Goal: Information Seeking & Learning: Find specific fact

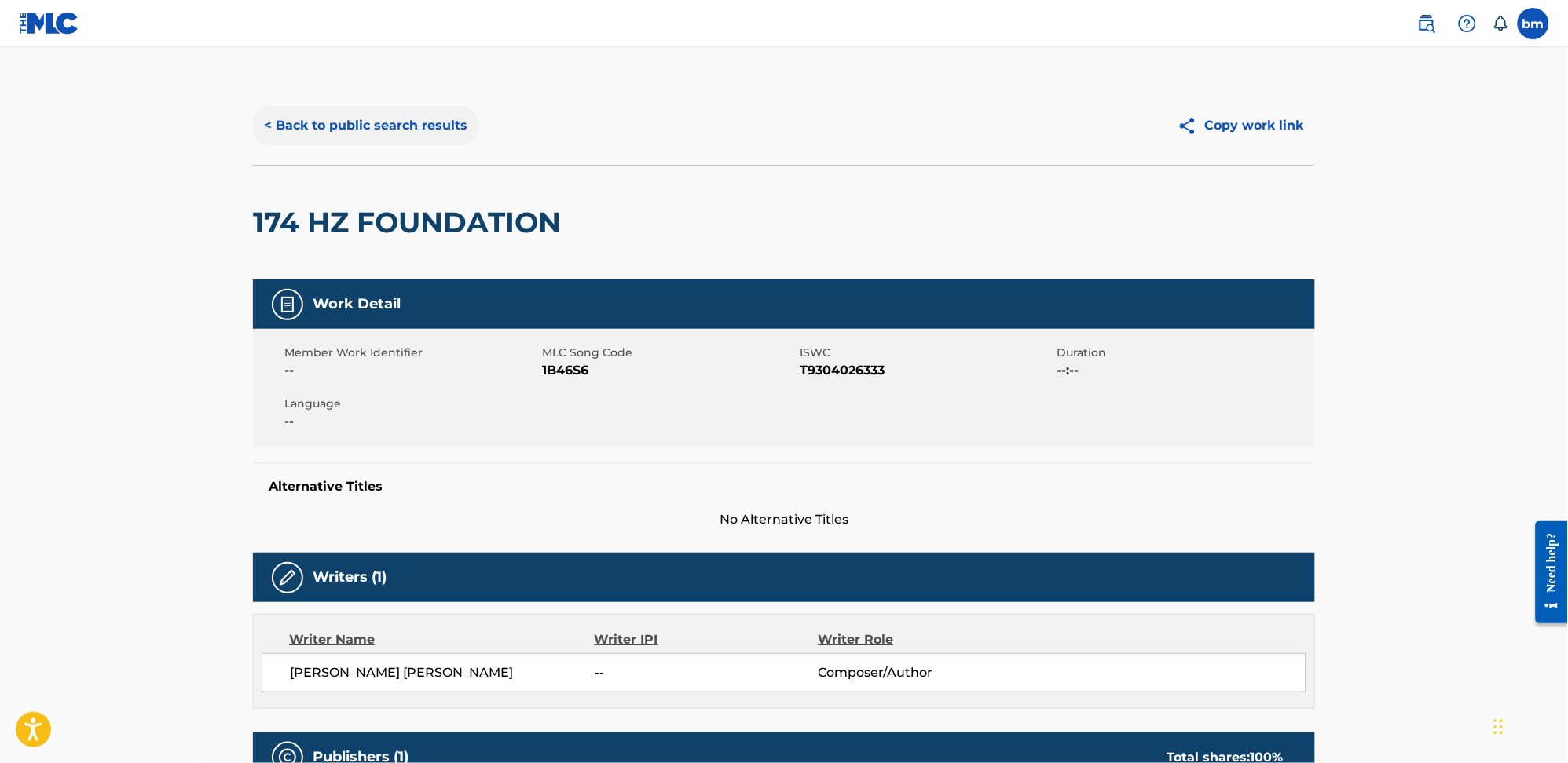
click at [340, 126] on button "< Back to public search results" at bounding box center [365, 125] width 225 height 39
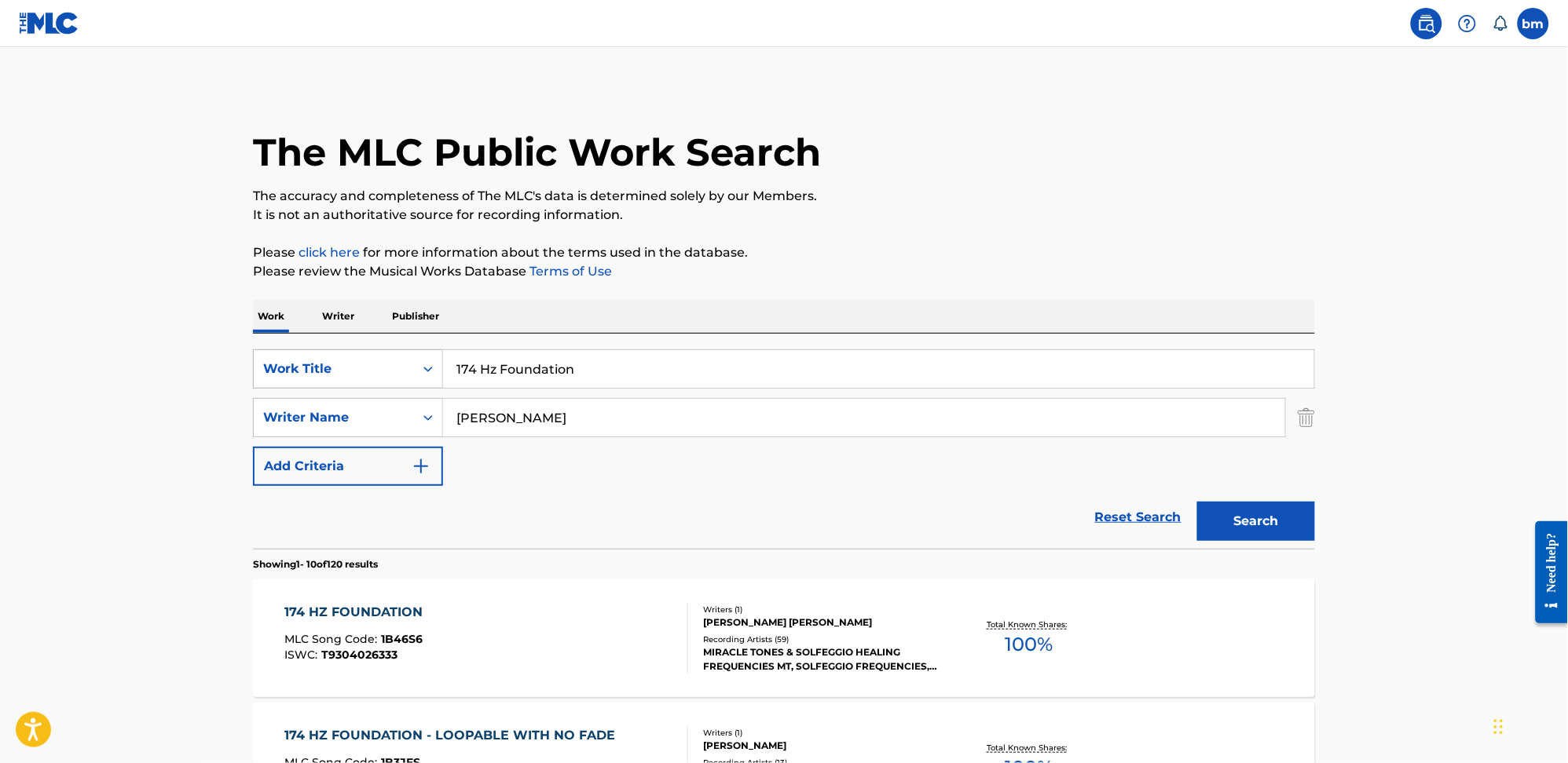
drag, startPoint x: 588, startPoint y: 362, endPoint x: 375, endPoint y: 362, distance: 213.0
click at [375, 362] on div "SearchWithCriteria0546d917-5ab8-4d01-bea1-451668e671c7 Work Title 174 Hz Founda…" at bounding box center [783, 369] width 1062 height 39
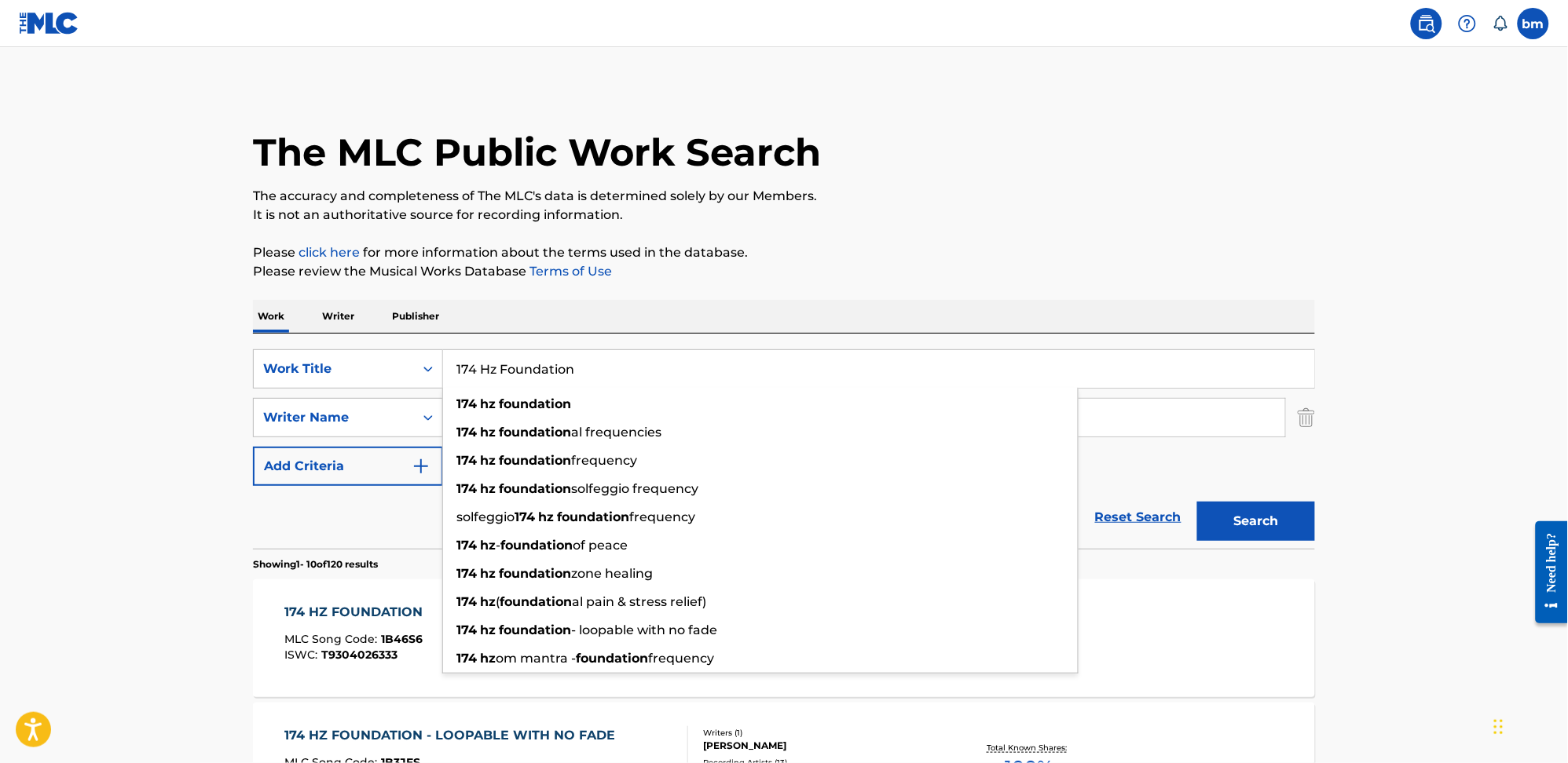
paste input "Pain Relief & Healing Miracle Tones"
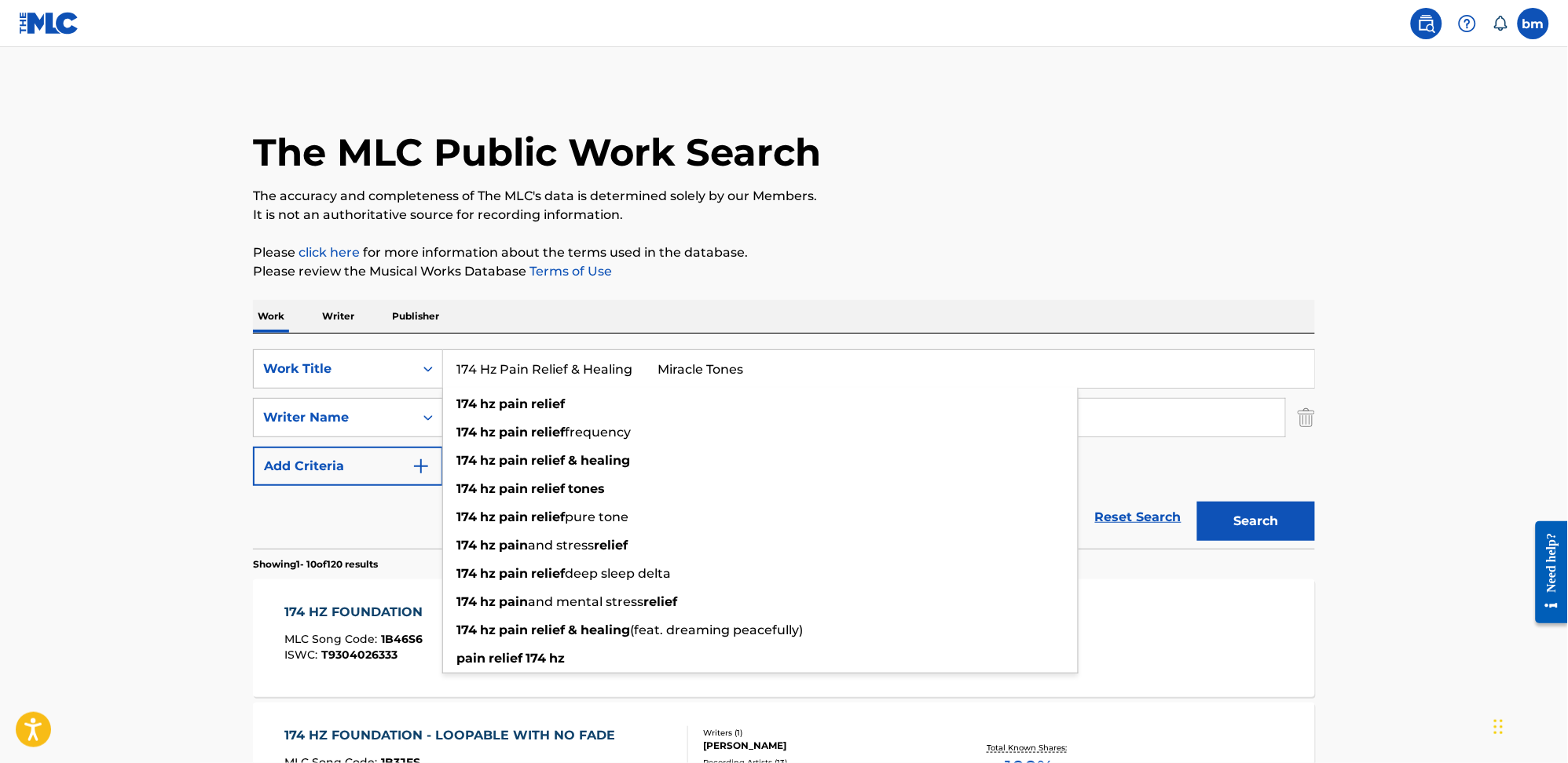
drag, startPoint x: 675, startPoint y: 367, endPoint x: 1117, endPoint y: 402, distance: 443.4
click at [1020, 378] on input "174 Hz Pain Relief & Healing Miracle Tones" at bounding box center [878, 369] width 871 height 38
type input "174 Hz Pain Relief & Healing"
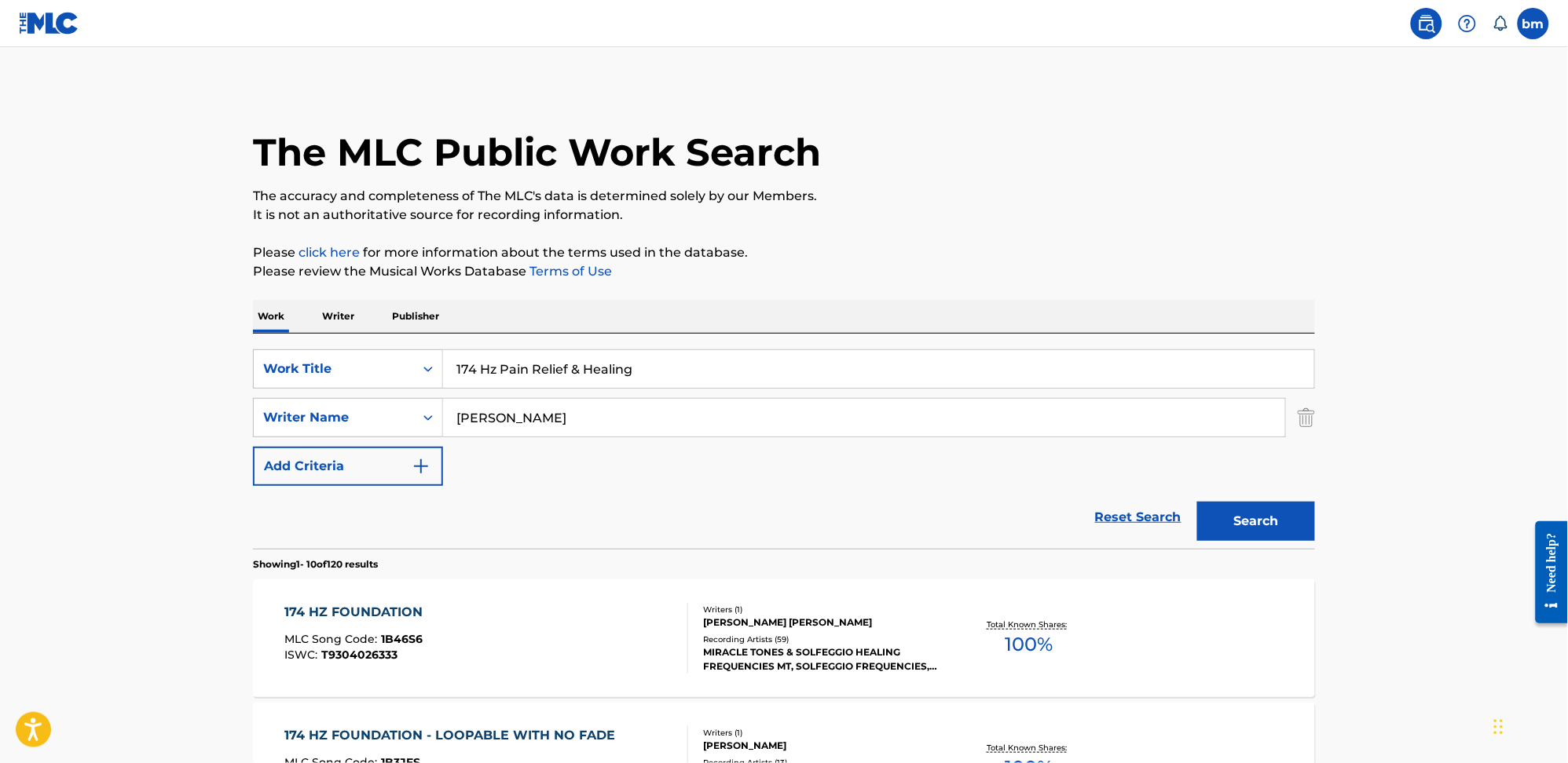
click at [1220, 266] on p "Please review the Musical Works Database Terms of Use" at bounding box center [783, 272] width 1062 height 19
click at [1264, 504] on button "Search" at bounding box center [1255, 521] width 118 height 39
click at [565, 641] on div "174 HZ PAIN RELIEF & HEALING MLC Song Code : 1B4KJK ISWC : T9304026344" at bounding box center [487, 638] width 404 height 71
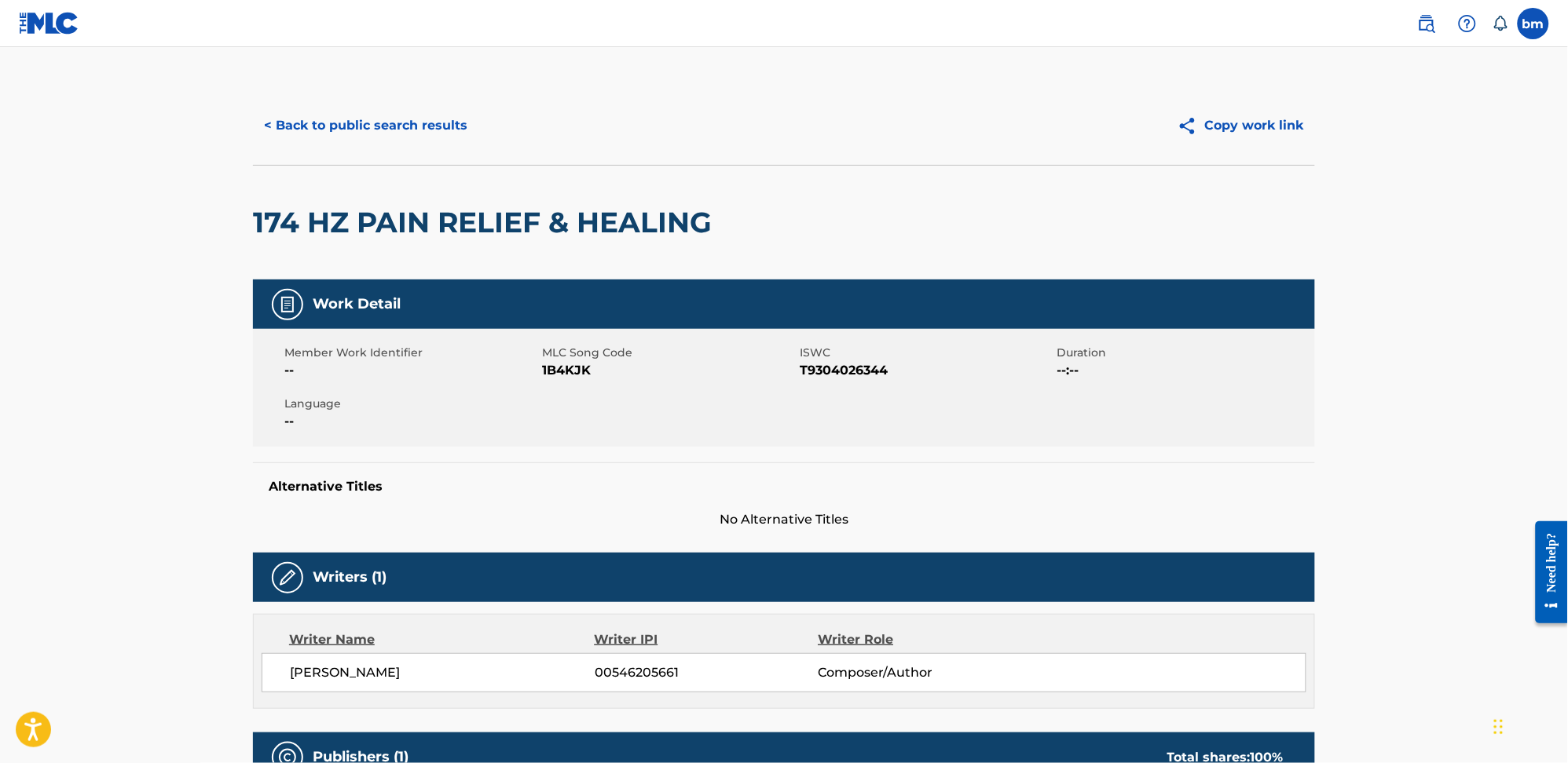
click at [551, 370] on span "1B4KJK" at bounding box center [669, 370] width 254 height 19
copy span "1B4KJK"
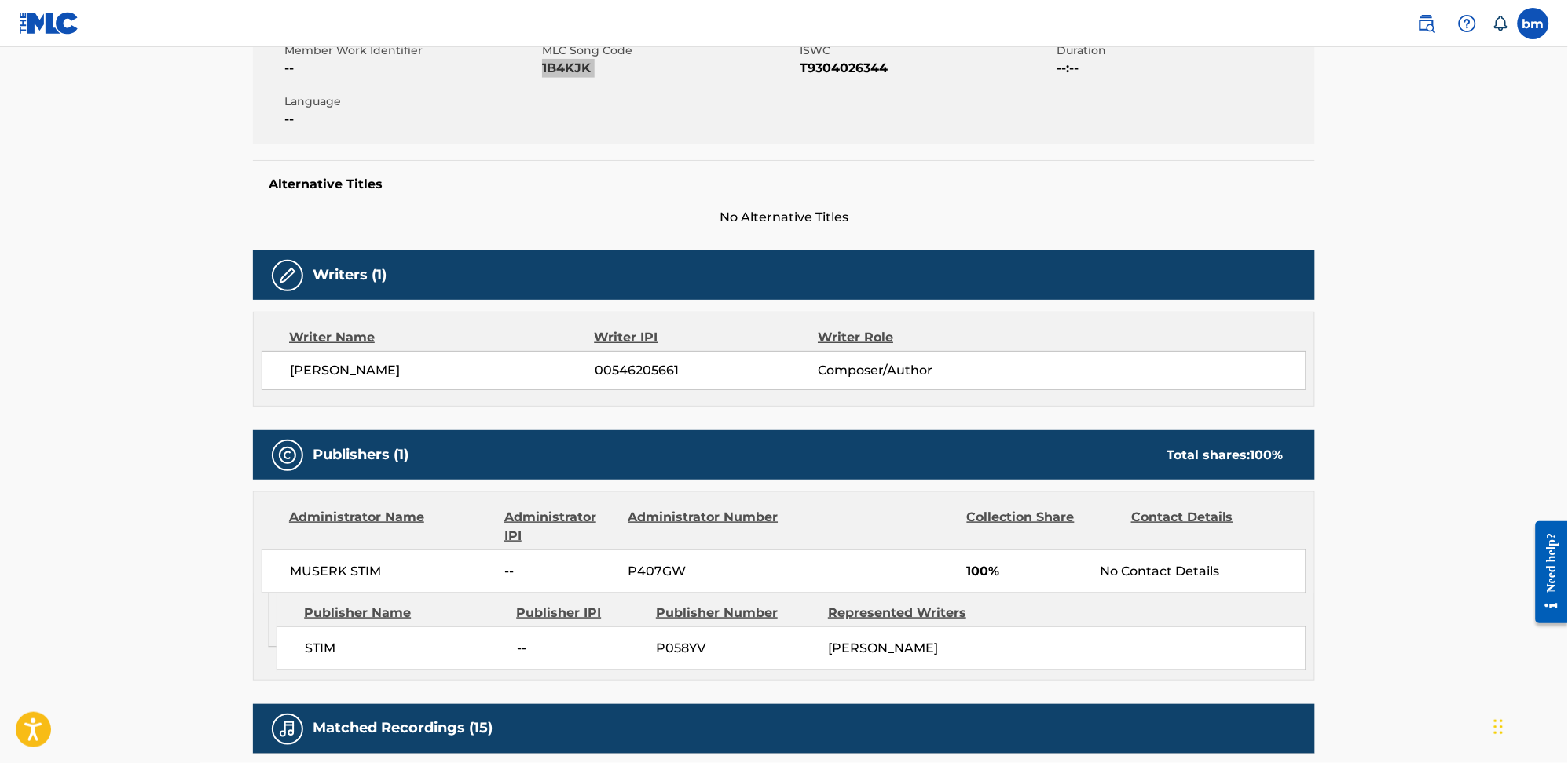
scroll to position [314, 0]
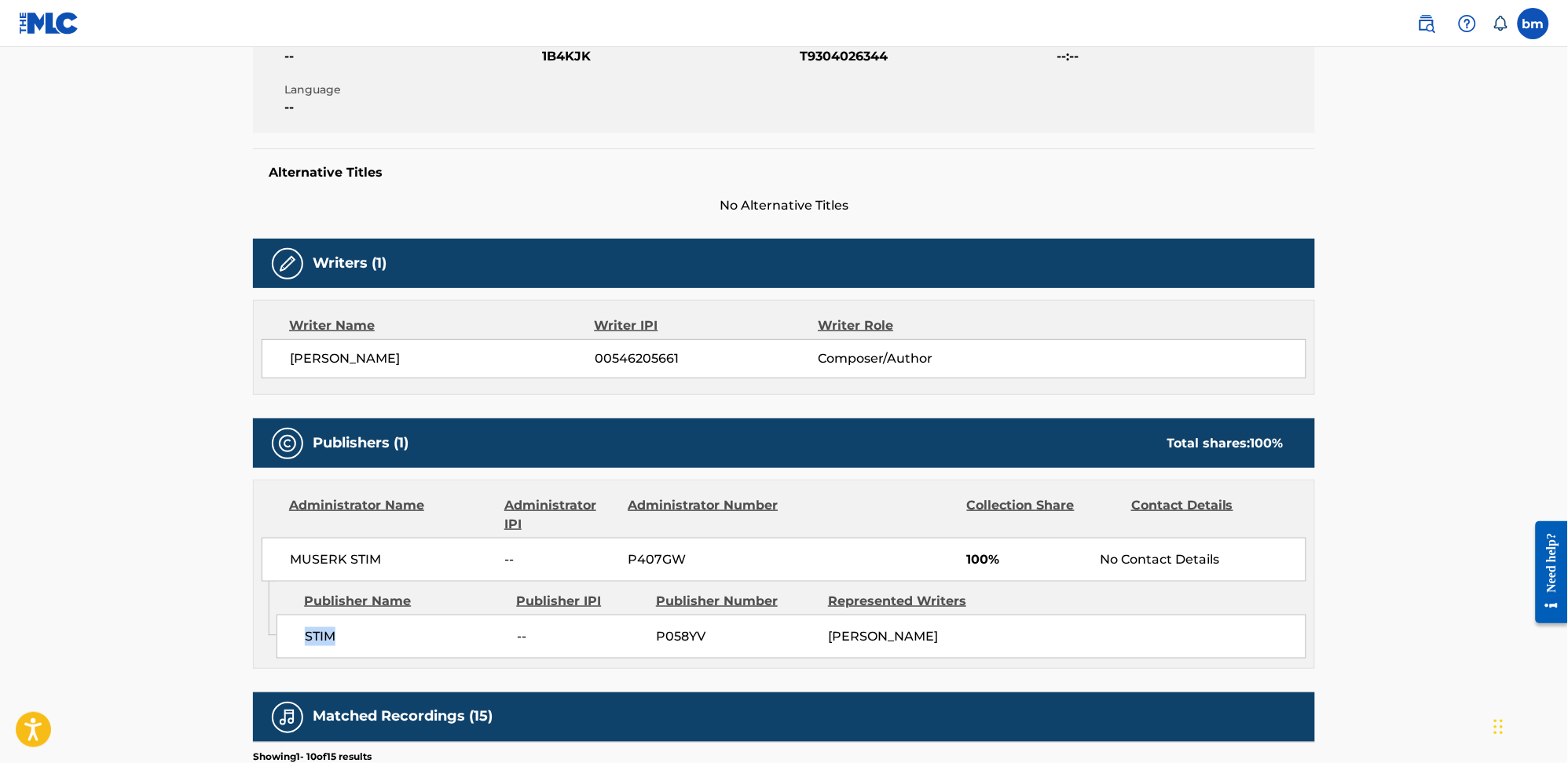
drag, startPoint x: 287, startPoint y: 645, endPoint x: 410, endPoint y: 643, distance: 123.0
click at [410, 643] on div "STIM -- P058YV [PERSON_NAME]" at bounding box center [791, 636] width 1030 height 44
copy span "STIM"
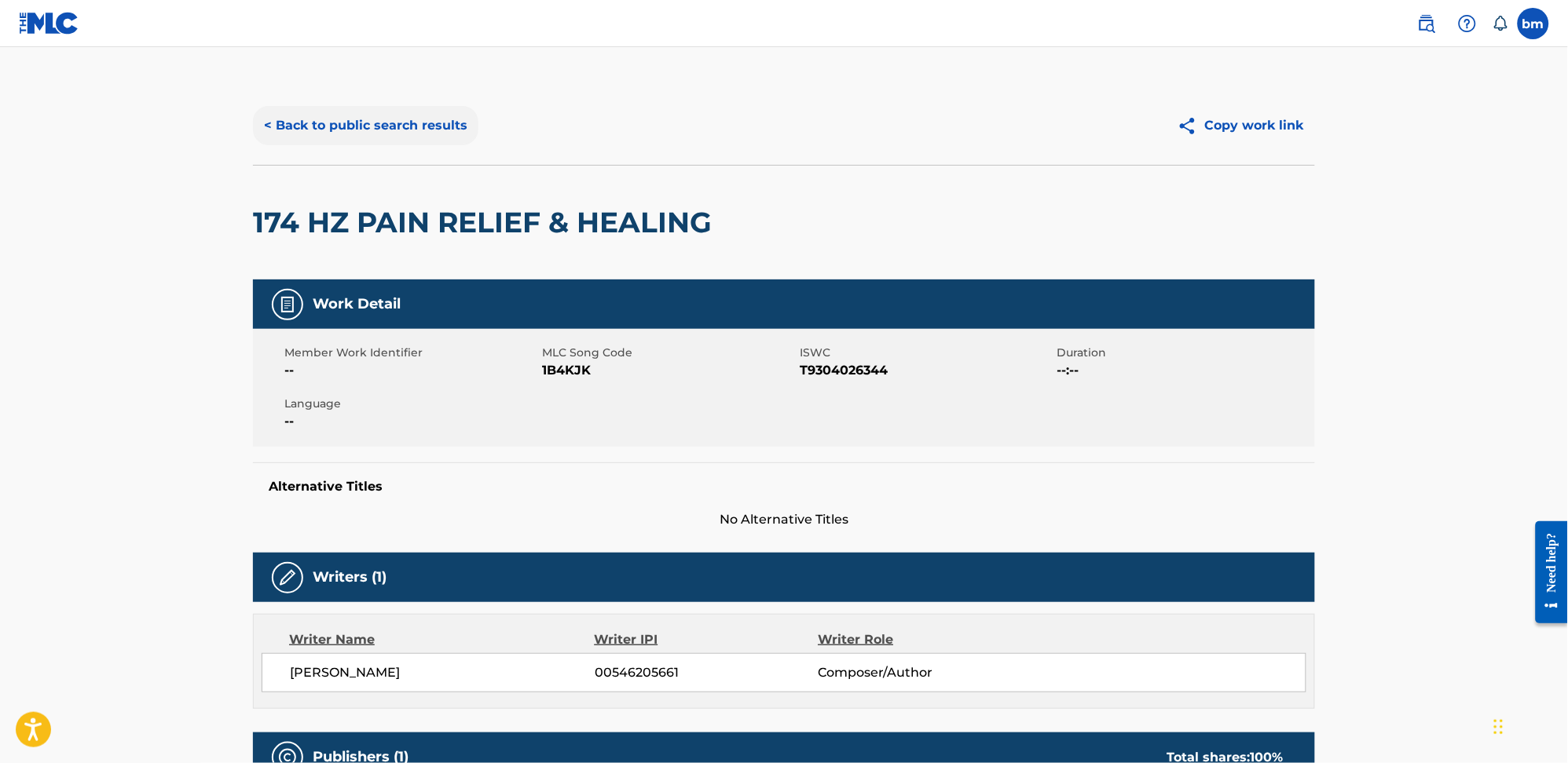
click at [329, 137] on button "< Back to public search results" at bounding box center [365, 125] width 225 height 39
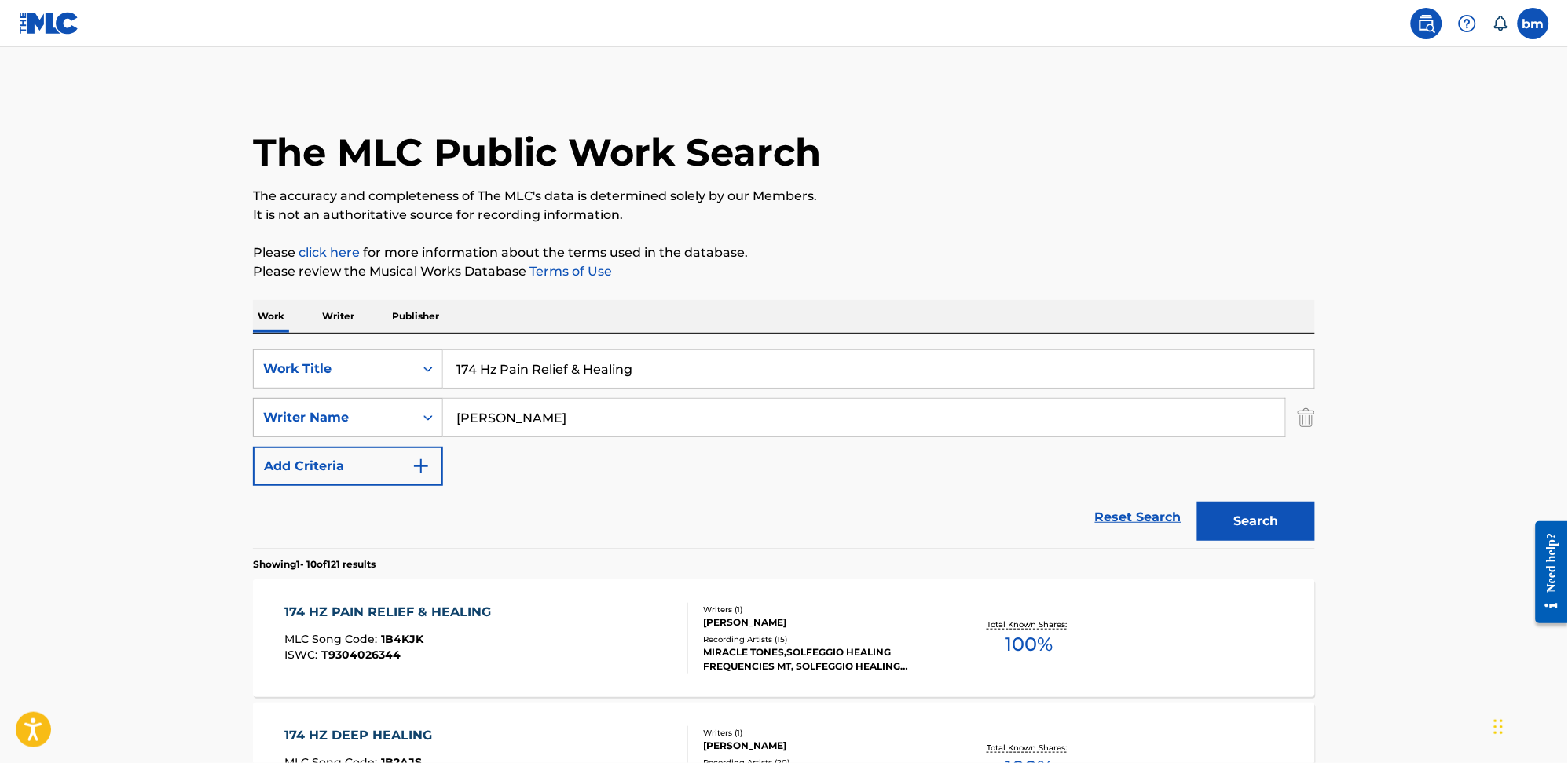
drag, startPoint x: 545, startPoint y: 416, endPoint x: 321, endPoint y: 427, distance: 224.3
click at [322, 427] on div "SearchWithCriteria0a0e701f-ca9e-47ac-9cf9-803f61fd4abd Writer Name [PERSON_NAME]" at bounding box center [783, 417] width 1062 height 39
paste input "[PERSON_NAME] [PERSON_NAME]"
type input "[PERSON_NAME] [PERSON_NAME]"
drag, startPoint x: 491, startPoint y: 358, endPoint x: 400, endPoint y: 369, distance: 91.7
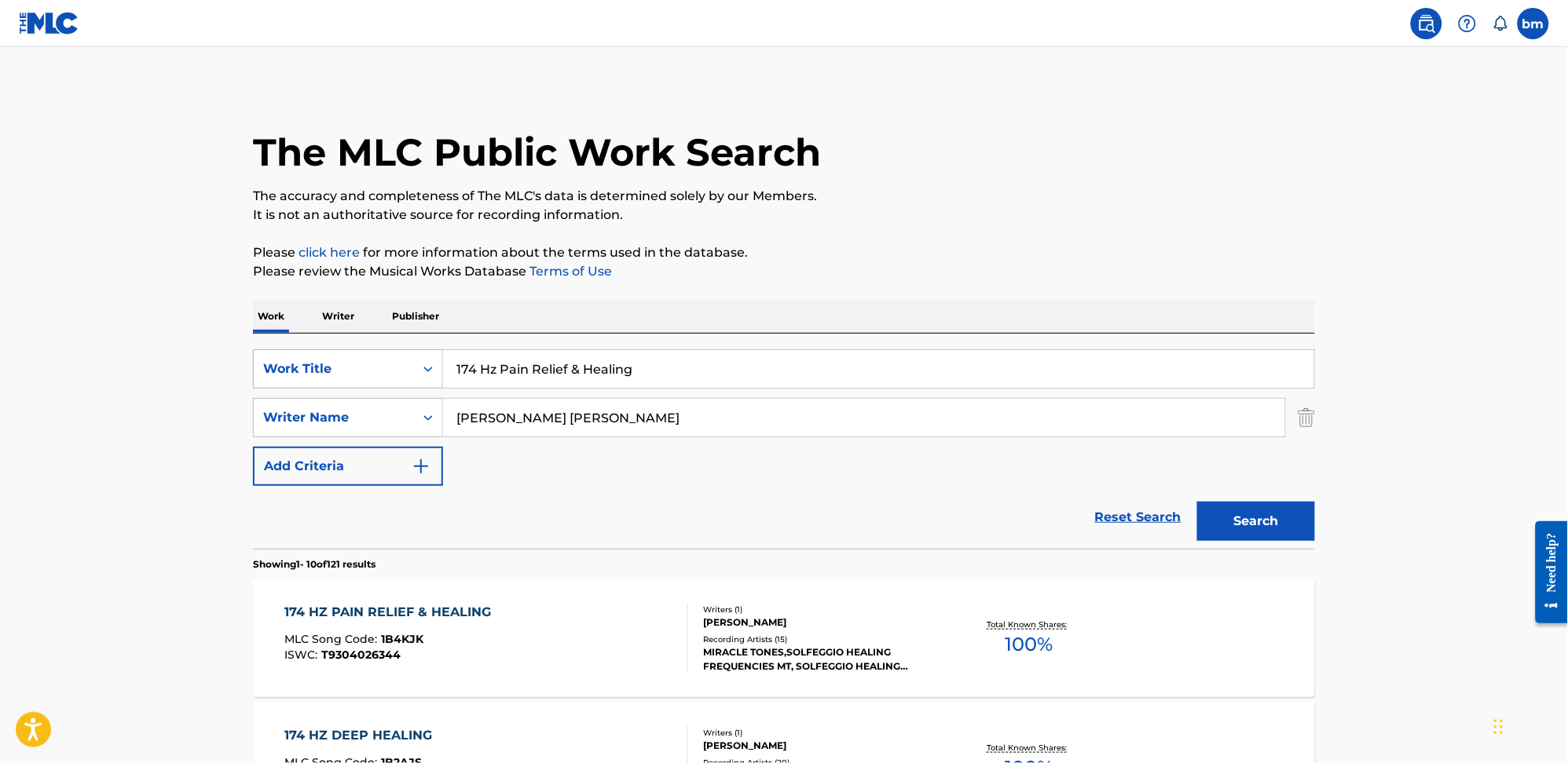
click at [354, 369] on div "SearchWithCriteria0546d917-5ab8-4d01-bea1-451668e671c7 Work Title 174 Hz Pain R…" at bounding box center [783, 369] width 1062 height 39
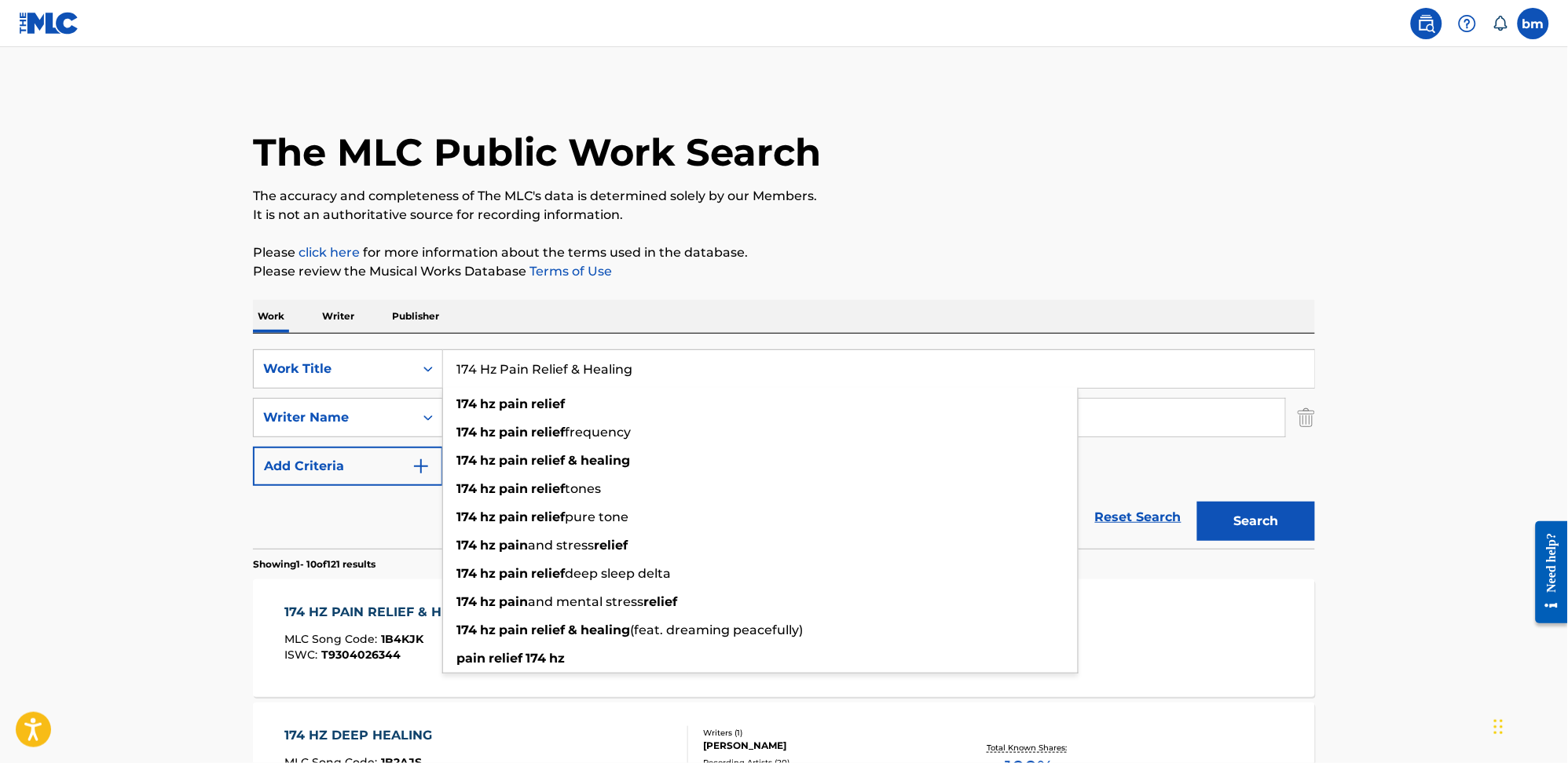
paste input "Two Door [PERSON_NAME] and [PERSON_NAME]"
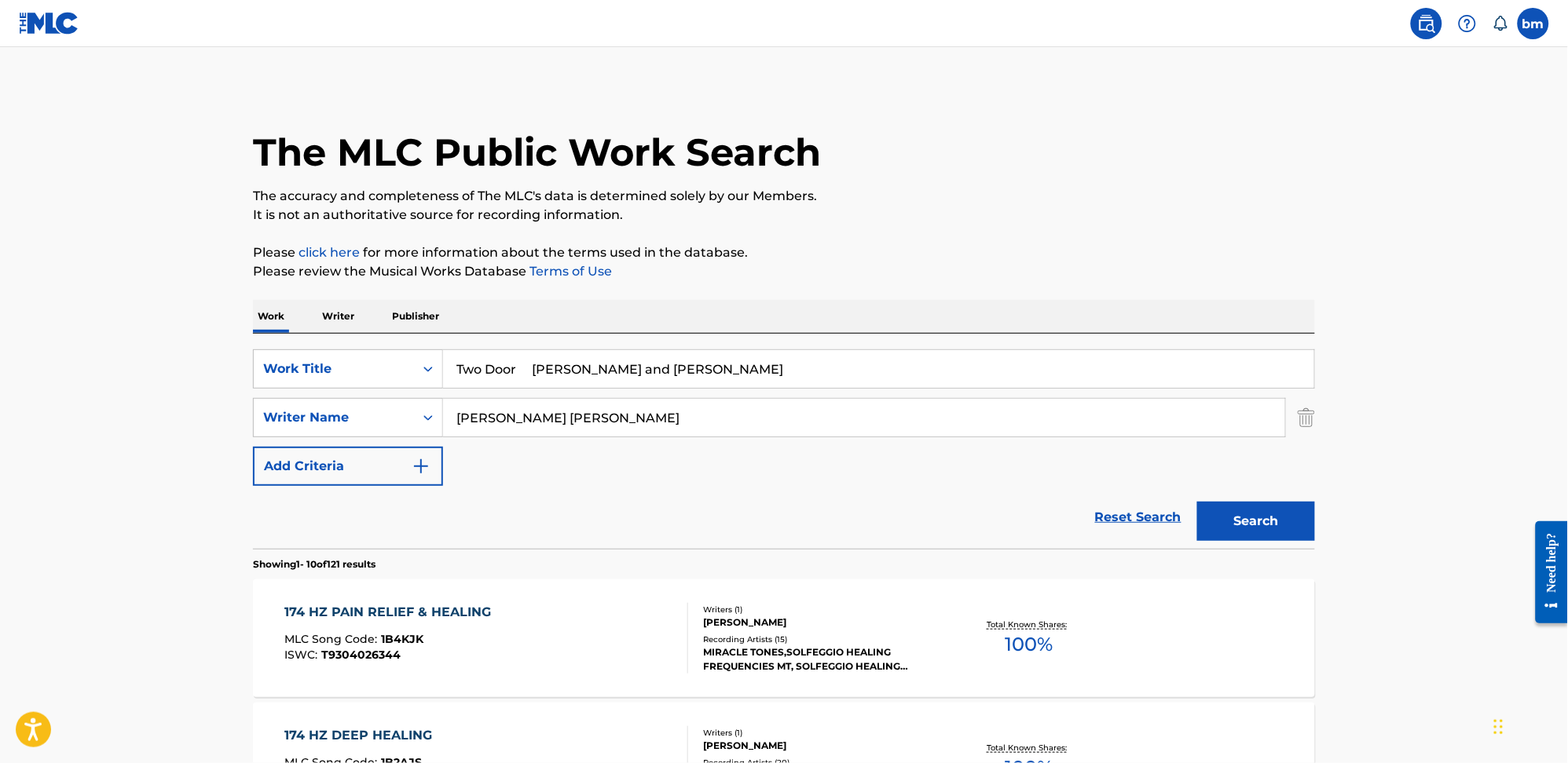
drag, startPoint x: 533, startPoint y: 369, endPoint x: 1111, endPoint y: 294, distance: 582.8
type input "Two Door"
drag, startPoint x: 1117, startPoint y: 157, endPoint x: 989, endPoint y: 263, distance: 166.2
click at [1116, 157] on div "The MLC Public Work Search" at bounding box center [783, 143] width 1062 height 114
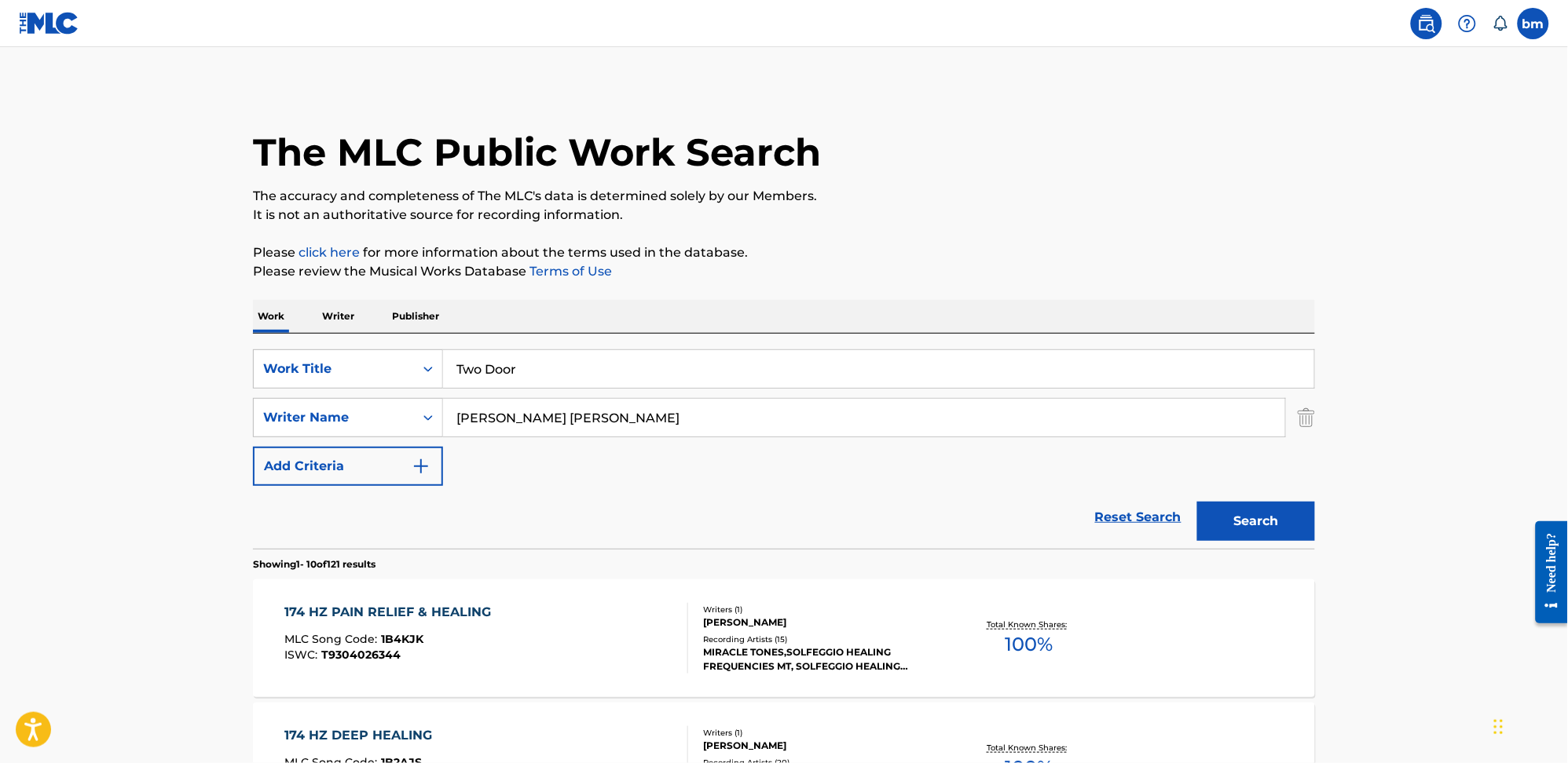
drag, startPoint x: 581, startPoint y: 419, endPoint x: 1304, endPoint y: 451, distance: 723.7
click at [1189, 428] on input "[PERSON_NAME] [PERSON_NAME]" at bounding box center [863, 417] width 842 height 38
type input "[PERSON_NAME]"
click at [1254, 523] on button "Search" at bounding box center [1255, 521] width 118 height 39
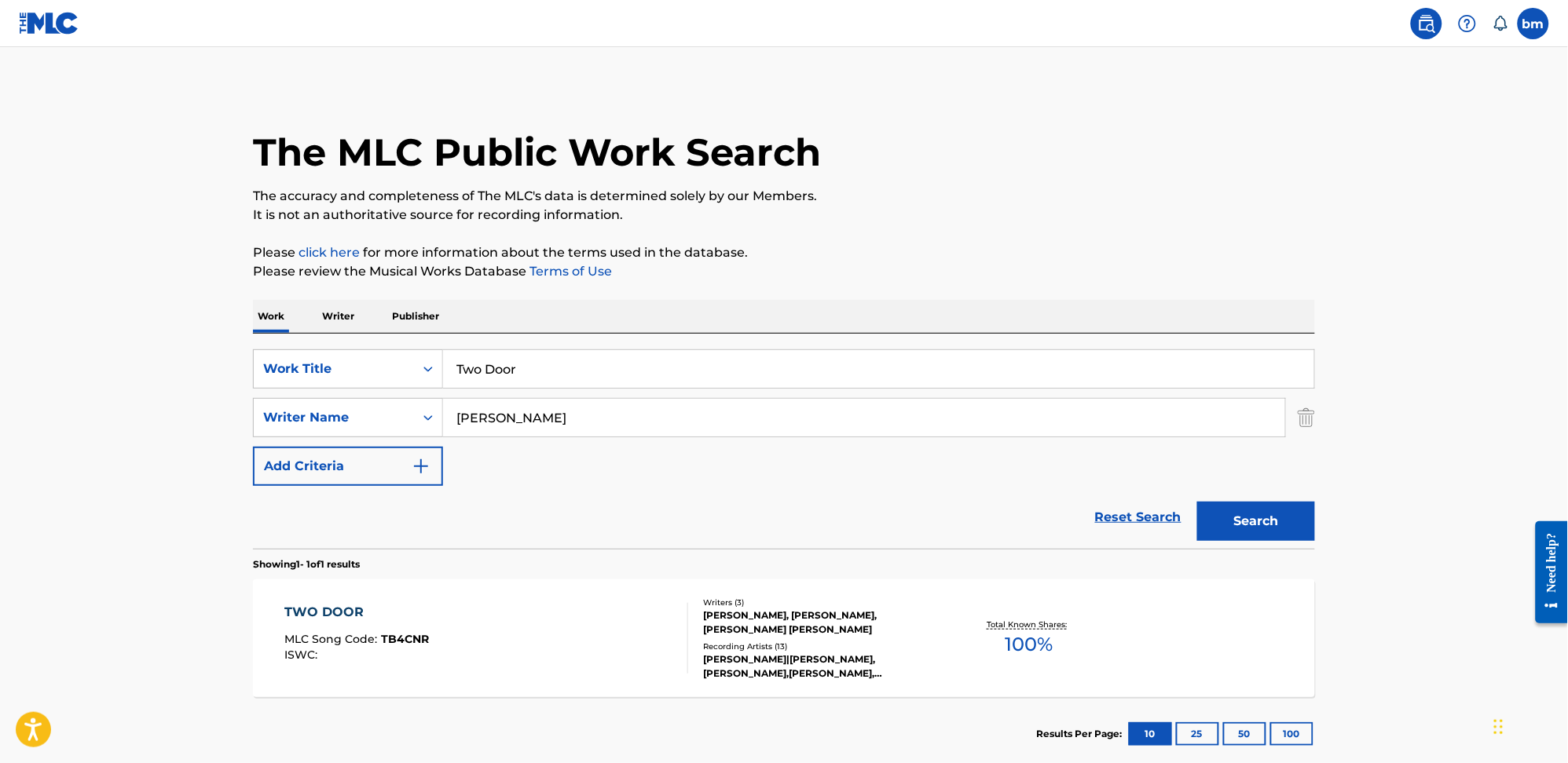
click at [517, 653] on div "TWO DOOR MLC Song Code : TB4CNR ISWC :" at bounding box center [487, 638] width 404 height 71
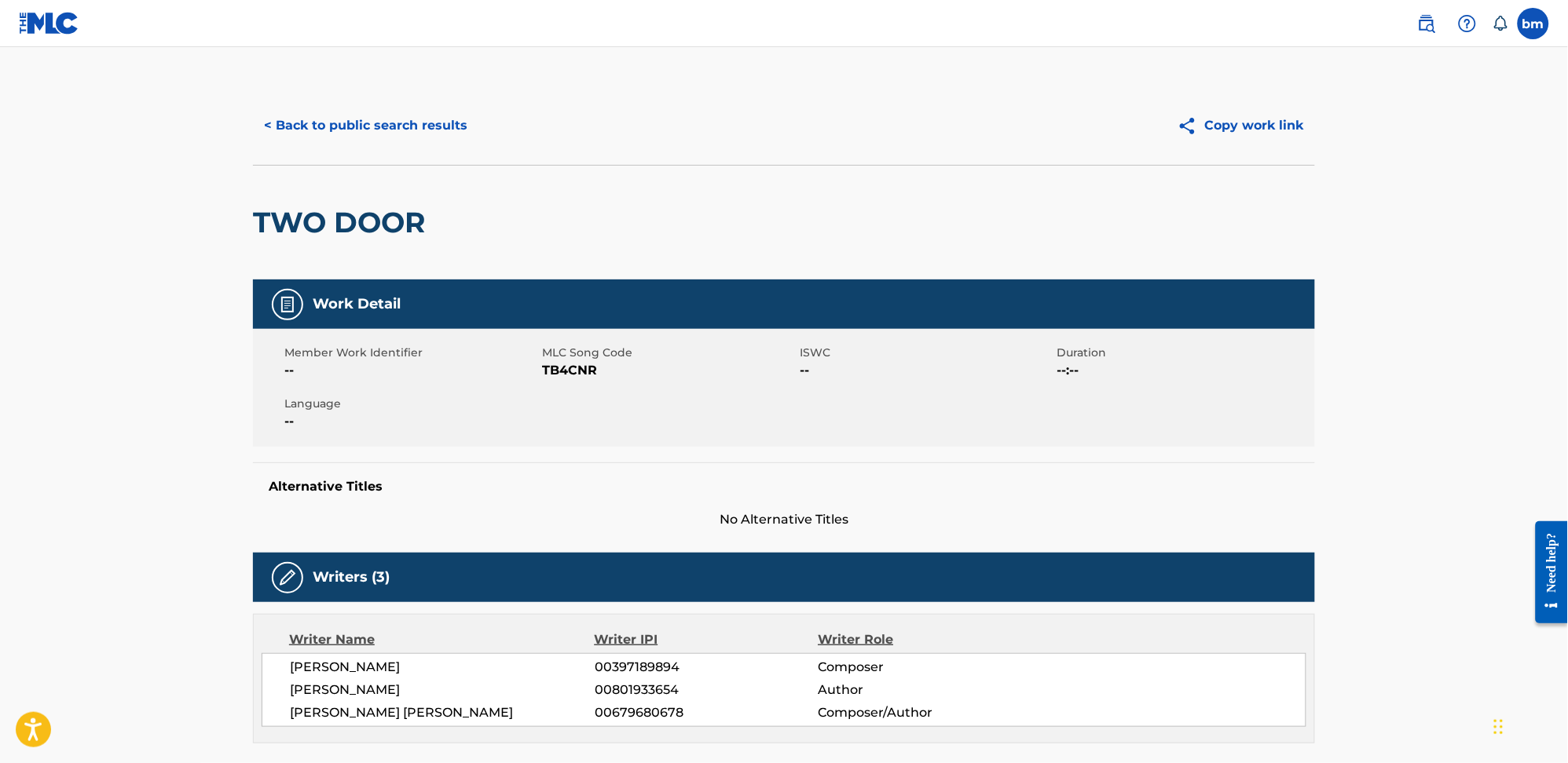
click at [572, 362] on span "TB4CNR" at bounding box center [669, 370] width 254 height 19
copy span "TB4CNR"
click at [346, 118] on button "< Back to public search results" at bounding box center [365, 125] width 225 height 39
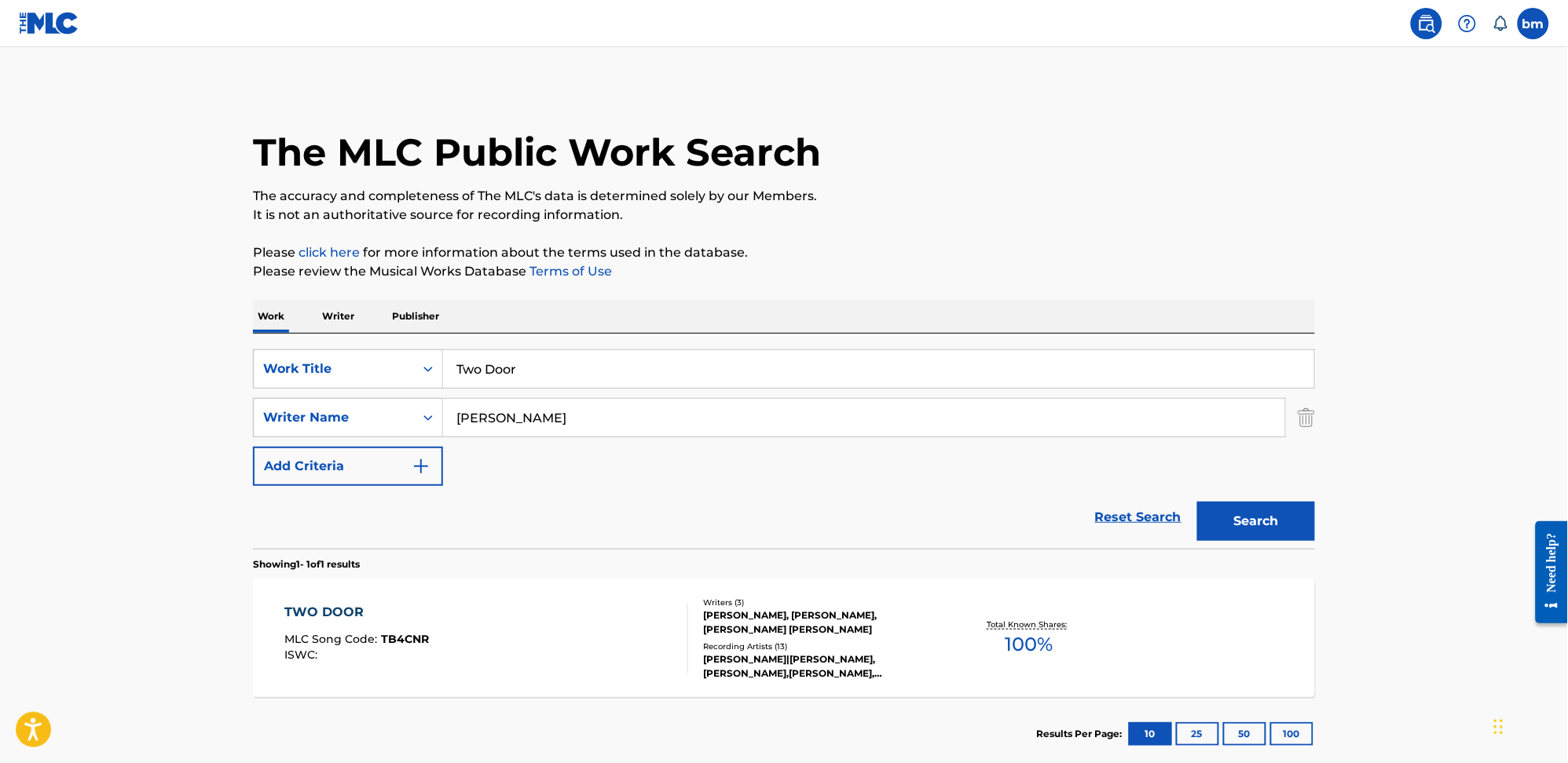
drag, startPoint x: 538, startPoint y: 375, endPoint x: 765, endPoint y: 382, distance: 227.1
click at [423, 370] on div "SearchWithCriteria0546d917-5ab8-4d01-bea1-451668e671c7 Work Title Two Door" at bounding box center [783, 369] width 1062 height 39
paste input "174 Hz Deep Healing"
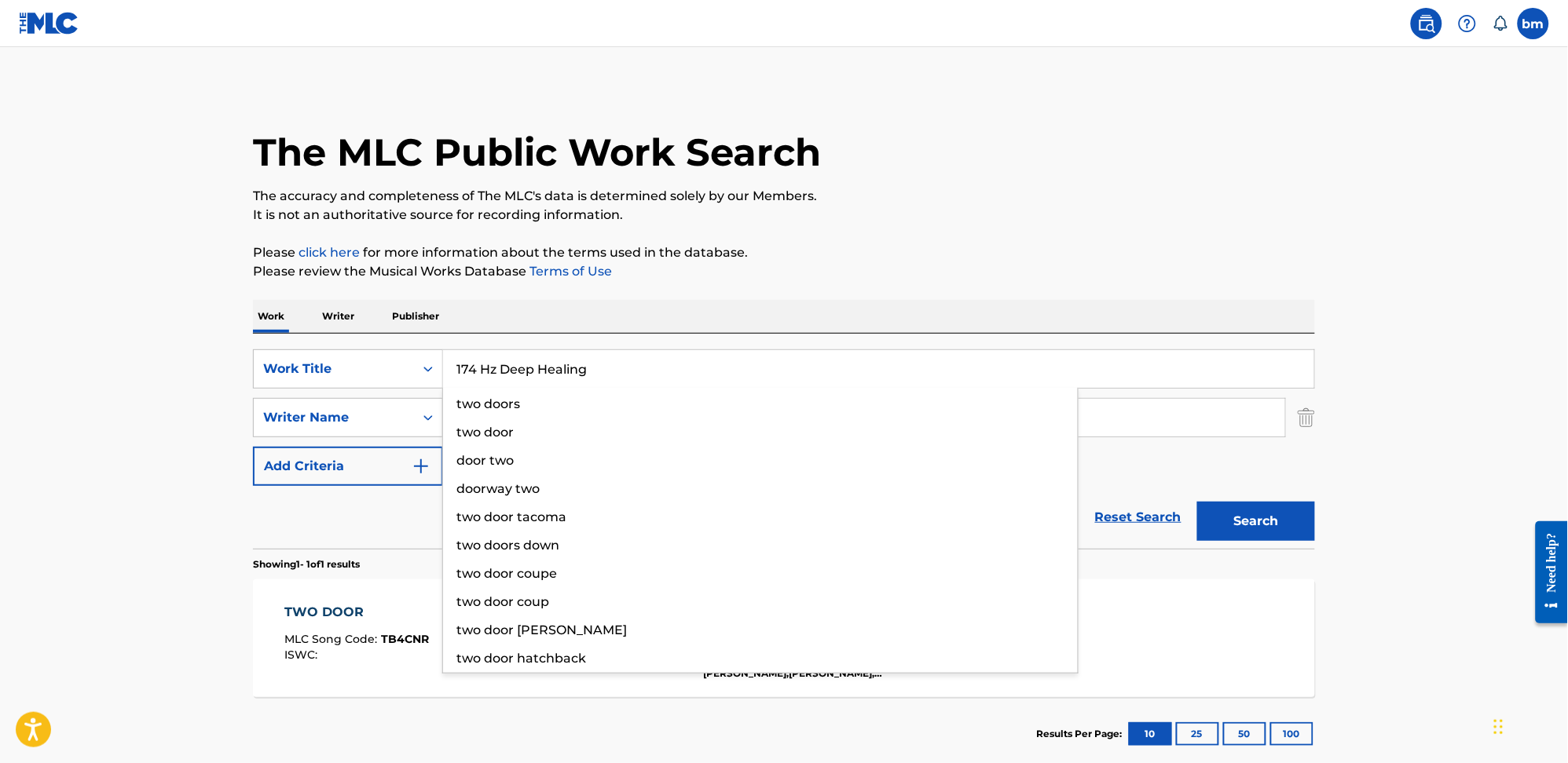
type input "174 Hz Deep Healing"
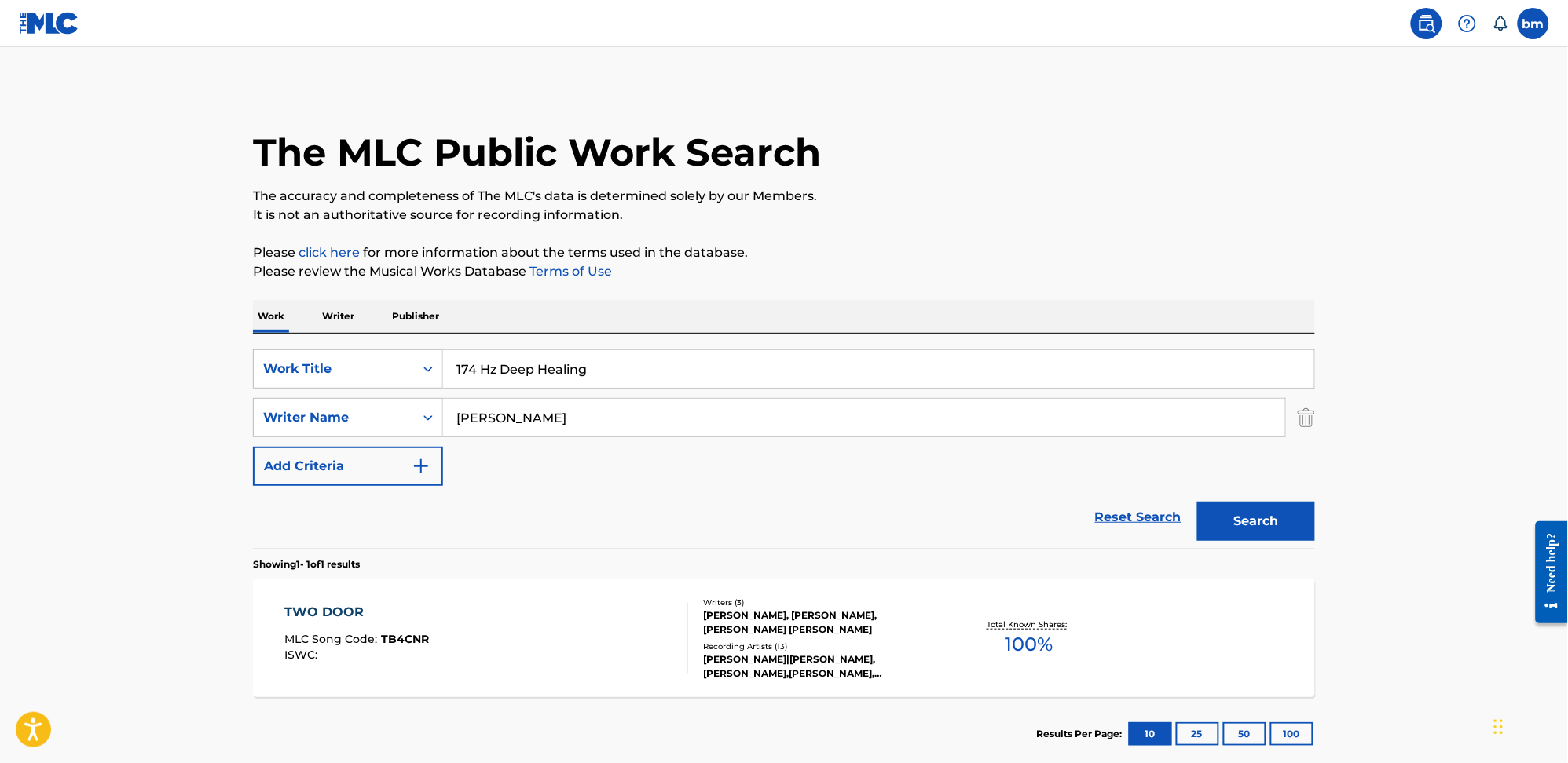
click at [565, 678] on div "TWO DOOR MLC Song Code : TB4CNR ISWC : Writers ( 3 ) [PERSON_NAME], [PERSON_NAM…" at bounding box center [783, 638] width 1062 height 118
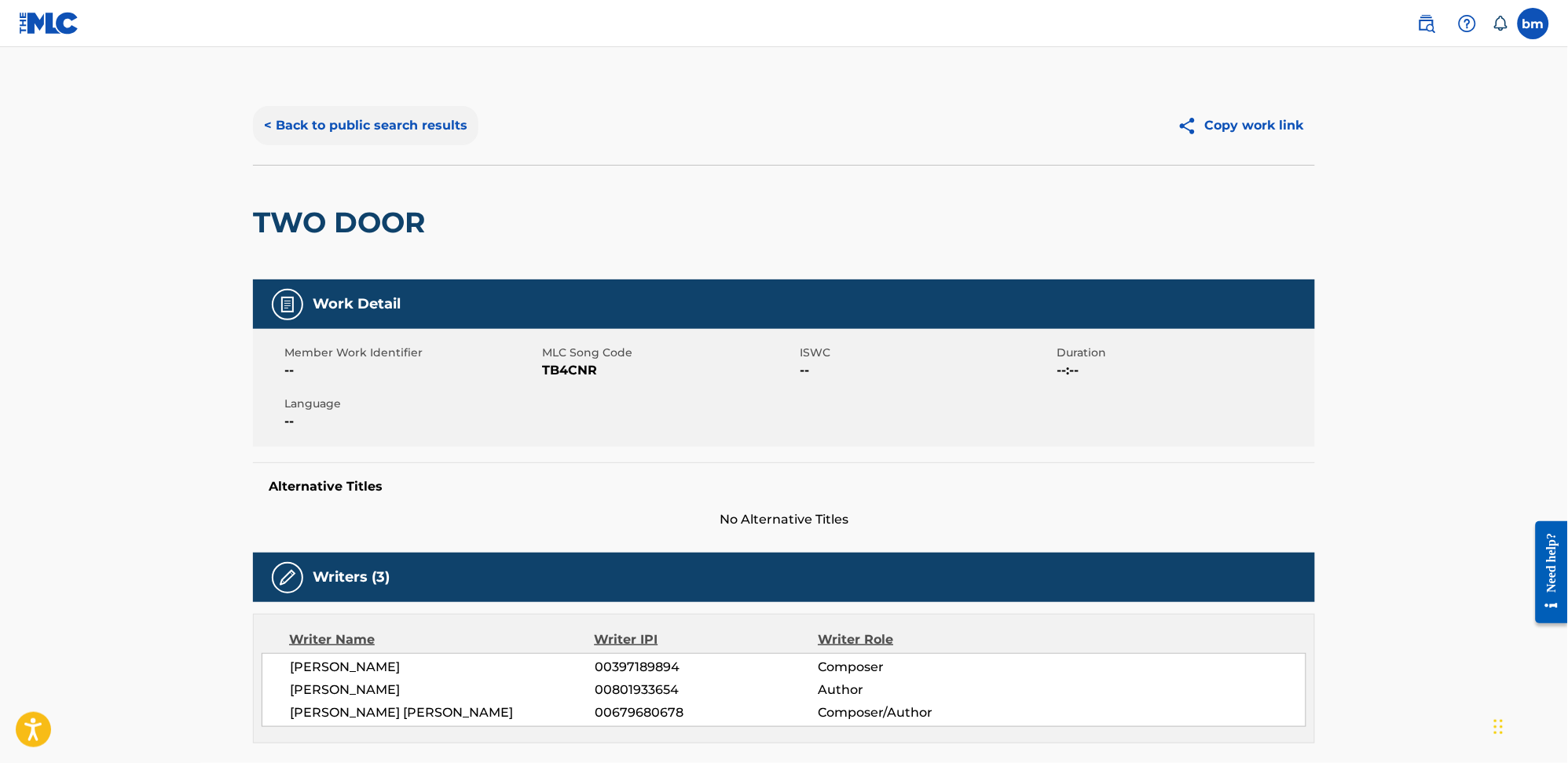
click at [348, 118] on button "< Back to public search results" at bounding box center [365, 125] width 225 height 39
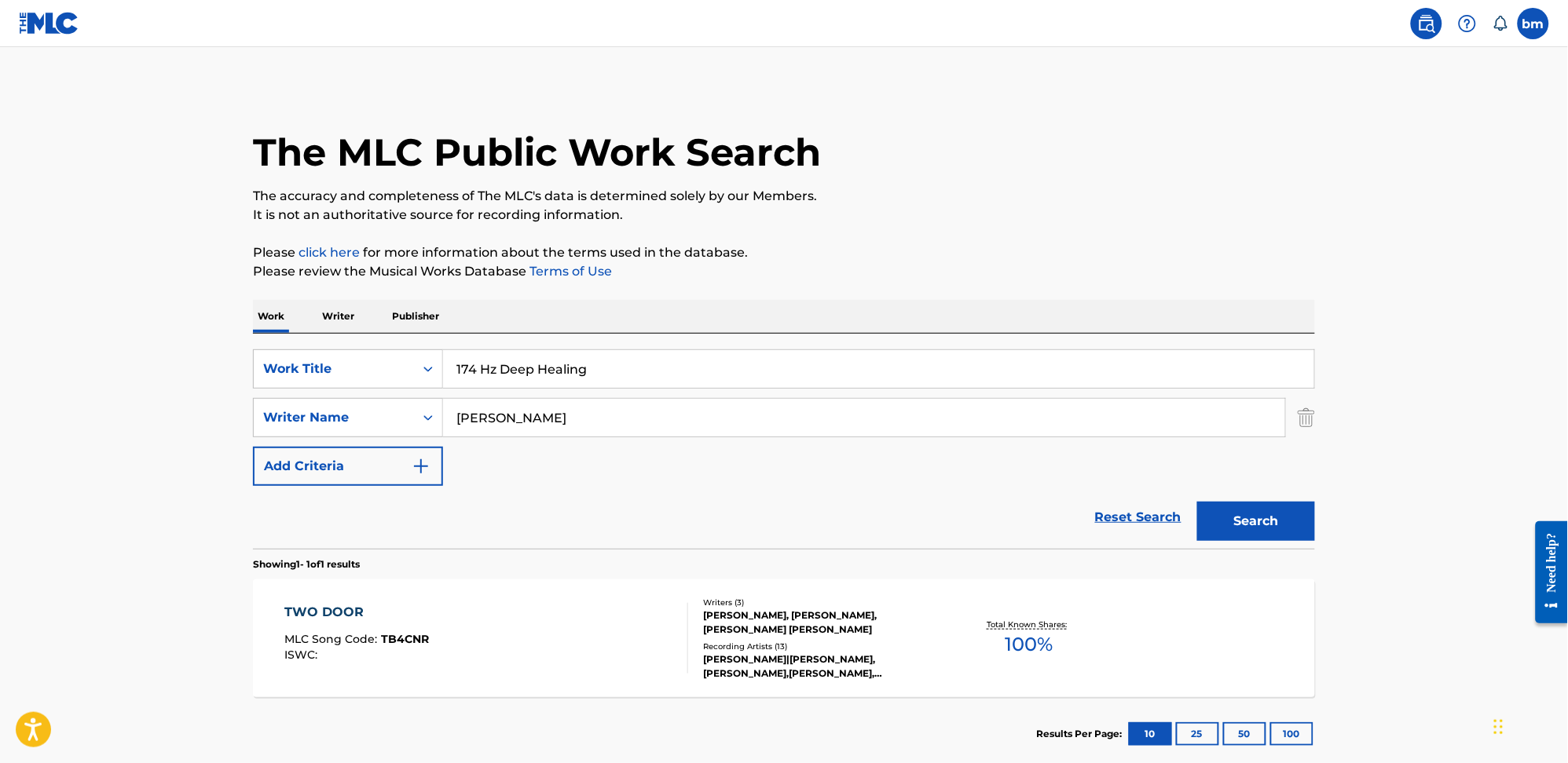
drag, startPoint x: 640, startPoint y: 396, endPoint x: 474, endPoint y: 405, distance: 166.2
click at [474, 405] on div "SearchWithCriteria0546d917-5ab8-4d01-bea1-451668e671c7 Work Title 174 Hz Deep H…" at bounding box center [783, 418] width 1062 height 137
drag, startPoint x: 620, startPoint y: 421, endPoint x: 369, endPoint y: 419, distance: 251.0
click at [267, 428] on div "SearchWithCriteria0a0e701f-ca9e-47ac-9cf9-803f61fd4abd Writer Name [PERSON_NAME]" at bounding box center [783, 417] width 1062 height 39
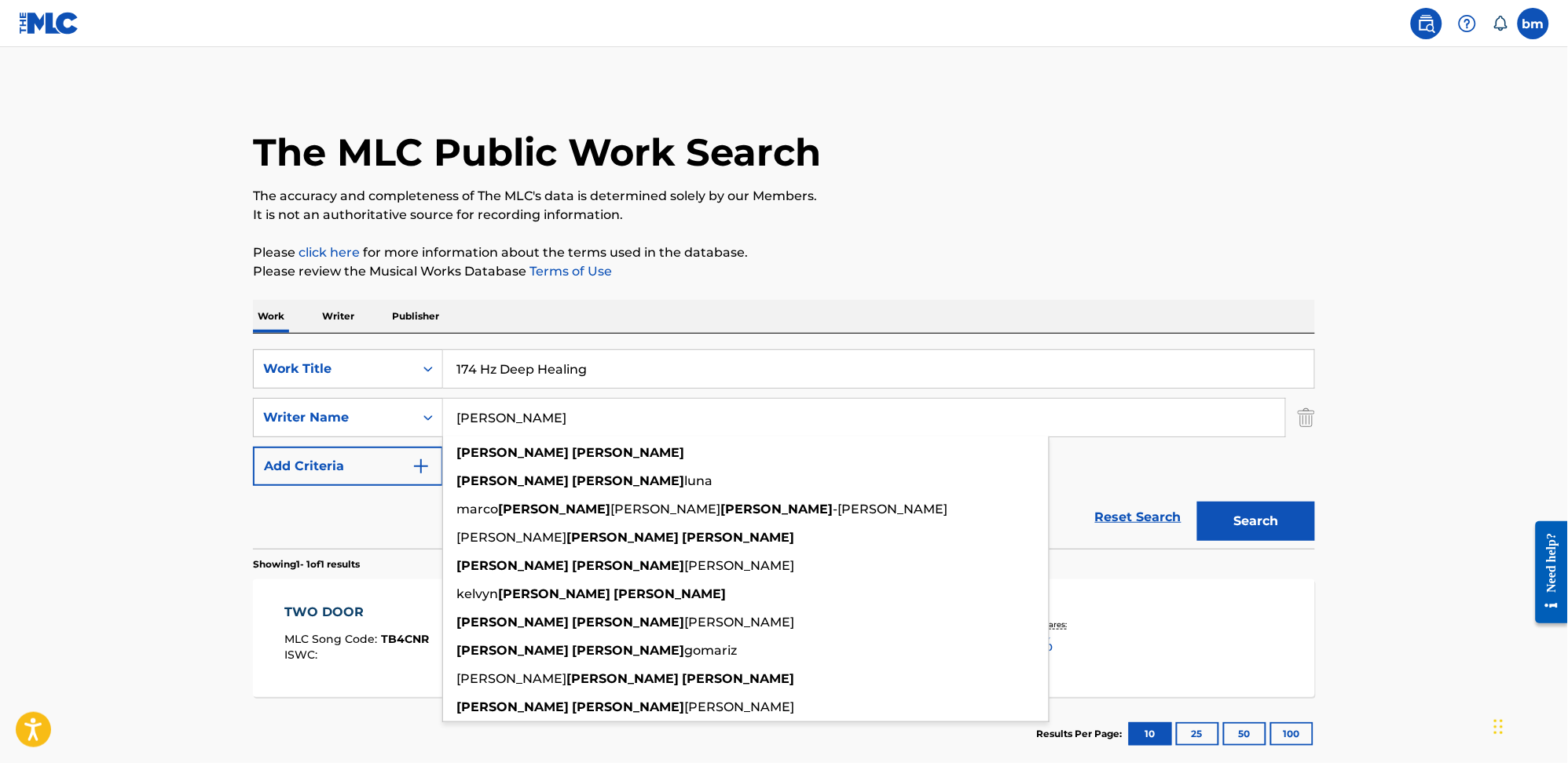
paste input "[PERSON_NAME]"
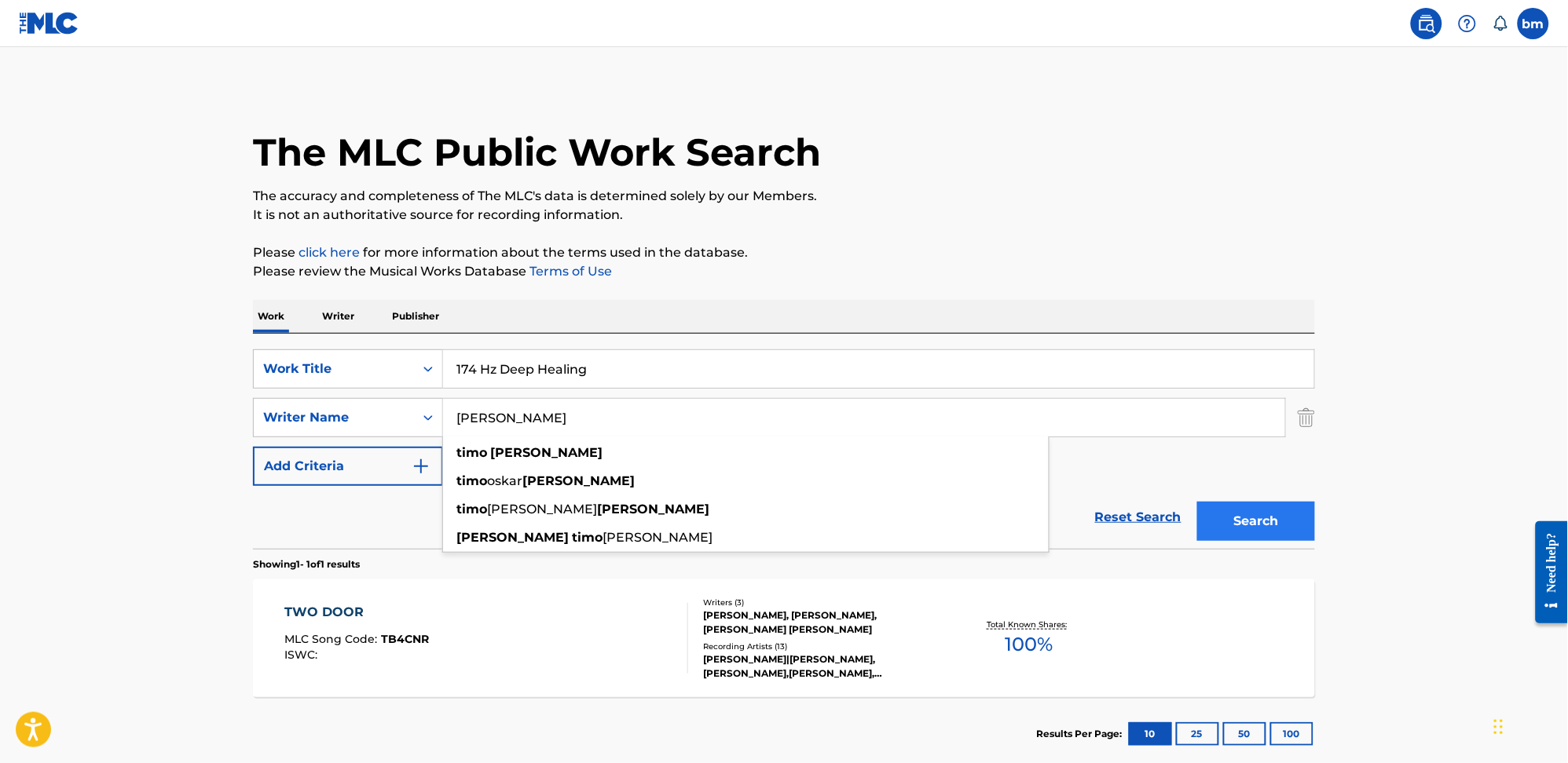
type input "[PERSON_NAME]"
click at [1251, 526] on button "Search" at bounding box center [1255, 521] width 118 height 39
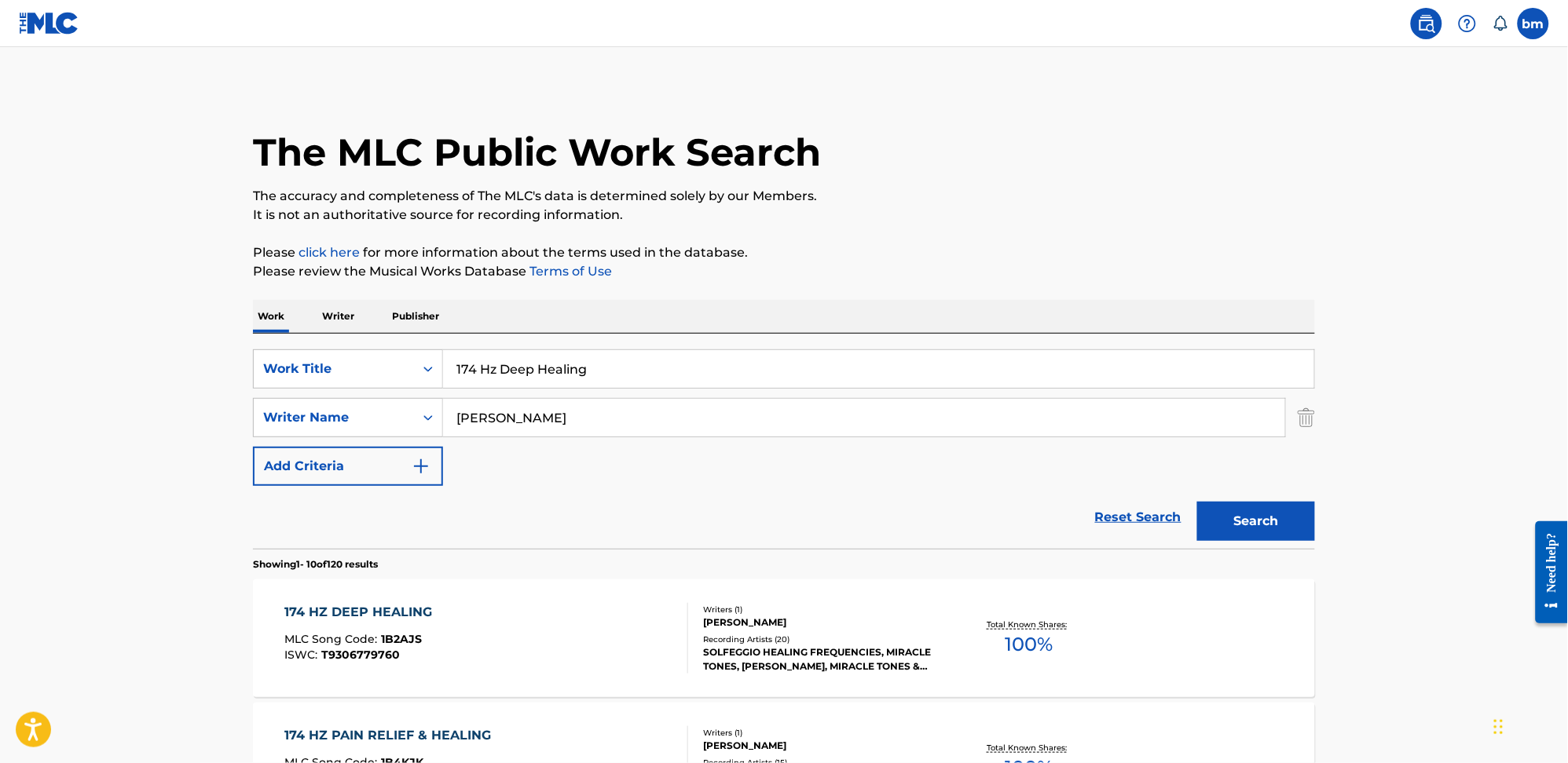
click at [550, 644] on div "174 HZ DEEP HEALING MLC Song Code : 1B2AJS ISWC : T9306779760" at bounding box center [487, 638] width 404 height 71
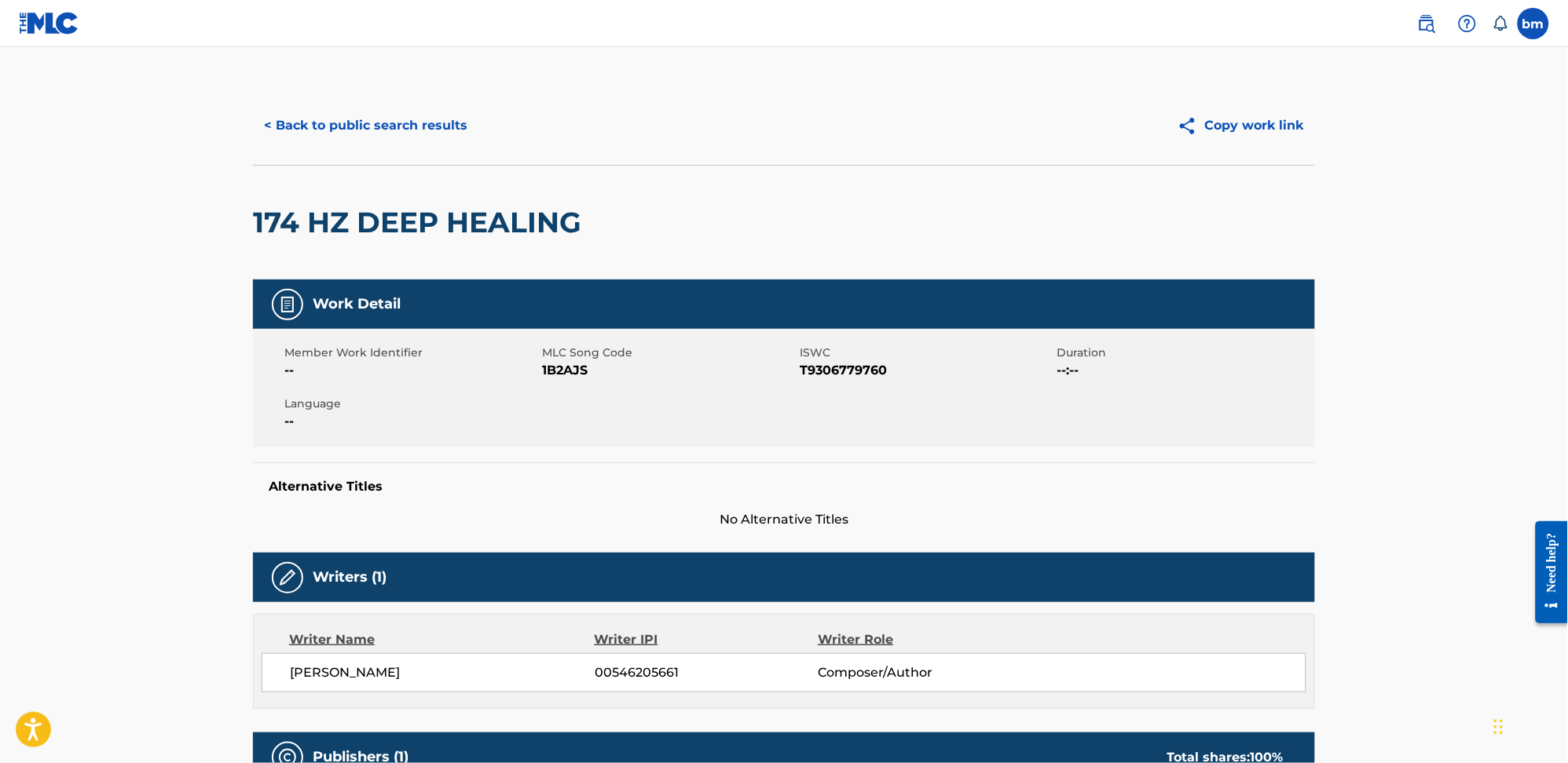
click at [545, 366] on span "1B2AJS" at bounding box center [669, 370] width 254 height 19
copy span "1B2AJS"
drag, startPoint x: 282, startPoint y: 672, endPoint x: 519, endPoint y: 675, distance: 237.0
click at [519, 675] on div "[PERSON_NAME] 00546205661 Composer/Author" at bounding box center [784, 672] width 1044 height 39
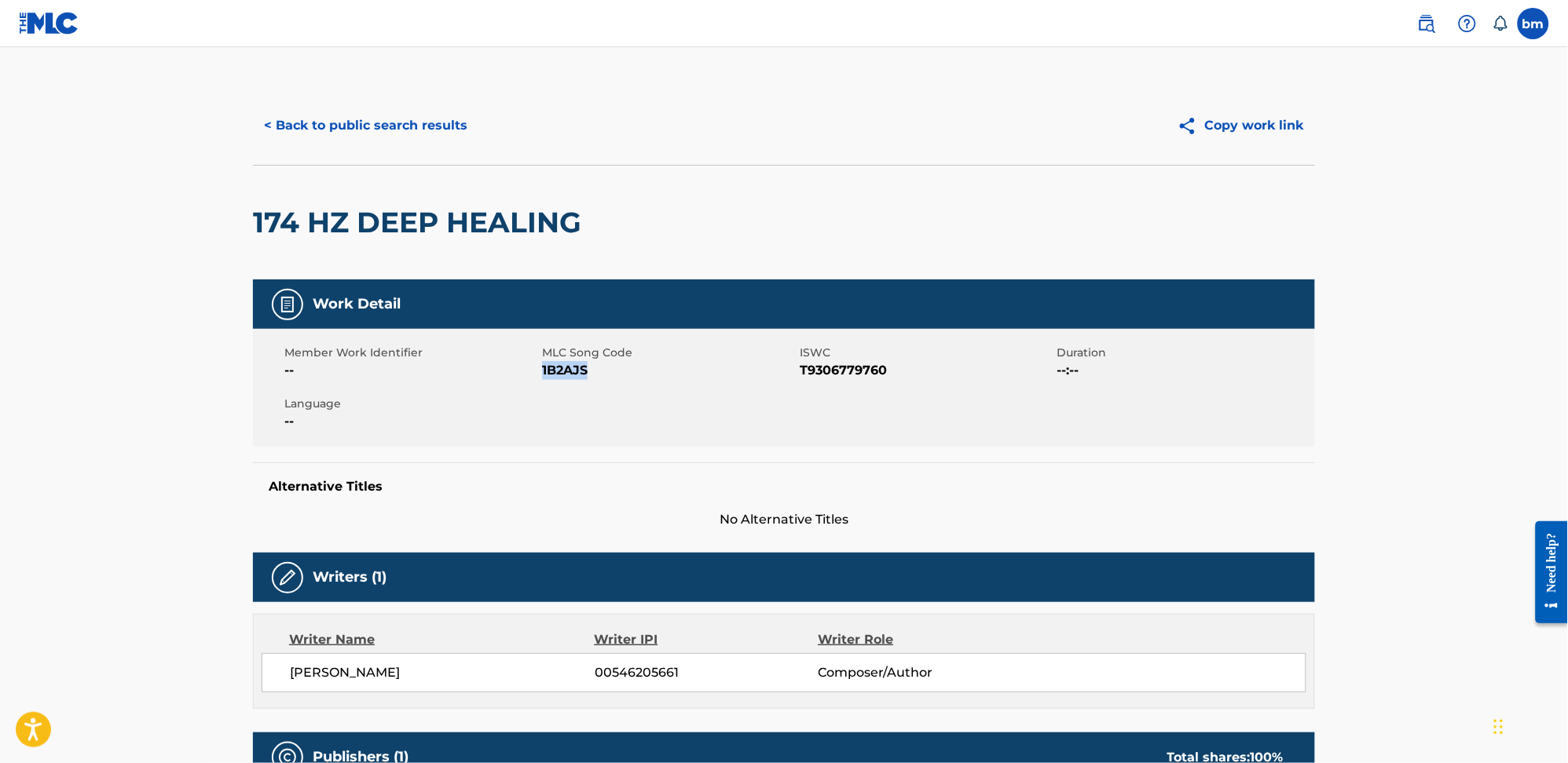
copy span "[PERSON_NAME]"
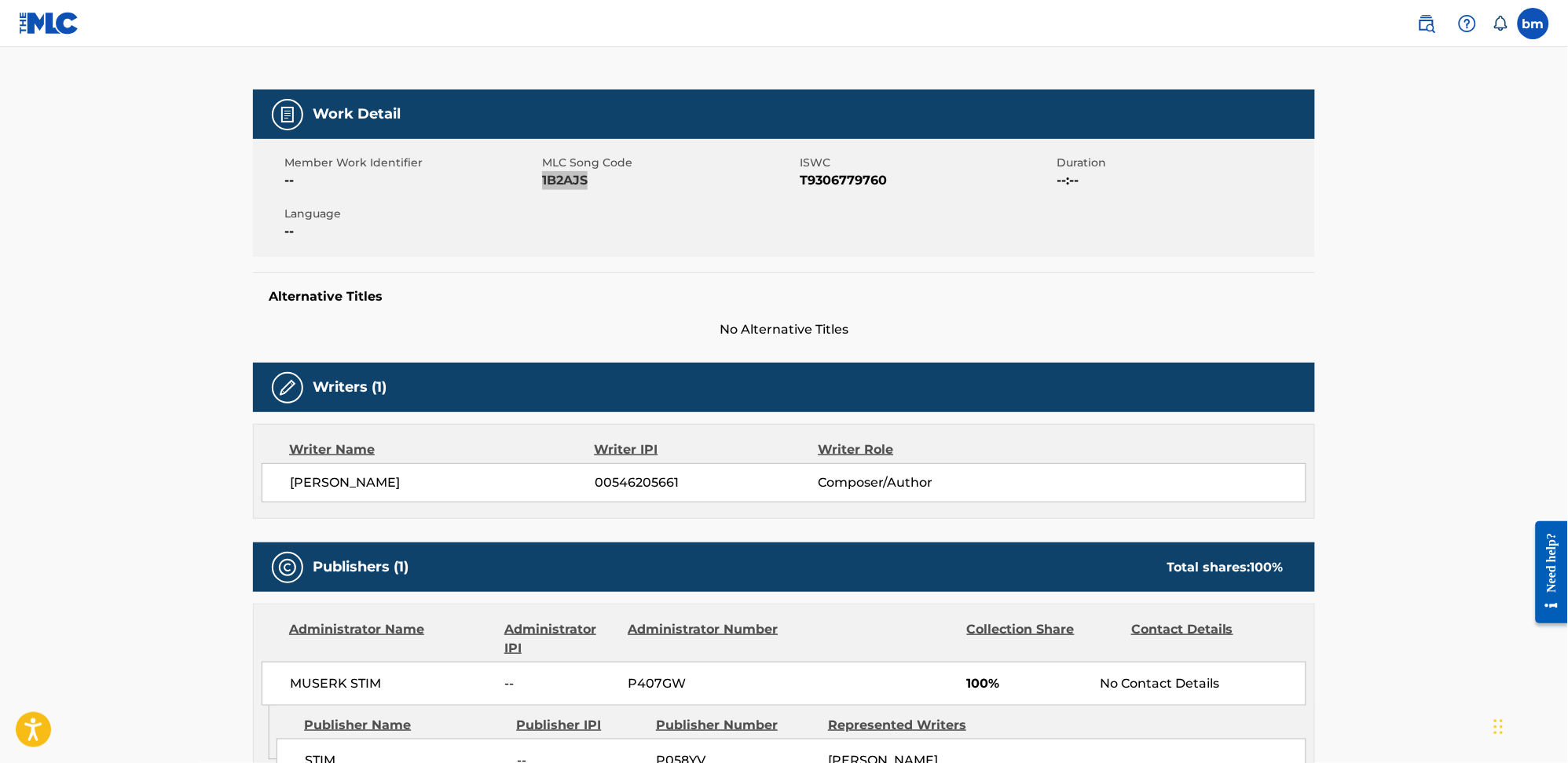
scroll to position [419, 0]
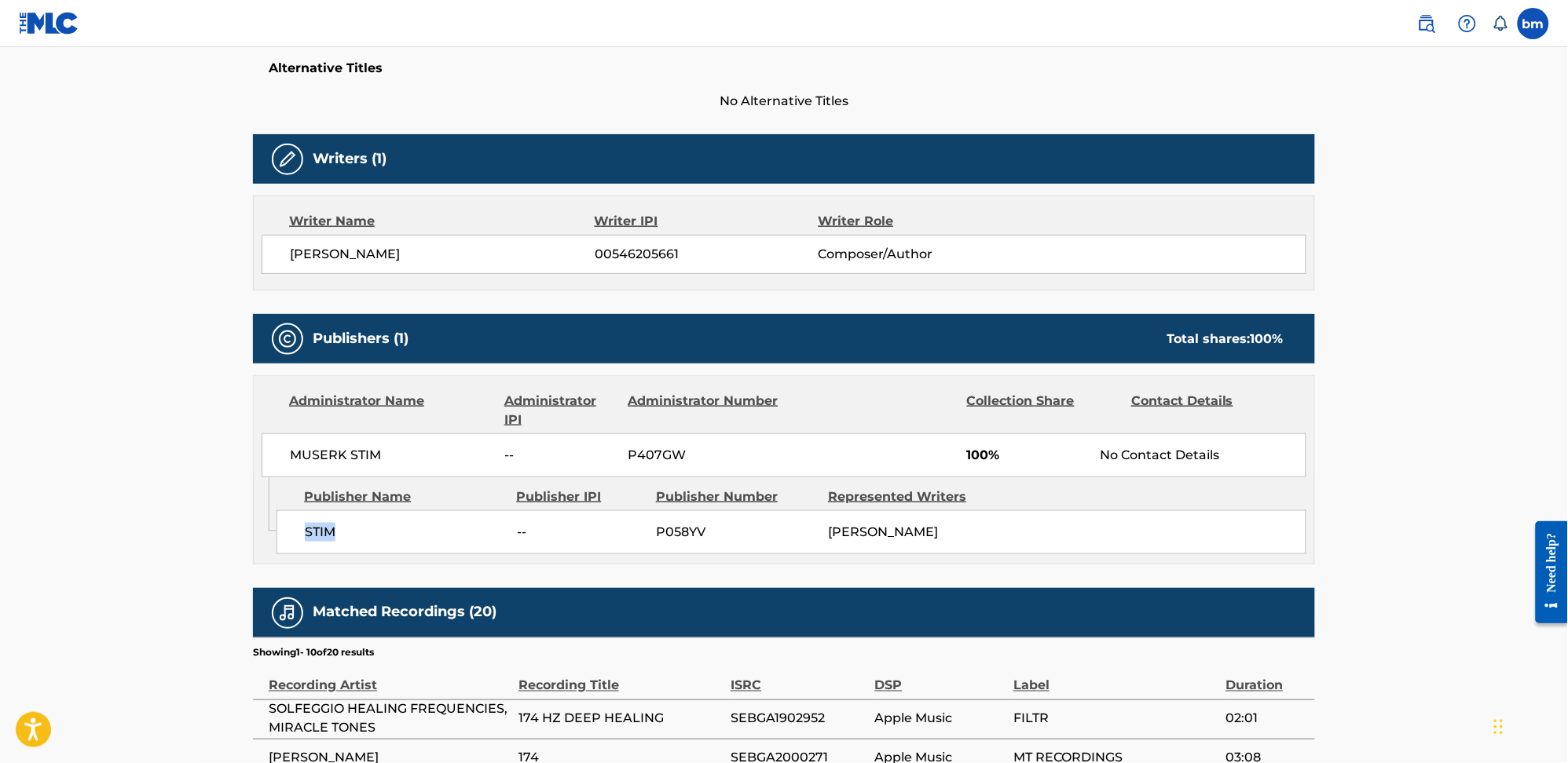
drag, startPoint x: 296, startPoint y: 523, endPoint x: 378, endPoint y: 528, distance: 82.2
click at [378, 528] on div "STIM -- P058YV [PERSON_NAME]" at bounding box center [791, 532] width 1030 height 44
copy span "STIM"
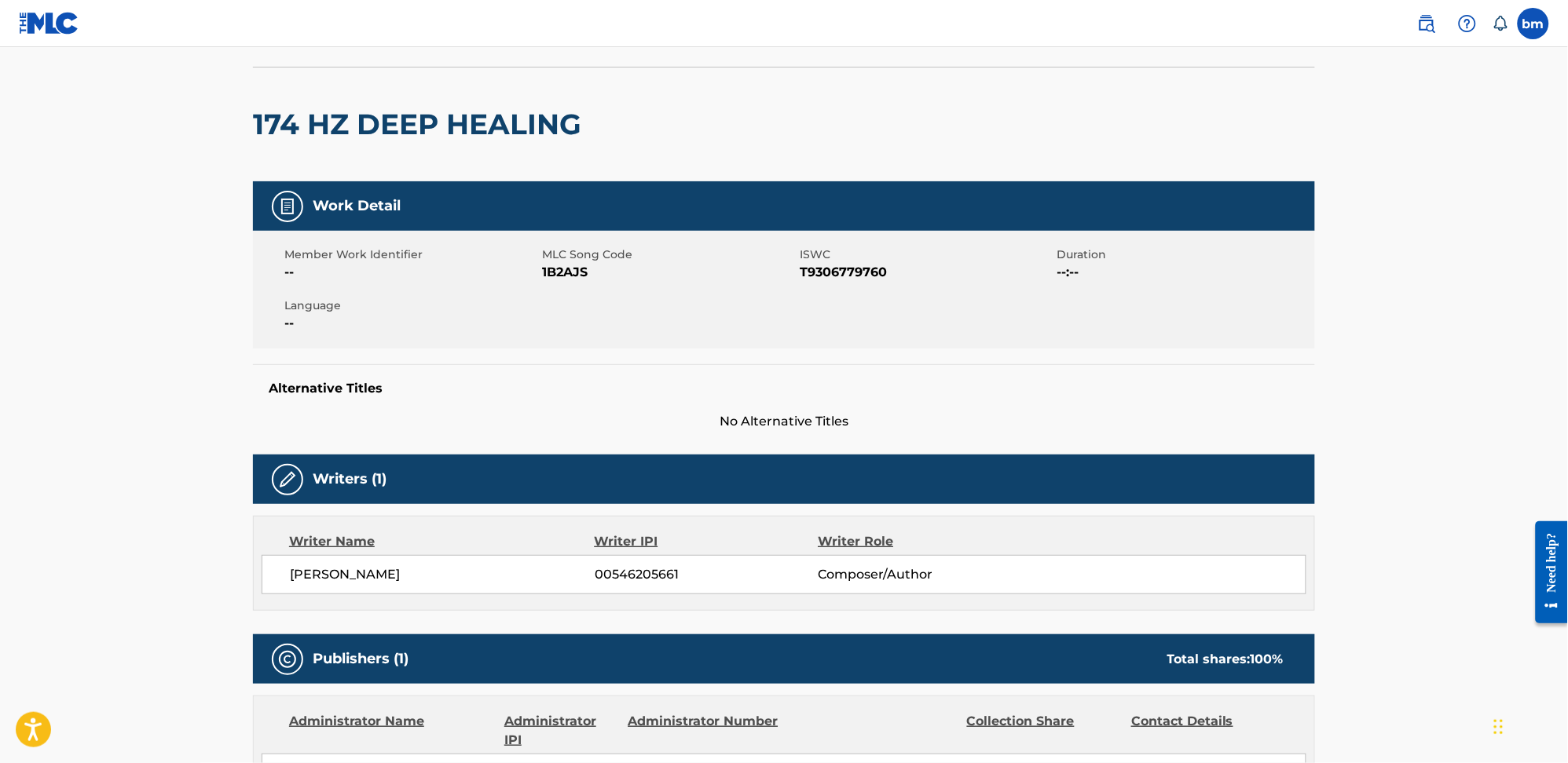
scroll to position [0, 0]
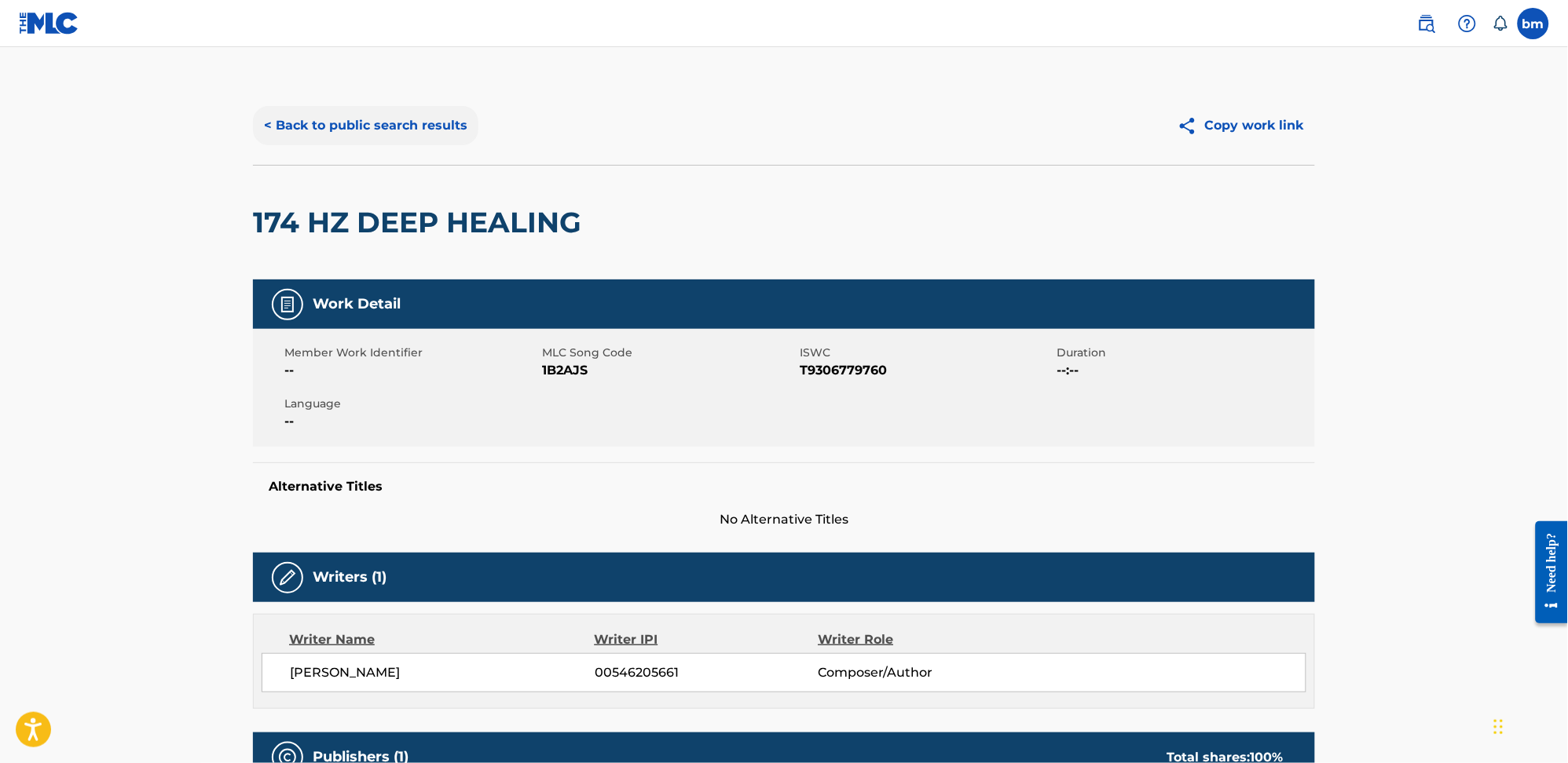
click at [369, 129] on button "< Back to public search results" at bounding box center [365, 125] width 225 height 39
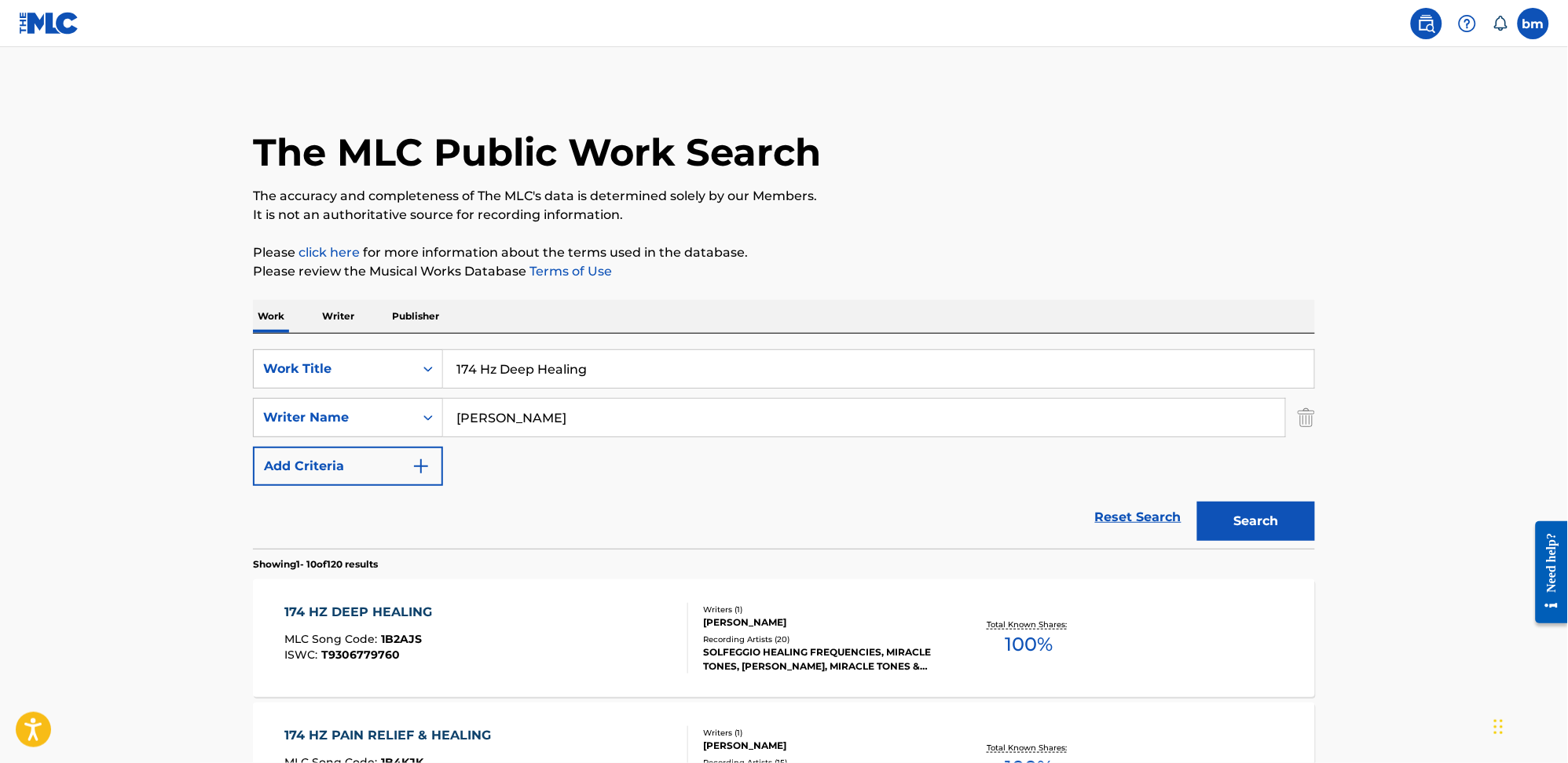
drag, startPoint x: 620, startPoint y: 342, endPoint x: 465, endPoint y: 364, distance: 156.6
click at [465, 364] on div "SearchWithCriteria0546d917-5ab8-4d01-bea1-451668e671c7 Work Title 174 Hz Deep H…" at bounding box center [783, 441] width 1062 height 215
drag, startPoint x: 543, startPoint y: 376, endPoint x: 440, endPoint y: 377, distance: 103.0
click at [440, 377] on div "SearchWithCriteria0546d917-5ab8-4d01-bea1-451668e671c7 Work Title 174 Hz Deep H…" at bounding box center [783, 369] width 1062 height 39
paste input "Healing Tone for Sleep Miracle Tones"
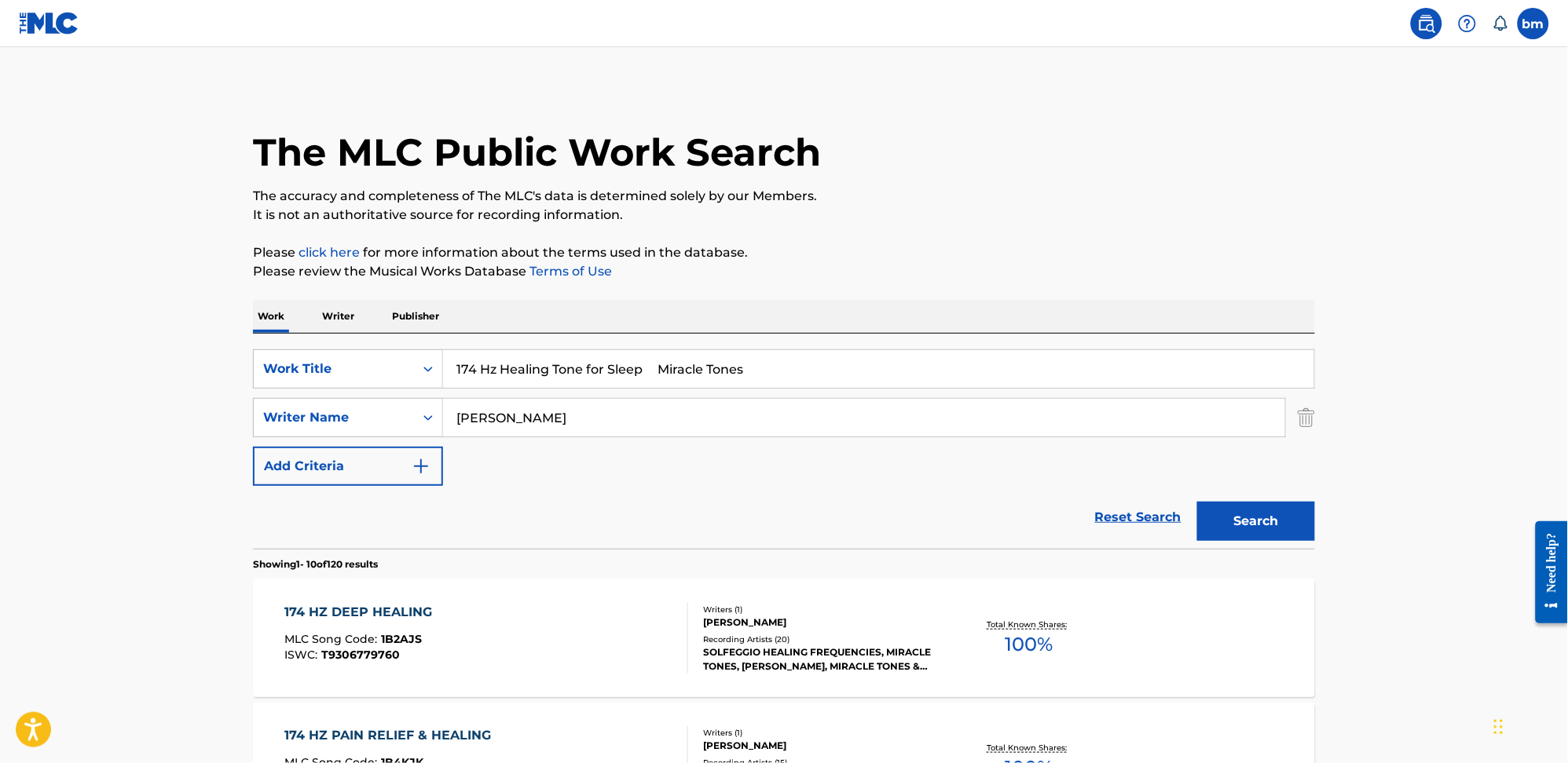
click at [610, 381] on input "174 Hz Healing Tone for Sleep Miracle Tones" at bounding box center [878, 369] width 871 height 38
drag, startPoint x: 776, startPoint y: 374, endPoint x: 642, endPoint y: 367, distance: 134.2
click at [642, 367] on input "174 Hz Healing Tone for Sleep Miracle Tones" at bounding box center [878, 369] width 871 height 38
type input "174 Hz Healing Tone for Sleep"
click at [1261, 512] on button "Search" at bounding box center [1255, 521] width 118 height 39
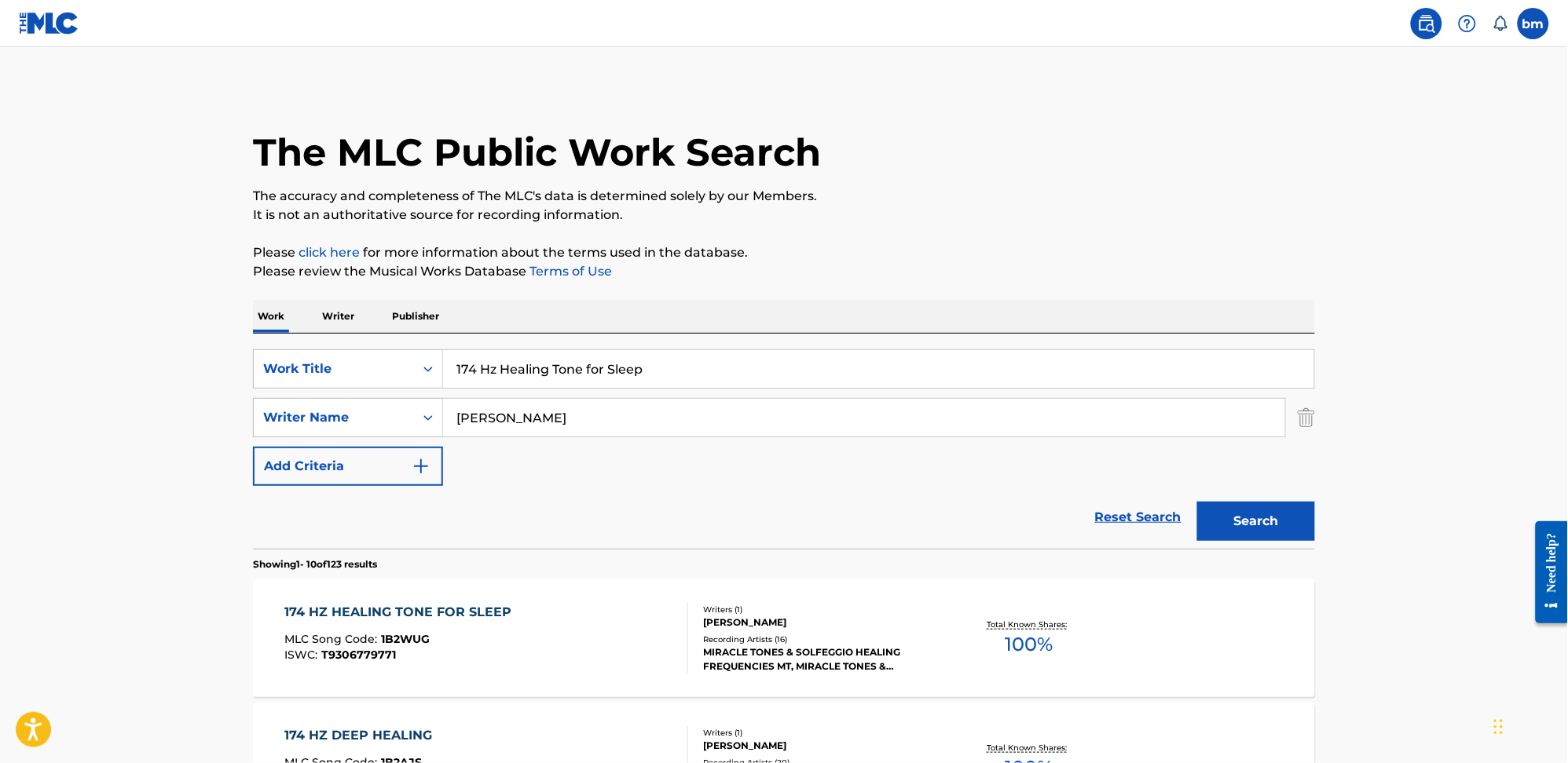
click at [518, 667] on div "174 HZ HEALING TONE FOR SLEEP MLC Song Code : 1B2WUG ISWC : T9306779771" at bounding box center [487, 638] width 404 height 71
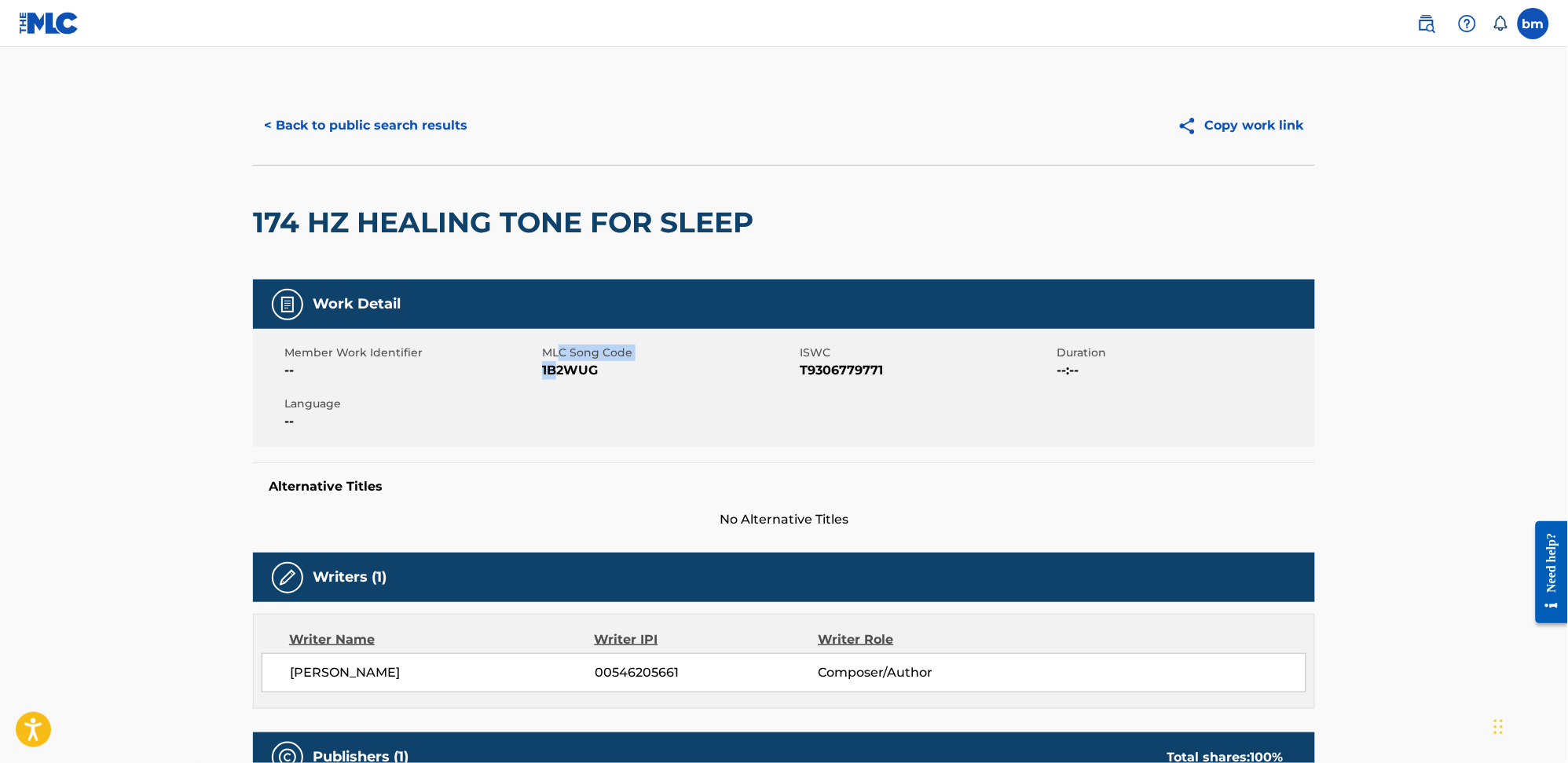
click at [556, 359] on div "MLC Song Code 1B2WUG" at bounding box center [671, 362] width 258 height 35
click at [556, 359] on span "MLC Song Code" at bounding box center [669, 353] width 254 height 17
click at [572, 377] on span "1B2WUG" at bounding box center [669, 370] width 254 height 19
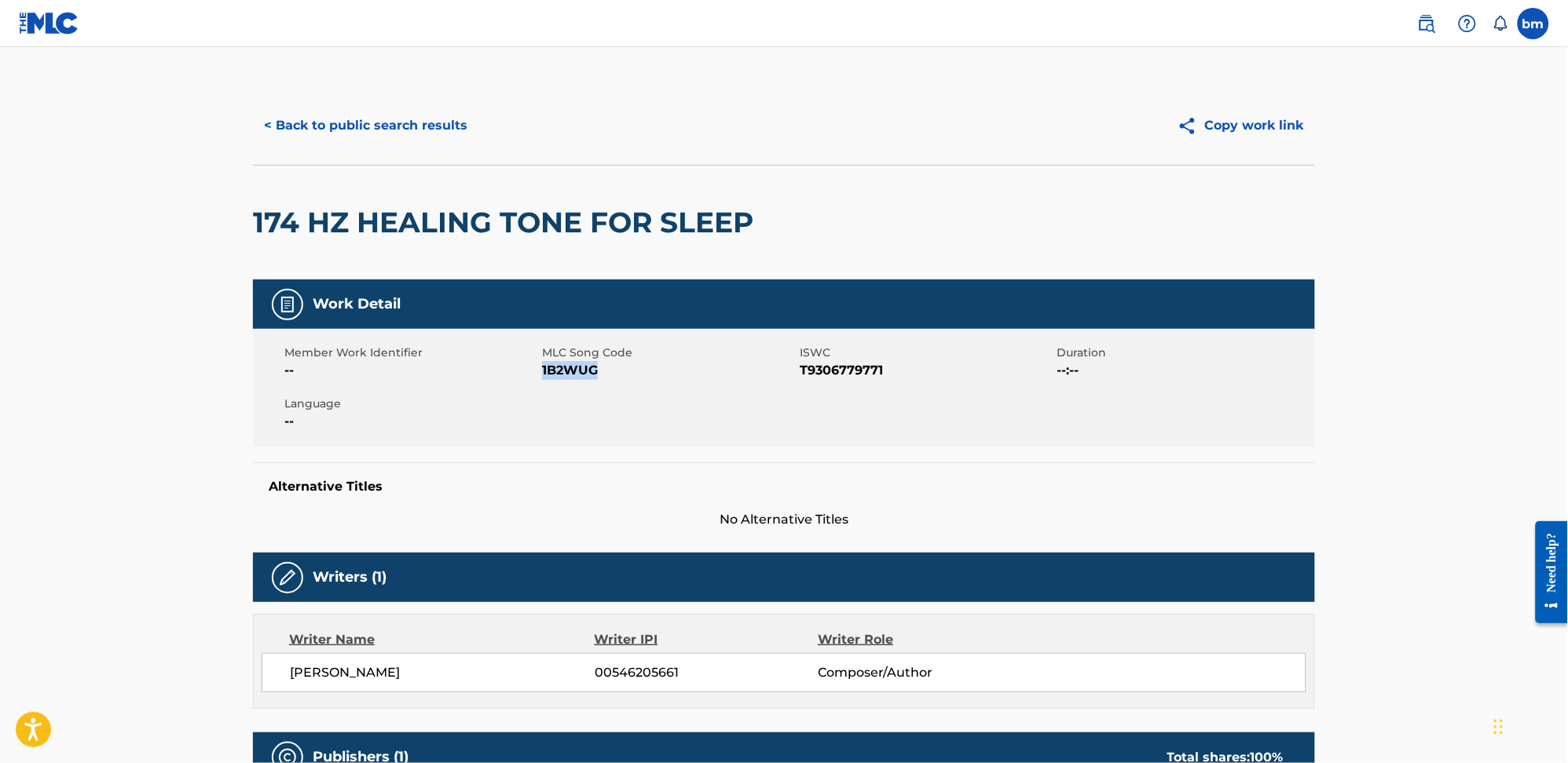
copy span "1B2WUG"
drag, startPoint x: 330, startPoint y: 98, endPoint x: 336, endPoint y: 110, distance: 13.4
click at [333, 96] on div "< Back to public search results Copy work link" at bounding box center [783, 126] width 1062 height 78
click at [341, 118] on button "< Back to public search results" at bounding box center [365, 125] width 225 height 39
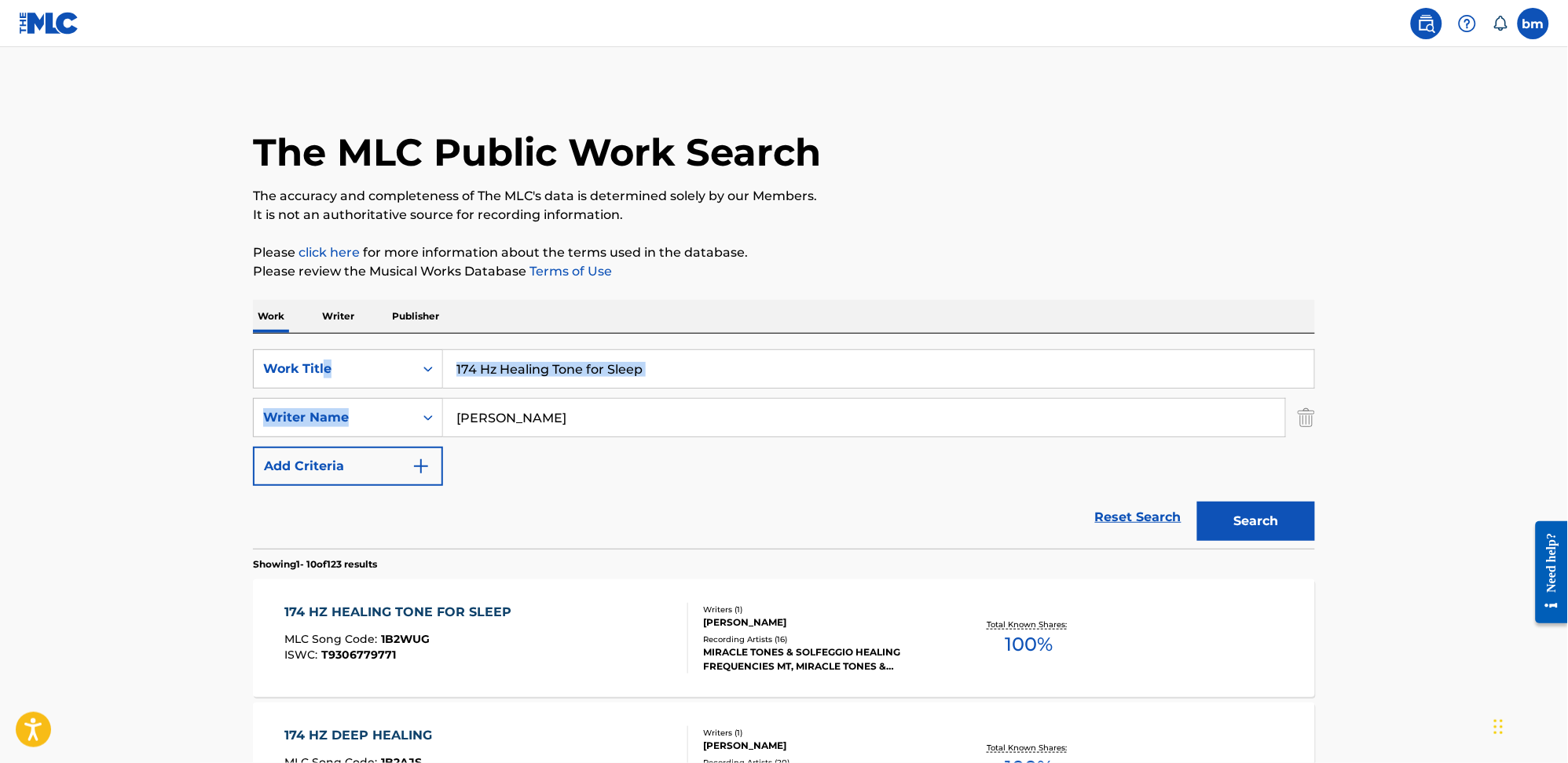
drag, startPoint x: 722, startPoint y: 391, endPoint x: 359, endPoint y: 394, distance: 363.0
click at [327, 389] on div "SearchWithCriteria0546d917-5ab8-4d01-bea1-451668e671c7 Work Title 174 Hz Healin…" at bounding box center [783, 418] width 1062 height 137
click at [780, 249] on p "Please click here for more information about the terms used in the database." at bounding box center [783, 253] width 1062 height 19
drag, startPoint x: 693, startPoint y: 344, endPoint x: 503, endPoint y: 369, distance: 191.6
click at [505, 369] on div "SearchWithCriteria0546d917-5ab8-4d01-bea1-451668e671c7 Work Title 174 Hz Healin…" at bounding box center [783, 441] width 1062 height 215
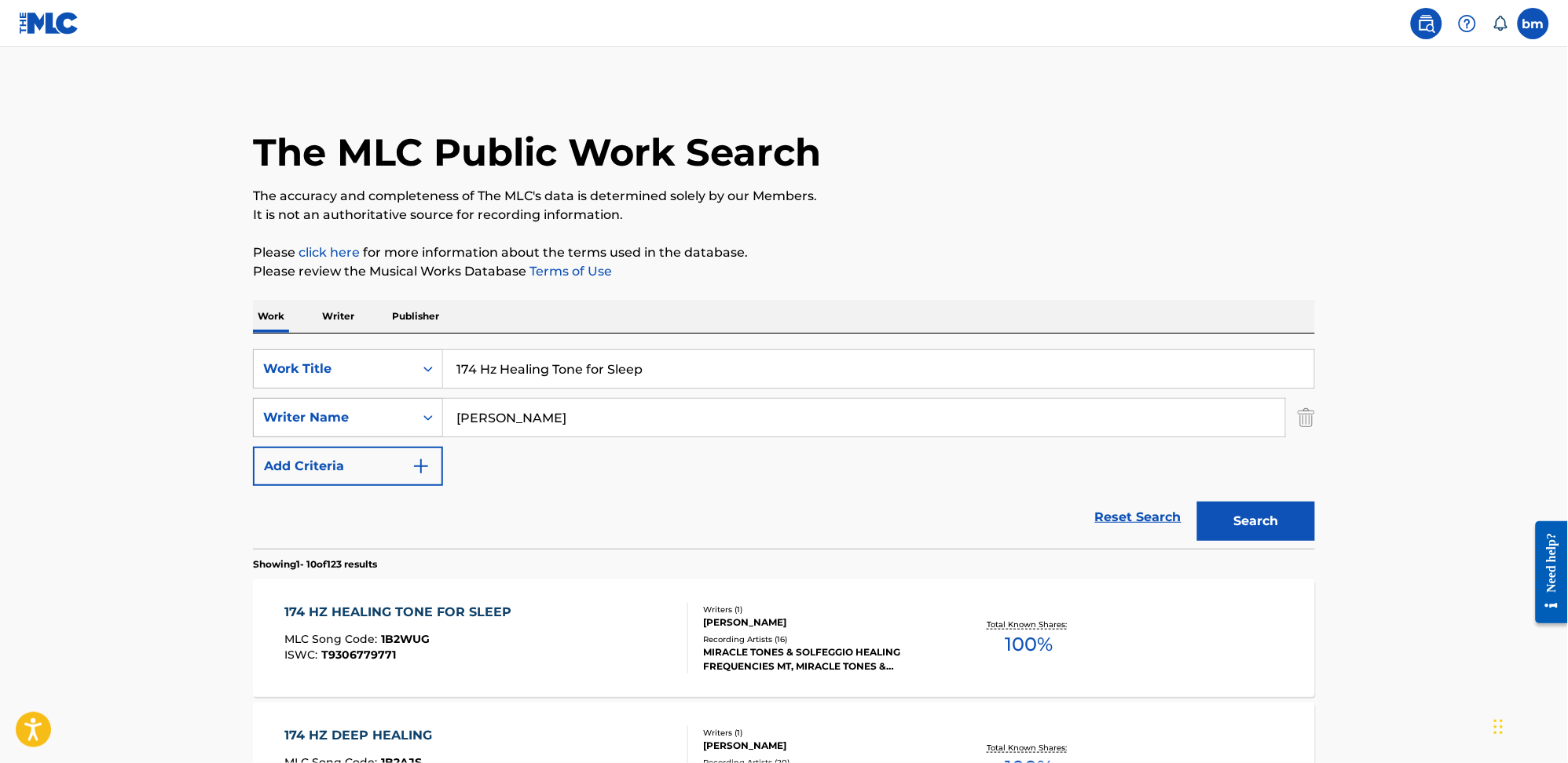
drag, startPoint x: 660, startPoint y: 357, endPoint x: 415, endPoint y: 404, distance: 249.5
click at [329, 397] on div "SearchWithCriteria0546d917-5ab8-4d01-bea1-451668e671c7 Work Title 174 Hz Healin…" at bounding box center [783, 418] width 1062 height 137
paste input "396 Hz Cleanse Fear & Negative Blocks"
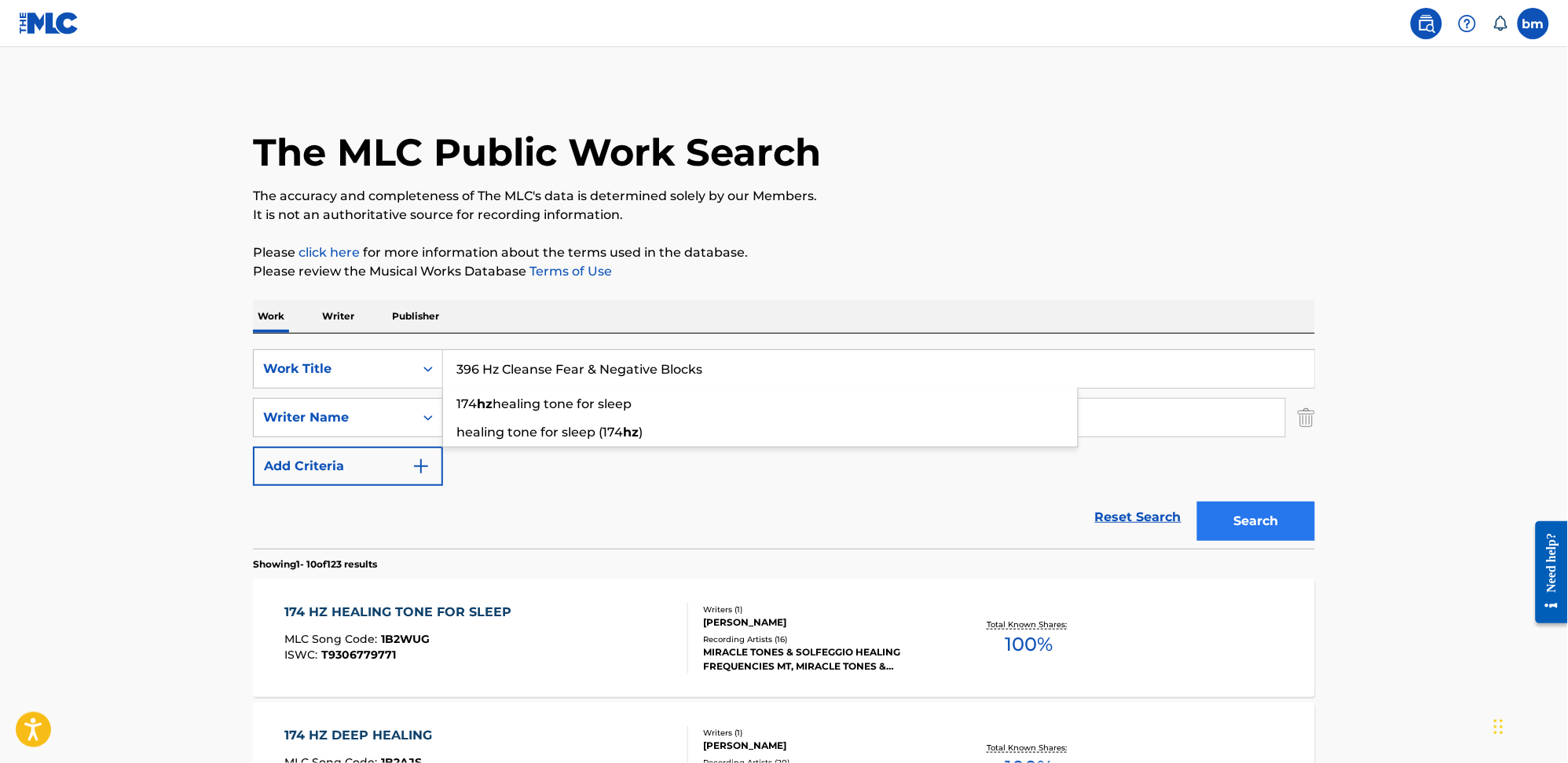
type input "396 Hz Cleanse Fear & Negative Blocks"
click at [1257, 510] on button "Search" at bounding box center [1255, 521] width 118 height 39
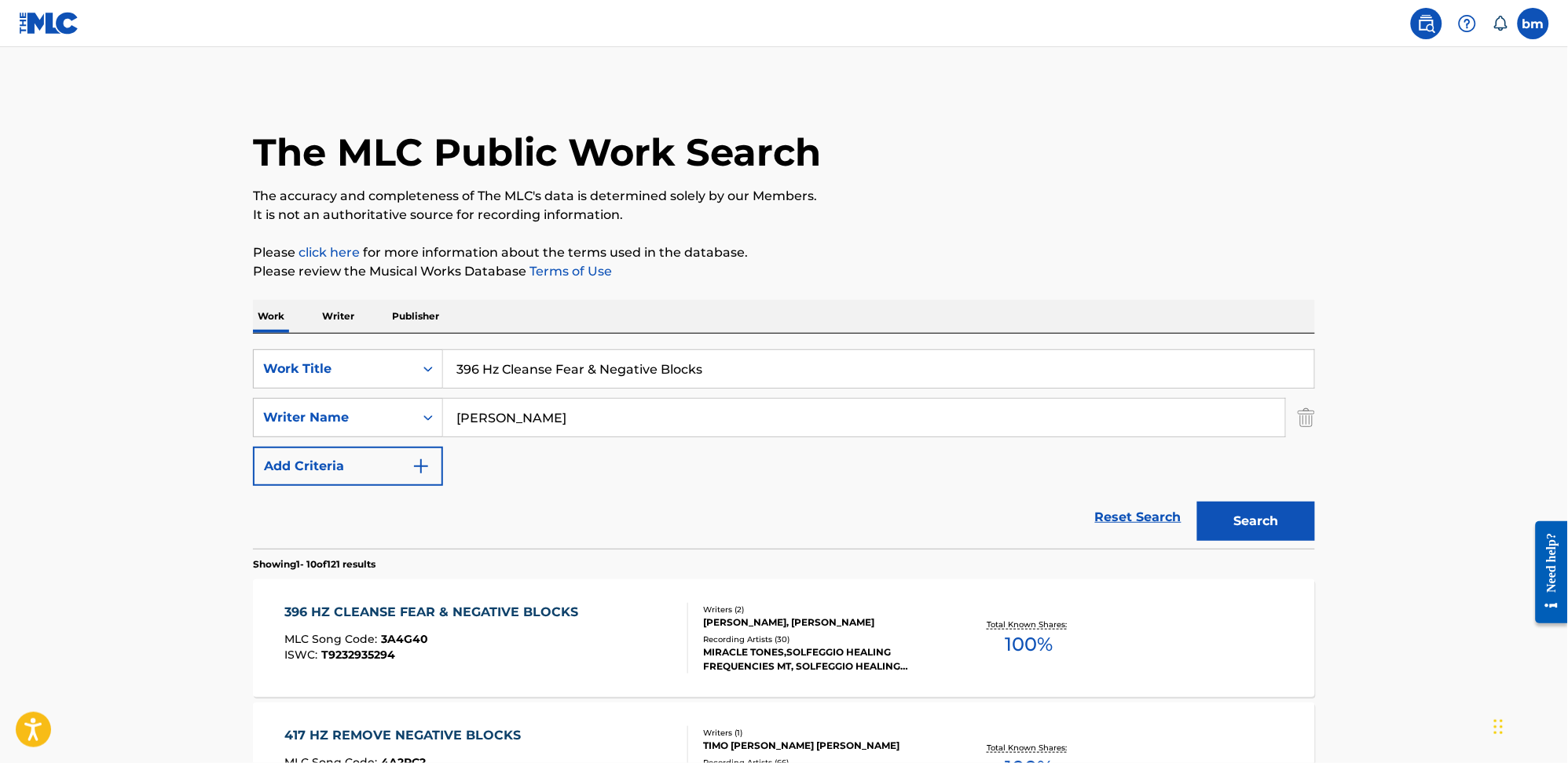
click at [478, 635] on div "MLC Song Code : 3A4G40" at bounding box center [436, 641] width 302 height 16
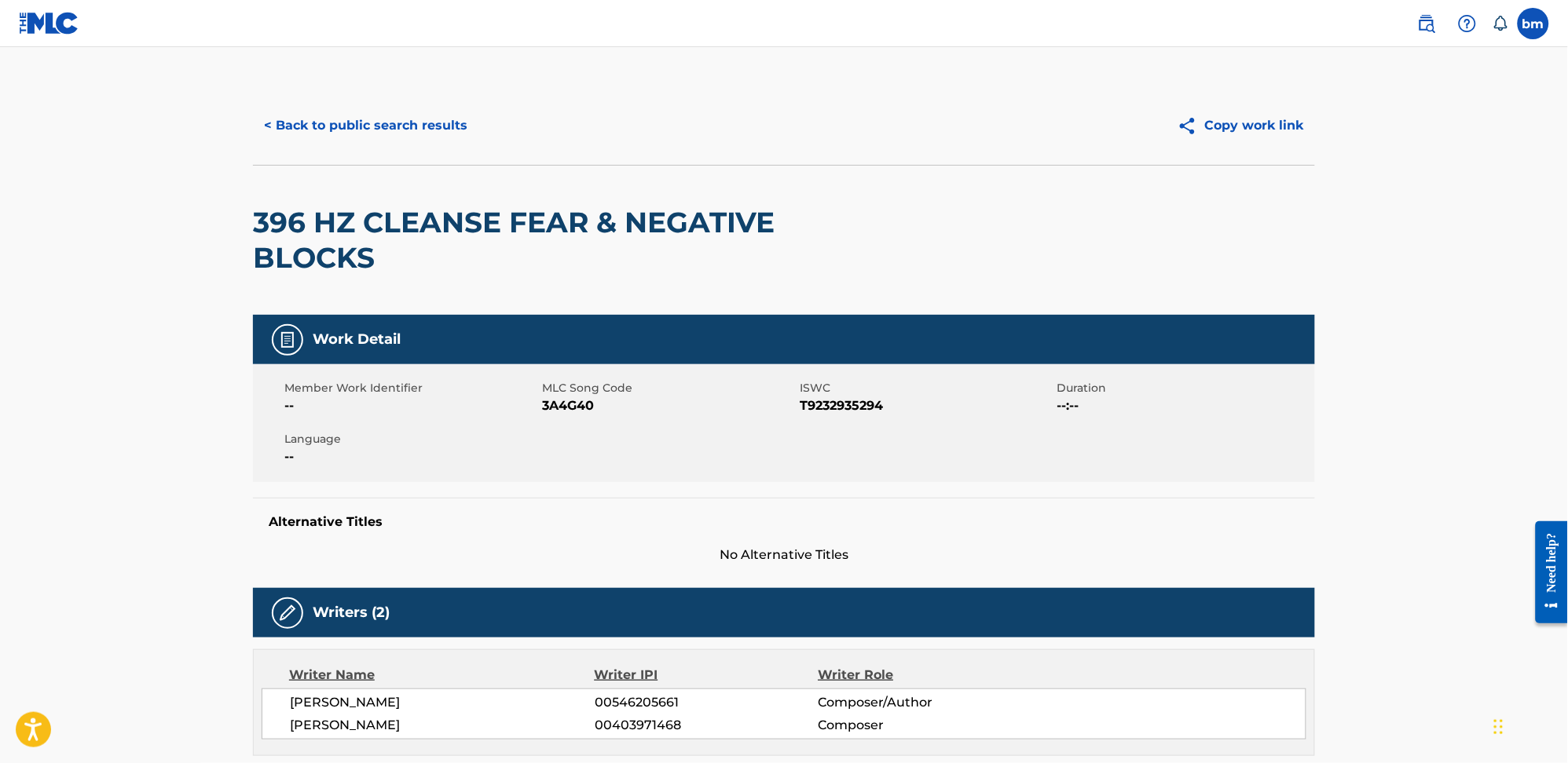
click at [555, 409] on span "3A4G40" at bounding box center [669, 406] width 254 height 19
copy span "3A4G40"
click at [357, 132] on button "< Back to public search results" at bounding box center [365, 125] width 225 height 39
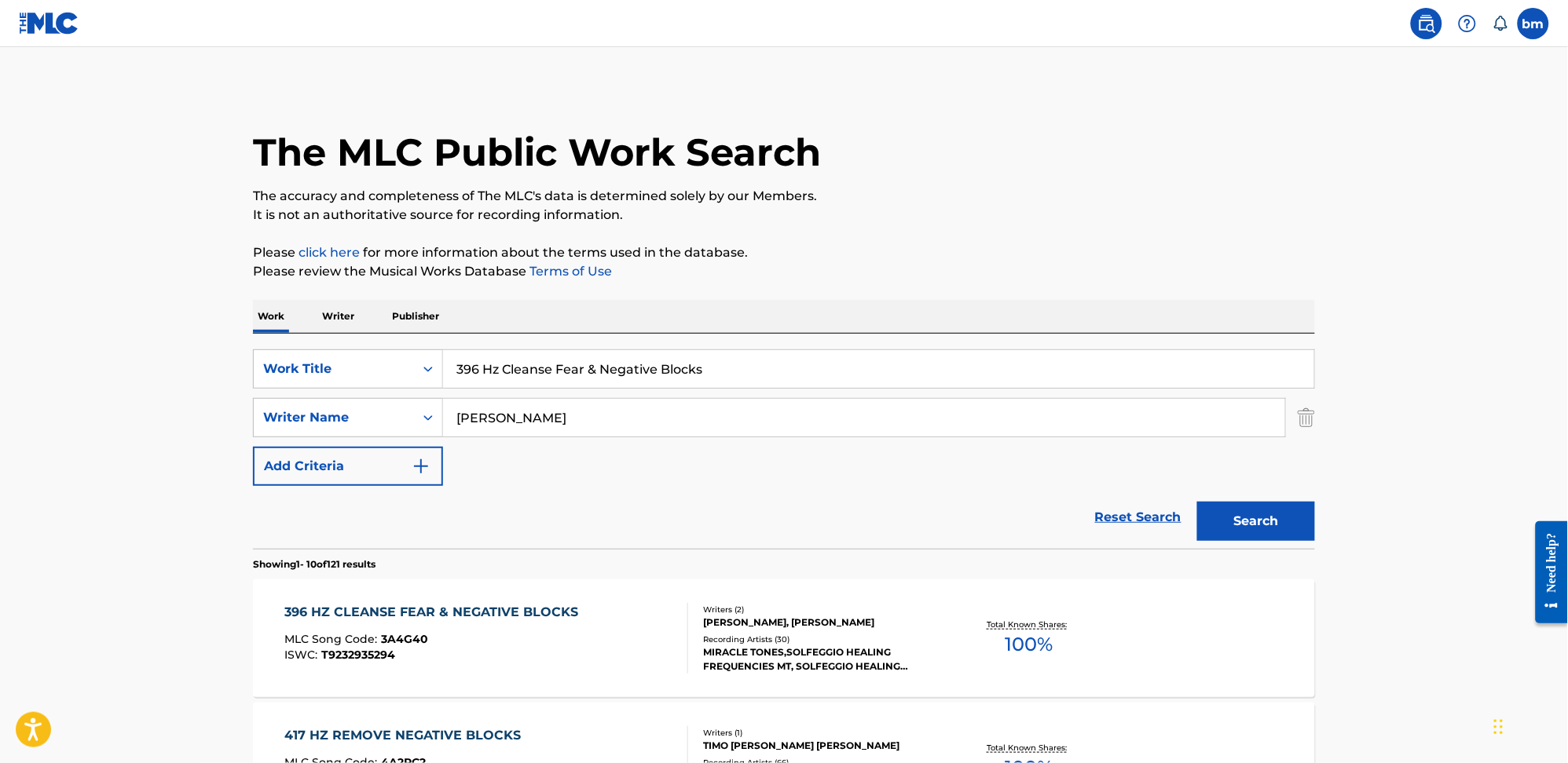
drag, startPoint x: 754, startPoint y: 369, endPoint x: 173, endPoint y: 374, distance: 581.0
paste input "Dissolve Negativity"
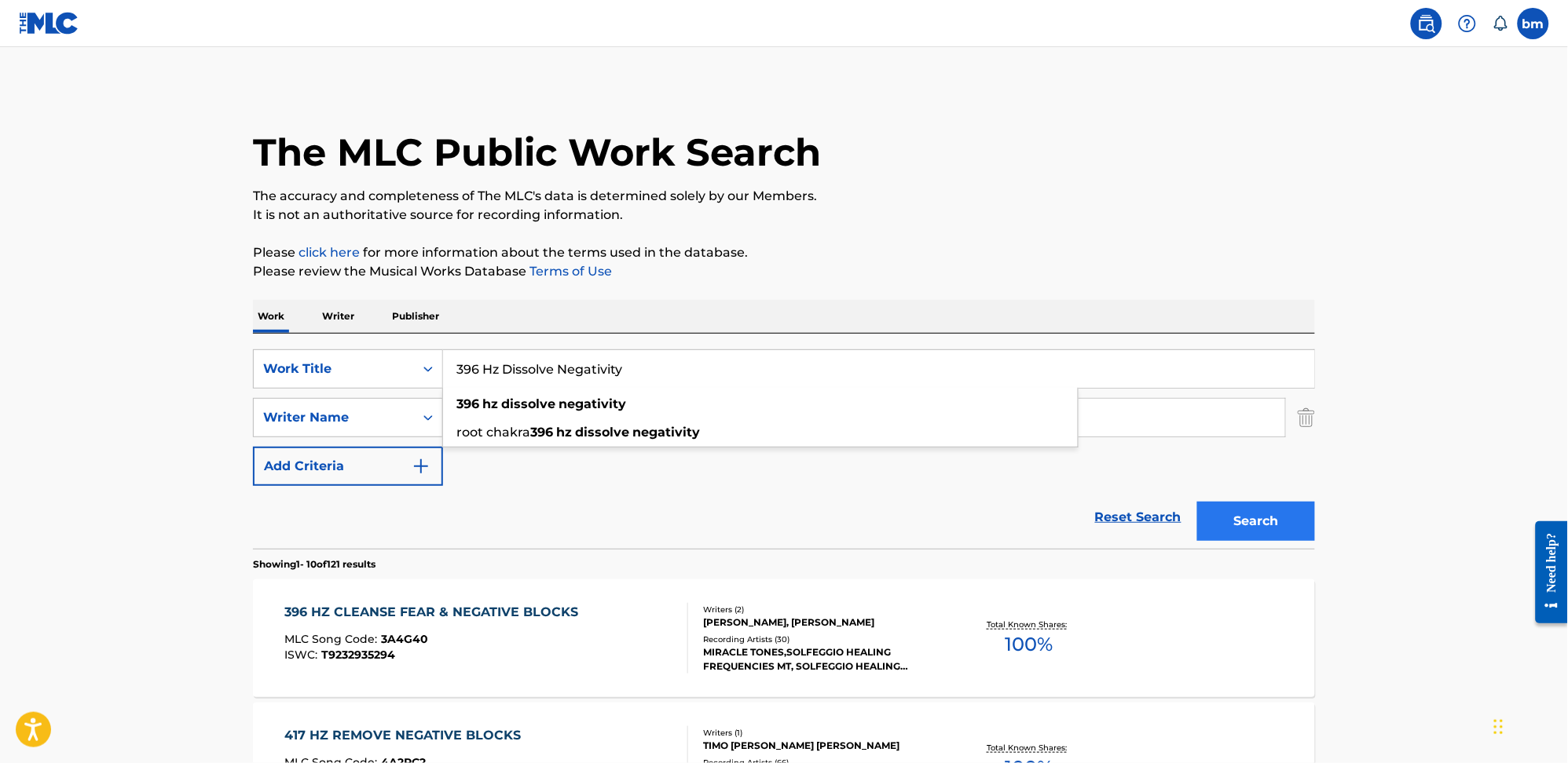
type input "396 Hz Dissolve Negativity"
click at [1240, 525] on button "Search" at bounding box center [1255, 521] width 118 height 39
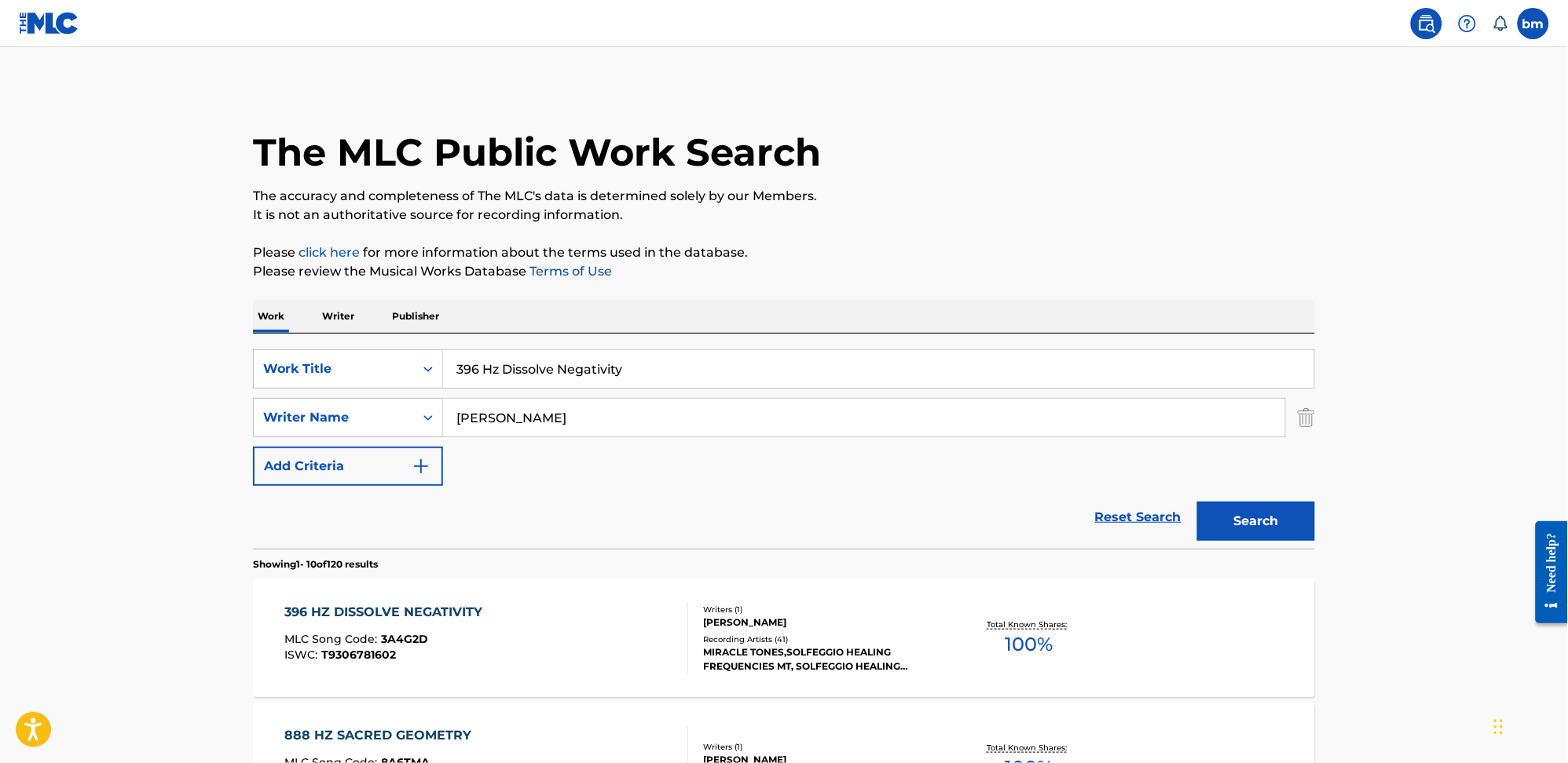
click at [565, 625] on div "396 HZ DISSOLVE NEGATIVITY MLC Song Code : 3A4G2D ISWC : T9306781602" at bounding box center [487, 638] width 404 height 71
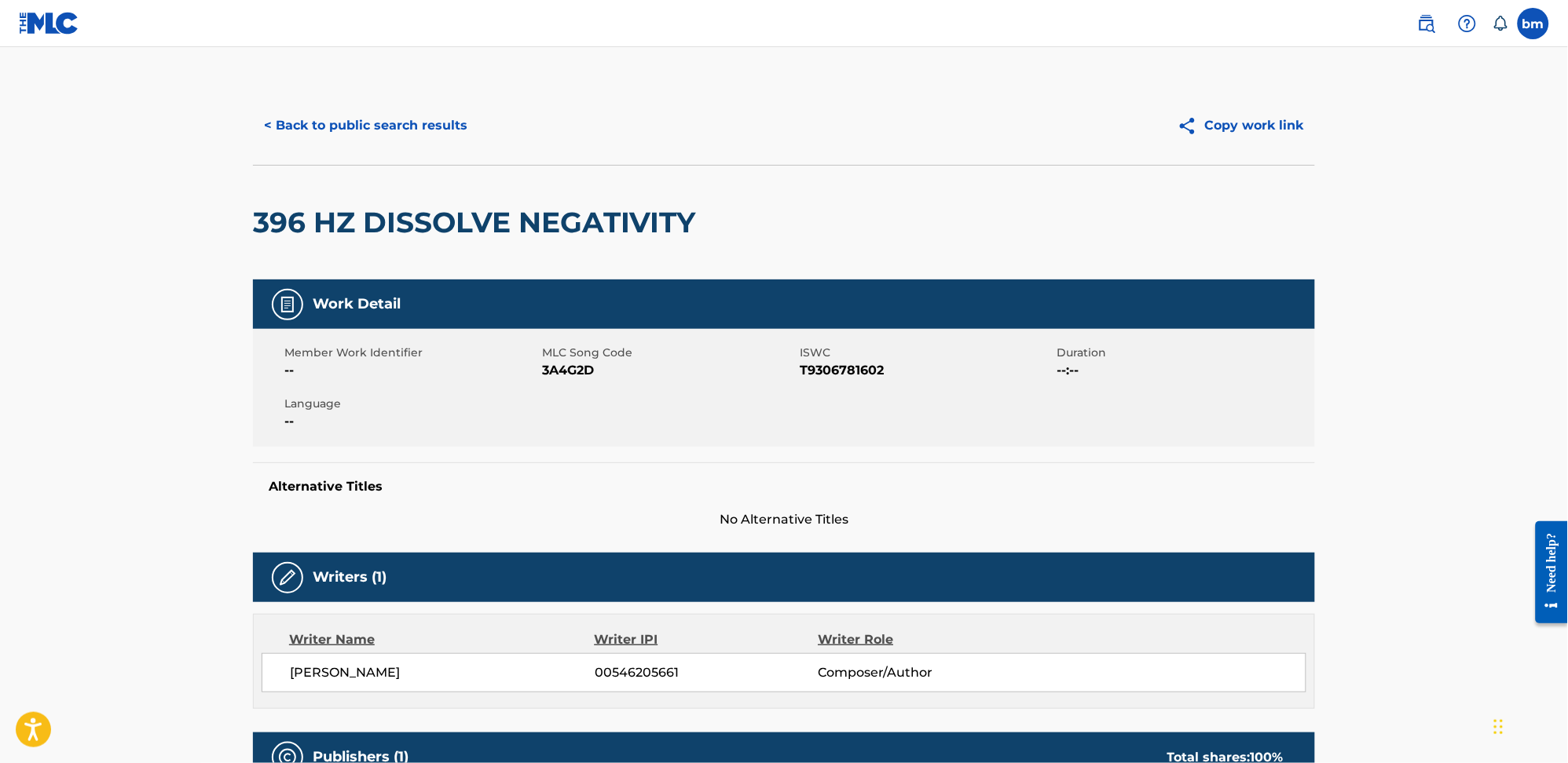
click at [578, 366] on span "3A4G2D" at bounding box center [669, 370] width 254 height 19
copy span "3A4G2D"
click at [456, 111] on button "< Back to public search results" at bounding box center [365, 125] width 225 height 39
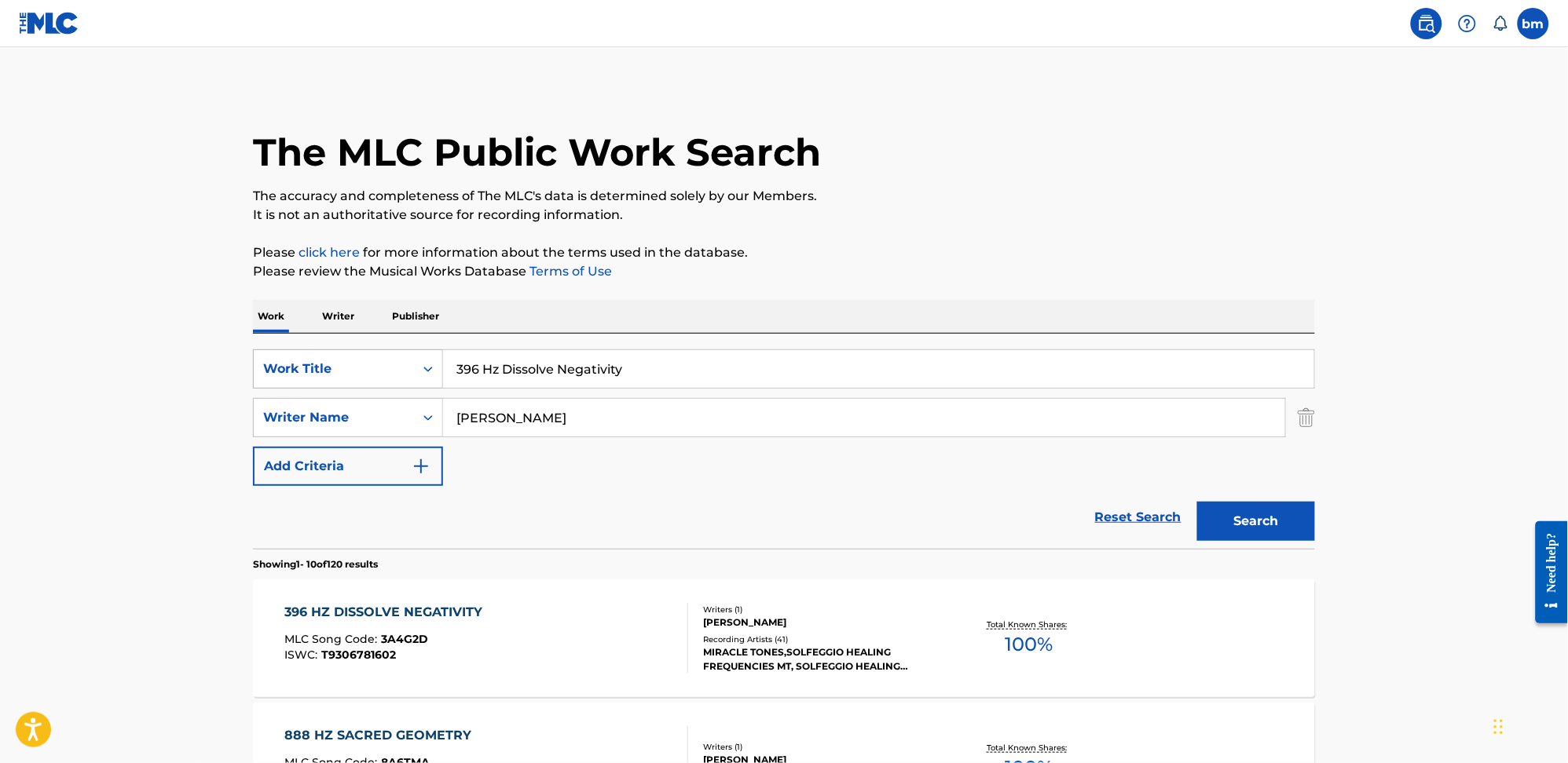
drag, startPoint x: 575, startPoint y: 356, endPoint x: 350, endPoint y: 359, distance: 225.0
click at [275, 359] on div "SearchWithCriteria0546d917-5ab8-4d01-bea1-451668e671c7 Work Title 396 Hz Dissol…" at bounding box center [783, 369] width 1062 height 39
paste input "Liberation from Fear"
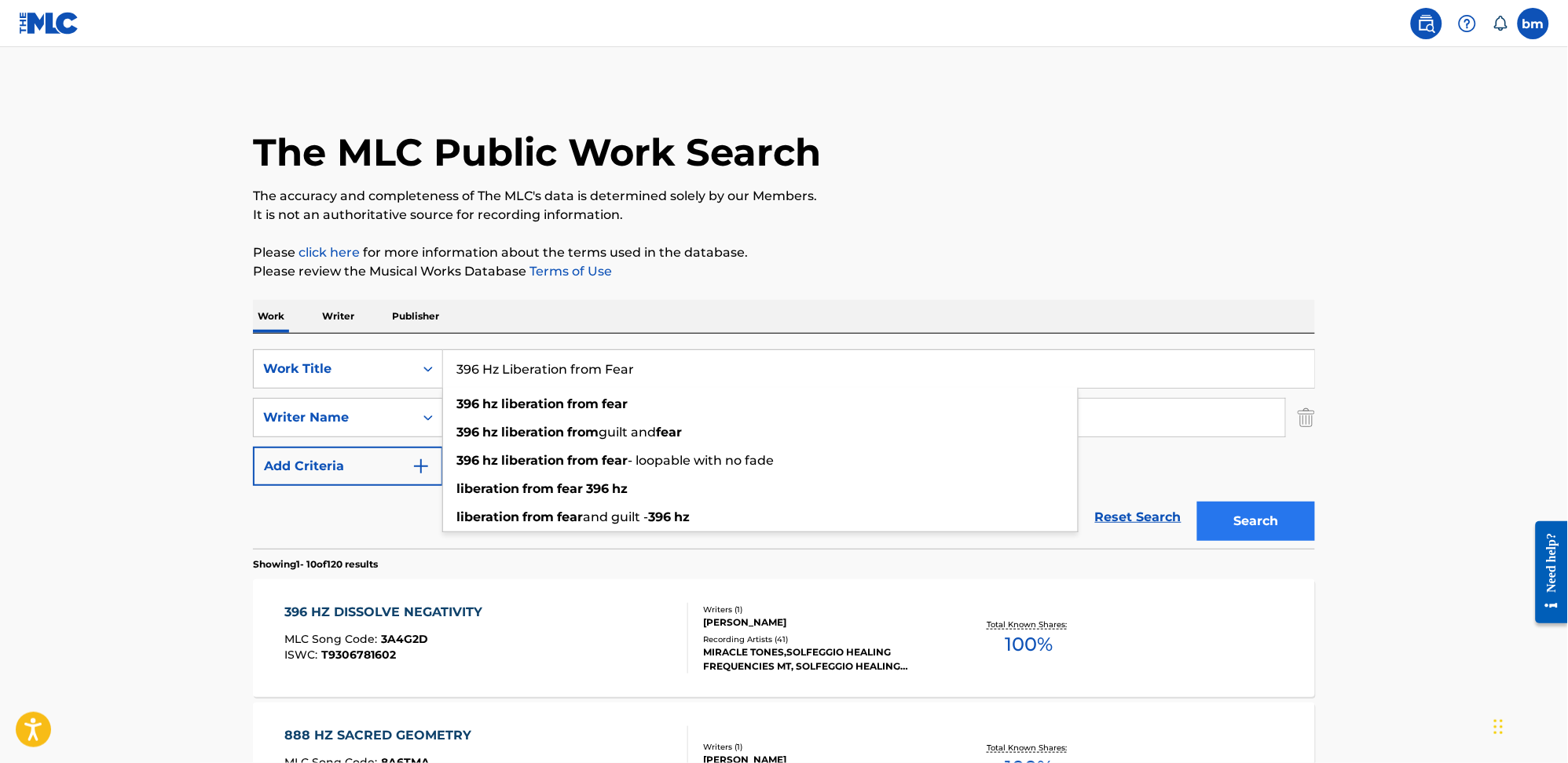
type input "396 Hz Liberation from Fear"
click at [1257, 515] on button "Search" at bounding box center [1255, 521] width 118 height 39
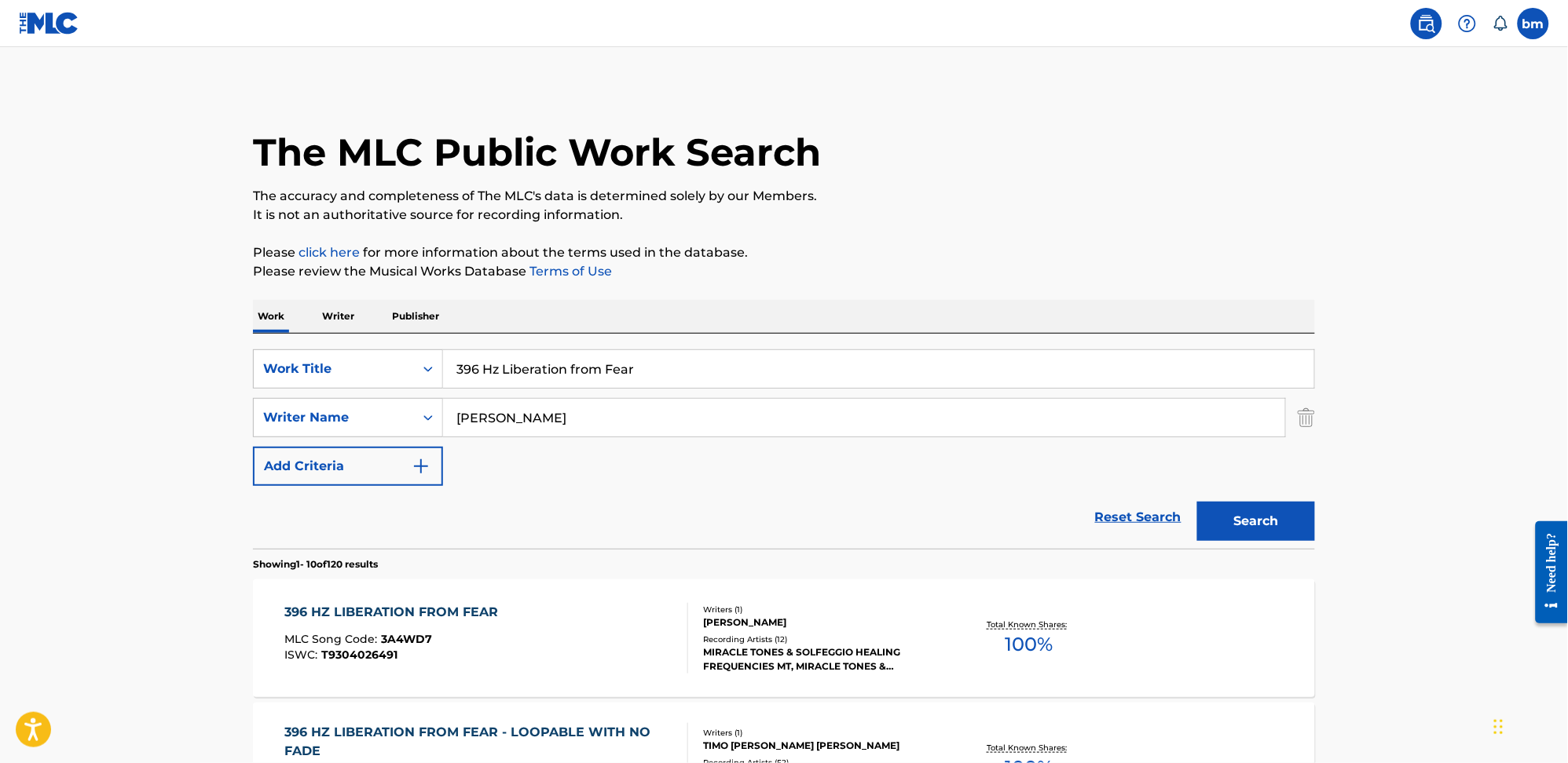
click at [578, 629] on div "396 HZ LIBERATION FROM FEAR MLC Song Code : 3A4WD7 ISWC : T9304026491" at bounding box center [487, 638] width 404 height 71
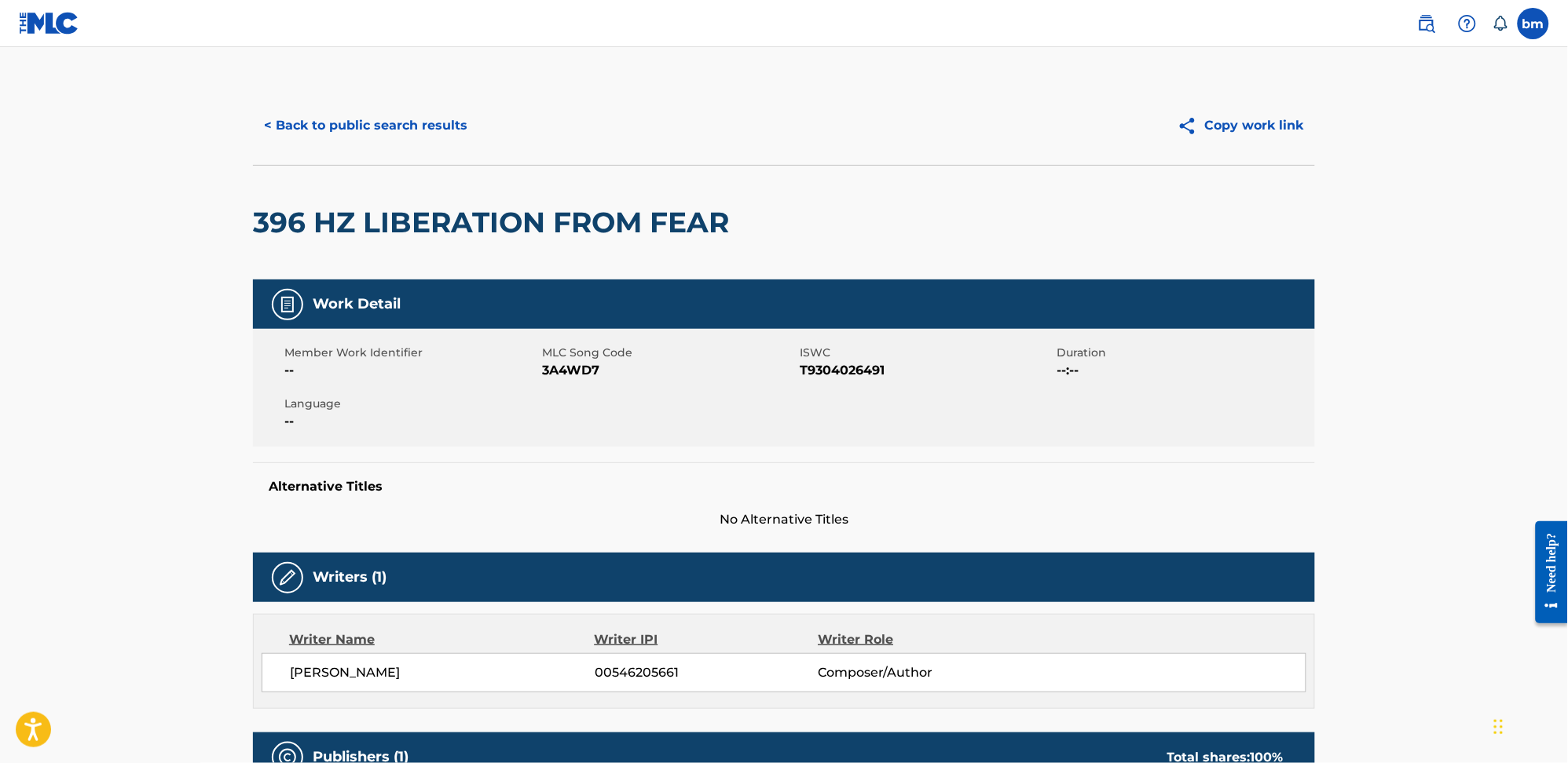
click at [550, 369] on span "3A4WD7" at bounding box center [669, 370] width 254 height 19
copy span "3A4WD7"
click at [350, 142] on button "< Back to public search results" at bounding box center [365, 125] width 225 height 39
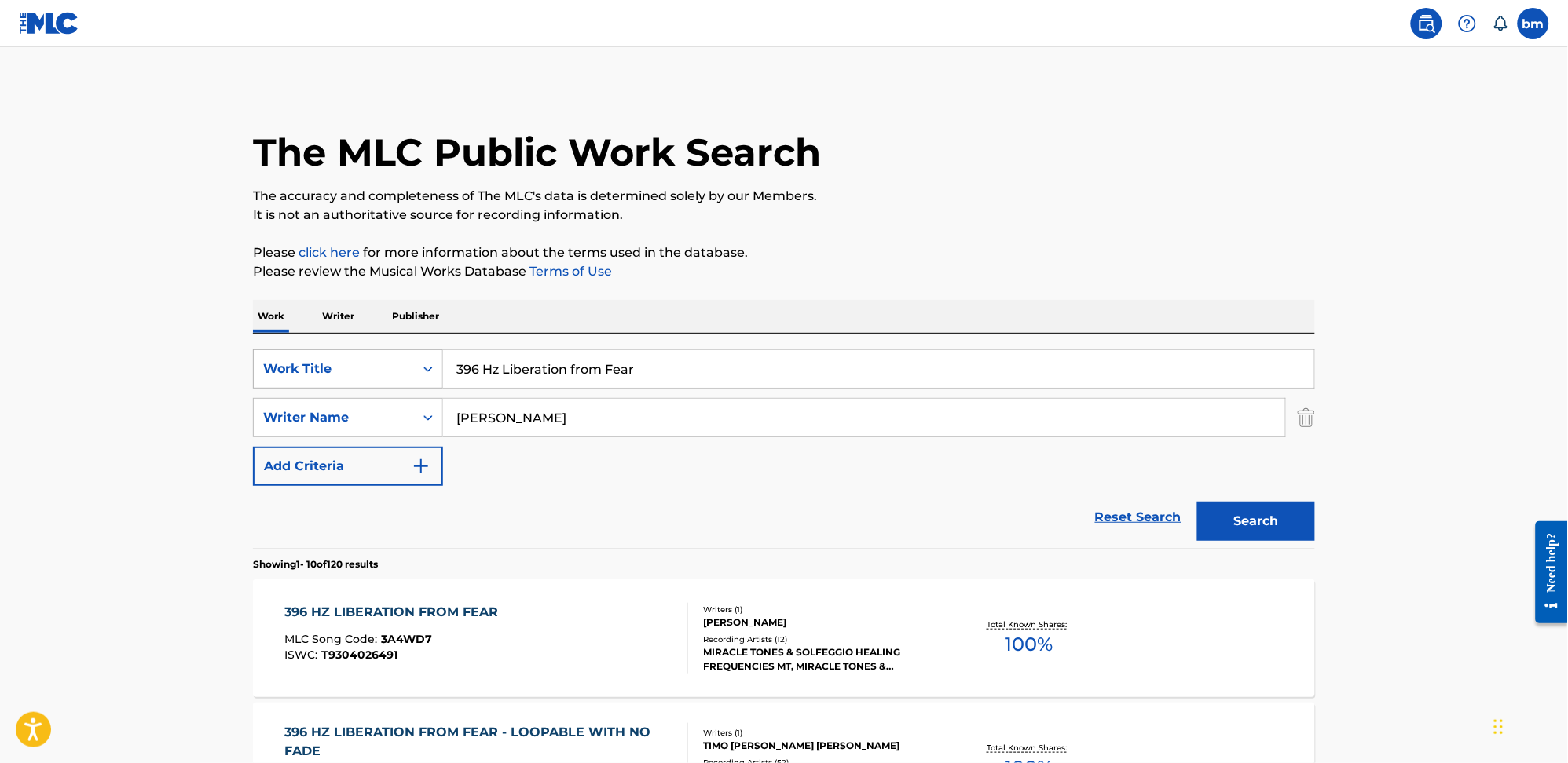
drag, startPoint x: 377, startPoint y: 364, endPoint x: 282, endPoint y: 370, distance: 95.2
click at [253, 364] on div "SearchWithCriteria0546d917-5ab8-4d01-bea1-451668e671c7 Work Title 396 Hz Libera…" at bounding box center [783, 369] width 1062 height 39
paste input "Cleanse Fear & Negative Blocks"
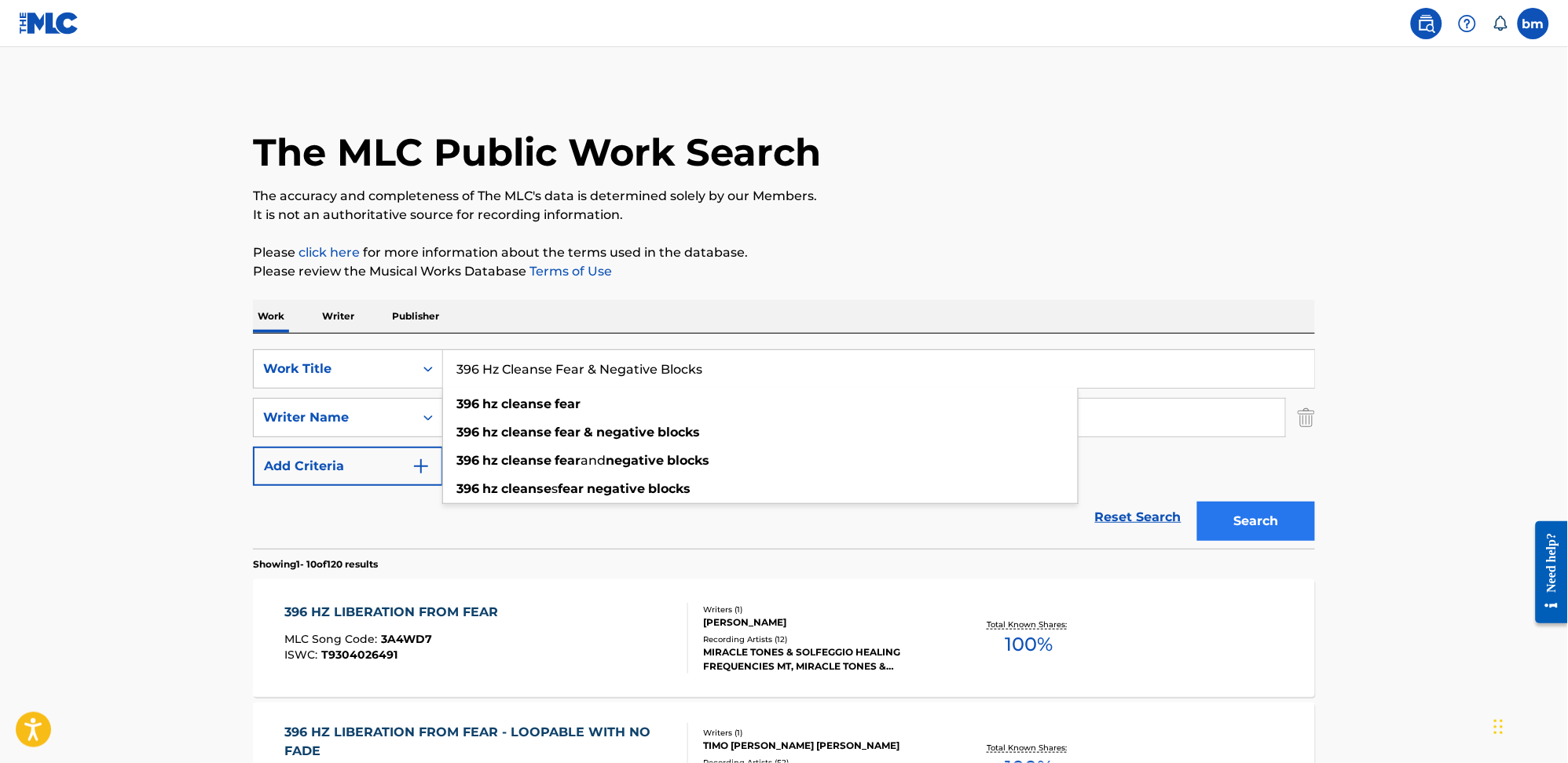
type input "396 Hz Cleanse Fear & Negative Blocks"
drag, startPoint x: 1254, startPoint y: 518, endPoint x: 1265, endPoint y: 514, distance: 11.7
click at [1254, 518] on button "Search" at bounding box center [1255, 521] width 118 height 39
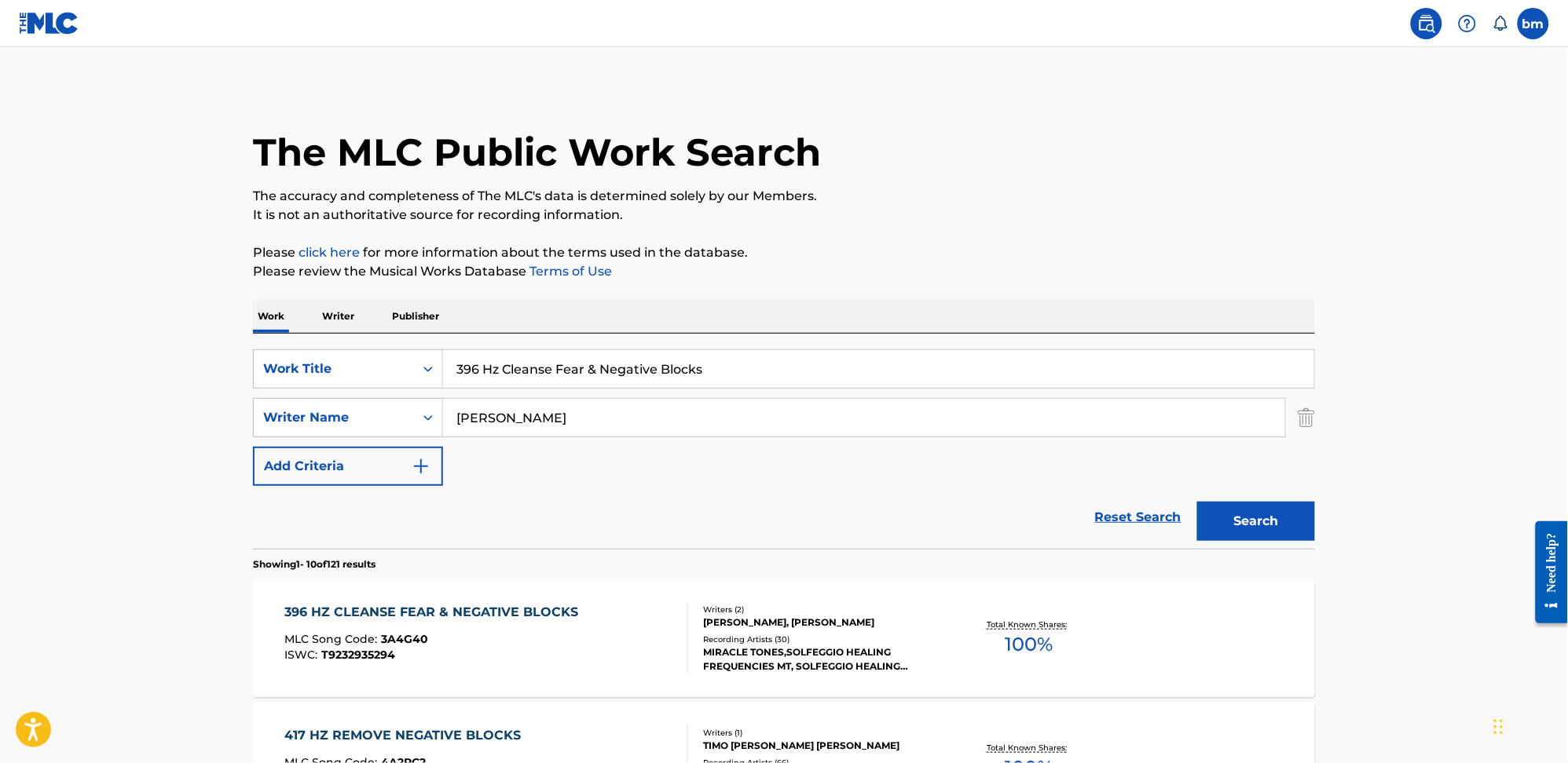
click at [585, 640] on div "396 HZ CLEANSE FEAR & NEGATIVE BLOCKS MLC Song Code : 3A4G40 ISWC : T9232935294" at bounding box center [487, 638] width 404 height 71
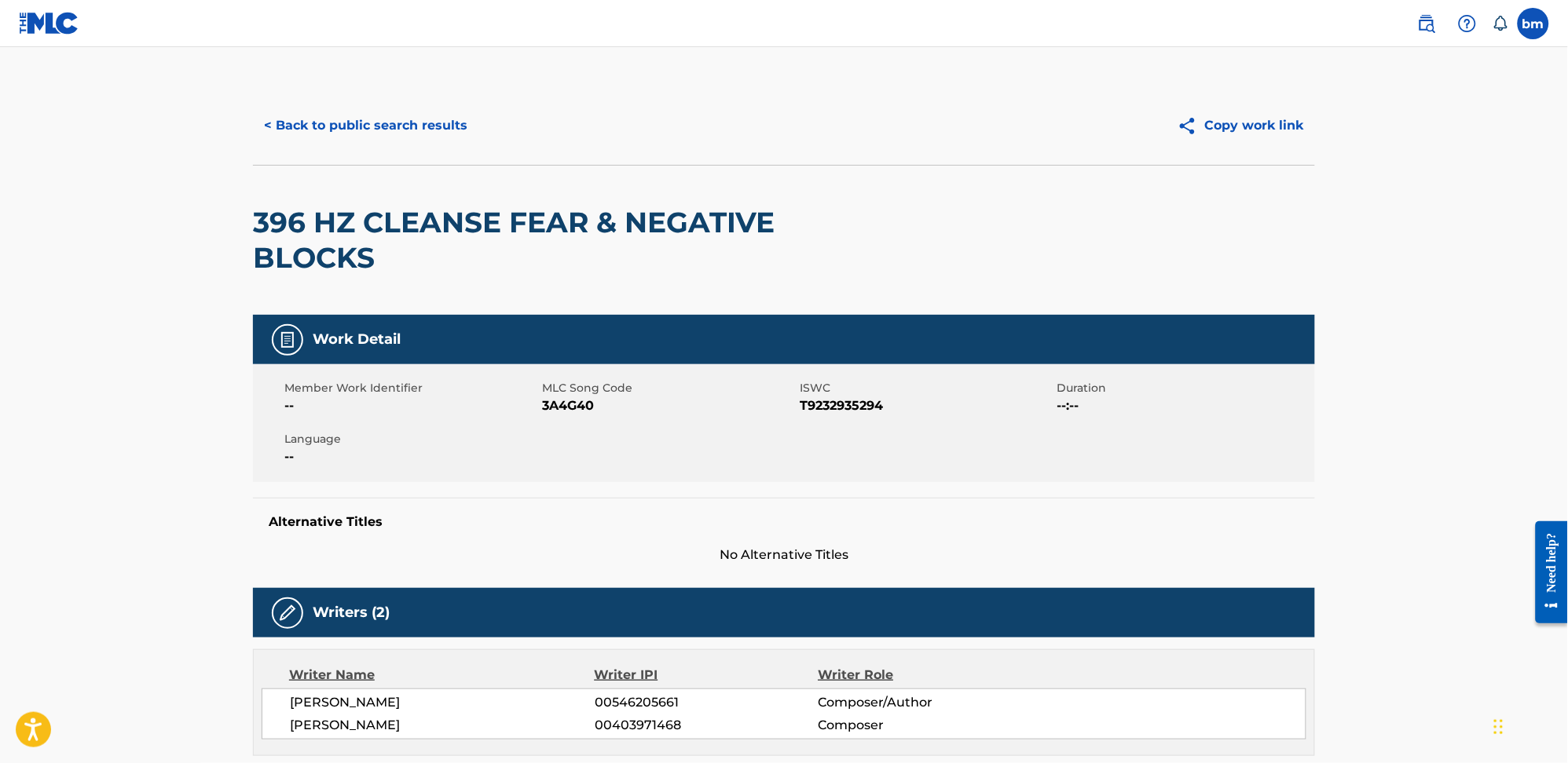
click at [566, 399] on span "3A4G40" at bounding box center [669, 406] width 254 height 19
click at [355, 141] on button "< Back to public search results" at bounding box center [365, 125] width 225 height 39
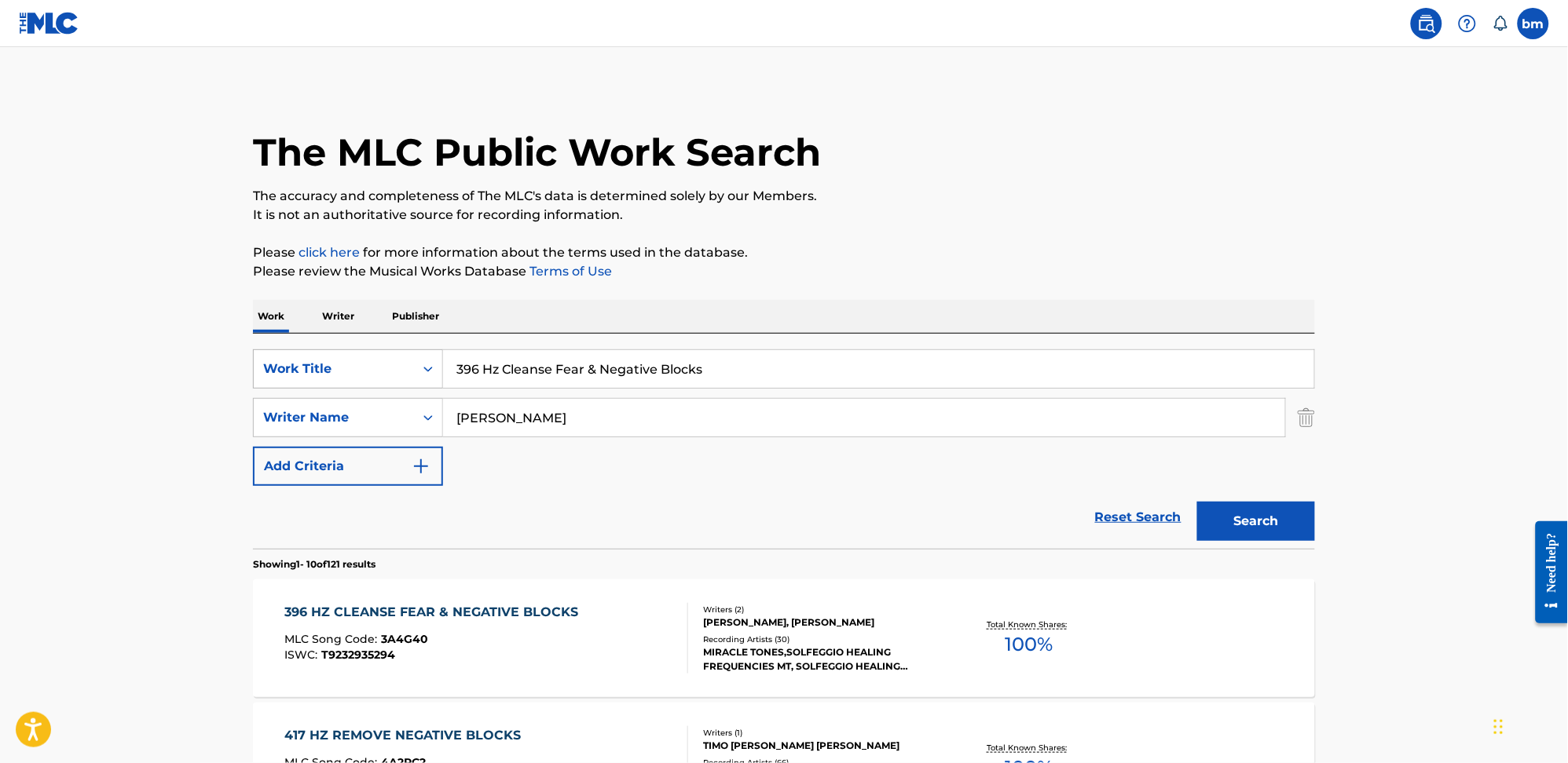
drag, startPoint x: 682, startPoint y: 361, endPoint x: 379, endPoint y: 369, distance: 303.1
click at [379, 369] on div "SearchWithCriteria0546d917-5ab8-4d01-bea1-451668e671c7 Work Title 396 Hz Cleans…" at bounding box center [783, 369] width 1062 height 39
paste input "285 Hz Quantum Cognition"
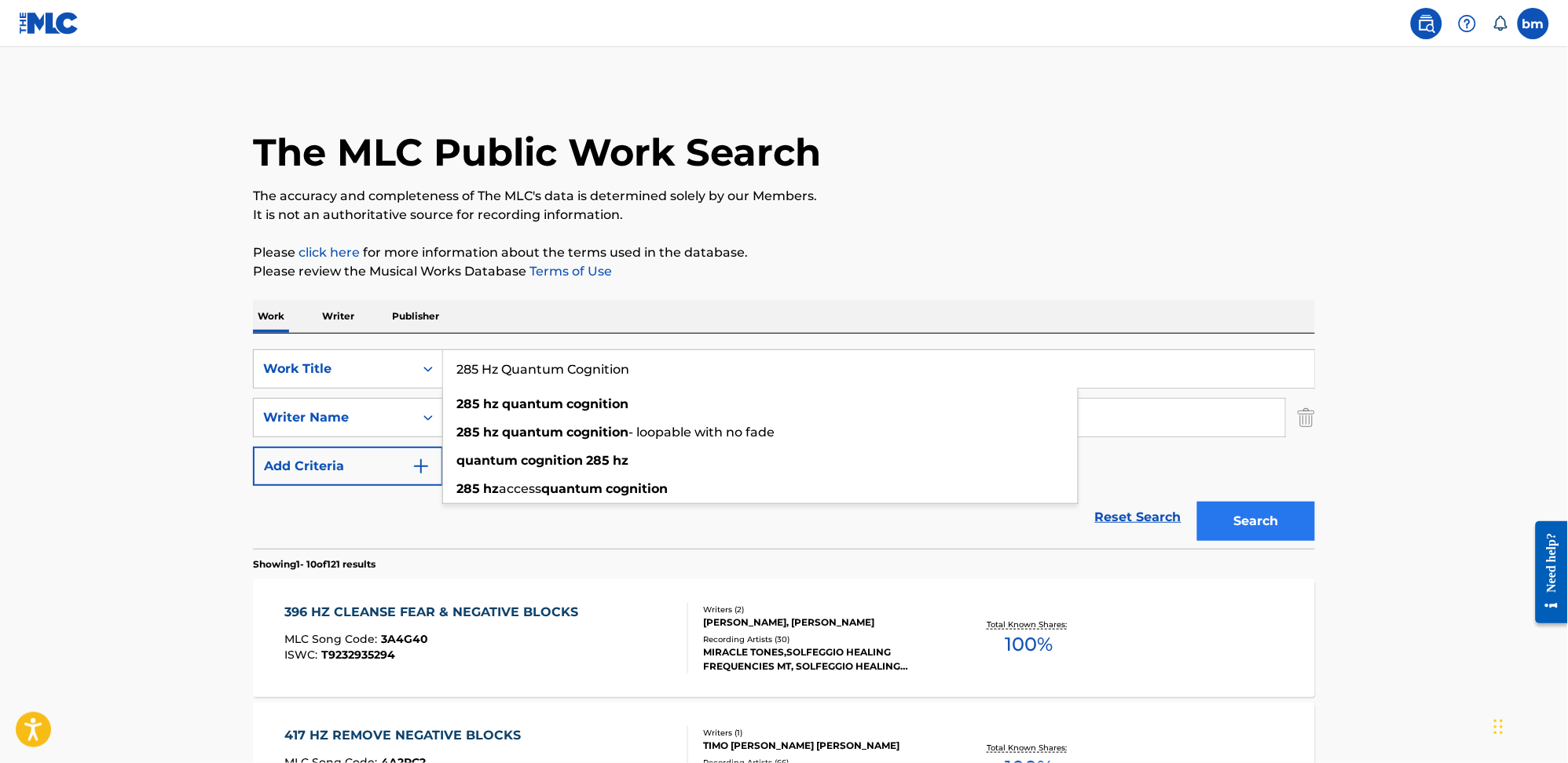
type input "285 Hz Quantum Cognition"
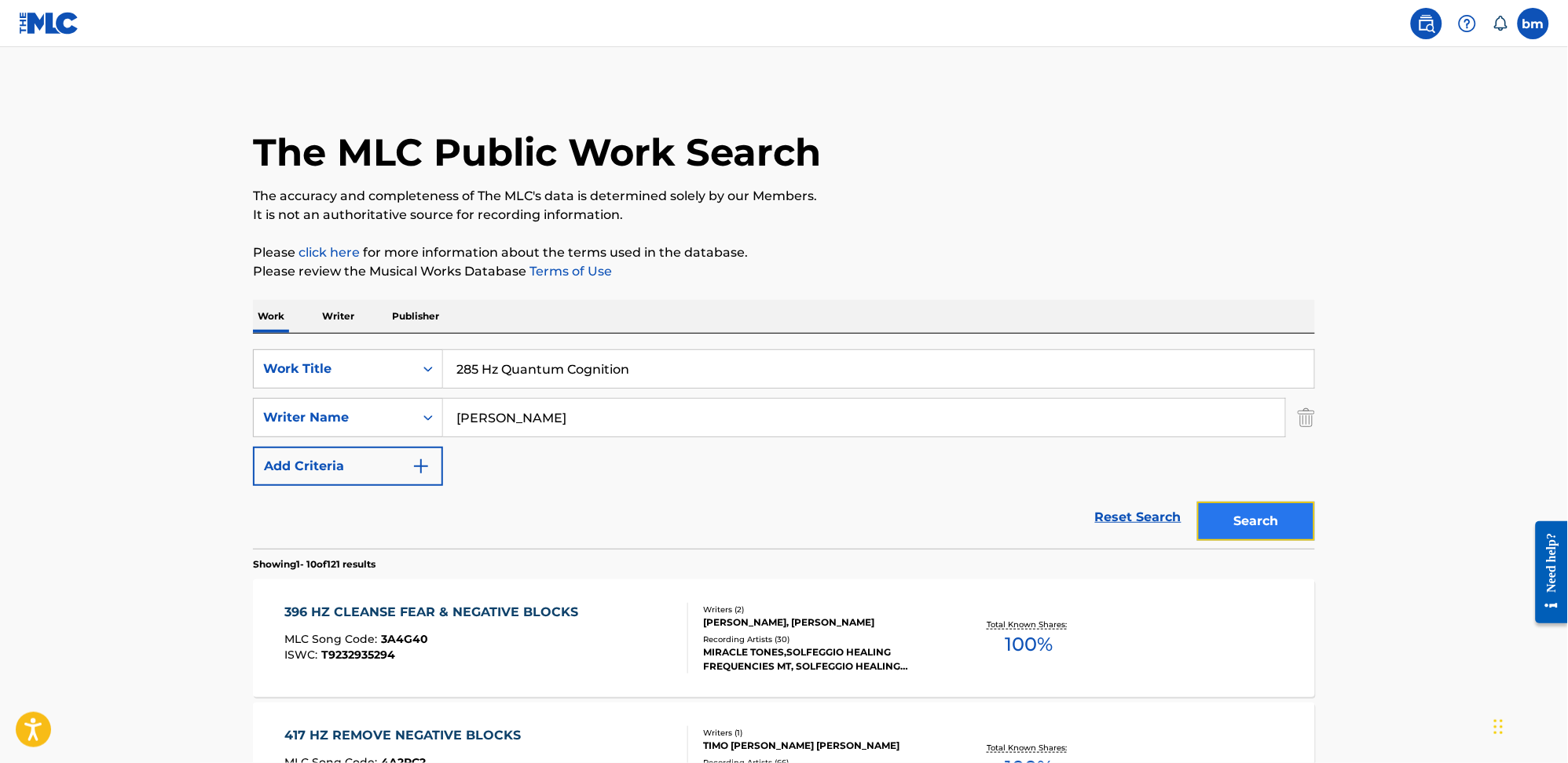
drag, startPoint x: 1266, startPoint y: 518, endPoint x: 19, endPoint y: 31, distance: 1338.7
click at [1266, 518] on button "Search" at bounding box center [1255, 521] width 118 height 39
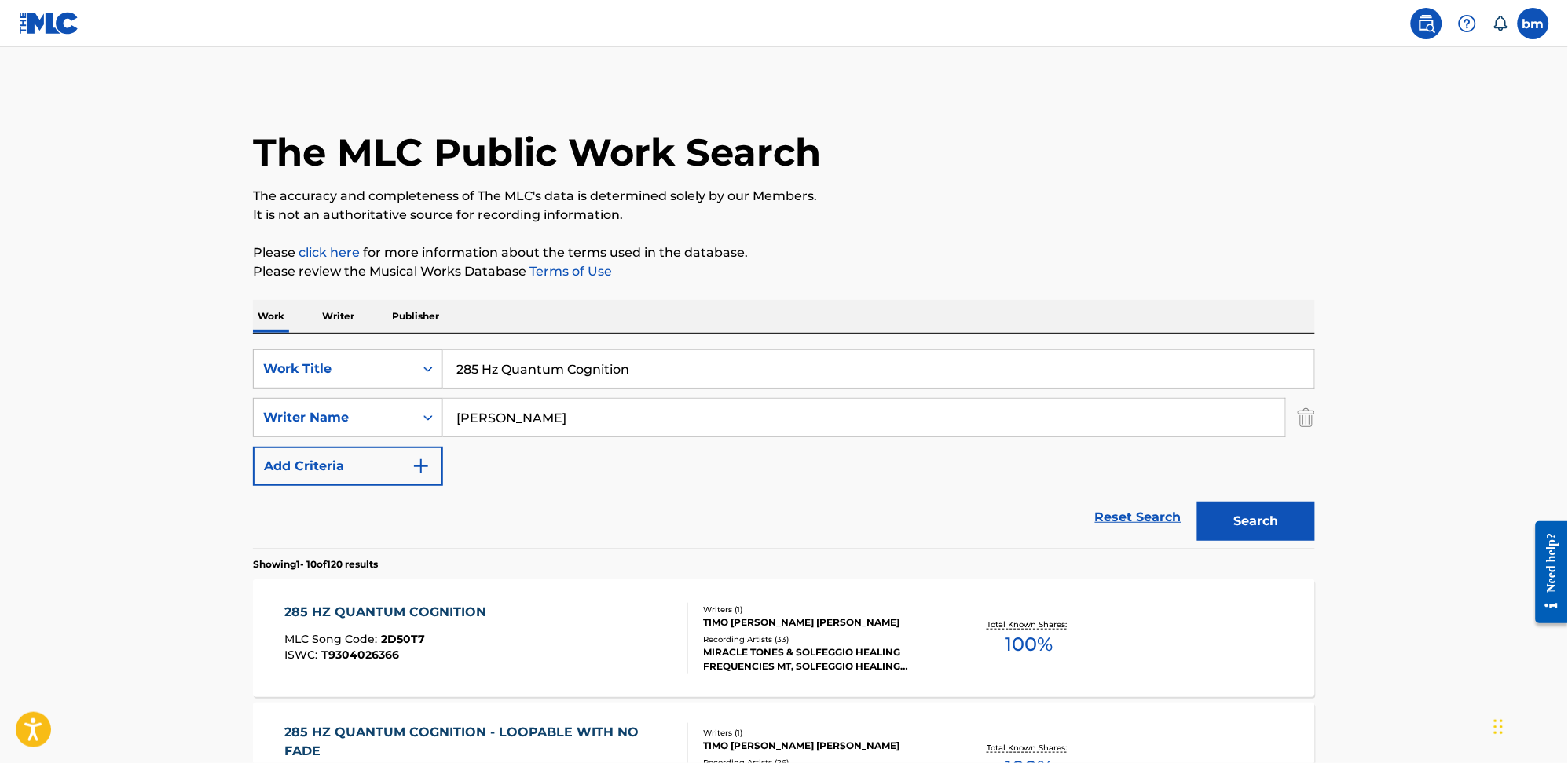
click at [561, 650] on div "285 HZ QUANTUM COGNITION MLC Song Code : 2D50T7 ISWC : T9304026366" at bounding box center [487, 638] width 404 height 71
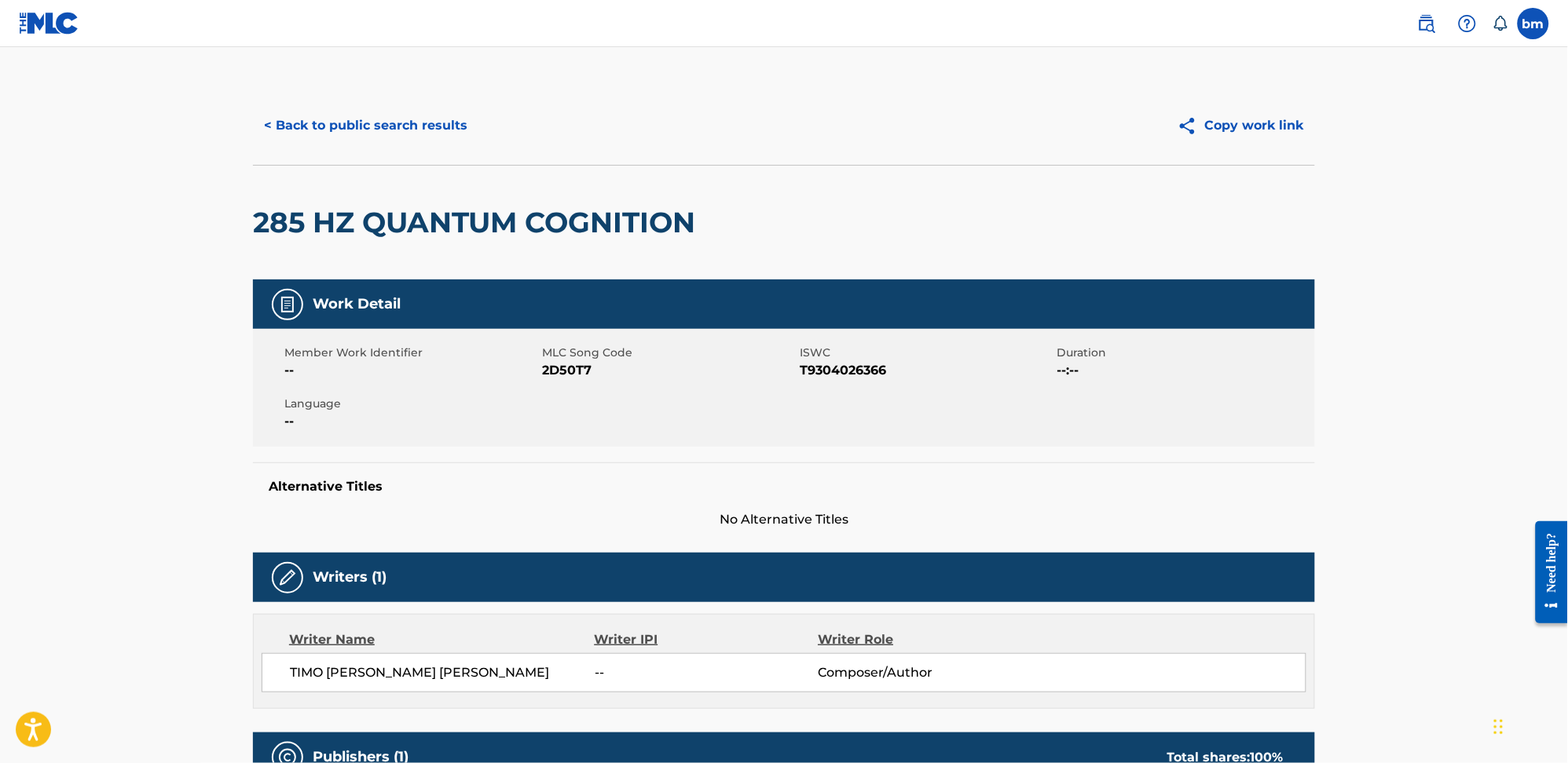
click at [563, 384] on div "Member Work Identifier -- MLC Song Code 2D50T7 ISWC T9304026366 Duration --:-- …" at bounding box center [783, 388] width 1062 height 118
click at [408, 123] on button "< Back to public search results" at bounding box center [365, 125] width 225 height 39
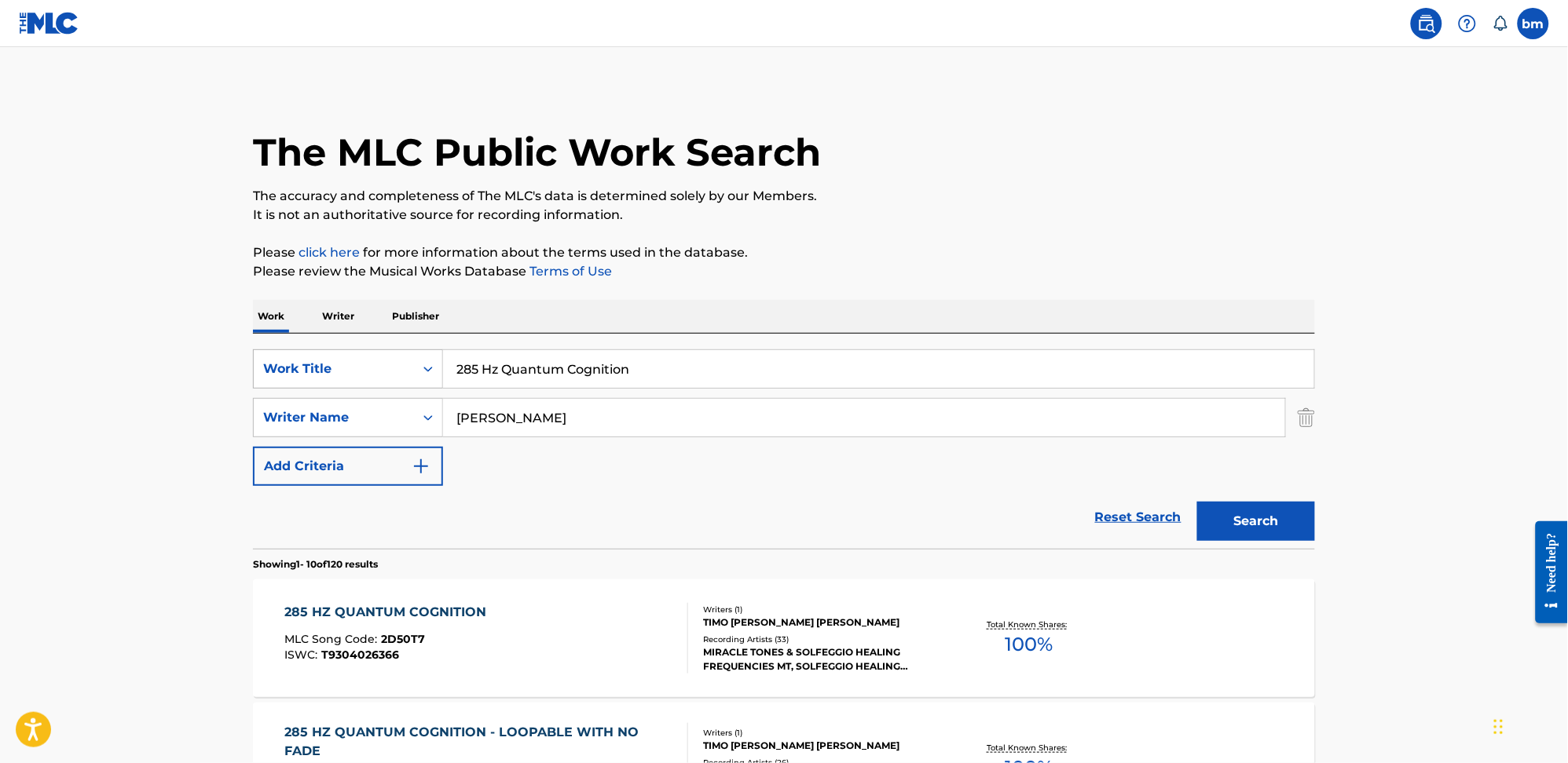
drag, startPoint x: 660, startPoint y: 369, endPoint x: 347, endPoint y: 375, distance: 313.1
click at [317, 367] on div "SearchWithCriteria0546d917-5ab8-4d01-bea1-451668e671c7 Work Title 285 Hz Quantu…" at bounding box center [783, 369] width 1062 height 39
paste input "Rejuvenated Energy Fields"
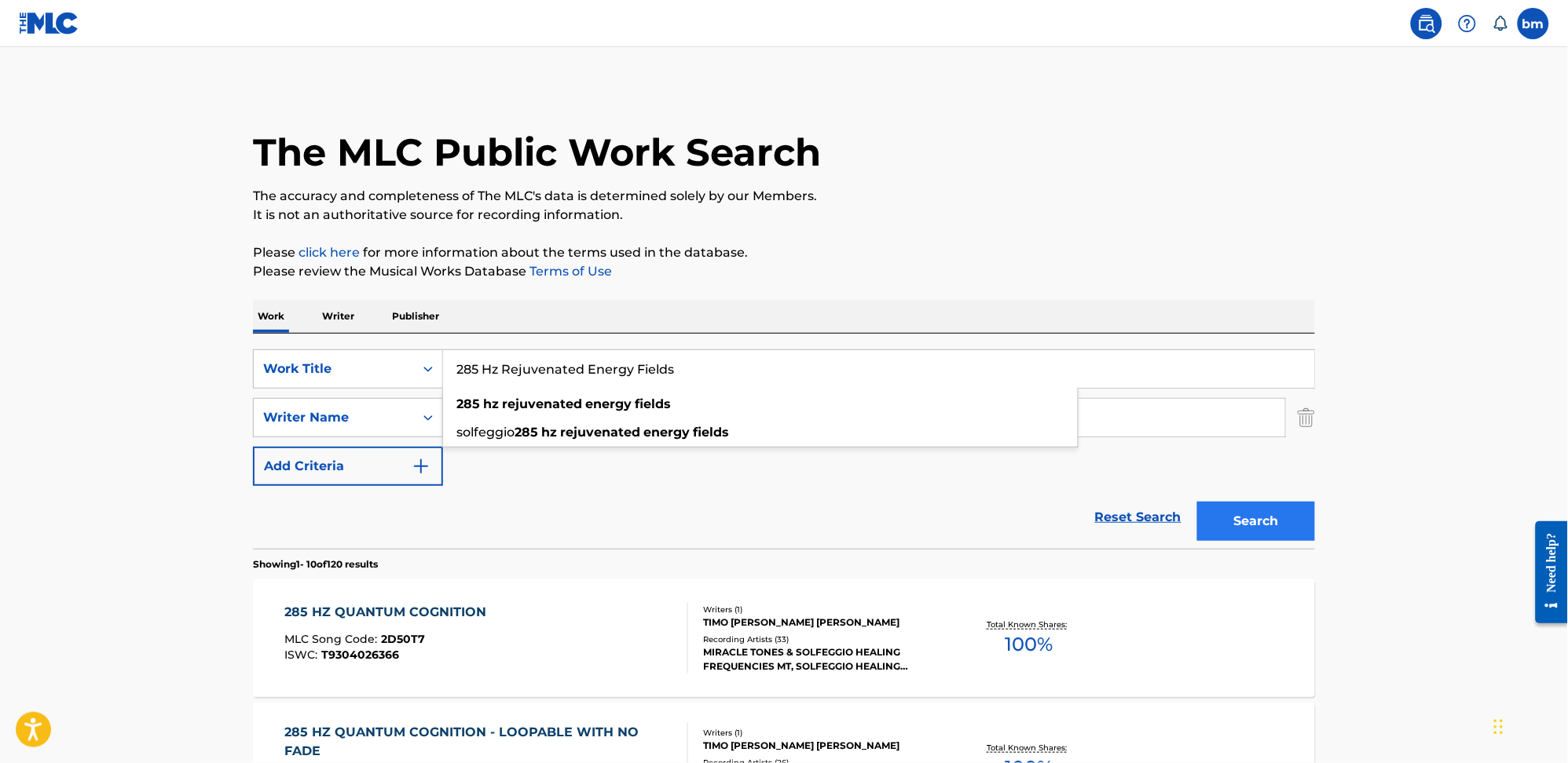
type input "285 Hz Rejuvenated Energy Fields"
click at [1259, 530] on button "Search" at bounding box center [1255, 521] width 118 height 39
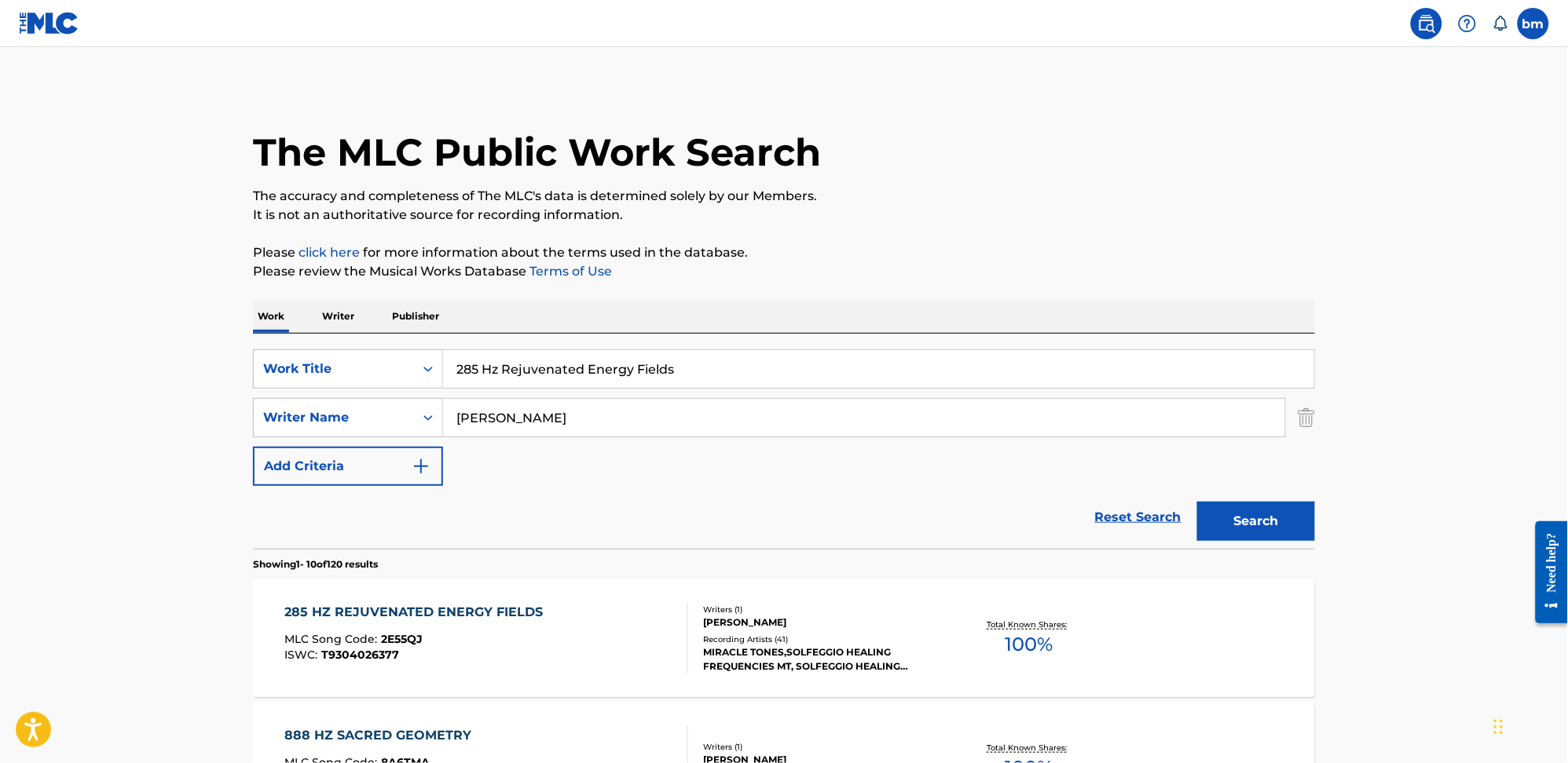
click at [644, 625] on div "285 HZ REJUVENATED ENERGY FIELDS MLC Song Code : 2E55QJ ISWC : T9304026377" at bounding box center [487, 638] width 404 height 71
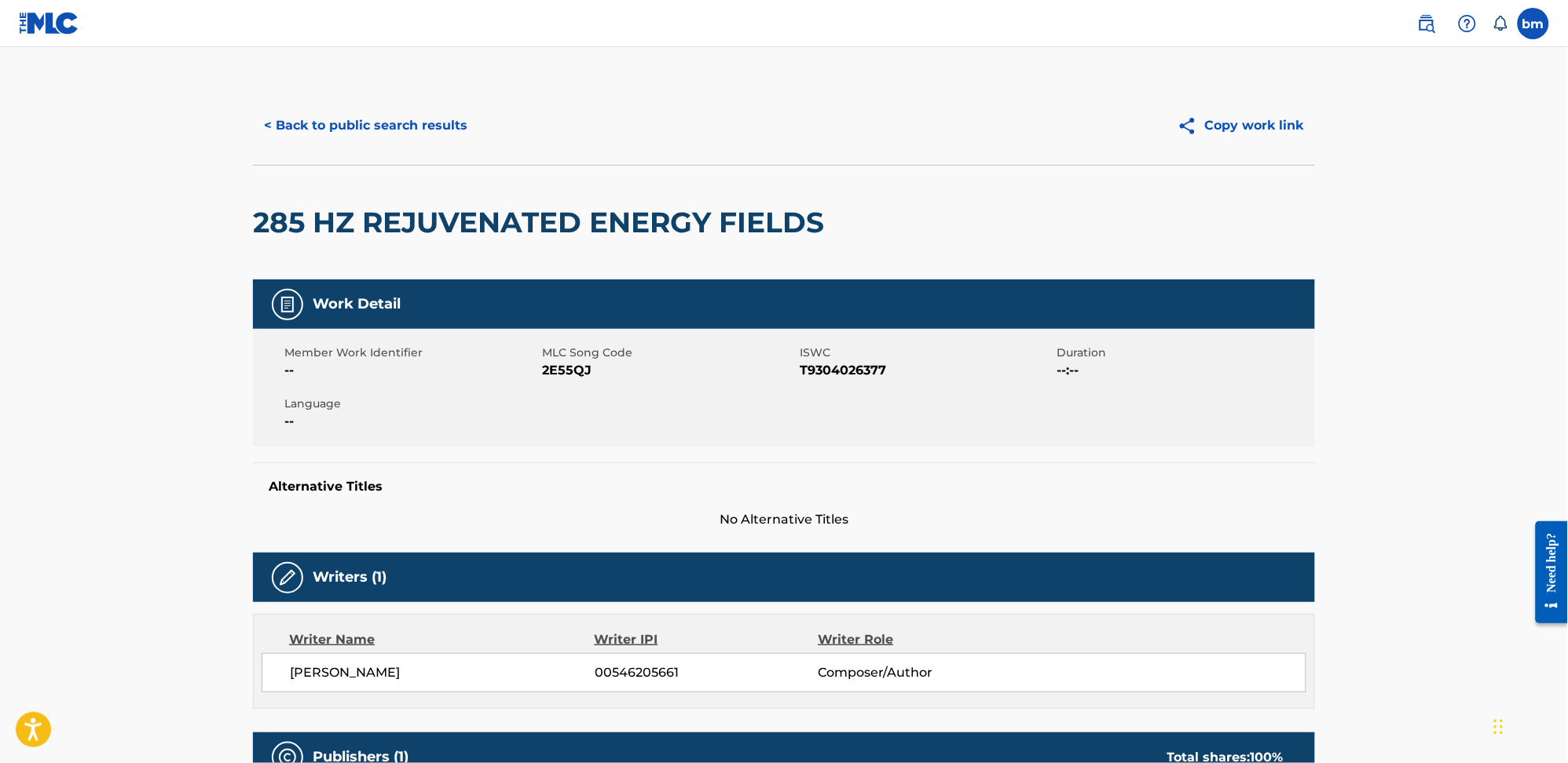
click at [573, 379] on span "2E55QJ" at bounding box center [669, 370] width 254 height 19
click at [359, 115] on button "< Back to public search results" at bounding box center [365, 125] width 225 height 39
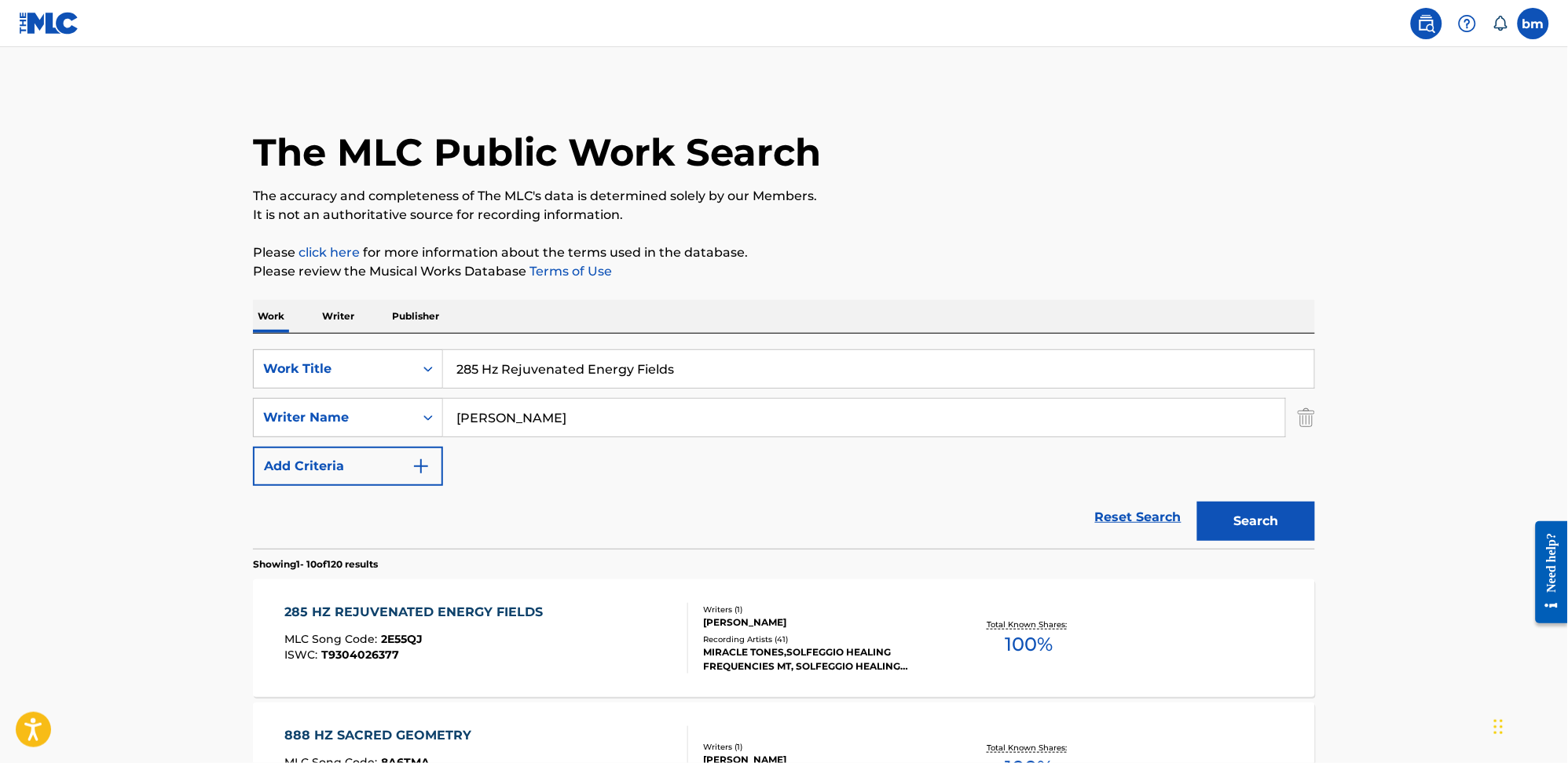
scroll to position [104, 0]
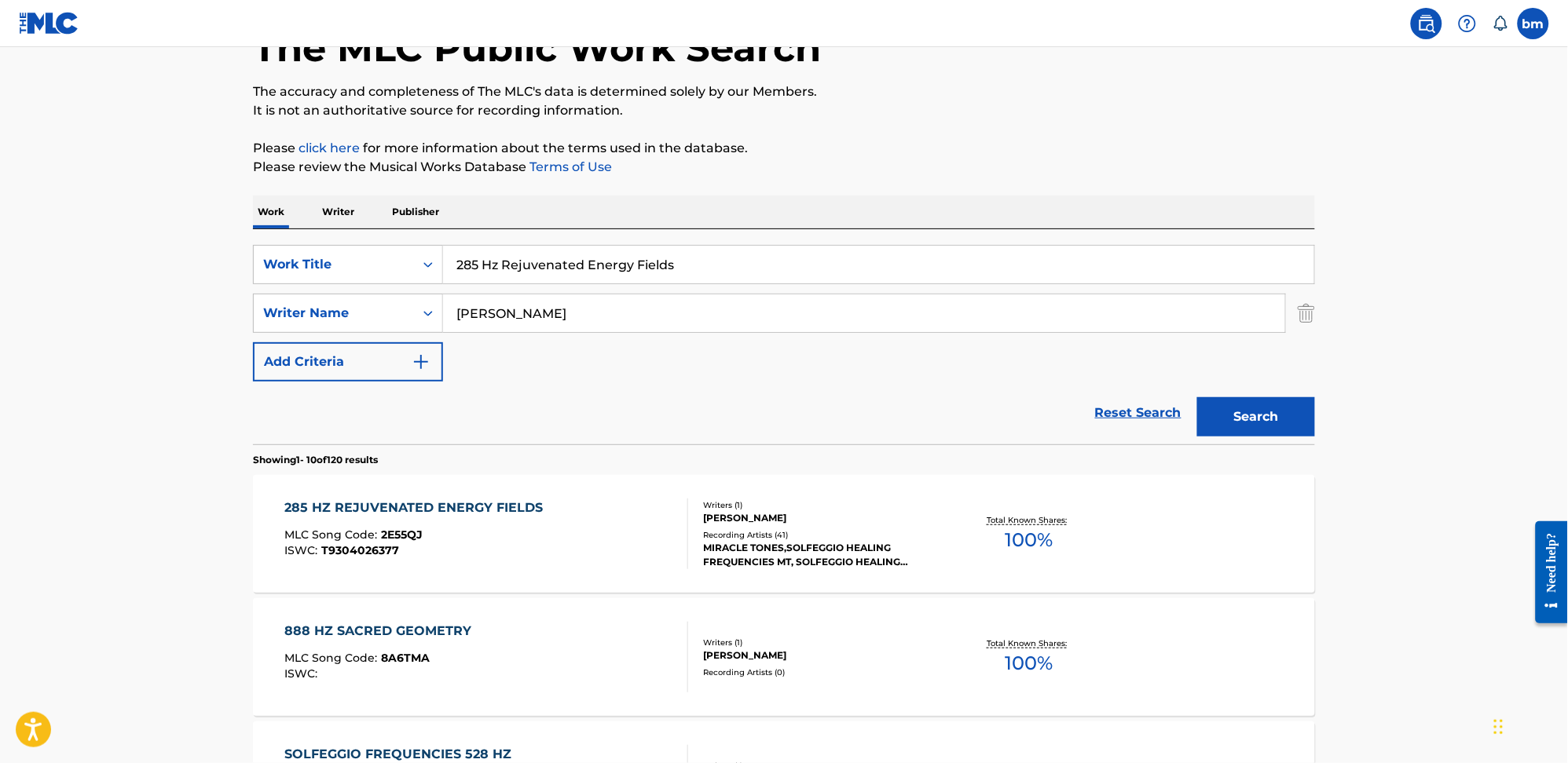
drag, startPoint x: 709, startPoint y: 278, endPoint x: 385, endPoint y: 284, distance: 324.1
click at [385, 284] on div "SearchWithCriteria0546d917-5ab8-4d01-bea1-451668e671c7 Work Title 285 Hz Rejuve…" at bounding box center [783, 314] width 1062 height 137
paste input "Powerful Om Mantra Meditation"
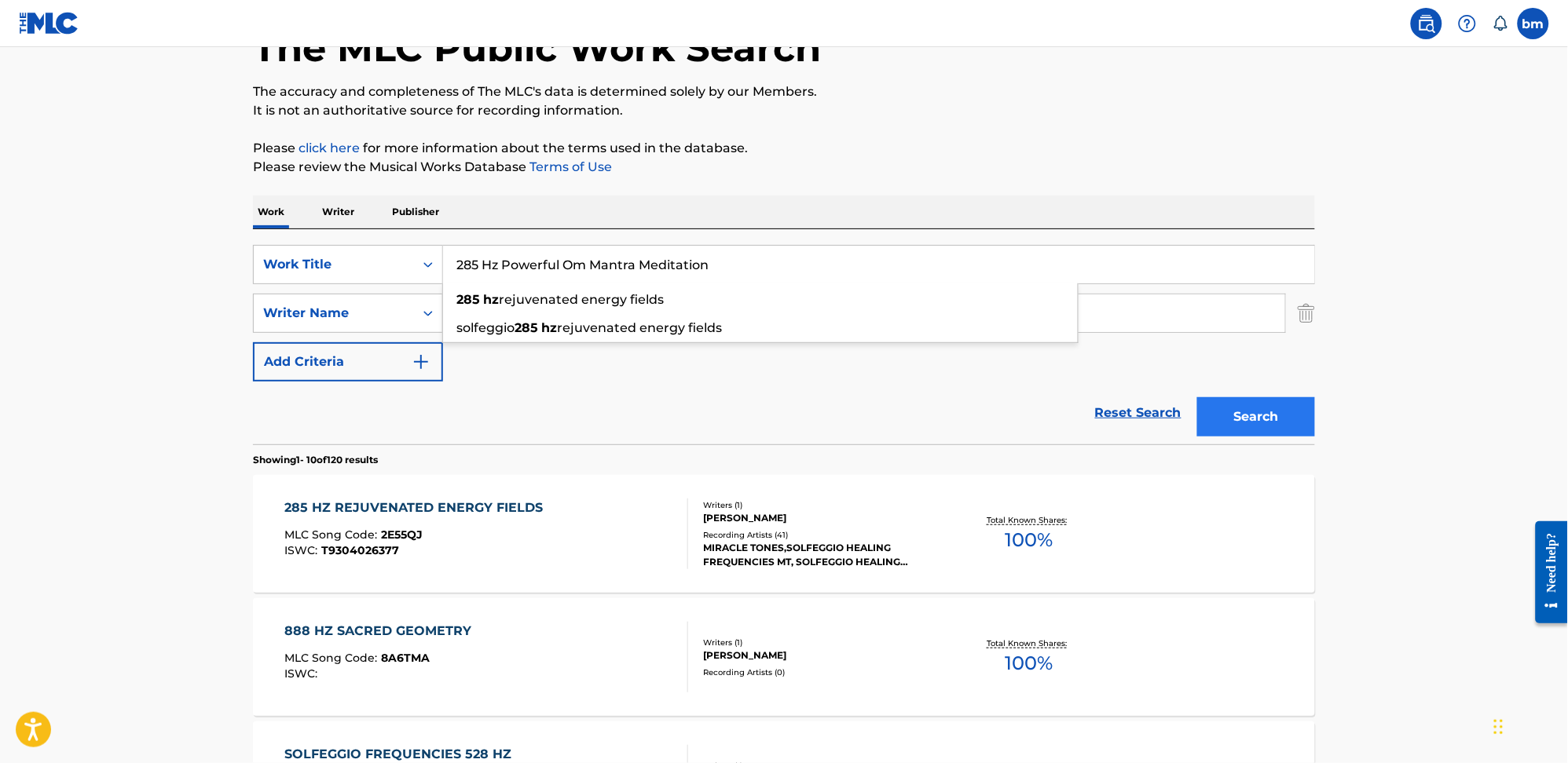
type input "285 Hz Powerful Om Mantra Meditation"
click at [1254, 406] on button "Search" at bounding box center [1255, 416] width 118 height 39
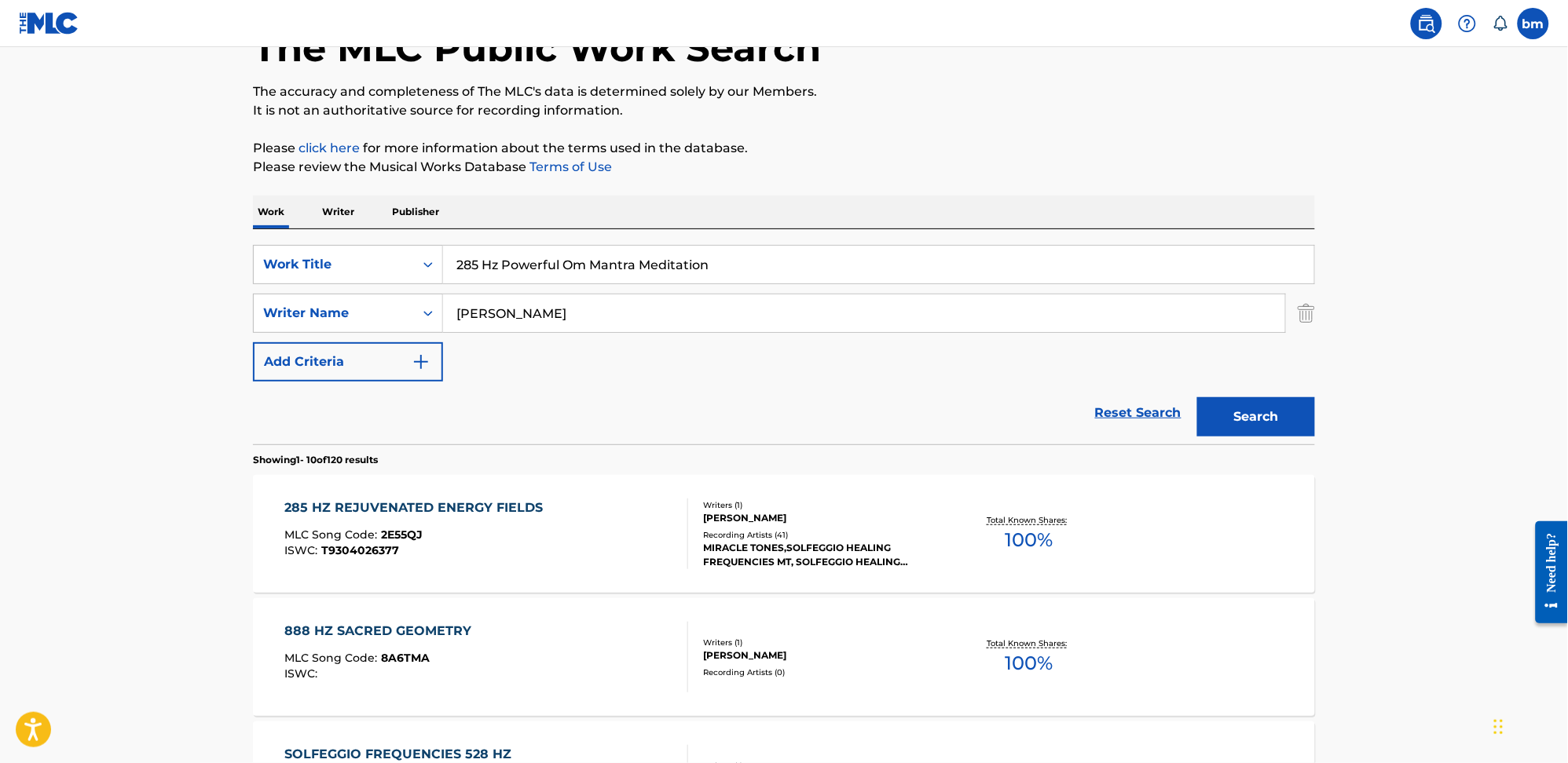
scroll to position [0, 0]
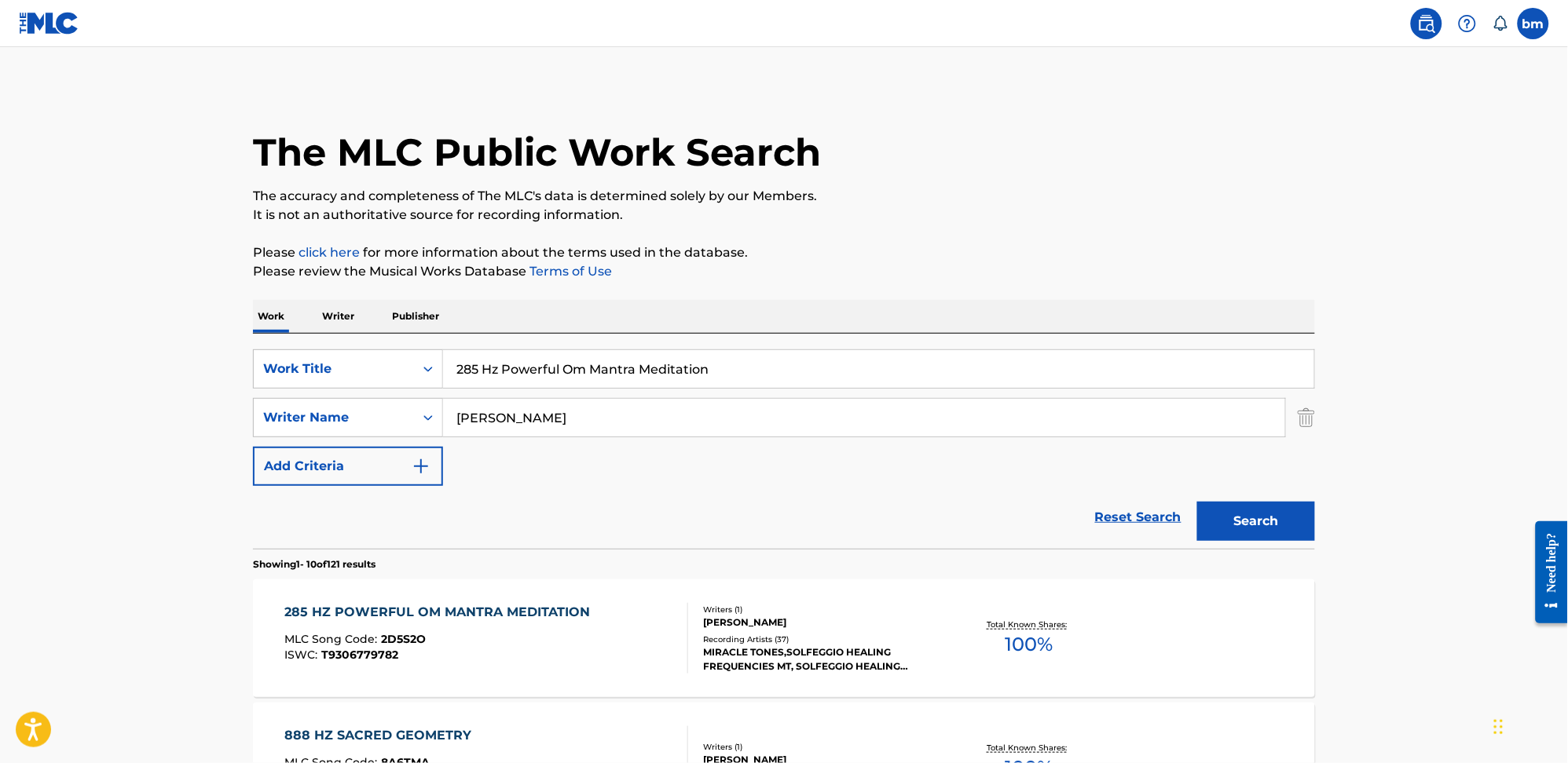
click at [510, 634] on div "MLC Song Code : 2D5S2O" at bounding box center [442, 641] width 314 height 16
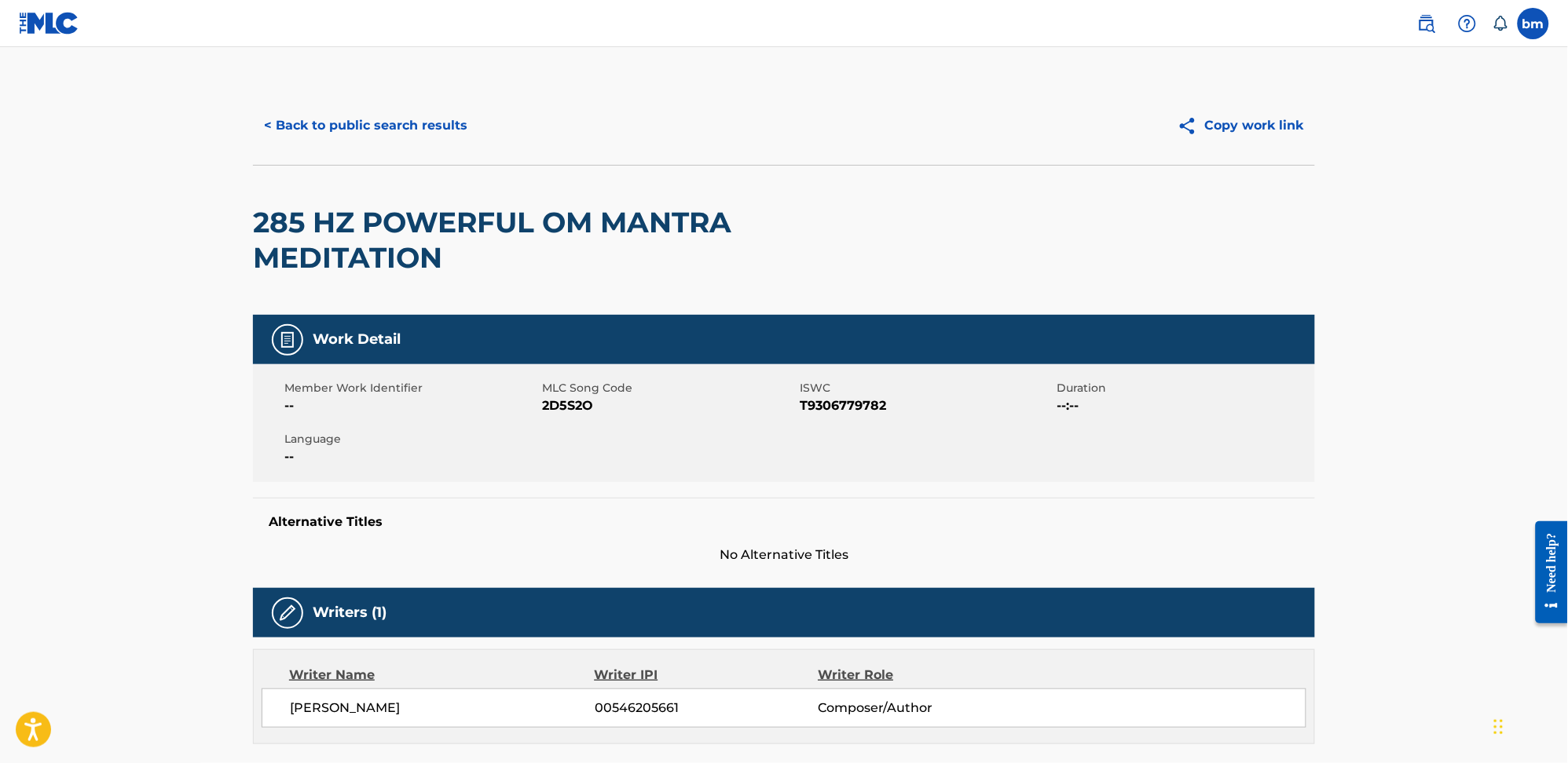
click at [574, 403] on span "2D5S2O" at bounding box center [669, 406] width 254 height 19
click at [345, 112] on button "< Back to public search results" at bounding box center [365, 125] width 225 height 39
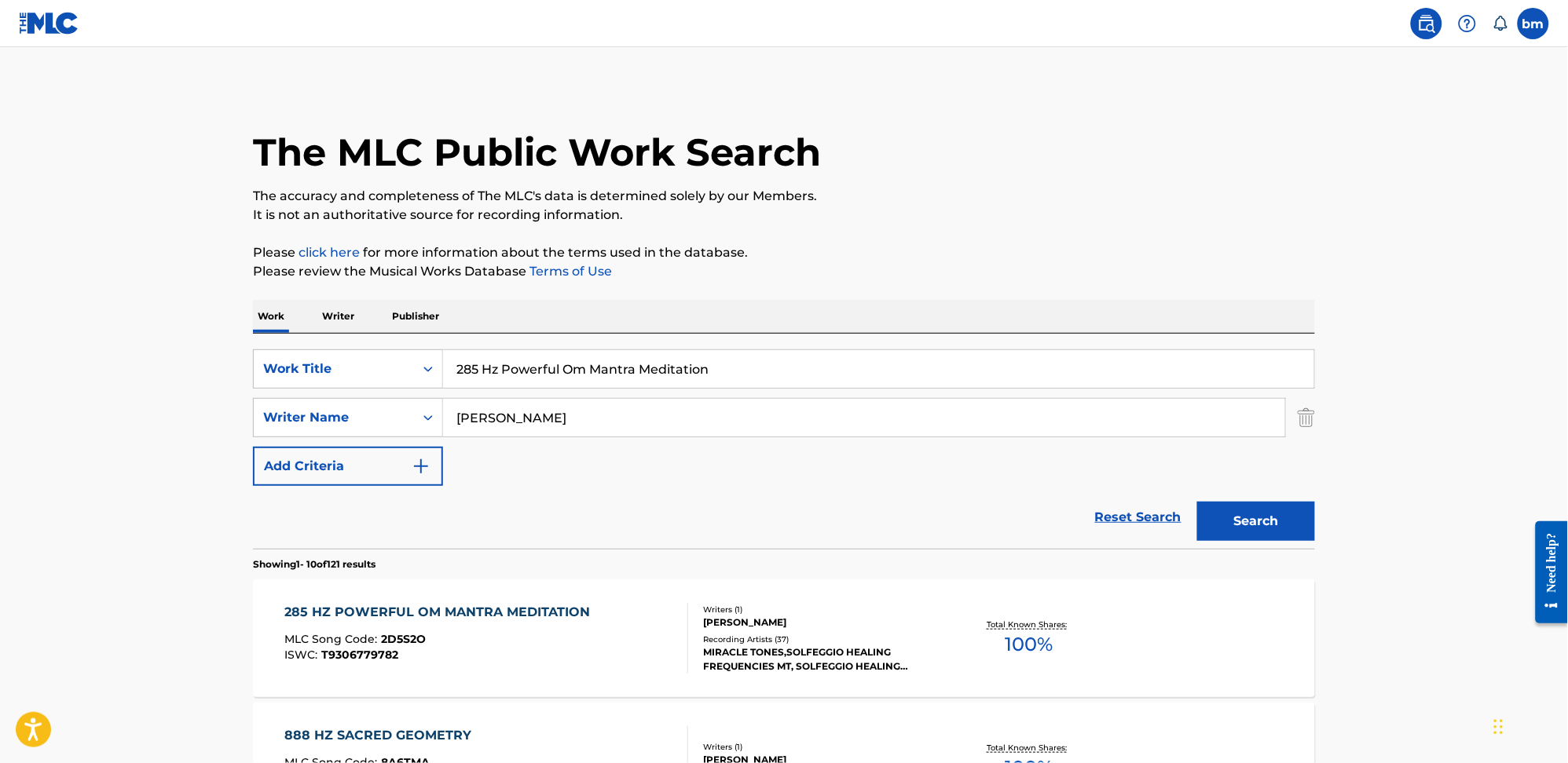
click at [731, 371] on input "285 Hz Powerful Om Mantra Meditation" at bounding box center [878, 369] width 871 height 38
drag, startPoint x: 747, startPoint y: 364, endPoint x: 755, endPoint y: 438, distance: 74.4
paste input "Heals & Regenerates Tissues"
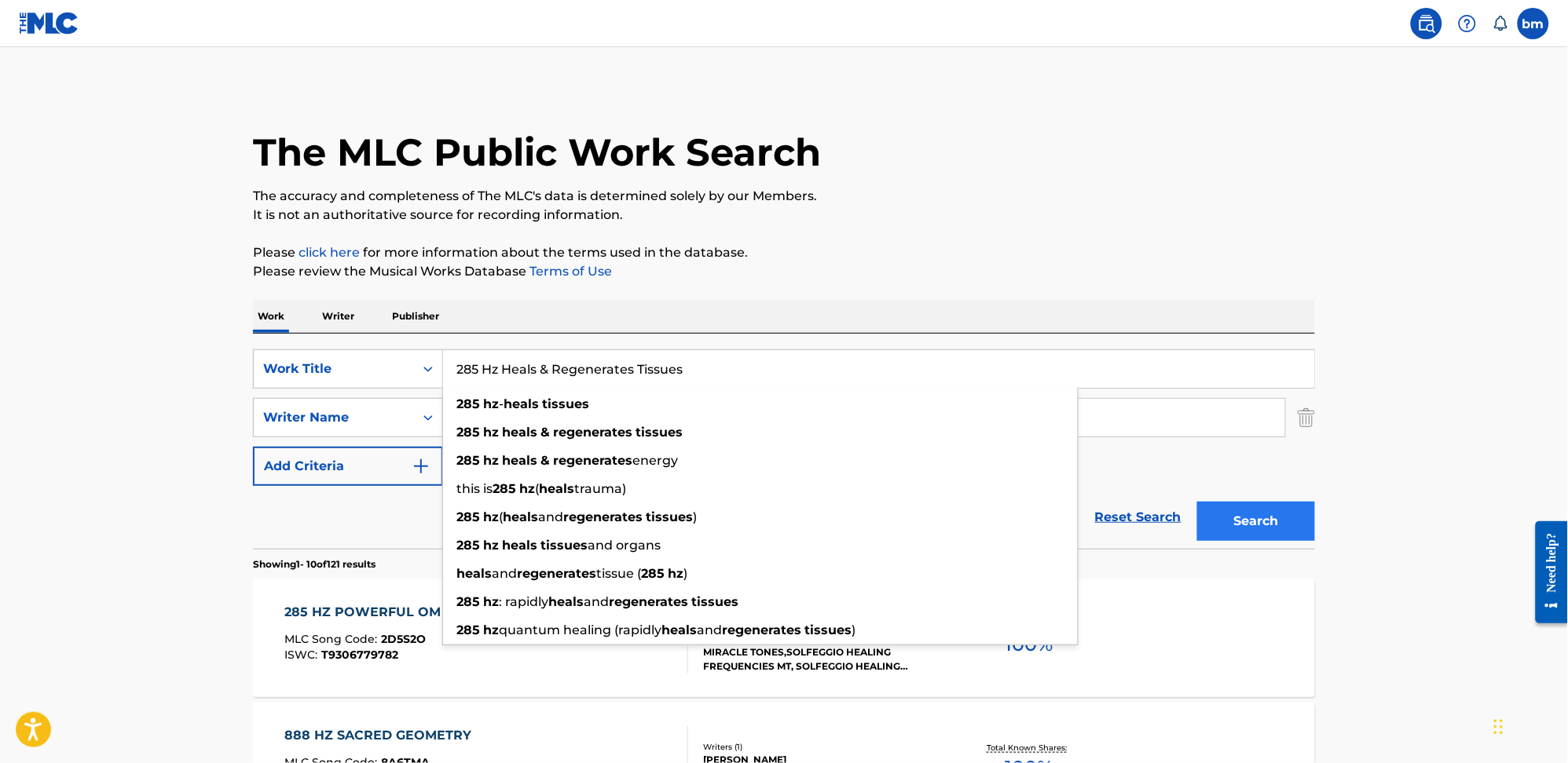
type input "285 Hz Heals & Regenerates Tissues"
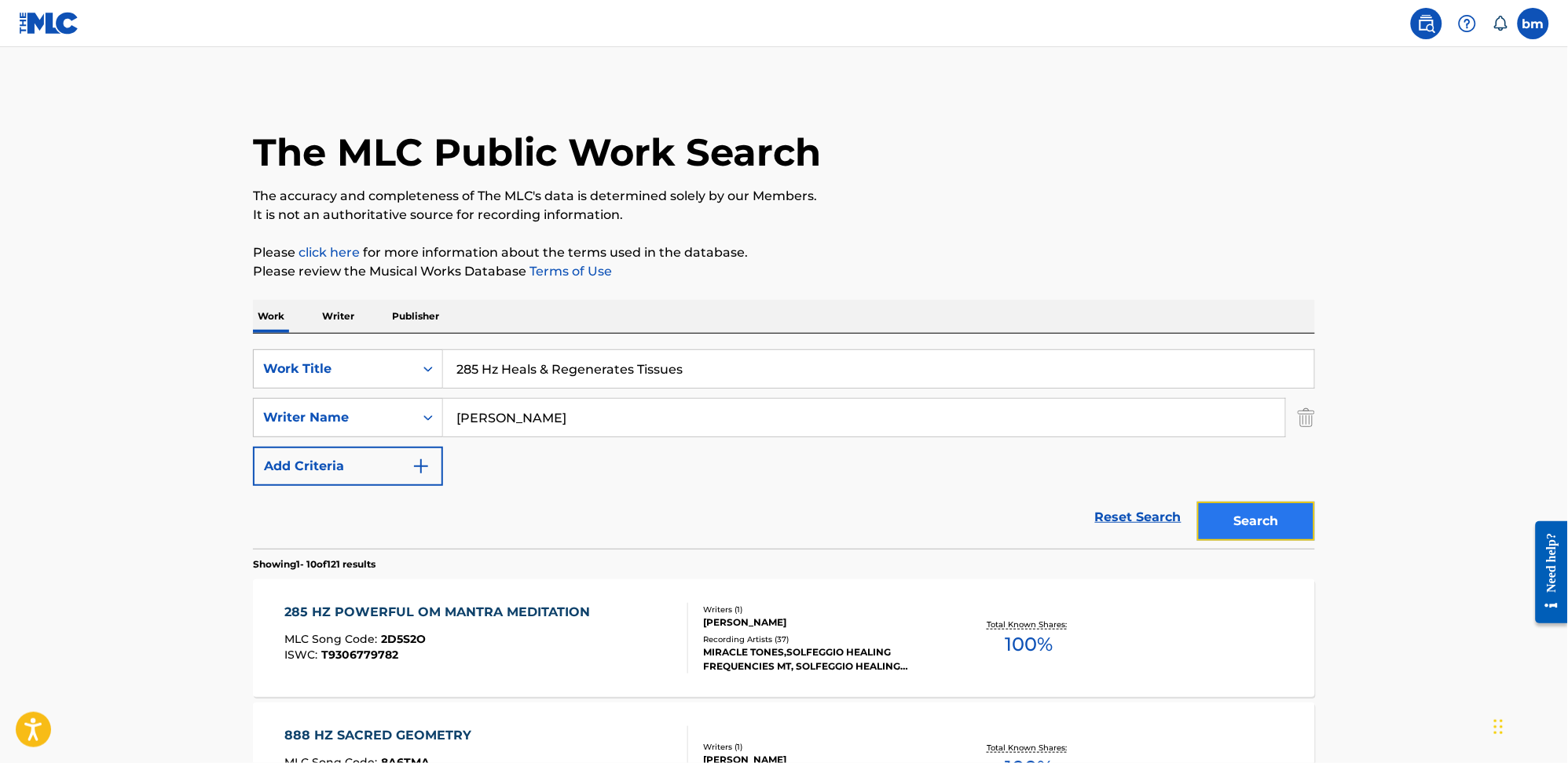
click at [1227, 520] on button "Search" at bounding box center [1255, 521] width 118 height 39
click at [584, 638] on div "285 HZ HEALS & REGENERATES TISSUES MLC Song Code : 2E54WI ISWC : T9306779793" at bounding box center [487, 638] width 404 height 71
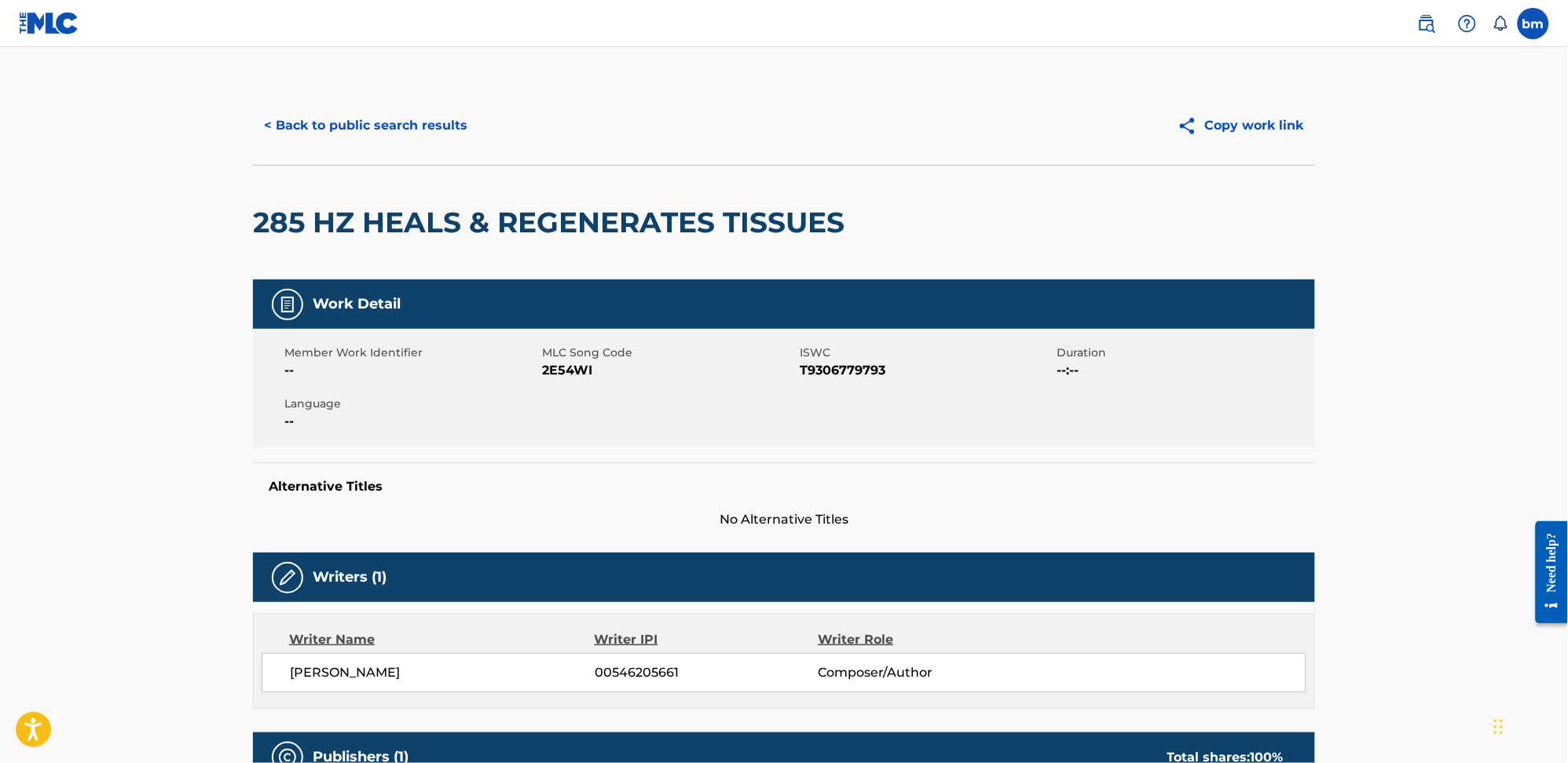
click at [550, 368] on span "2E54WI" at bounding box center [669, 370] width 254 height 19
click at [337, 114] on button "< Back to public search results" at bounding box center [365, 125] width 225 height 39
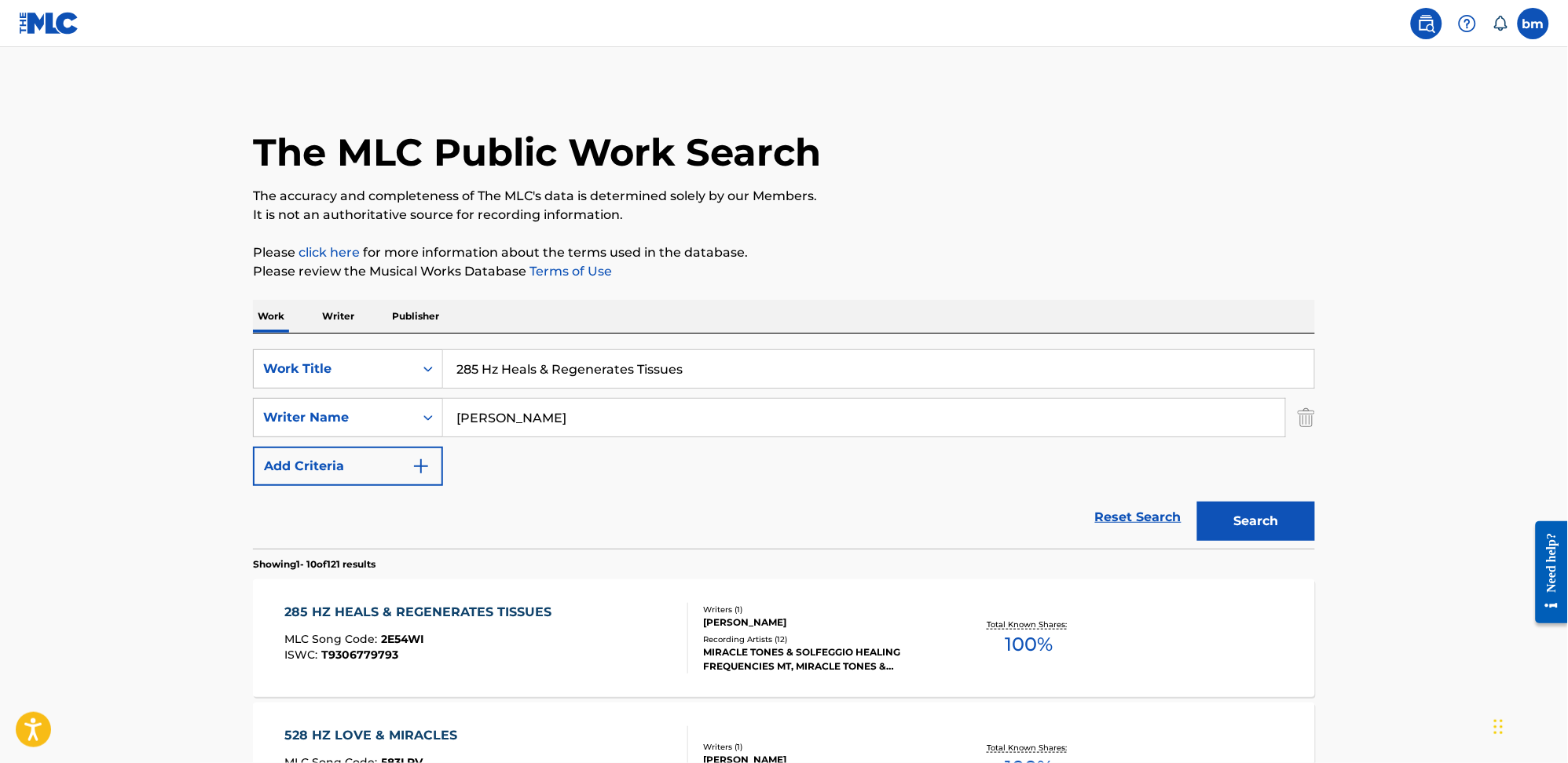
click at [771, 395] on div "SearchWithCriteria0546d917-5ab8-4d01-bea1-451668e671c7 Work Title 285 Hz Heals …" at bounding box center [783, 418] width 1062 height 137
drag, startPoint x: 746, startPoint y: 366, endPoint x: 453, endPoint y: 363, distance: 293.0
click at [453, 363] on input "285 Hz Heals & Regenerates Tissues" at bounding box center [878, 369] width 871 height 38
paste input "417 Hz Clear Negative Energy"
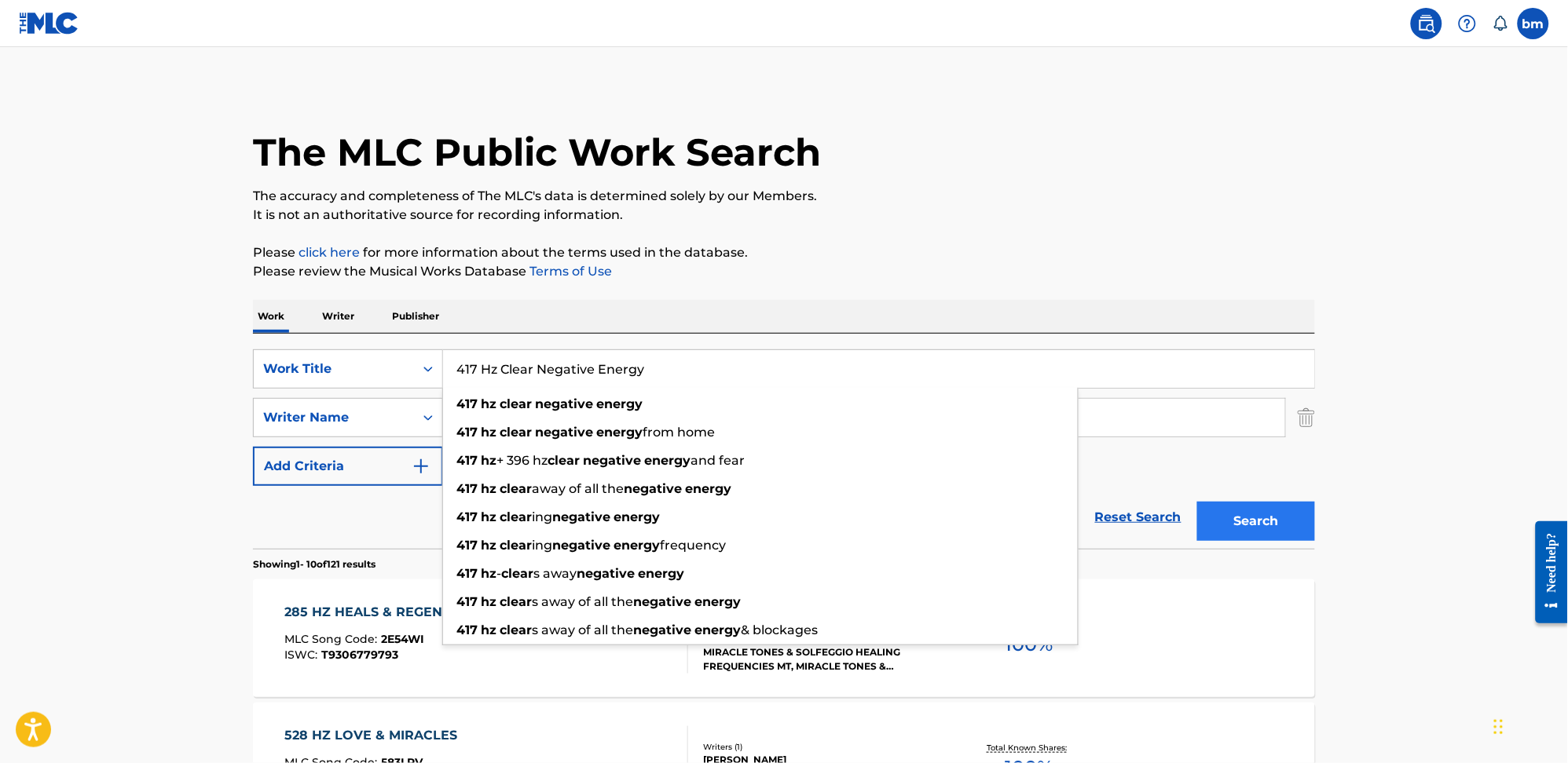
type input "417 Hz Clear Negative Energy"
click at [1257, 525] on button "Search" at bounding box center [1255, 521] width 118 height 39
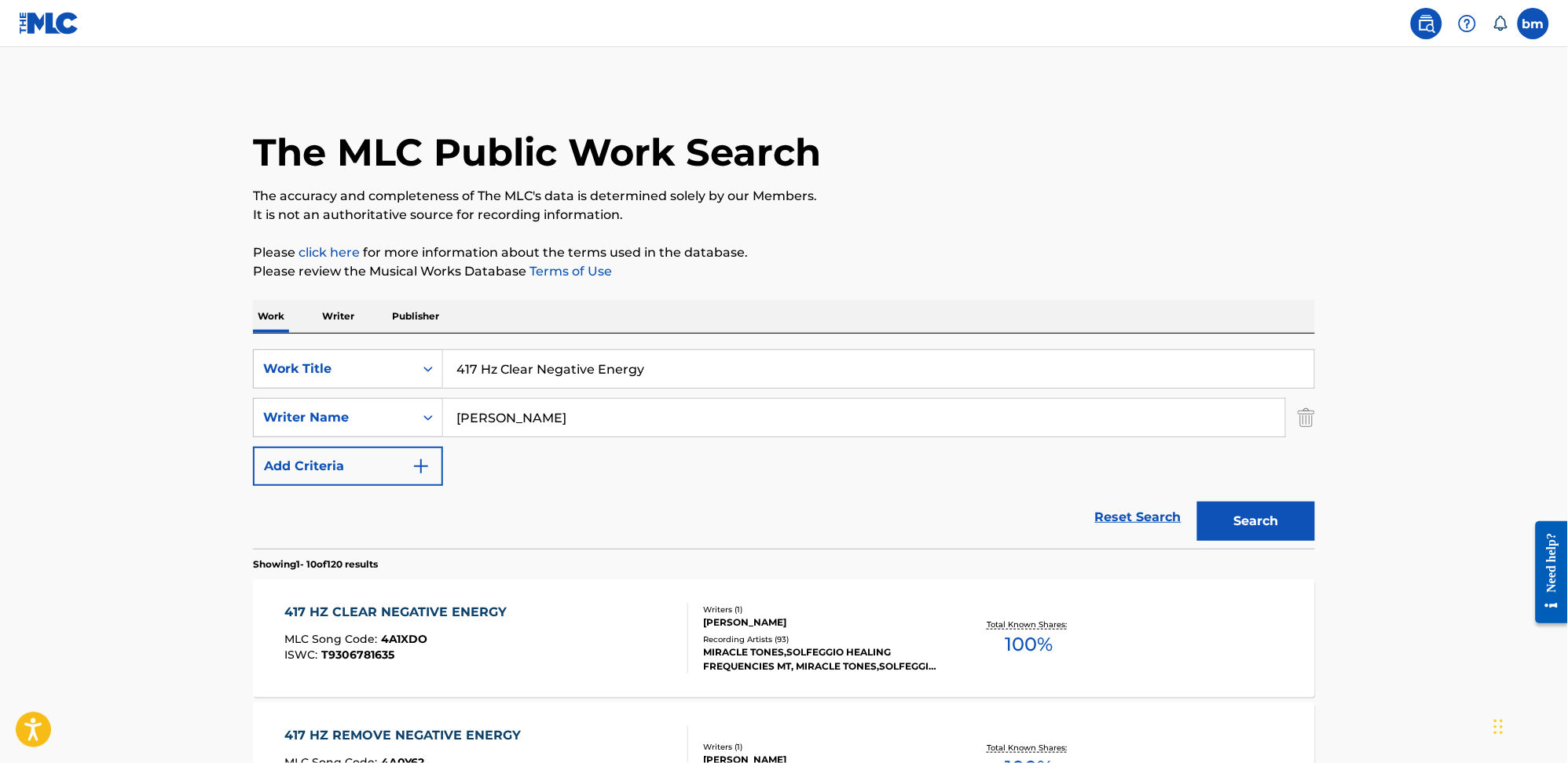
click at [536, 630] on div "417 HZ CLEAR NEGATIVE ENERGY MLC Song Code : 4A1XDO ISWC : T9306781635" at bounding box center [487, 638] width 404 height 71
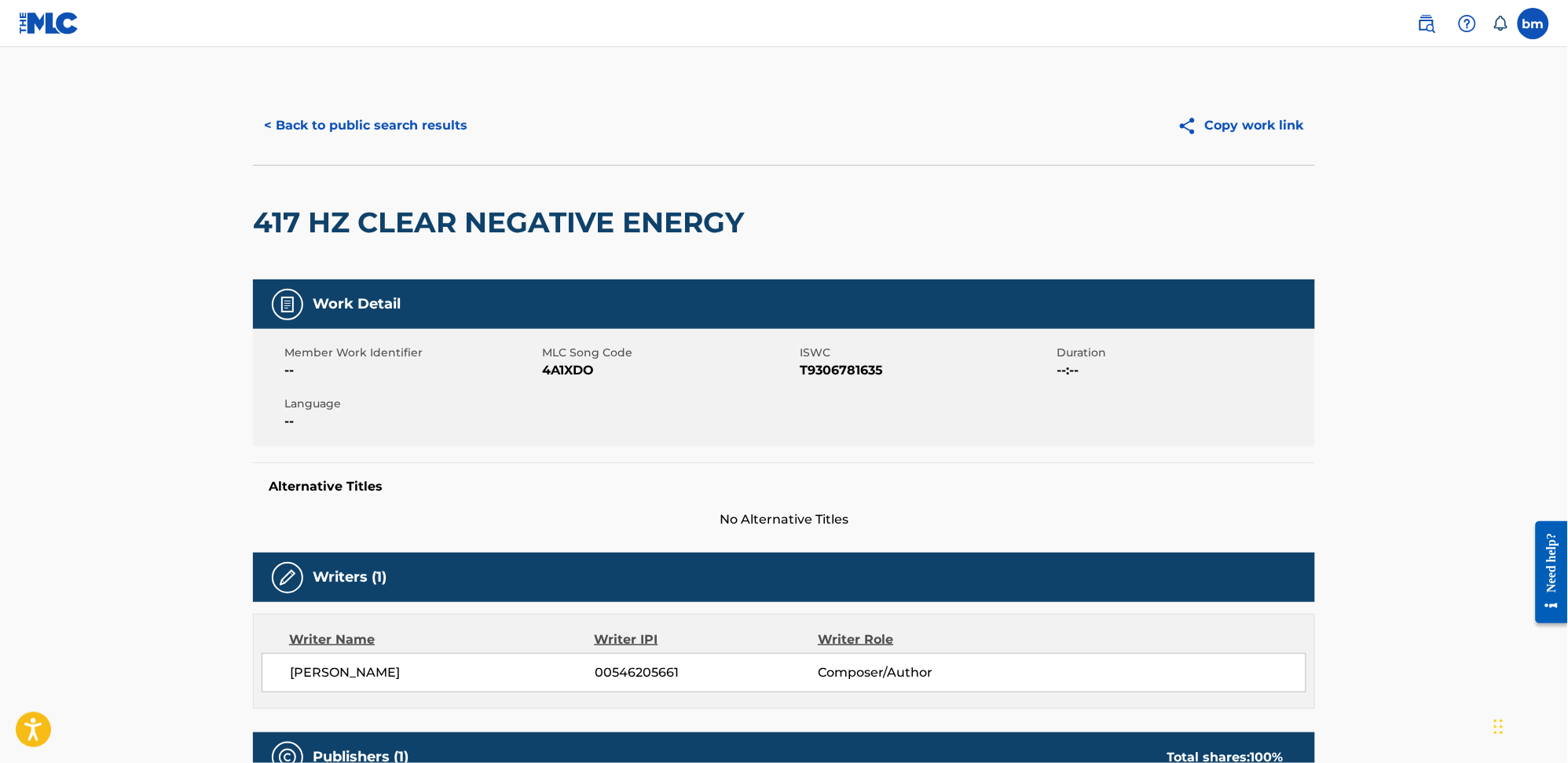
click at [554, 372] on span "4A1XDO" at bounding box center [669, 370] width 254 height 19
click at [429, 114] on button "< Back to public search results" at bounding box center [365, 125] width 225 height 39
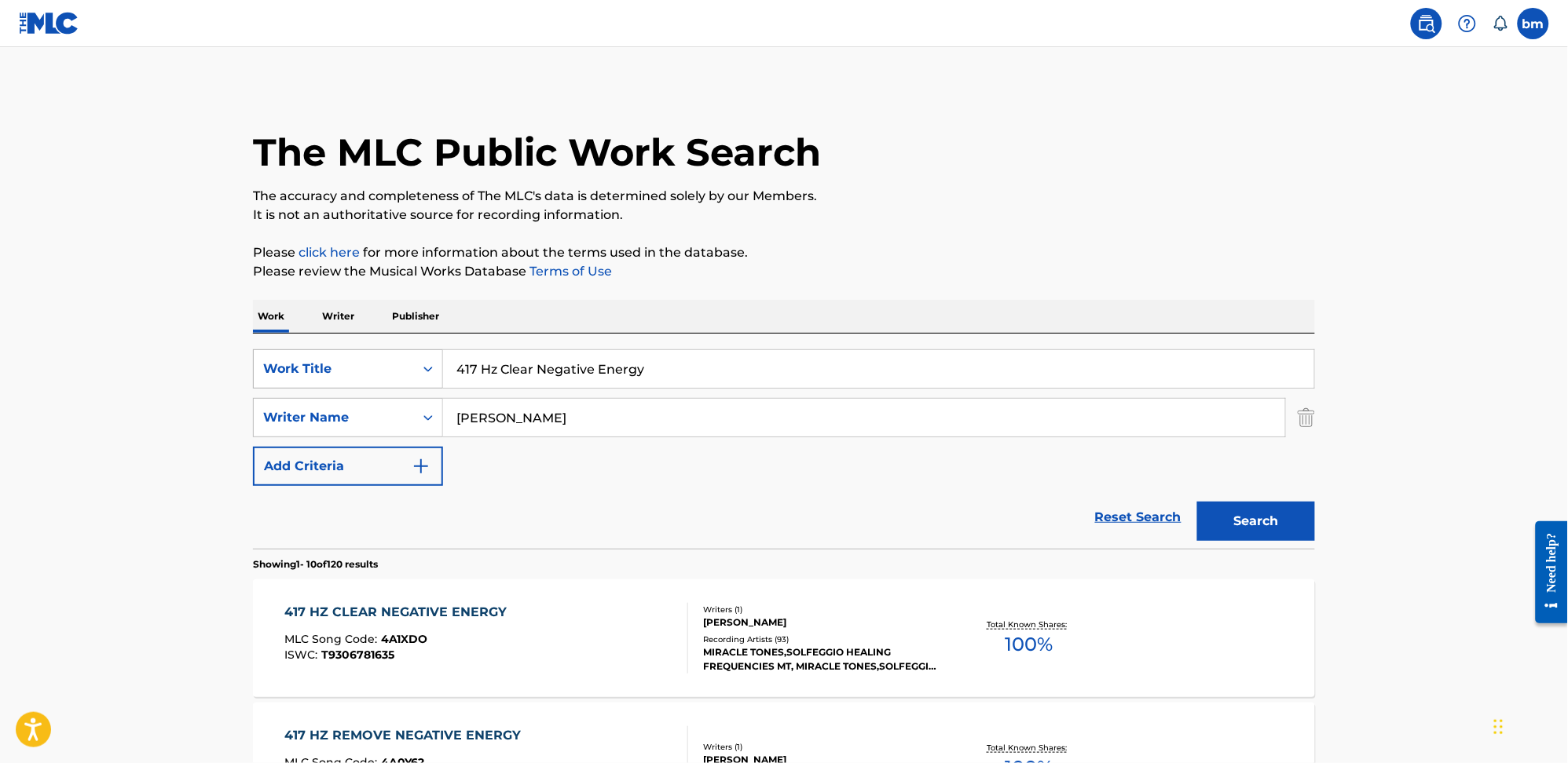
drag, startPoint x: 666, startPoint y: 374, endPoint x: 298, endPoint y: 374, distance: 368.0
click at [299, 374] on div "SearchWithCriteria0546d917-5ab8-4d01-bea1-451668e671c7 Work Title 417 Hz Clear …" at bounding box center [783, 369] width 1062 height 39
paste input "Undo Emotional Patterns"
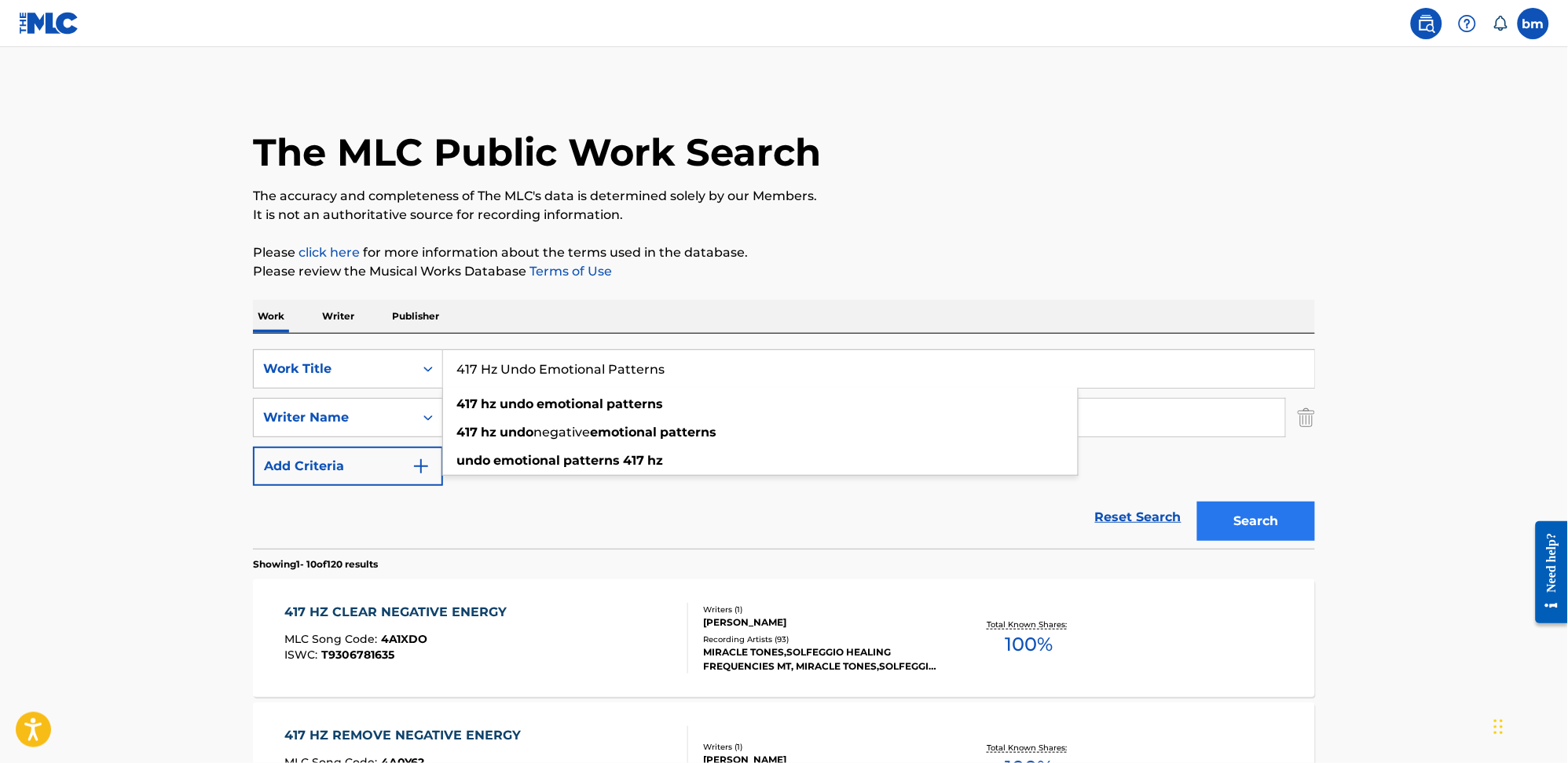
type input "417 Hz Undo Emotional Patterns"
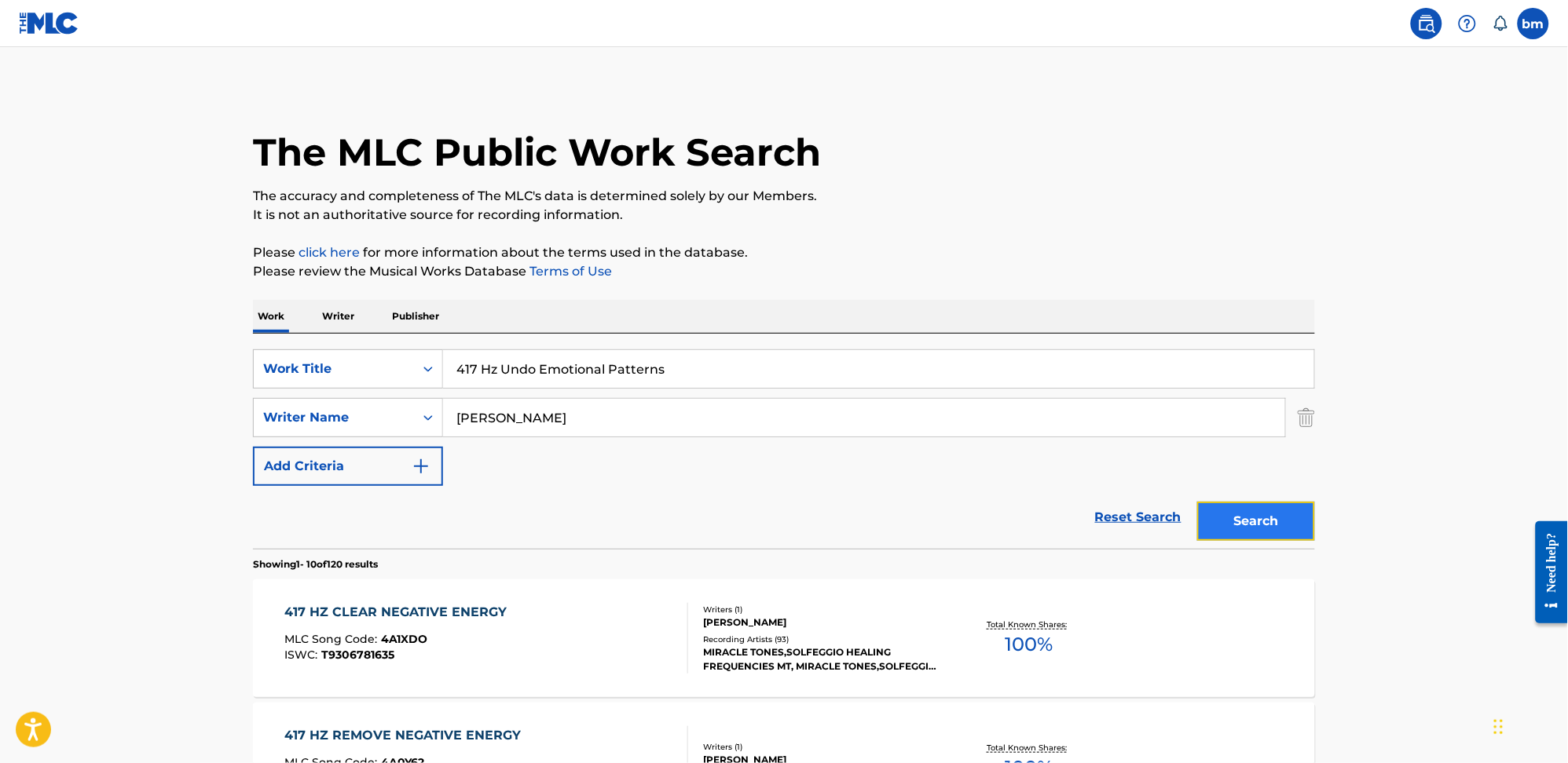
click at [1275, 515] on button "Search" at bounding box center [1255, 521] width 118 height 39
click at [579, 625] on div "417 HZ UNDO EMOTIONAL PATTERNS MLC Song Code : 4A2RC0 ISWC : T9306781657" at bounding box center [487, 638] width 404 height 71
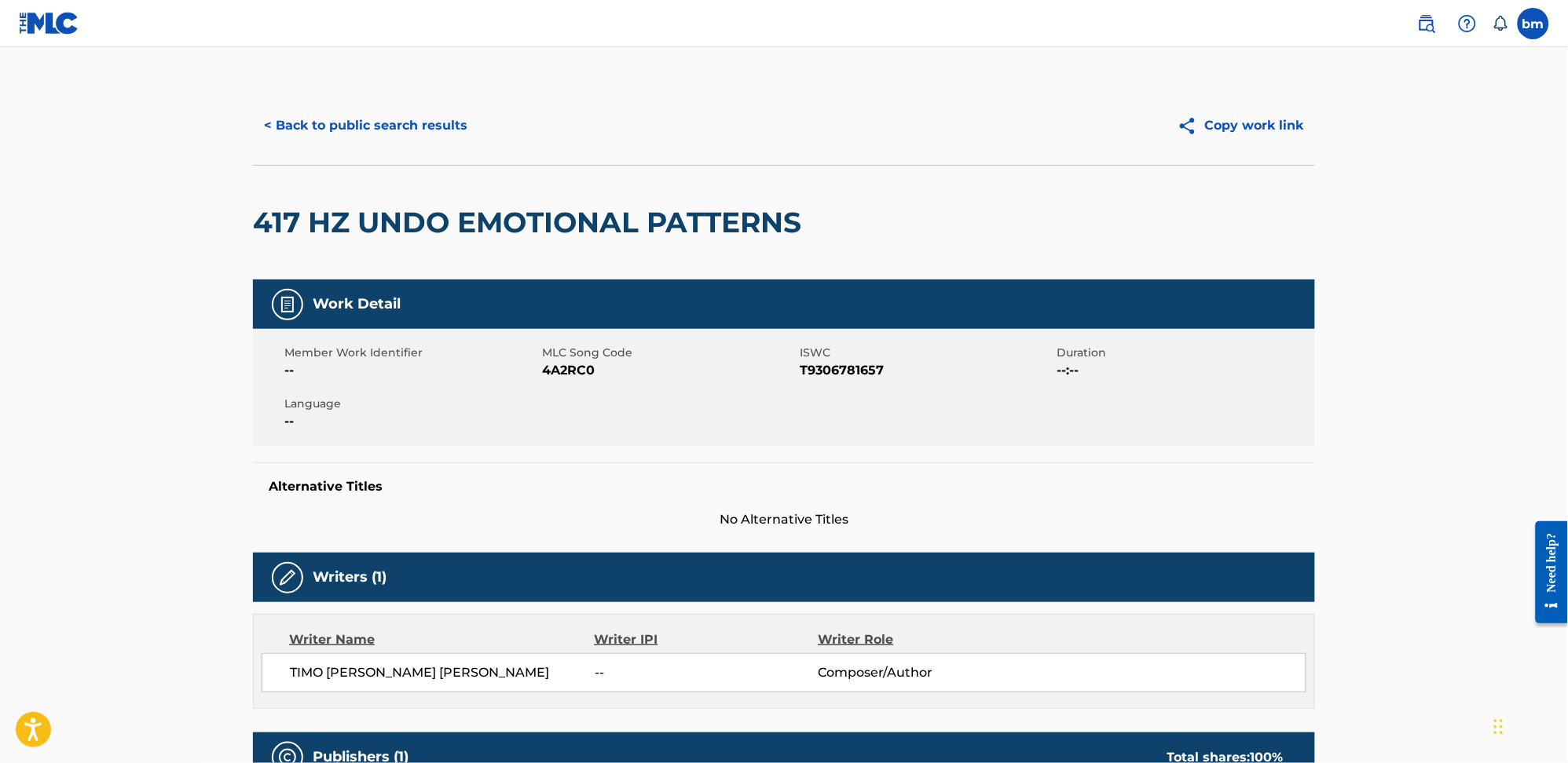
click at [562, 370] on span "4A2RC0" at bounding box center [669, 370] width 254 height 19
click at [563, 369] on span "4A2RC0" at bounding box center [669, 370] width 254 height 19
click at [309, 132] on button "< Back to public search results" at bounding box center [365, 125] width 225 height 39
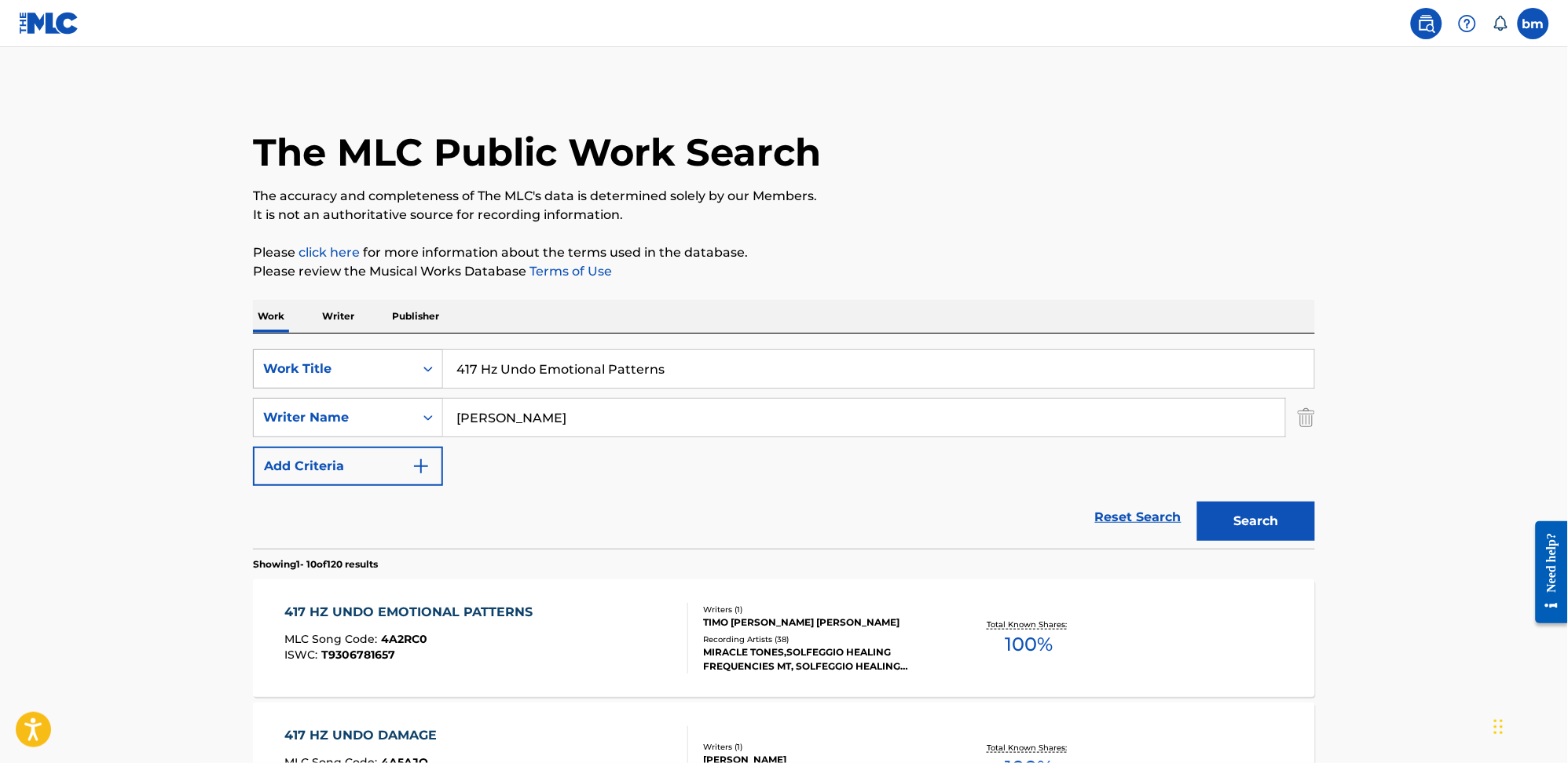
drag, startPoint x: 771, startPoint y: 389, endPoint x: 438, endPoint y: 384, distance: 333.0
click at [362, 384] on div "SearchWithCriteria0546d917-5ab8-4d01-bea1-451668e671c7 Work Title 417 Hz Undo E…" at bounding box center [783, 418] width 1062 height 137
drag, startPoint x: 344, startPoint y: 384, endPoint x: 610, endPoint y: 409, distance: 267.2
click at [329, 384] on div "SearchWithCriteria0546d917-5ab8-4d01-bea1-451668e671c7 Work Title 417 Hz Undo E…" at bounding box center [783, 369] width 1062 height 39
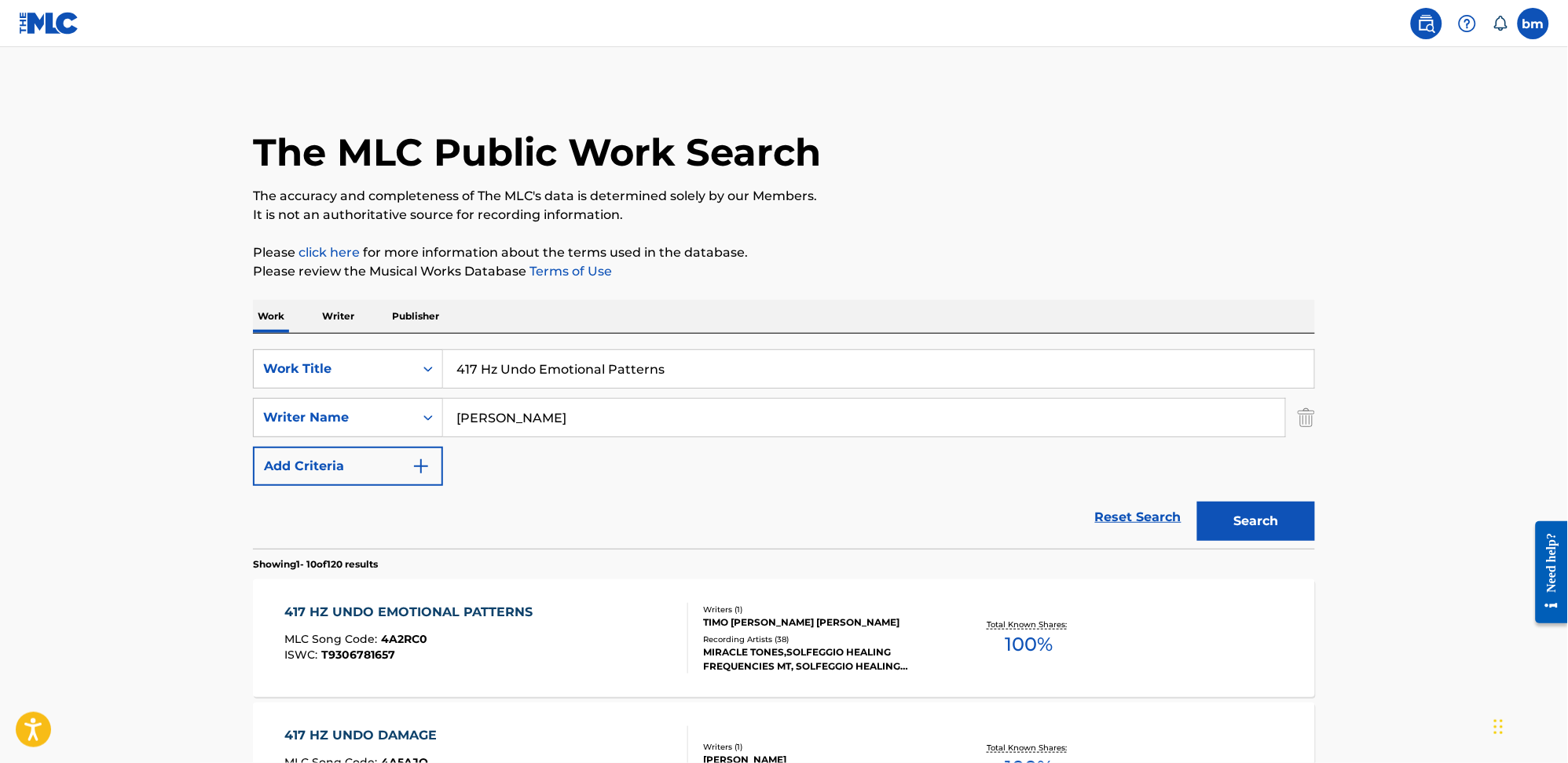
paste input "Remove Negative Block"
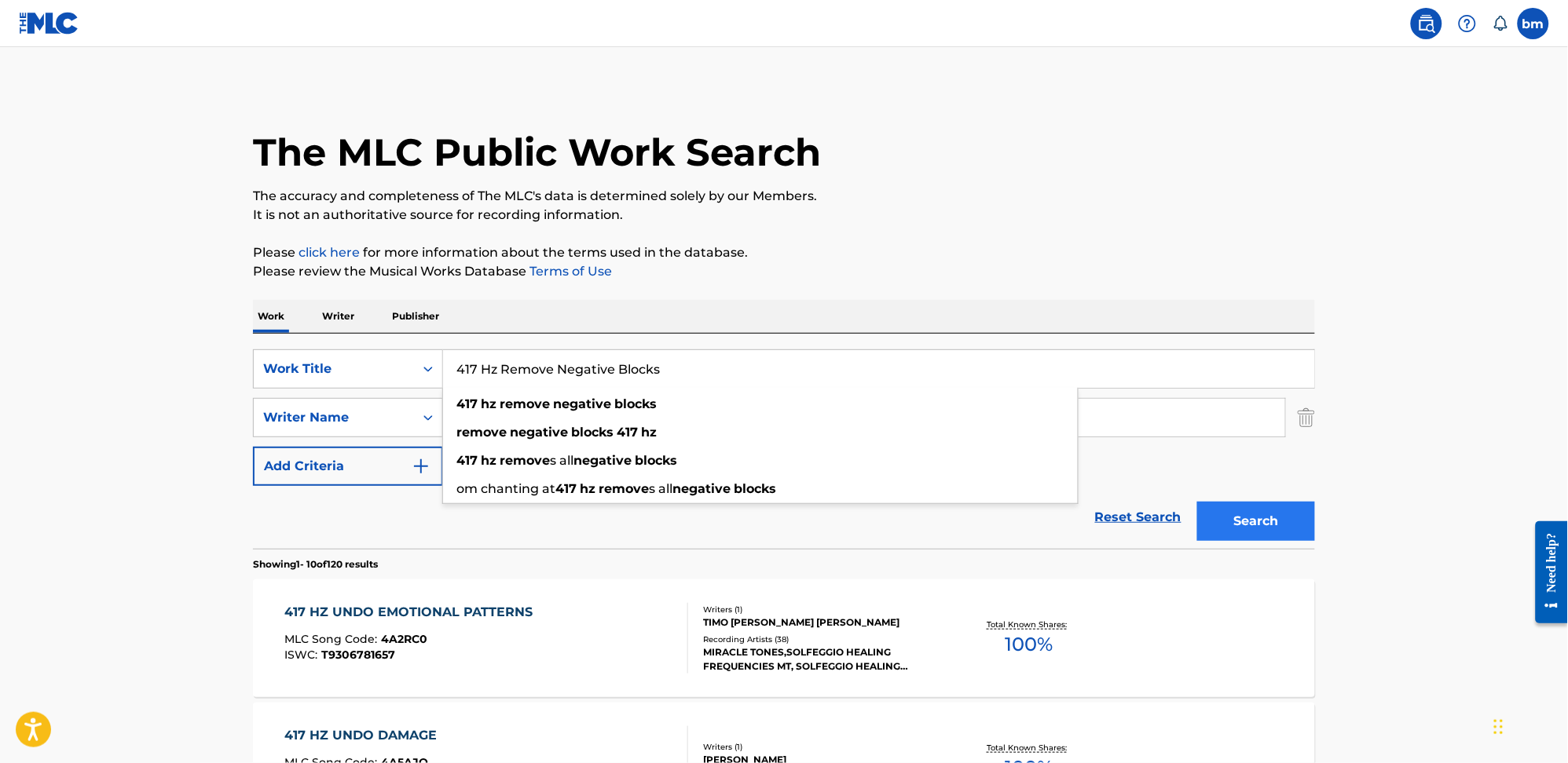
type input "417 Hz Remove Negative Blocks"
click at [1284, 533] on button "Search" at bounding box center [1255, 521] width 118 height 39
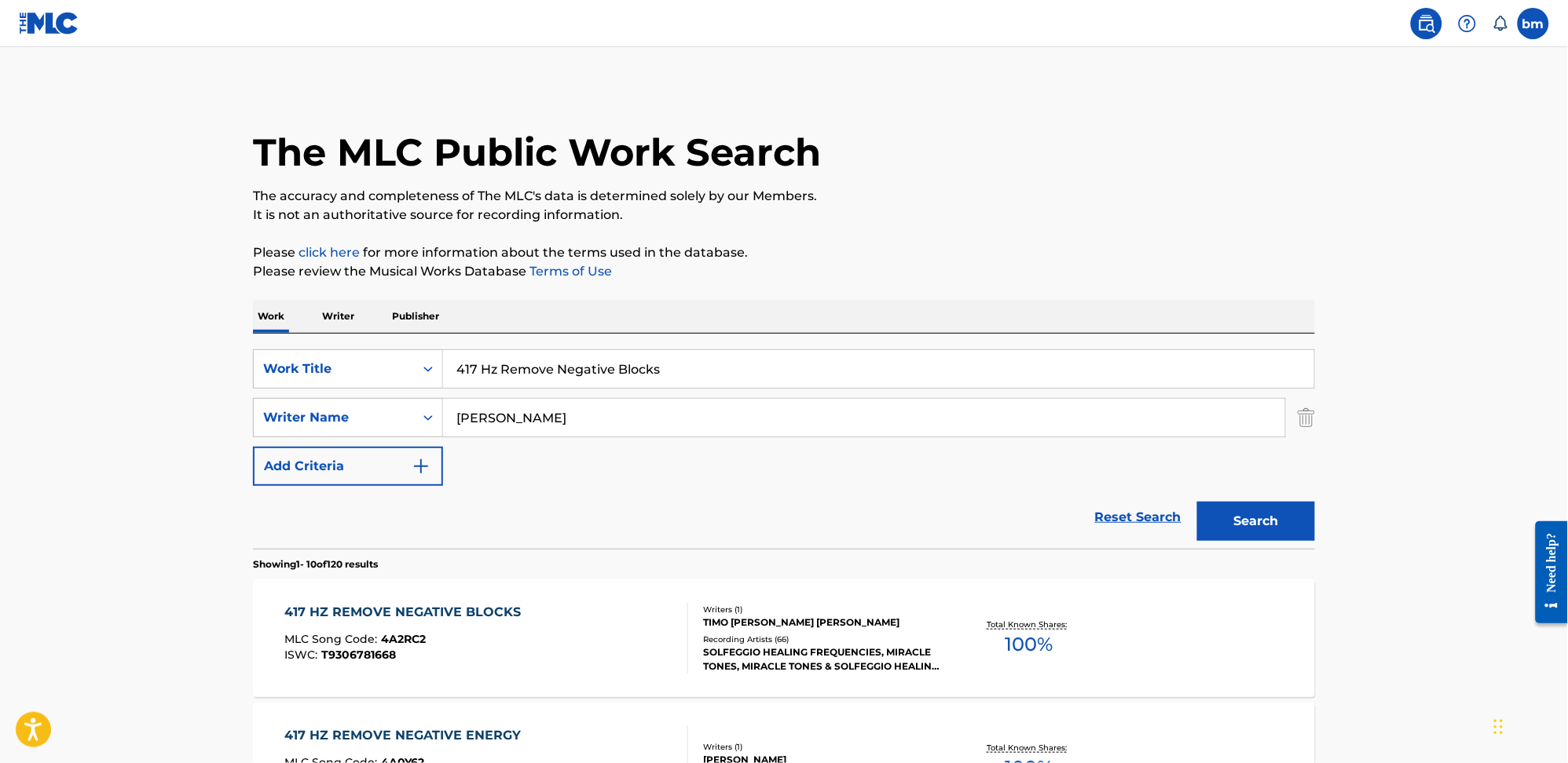
click at [604, 649] on div "417 HZ REMOVE NEGATIVE BLOCKS MLC Song Code : 4A2RC2 ISWC : T9306781668" at bounding box center [487, 638] width 404 height 71
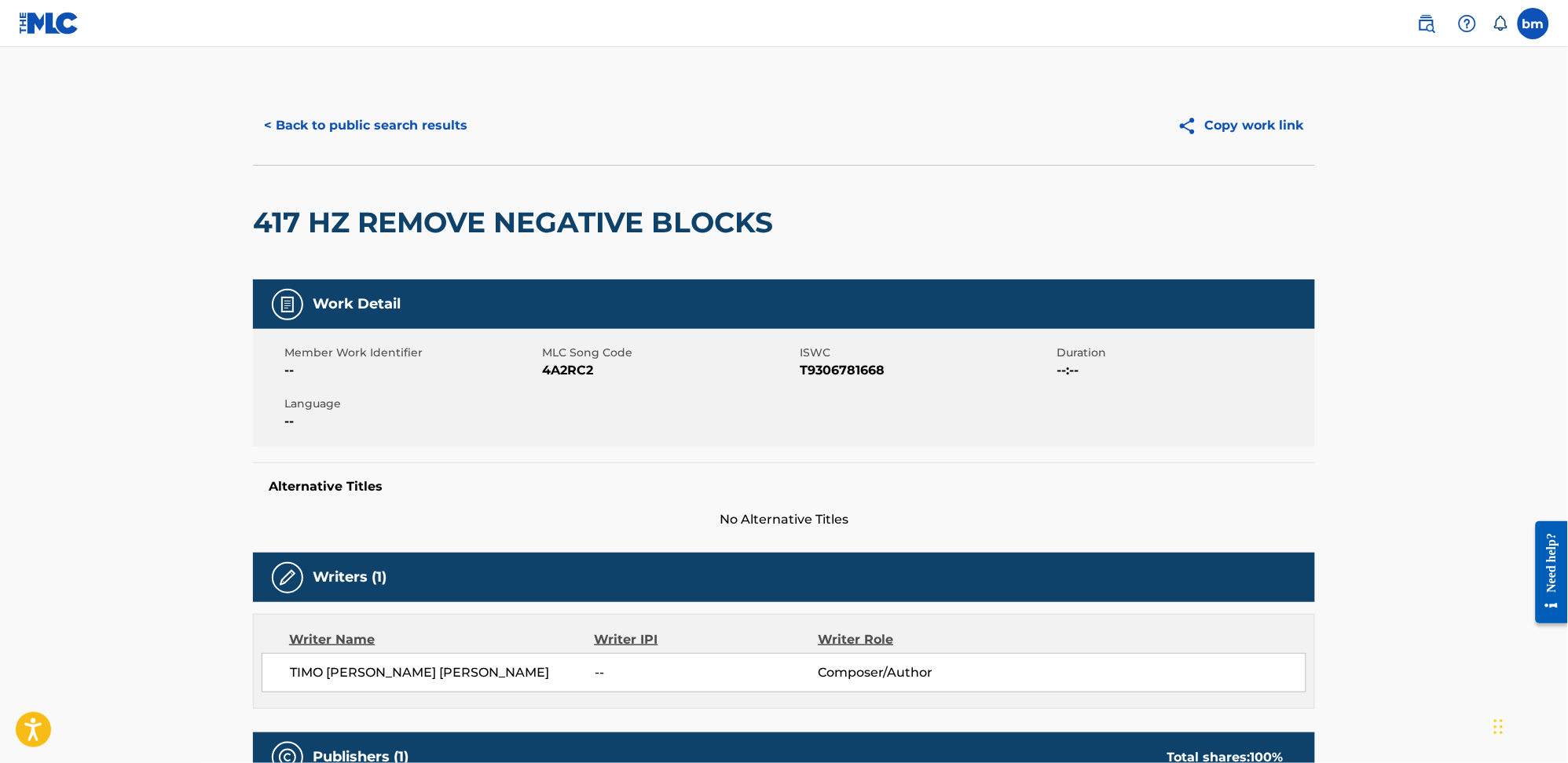
click at [566, 371] on span "4A2RC2" at bounding box center [669, 370] width 254 height 19
click at [567, 372] on span "4A2RC2" at bounding box center [669, 370] width 254 height 19
click at [421, 125] on button "< Back to public search results" at bounding box center [365, 125] width 225 height 39
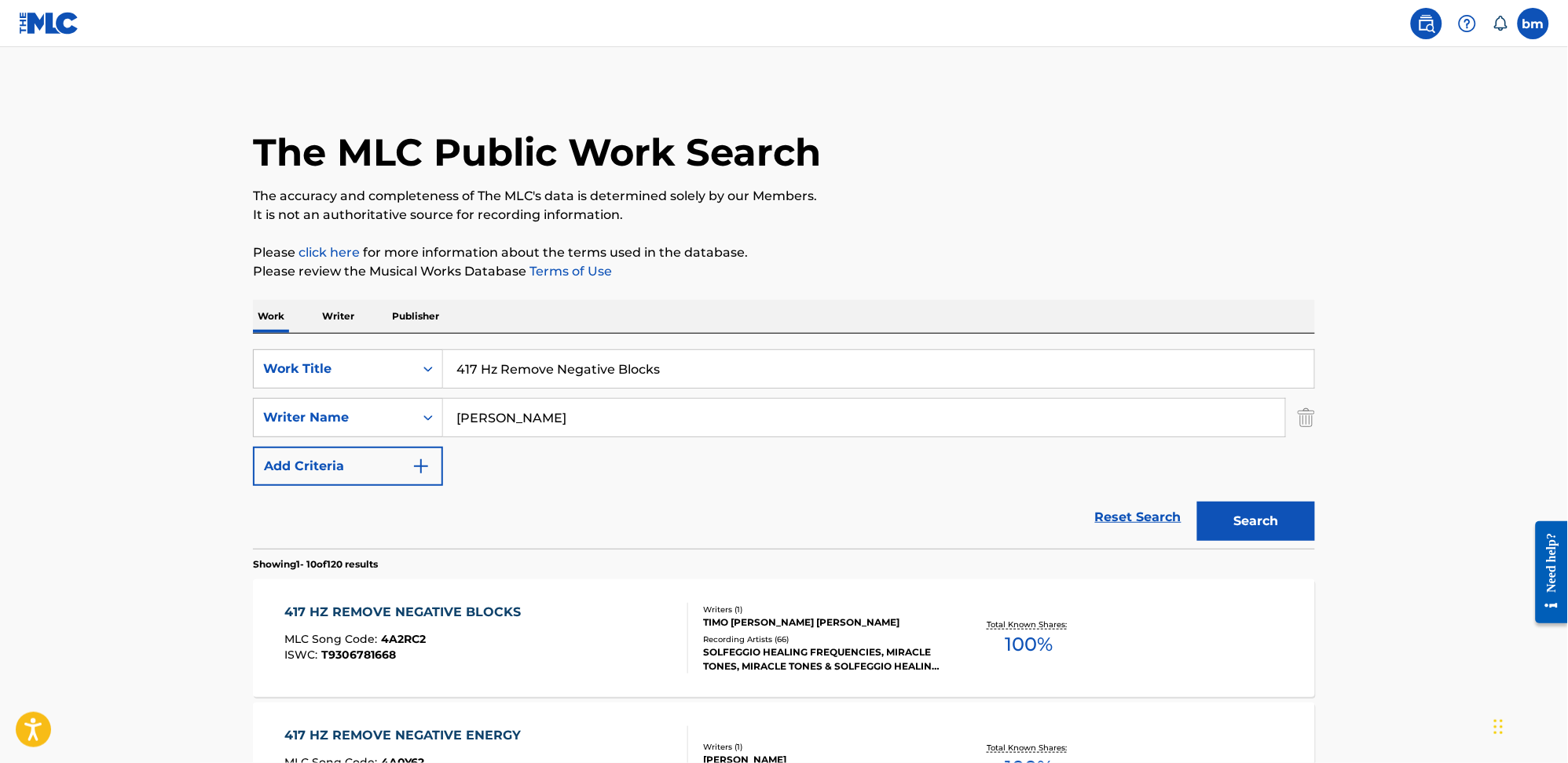
drag, startPoint x: 666, startPoint y: 354, endPoint x: 209, endPoint y: 392, distance: 458.6
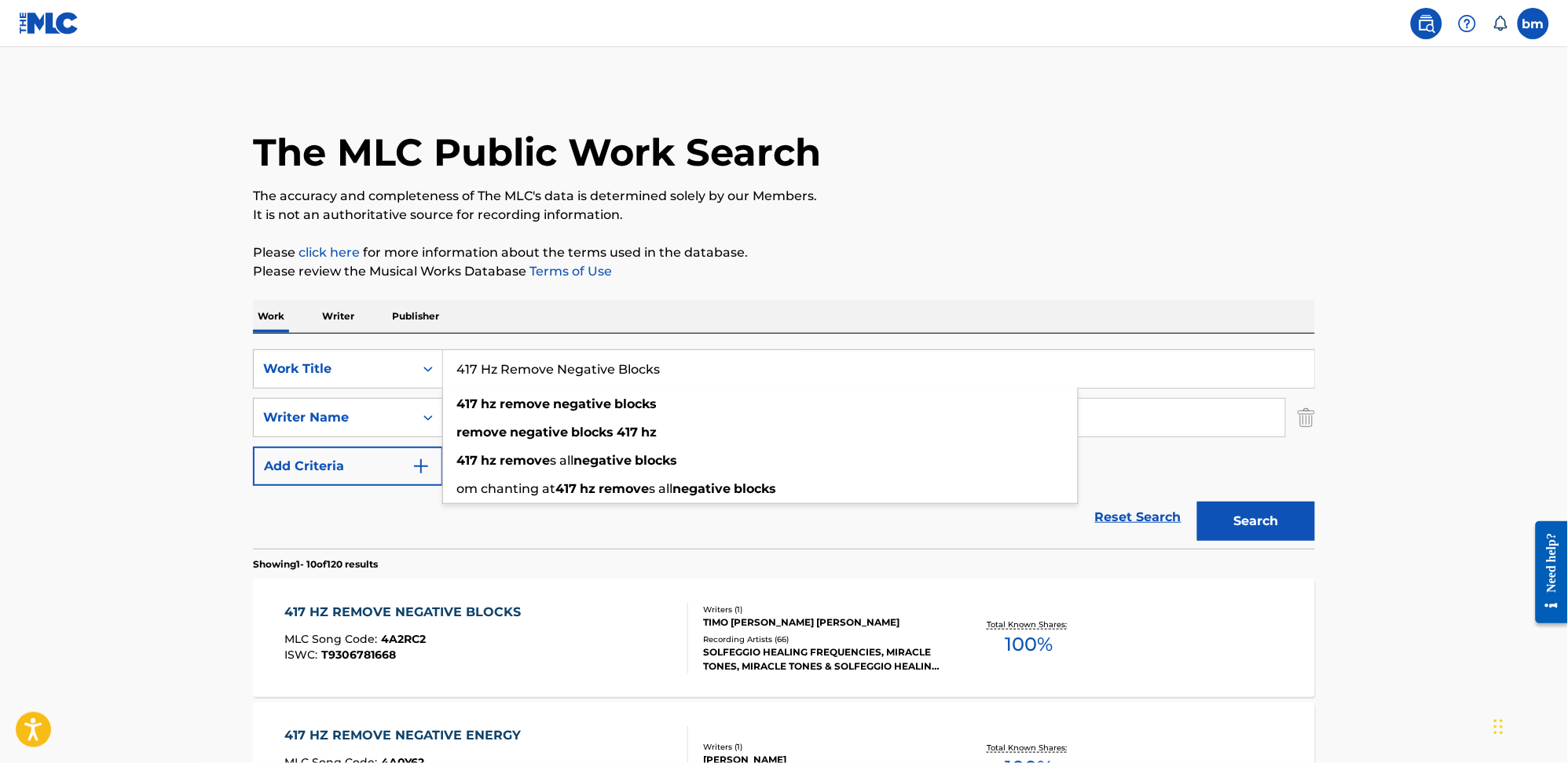
paste input "528 Hz Release Inner Conflict & Struggle"
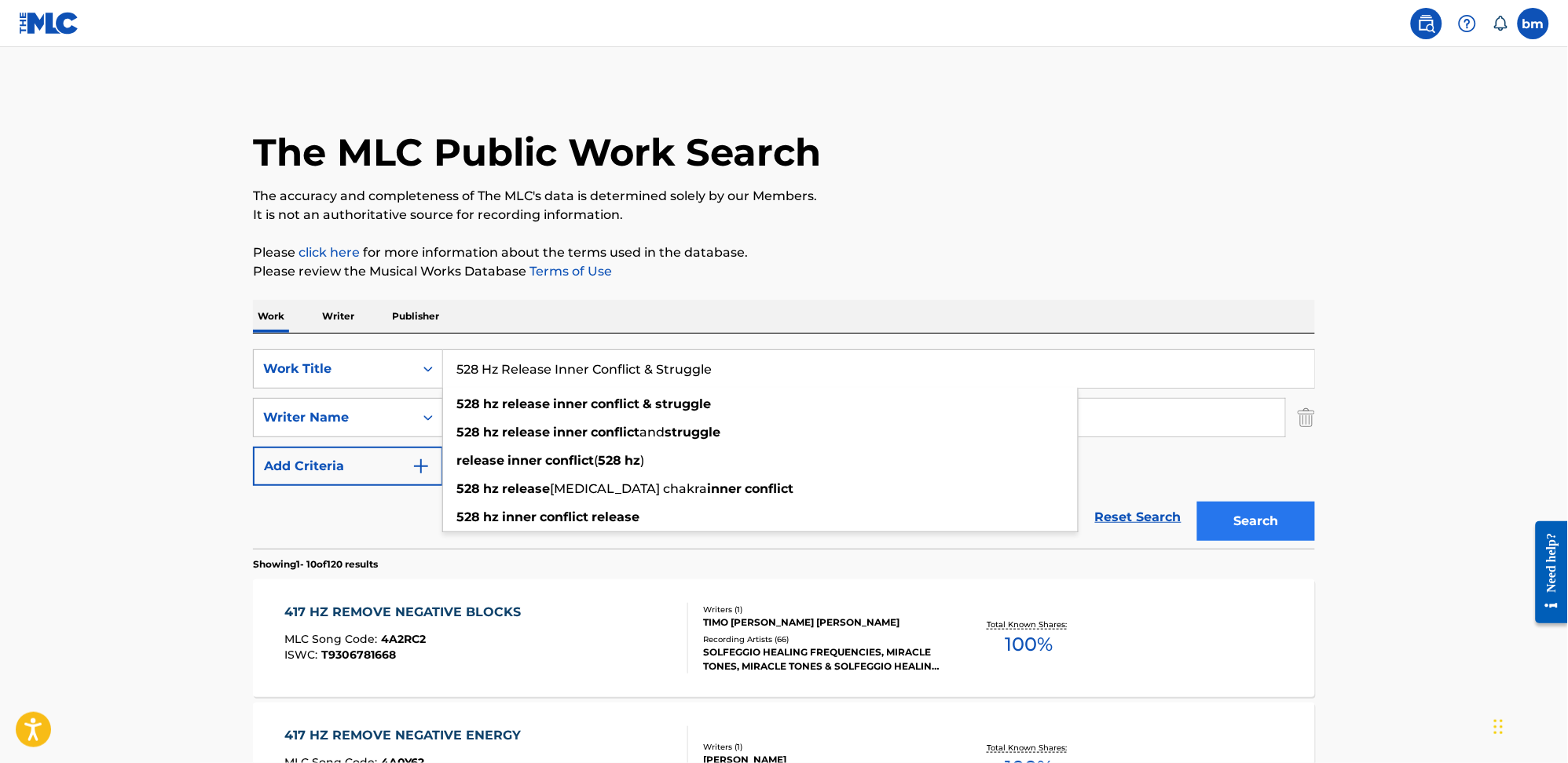
type input "528 Hz Release Inner Conflict & Struggle"
click at [1265, 526] on button "Search" at bounding box center [1255, 521] width 118 height 39
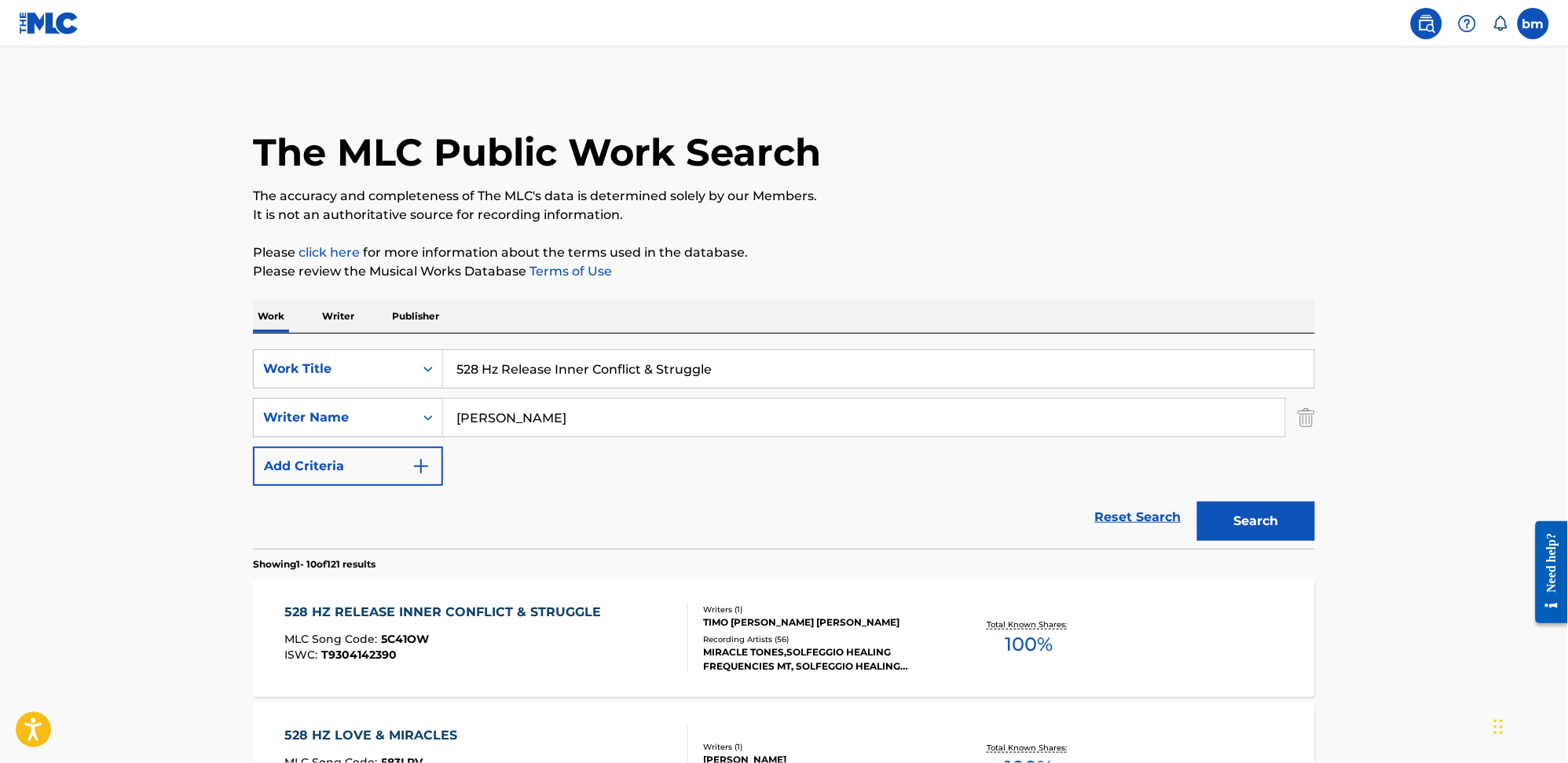
click at [514, 635] on div "MLC Song Code : 5C41OW" at bounding box center [447, 641] width 324 height 16
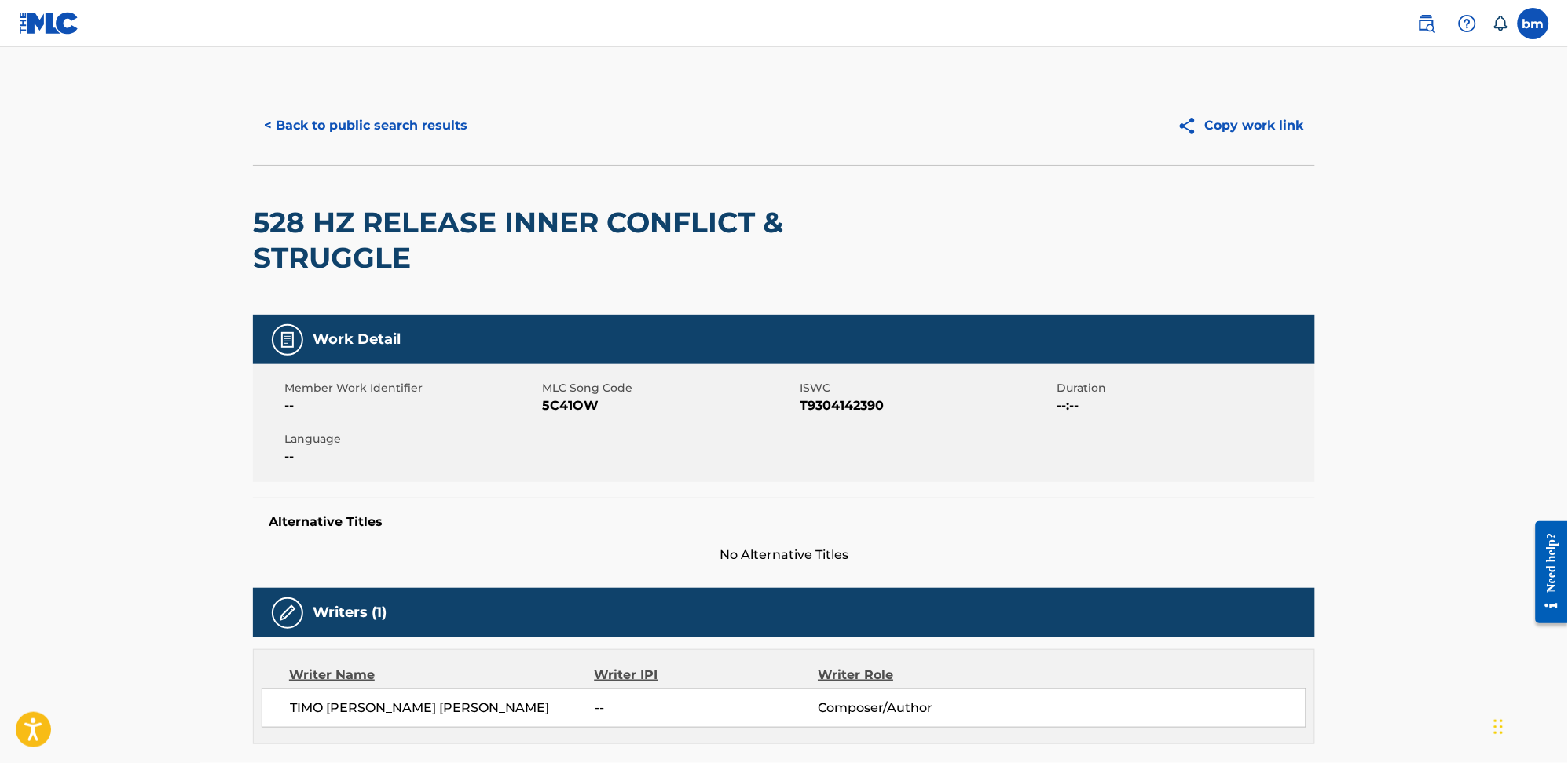
click at [581, 404] on span "5C41OW" at bounding box center [669, 406] width 254 height 19
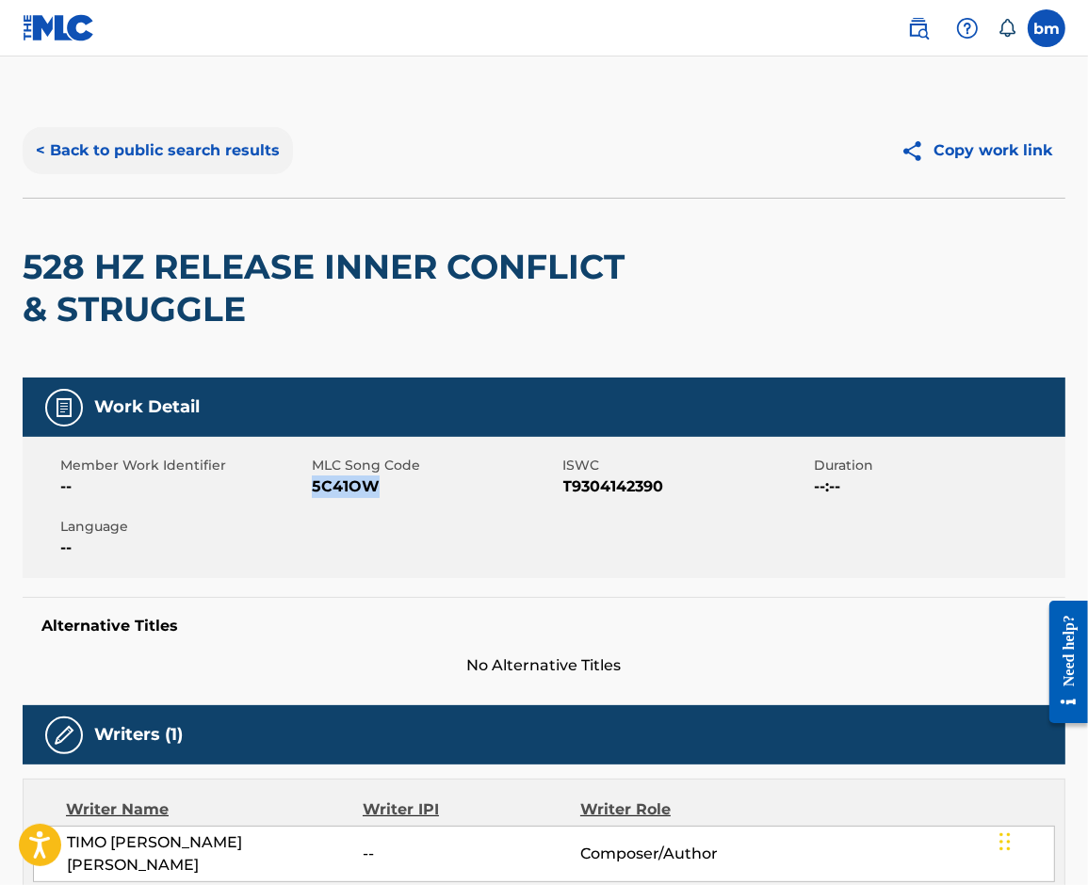
click at [178, 143] on button "< Back to public search results" at bounding box center [158, 150] width 270 height 47
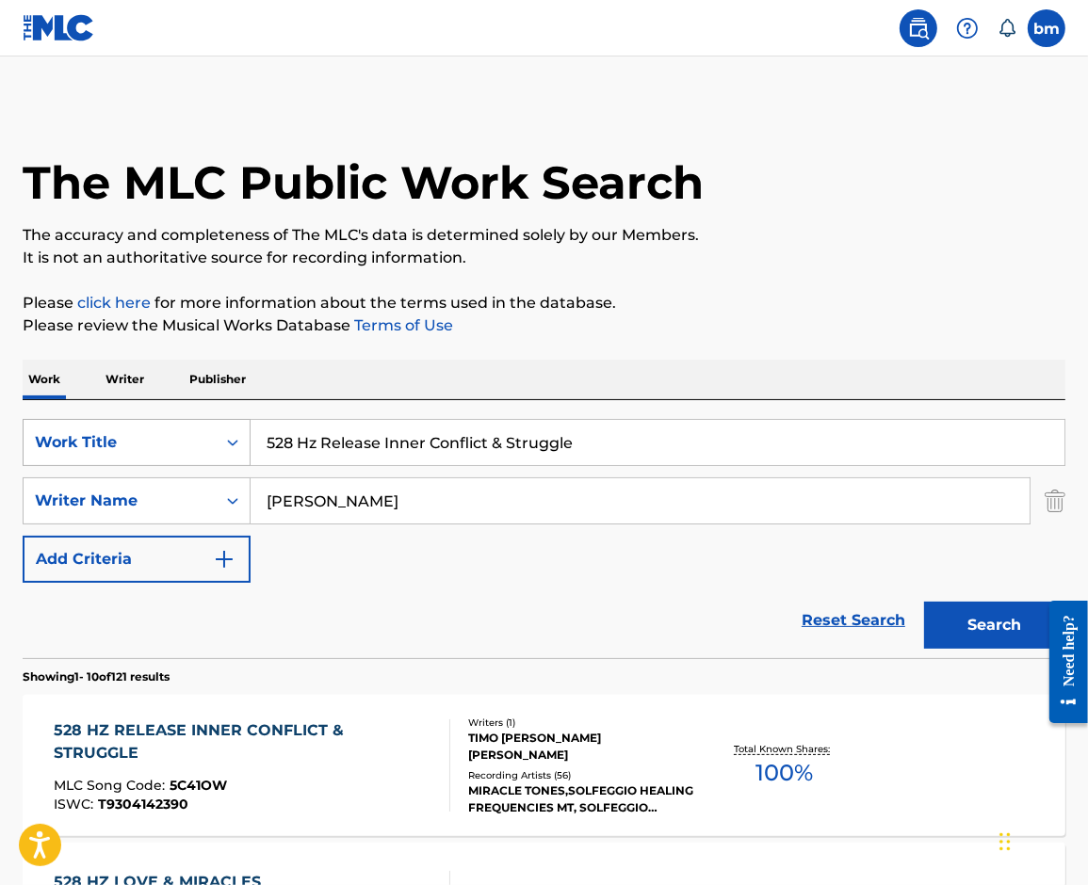
drag, startPoint x: 432, startPoint y: 437, endPoint x: 233, endPoint y: 436, distance: 199.6
click at [232, 435] on div "SearchWithCriteria0546d917-5ab8-4d01-bea1-451668e671c7 Work Title 528 Hz Releas…" at bounding box center [544, 442] width 1042 height 47
paste input "528 Hz Anxiety Relief"
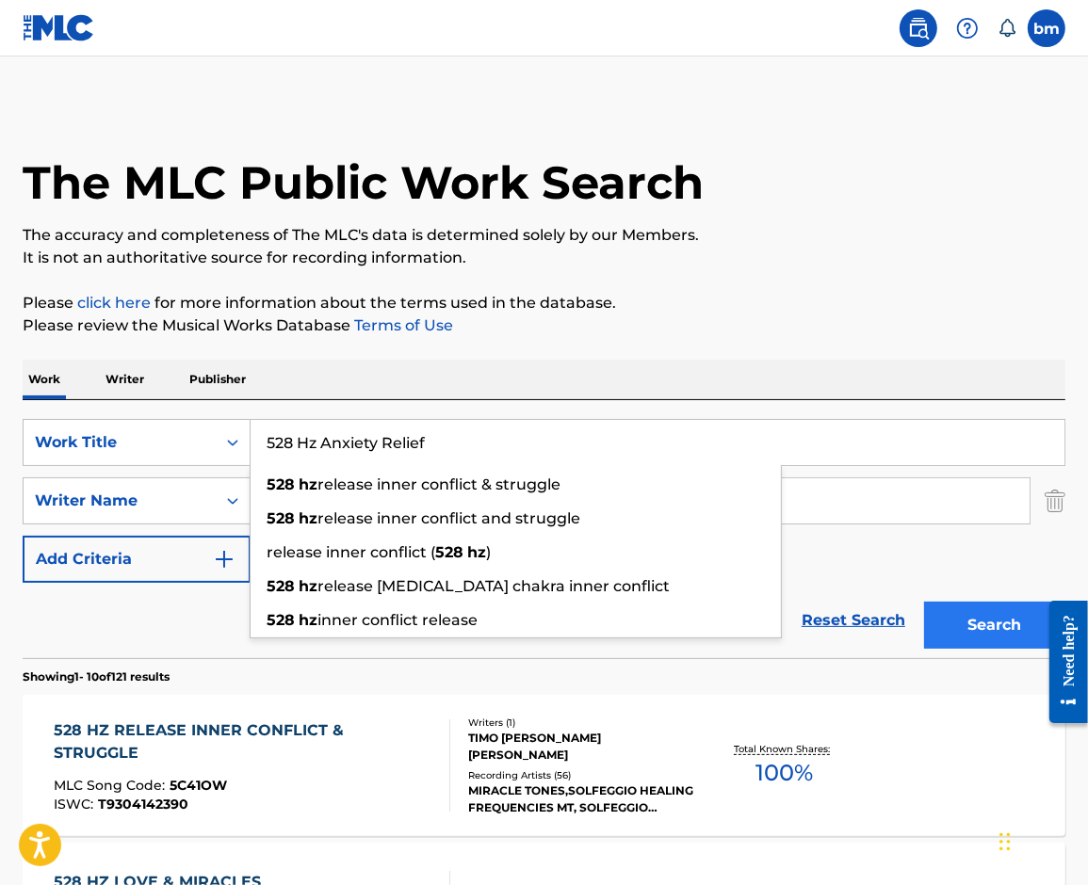
type input "528 Hz Anxiety Relief"
click at [976, 621] on button "Search" at bounding box center [994, 625] width 141 height 47
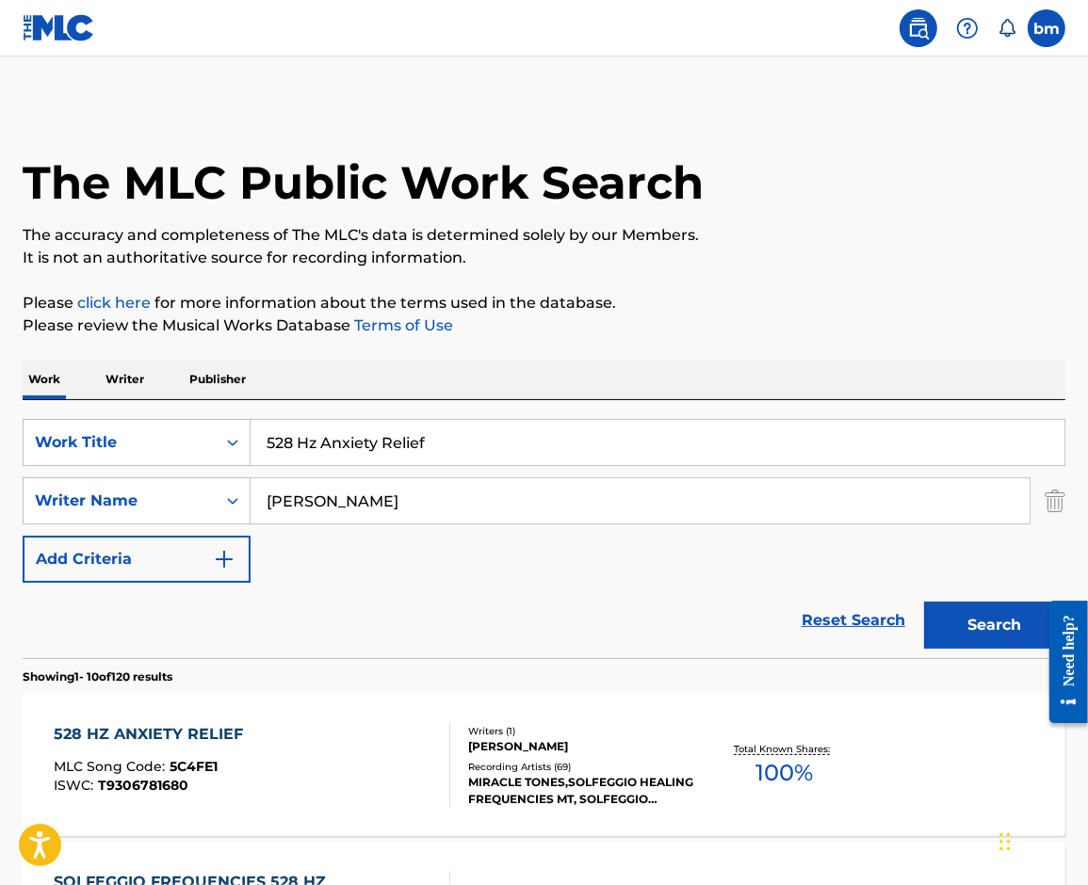
click at [191, 787] on div "ISWC : T9306781680" at bounding box center [153, 786] width 199 height 14
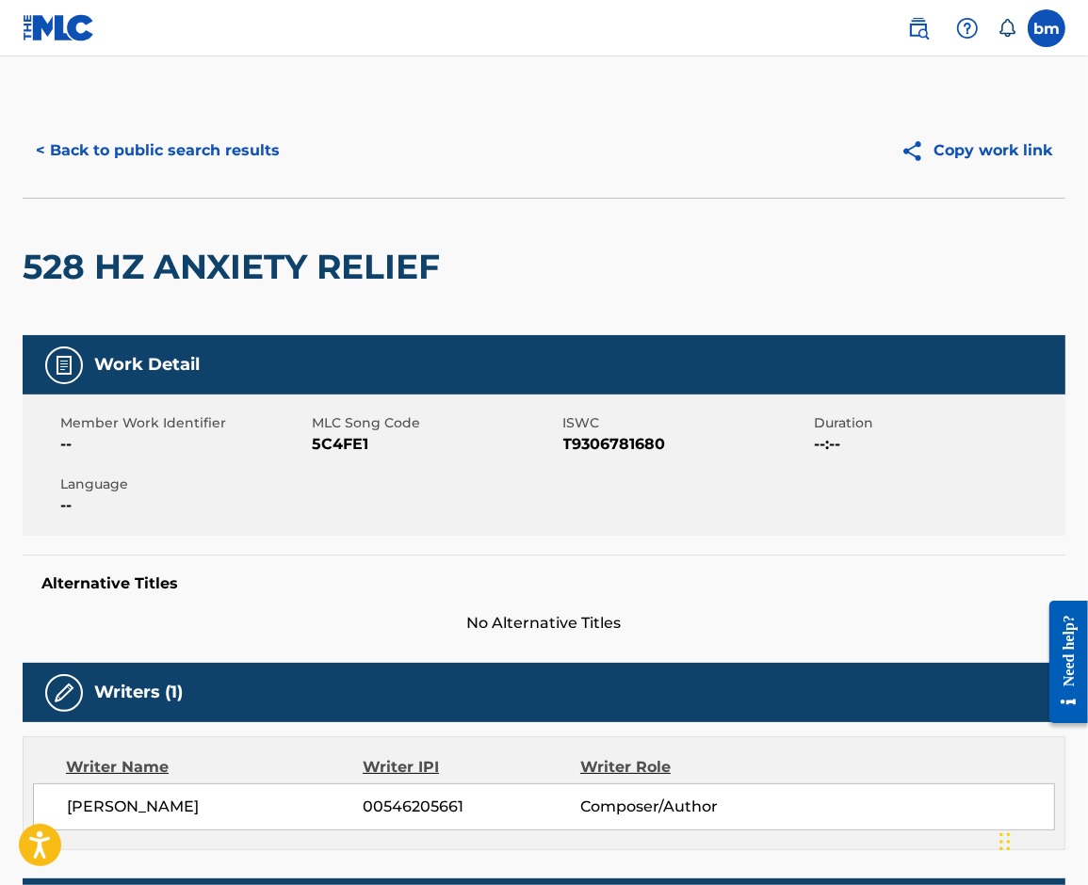
click at [315, 444] on span "5C4FE1" at bounding box center [435, 444] width 247 height 23
click at [322, 446] on span "5C4FE1" at bounding box center [435, 444] width 247 height 23
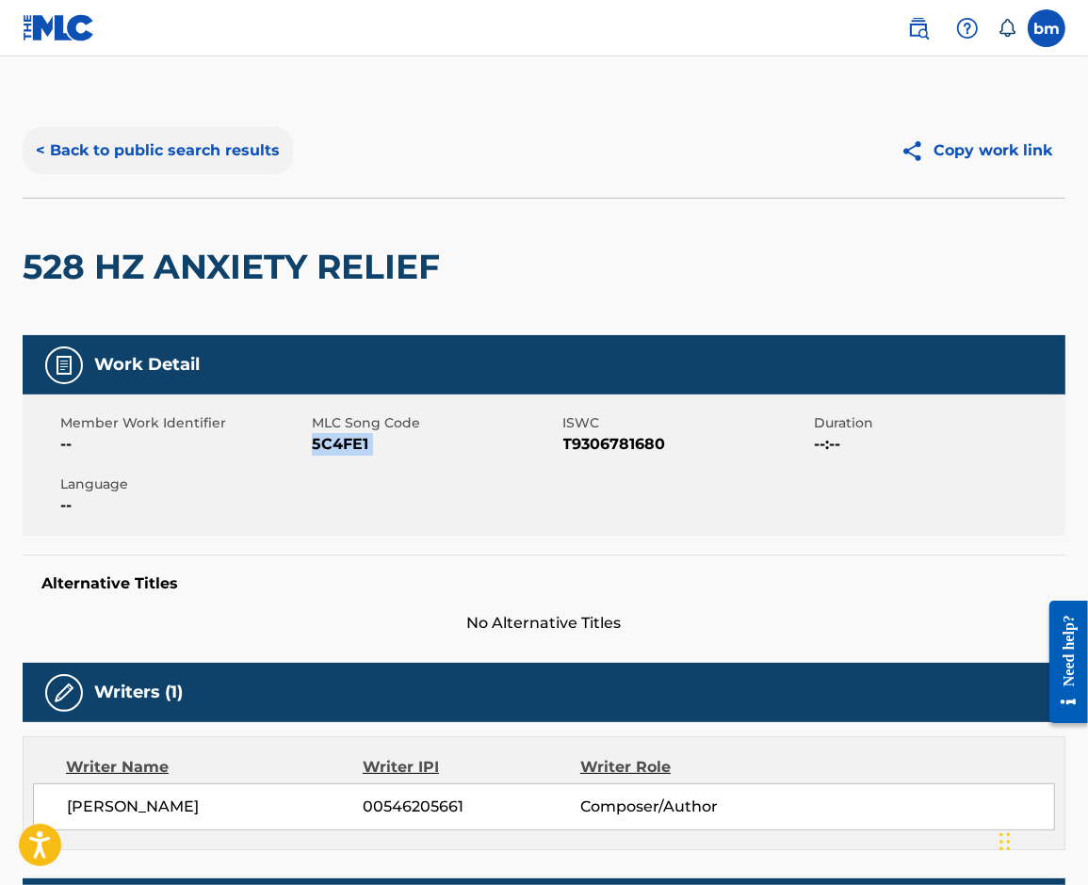
click at [186, 157] on button "< Back to public search results" at bounding box center [158, 150] width 270 height 47
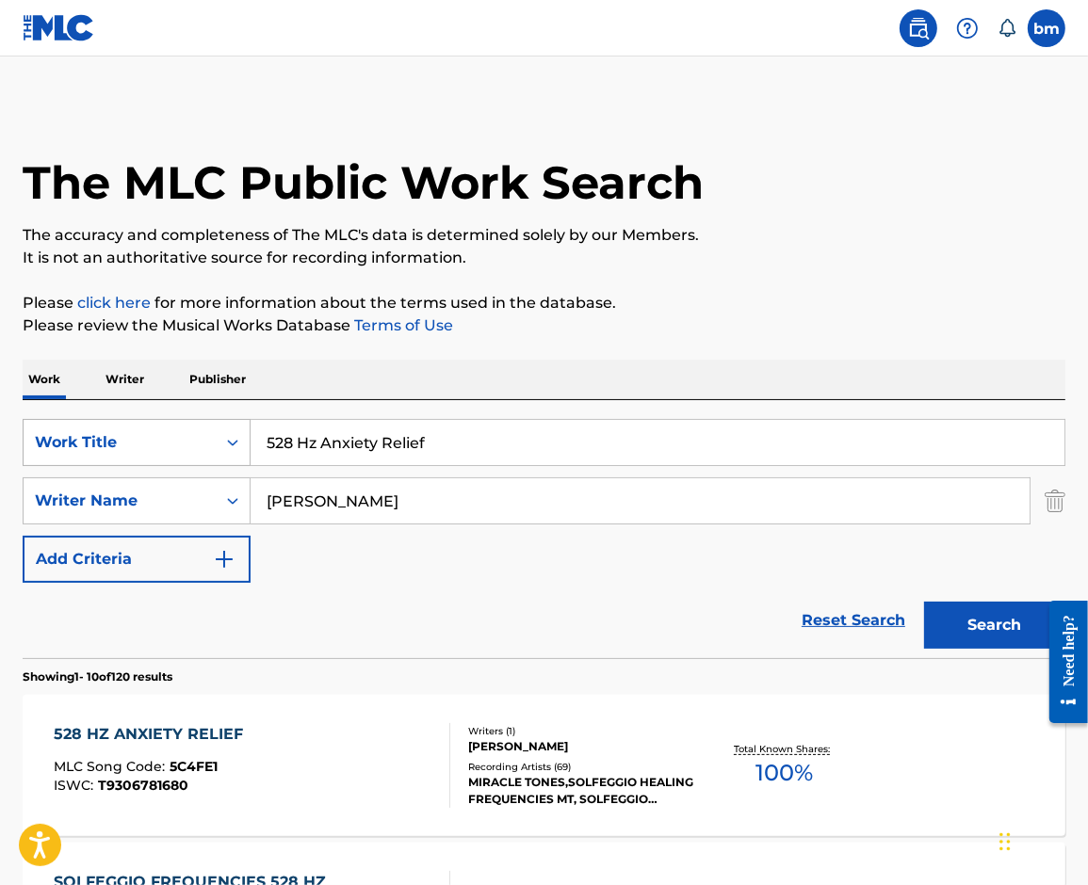
drag, startPoint x: 541, startPoint y: 429, endPoint x: 214, endPoint y: 443, distance: 327.0
click at [204, 433] on div "SearchWithCriteria0546d917-5ab8-4d01-bea1-451668e671c7 Work Title 528 Hz Anxiet…" at bounding box center [544, 442] width 1042 height 47
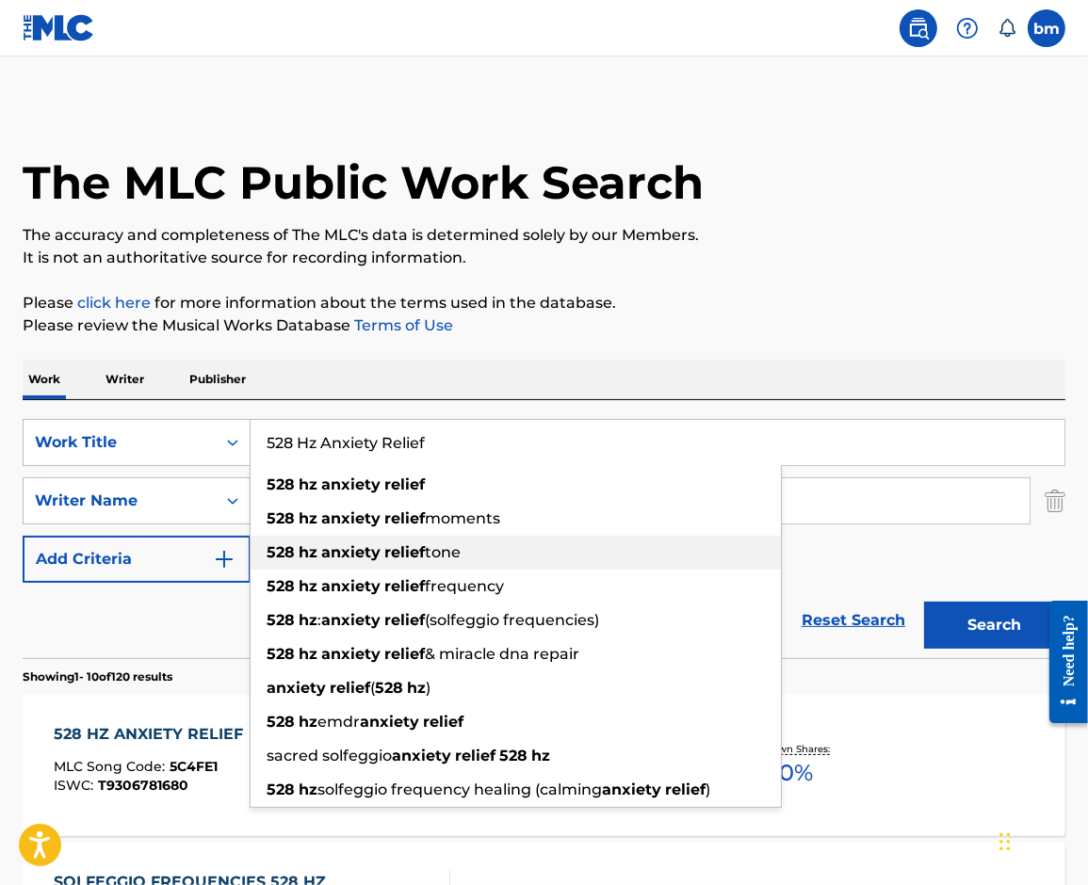
paste input "528 Hz Love Frequency"
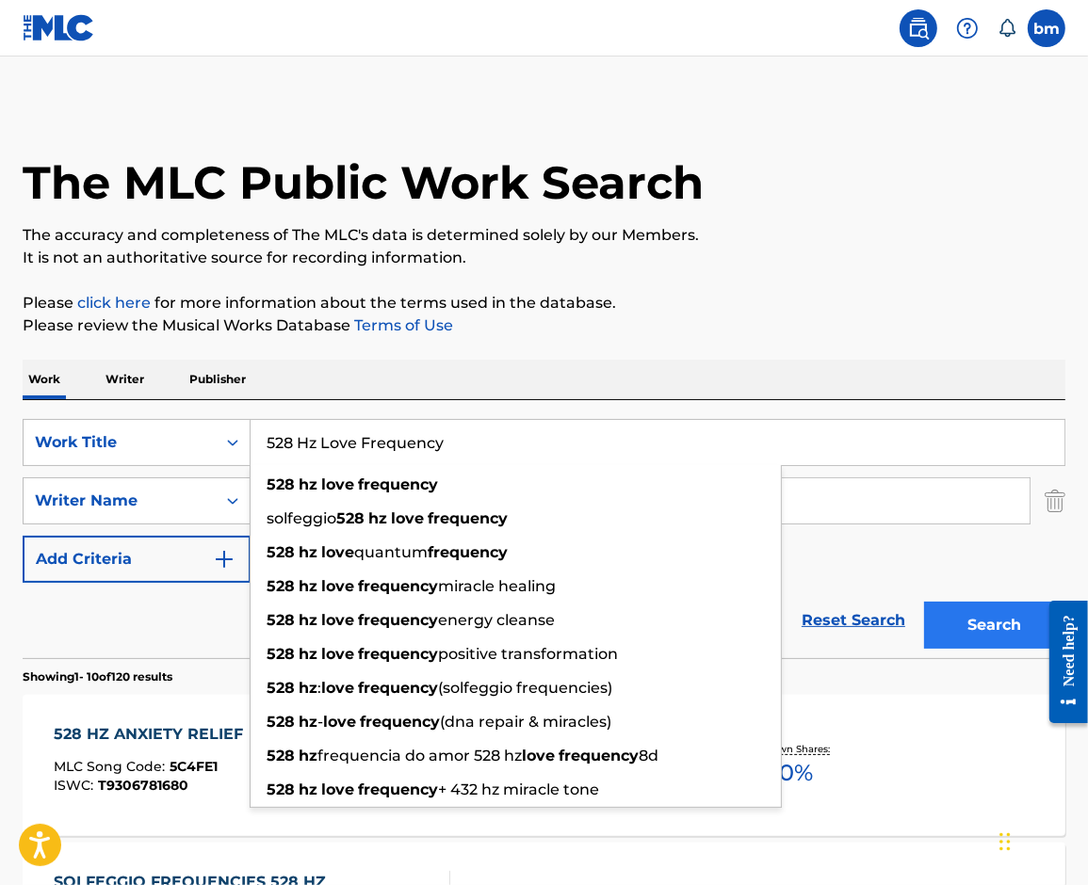
type input "528 Hz Love Frequency"
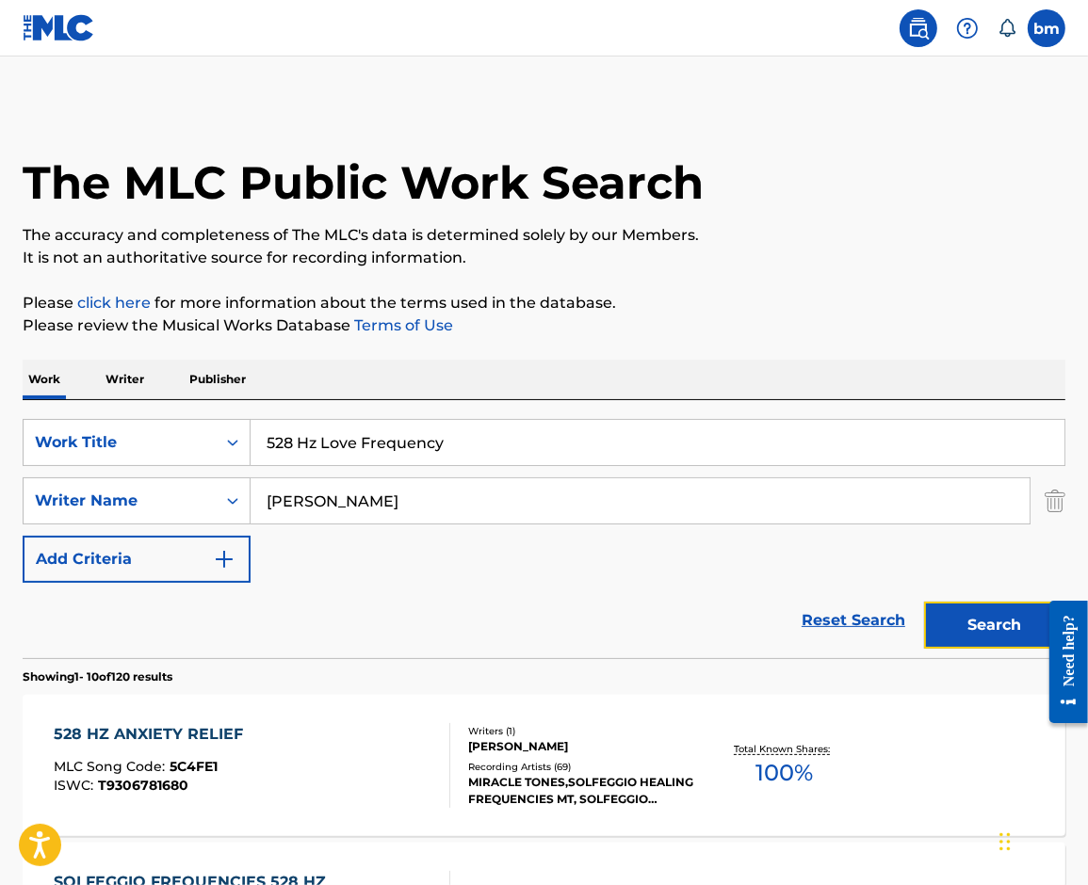
drag, startPoint x: 966, startPoint y: 632, endPoint x: 997, endPoint y: 626, distance: 31.6
click at [966, 631] on button "Search" at bounding box center [994, 625] width 141 height 47
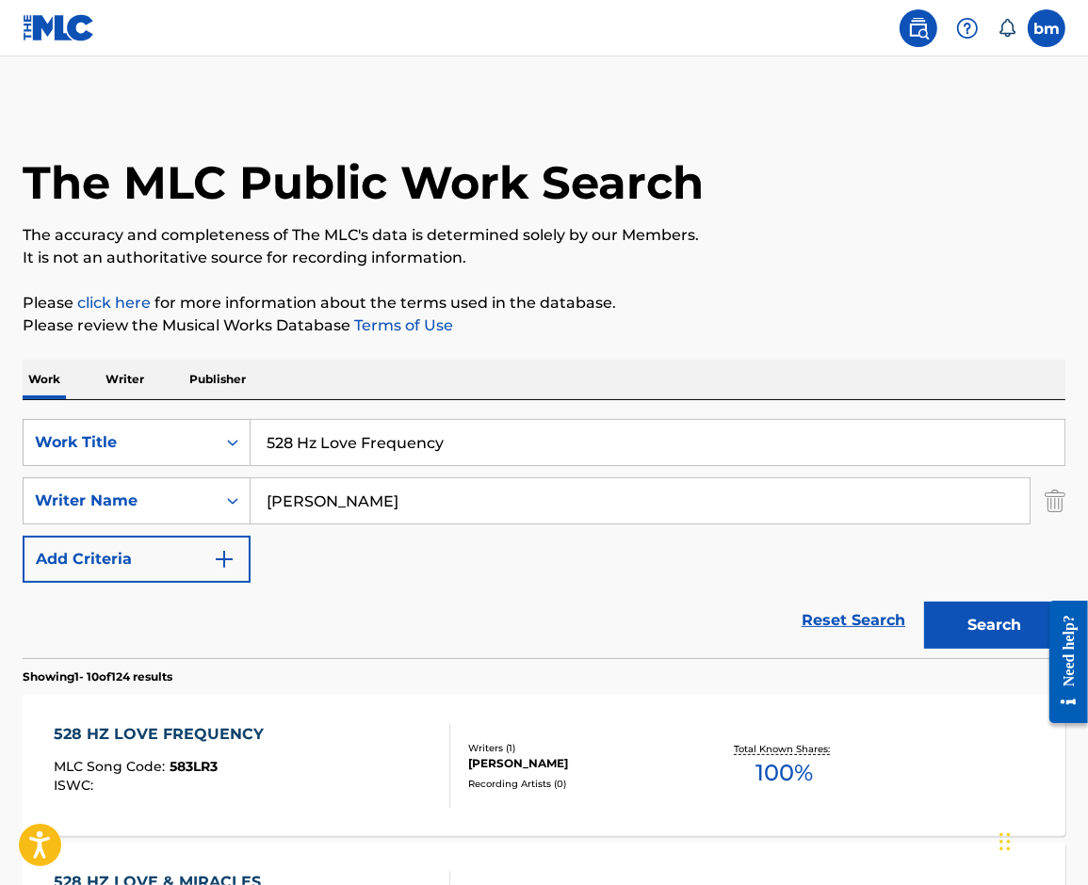
click at [305, 757] on div "528 HZ LOVE FREQUENCY MLC Song Code : 583LR3 ISWC :" at bounding box center [252, 765] width 396 height 85
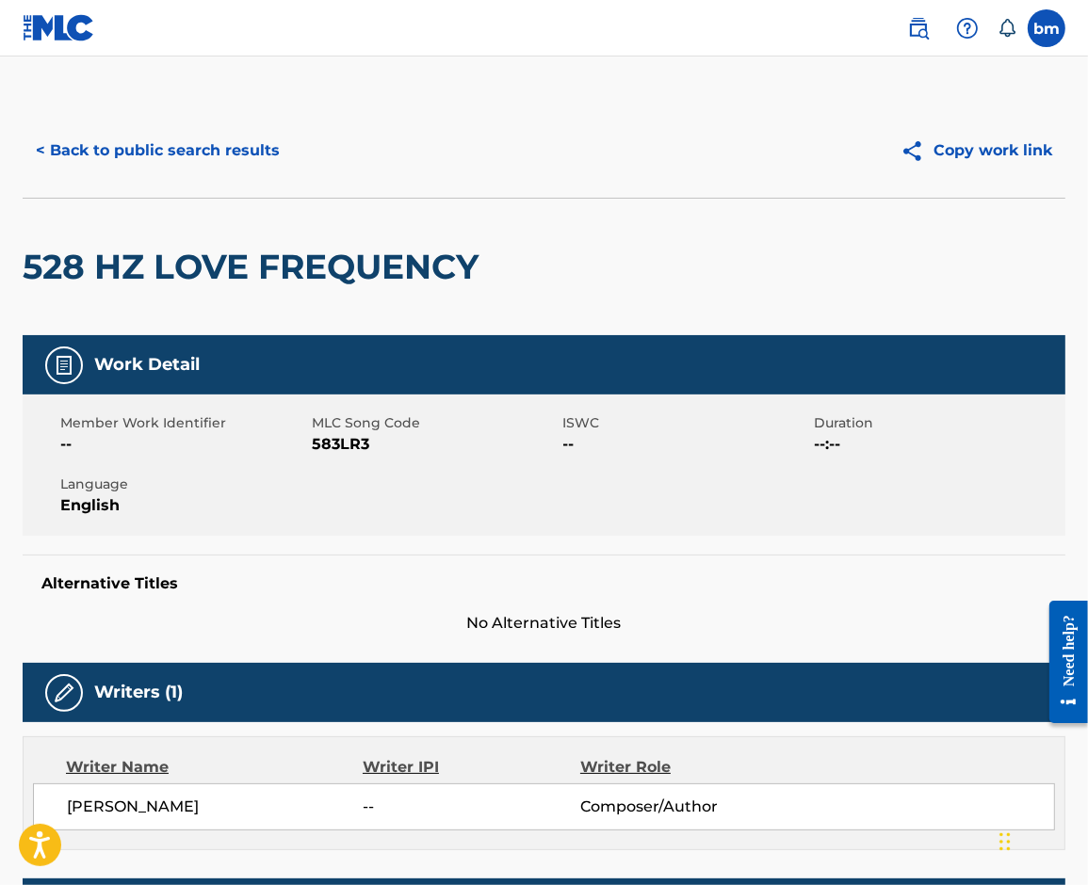
click at [329, 442] on span "583LR3" at bounding box center [435, 444] width 247 height 23
click at [111, 148] on button "< Back to public search results" at bounding box center [158, 150] width 270 height 47
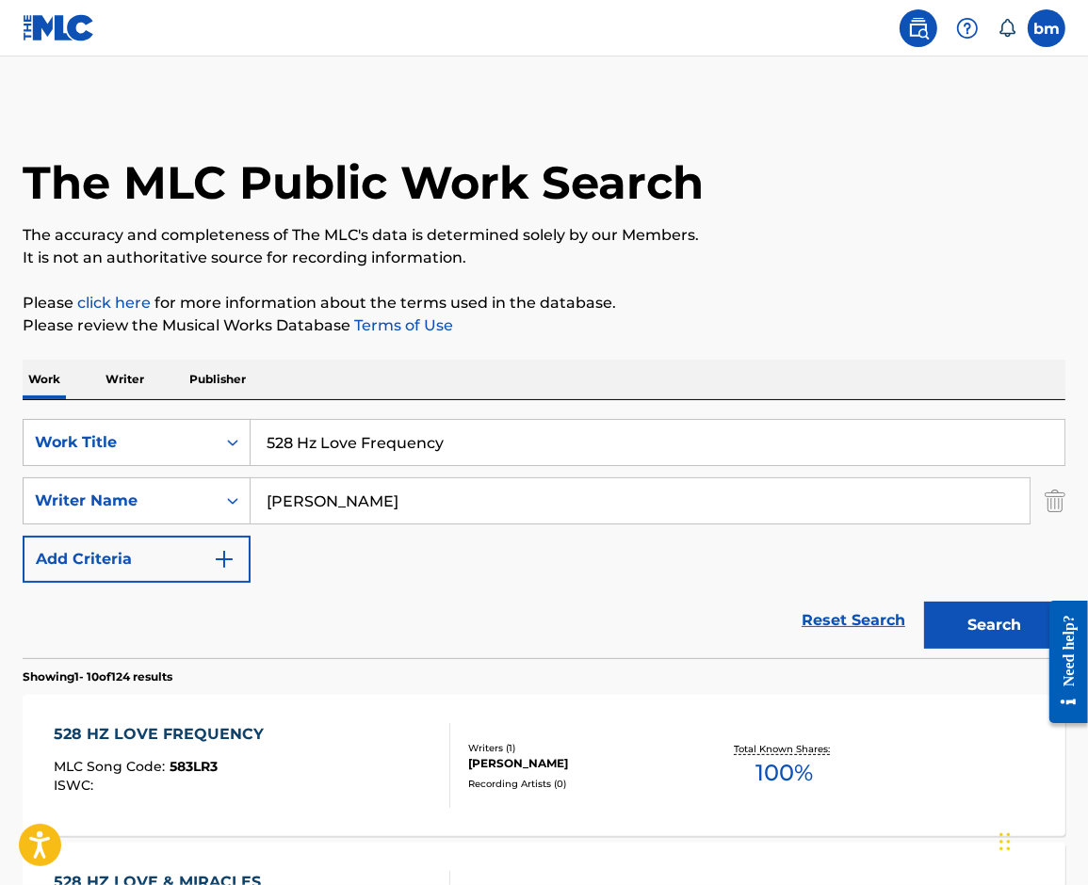
click at [389, 510] on input "[PERSON_NAME]" at bounding box center [639, 500] width 779 height 45
drag, startPoint x: 47, startPoint y: 469, endPoint x: 468, endPoint y: 537, distance: 426.3
click at [43, 470] on div "SearchWithCriteria0546d917-5ab8-4d01-bea1-451668e671c7 Work Title 528 Hz Love F…" at bounding box center [544, 501] width 1042 height 164
paste input "639 Hz Attract Love & Raise Positive Energ"
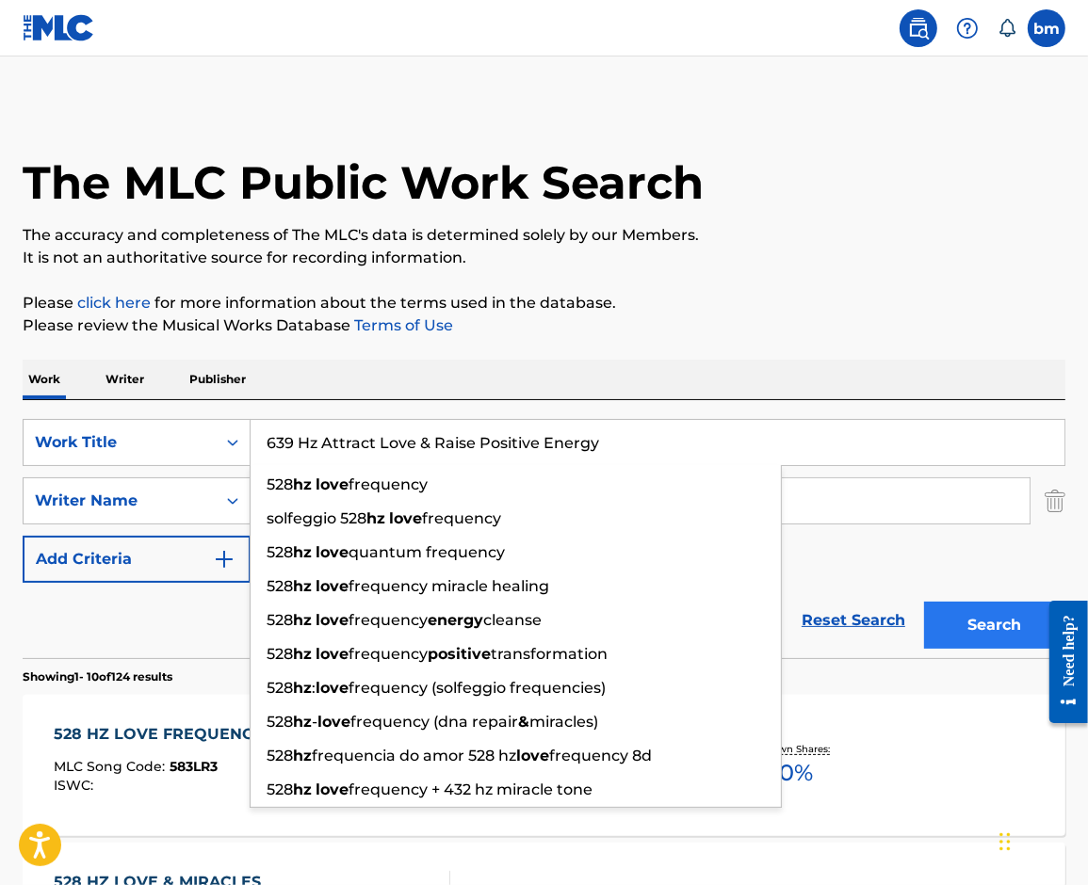
type input "639 Hz Attract Love & Raise Positive Energy"
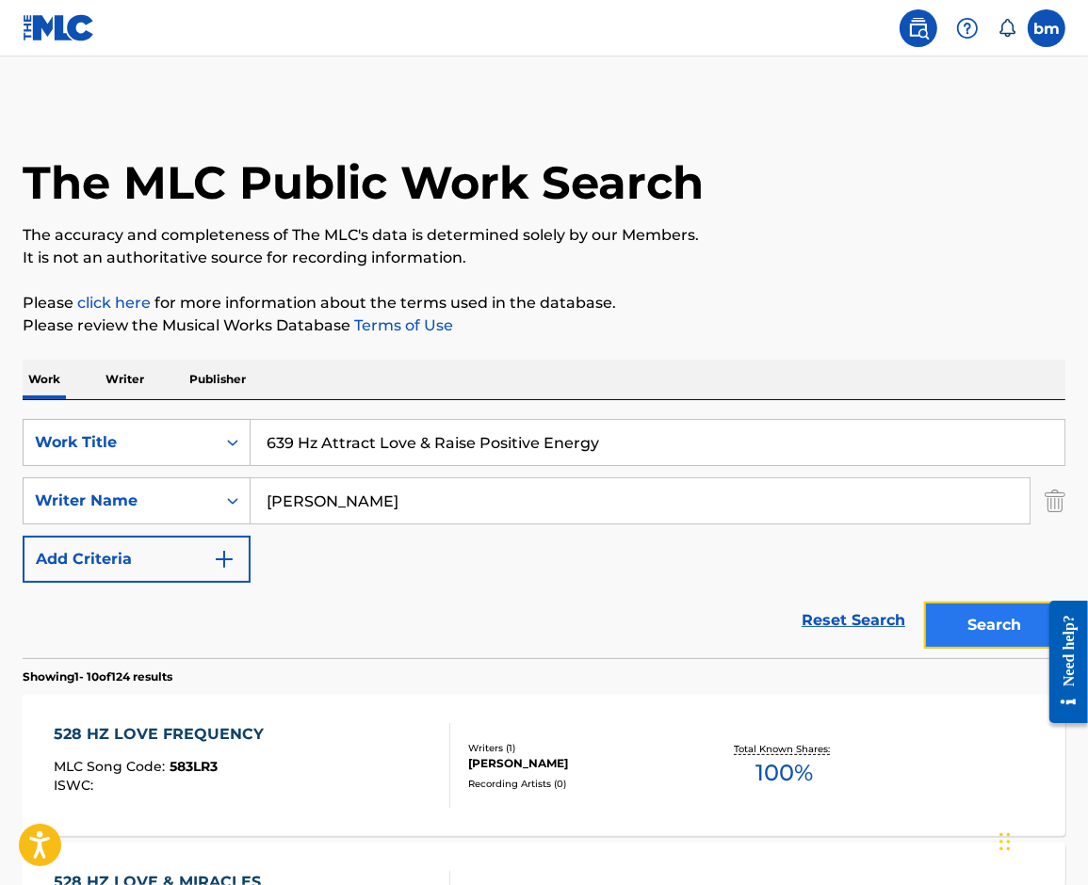
click at [970, 615] on button "Search" at bounding box center [994, 625] width 141 height 47
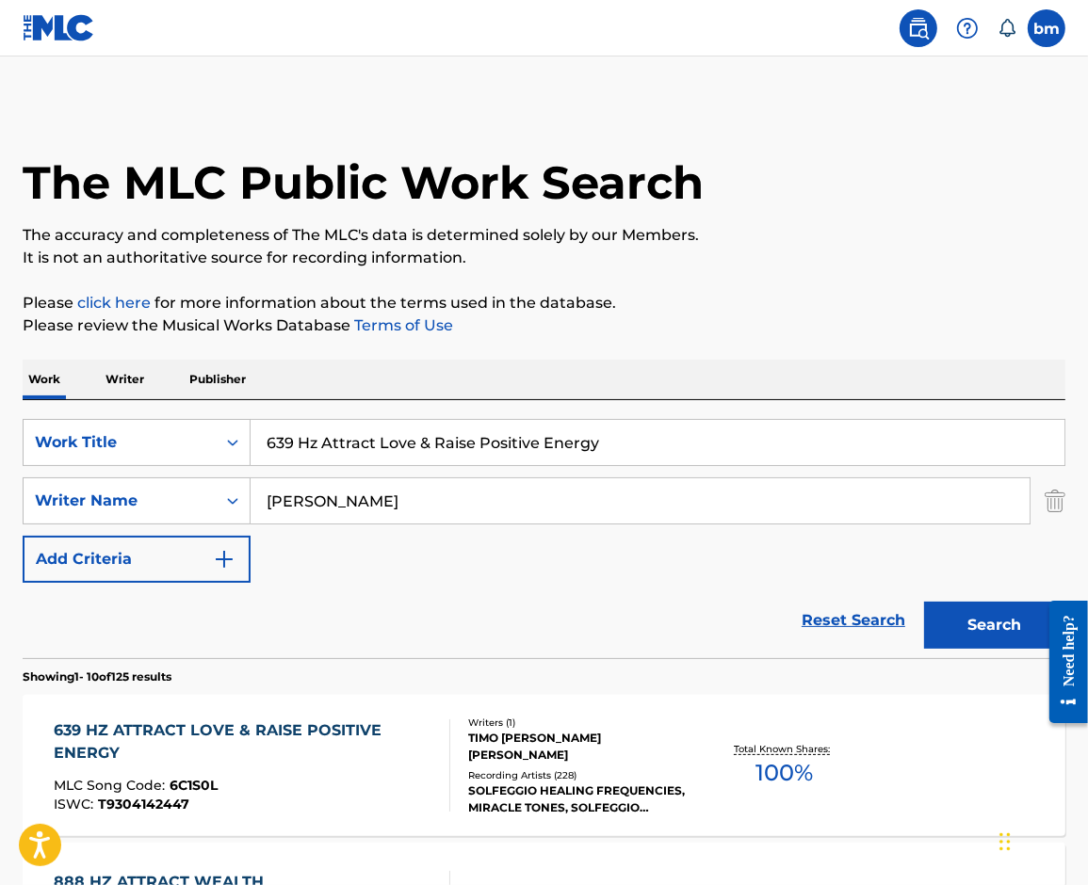
click at [87, 732] on div "639 HZ ATTRACT LOVE & RAISE POSITIVE ENERGY" at bounding box center [244, 741] width 380 height 45
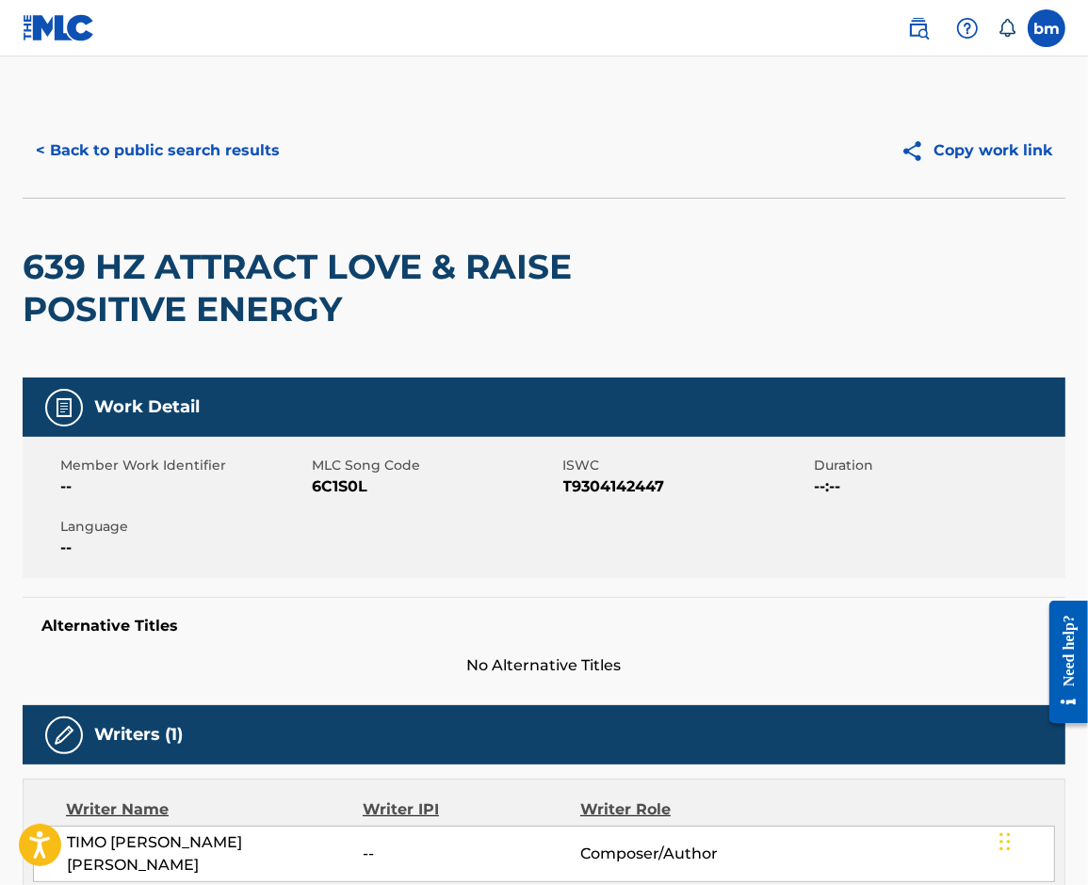
click at [306, 483] on span "--" at bounding box center [183, 487] width 247 height 23
click at [306, 485] on span "--" at bounding box center [183, 487] width 247 height 23
click at [328, 486] on span "6C1S0L" at bounding box center [435, 487] width 247 height 23
click at [69, 147] on button "< Back to public search results" at bounding box center [158, 150] width 270 height 47
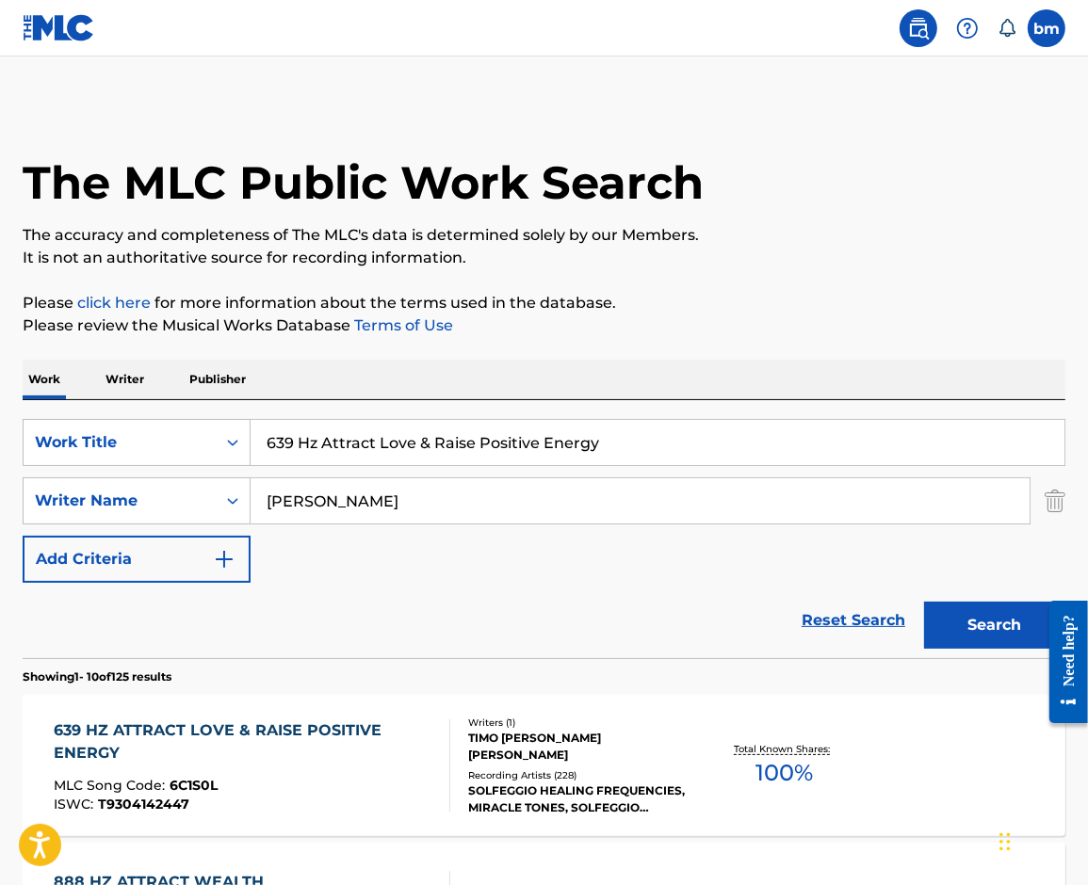
drag, startPoint x: 660, startPoint y: 444, endPoint x: 261, endPoint y: 461, distance: 399.7
click at [146, 448] on div "SearchWithCriteria0546d917-5ab8-4d01-bea1-451668e671c7 Work Title 639 Hz Attrac…" at bounding box center [544, 442] width 1042 height 47
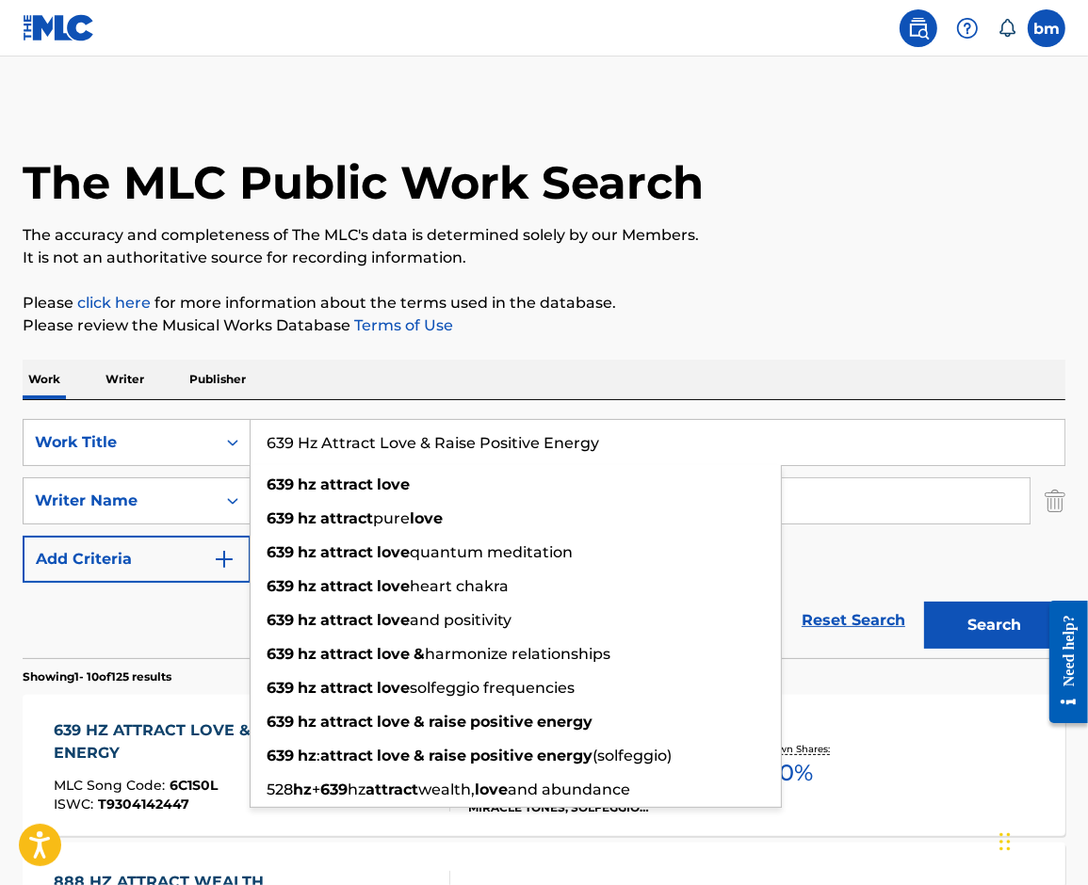
paste input "Harmonize Relationships"
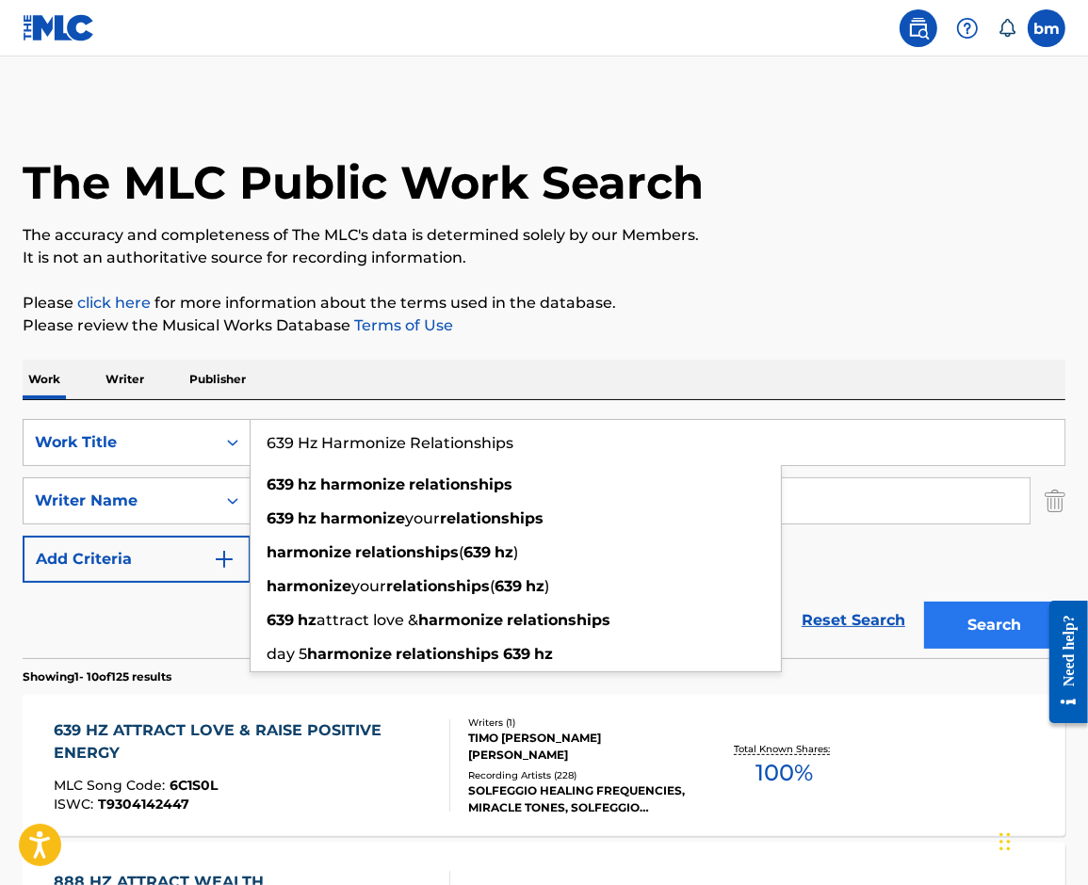
type input "639 Hz Harmonize Relationships"
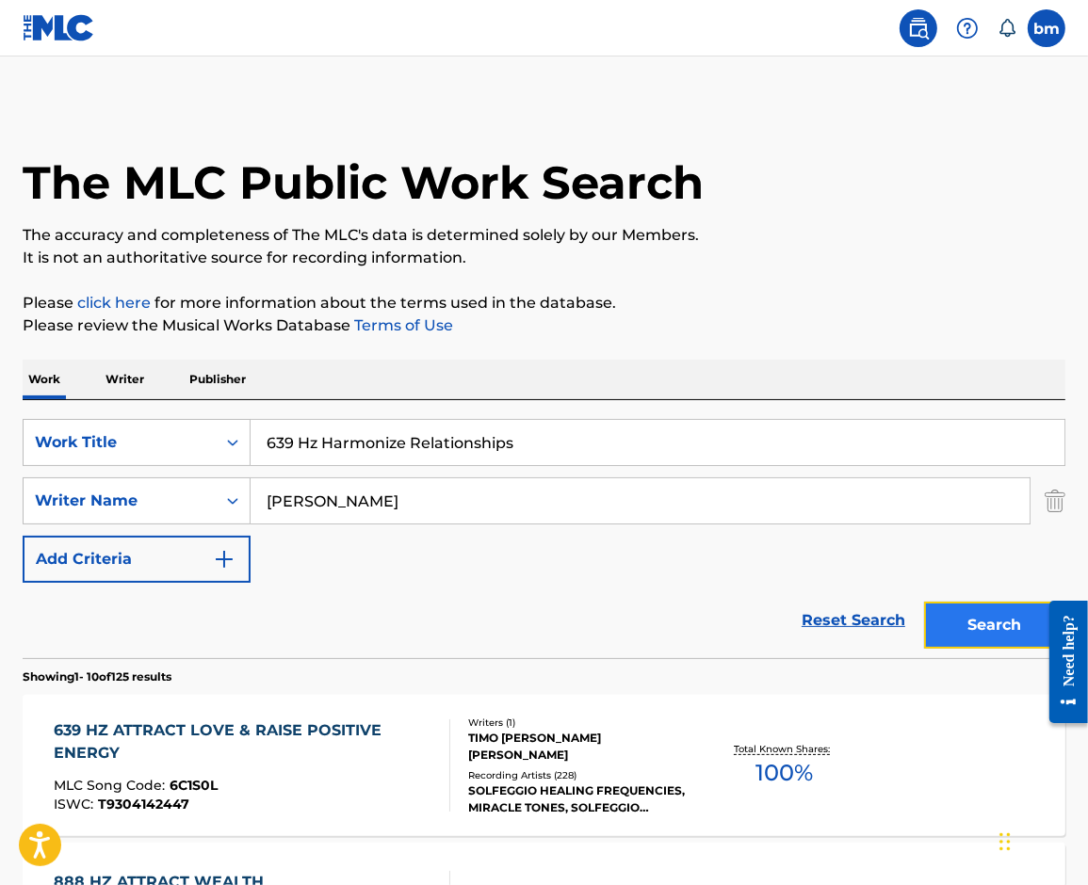
click at [982, 631] on button "Search" at bounding box center [994, 625] width 141 height 47
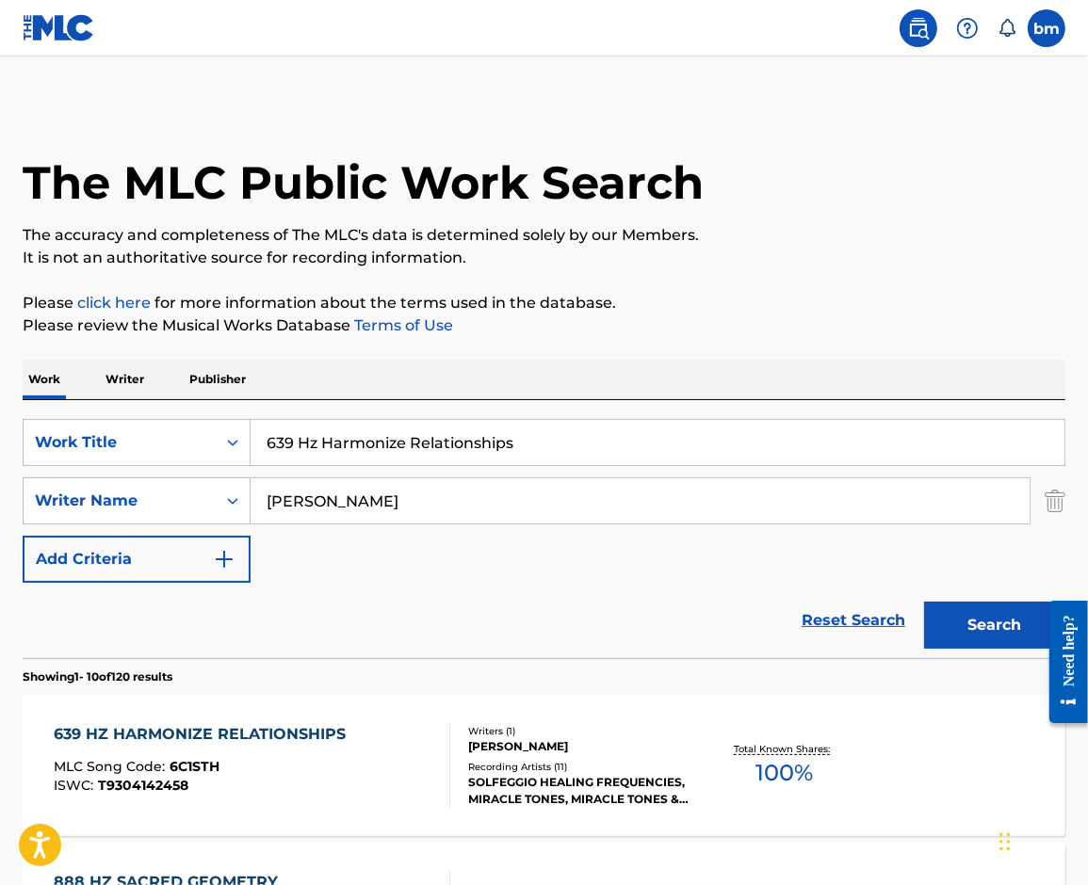
click at [57, 726] on div "639 HZ HARMONIZE RELATIONSHIPS" at bounding box center [204, 734] width 301 height 23
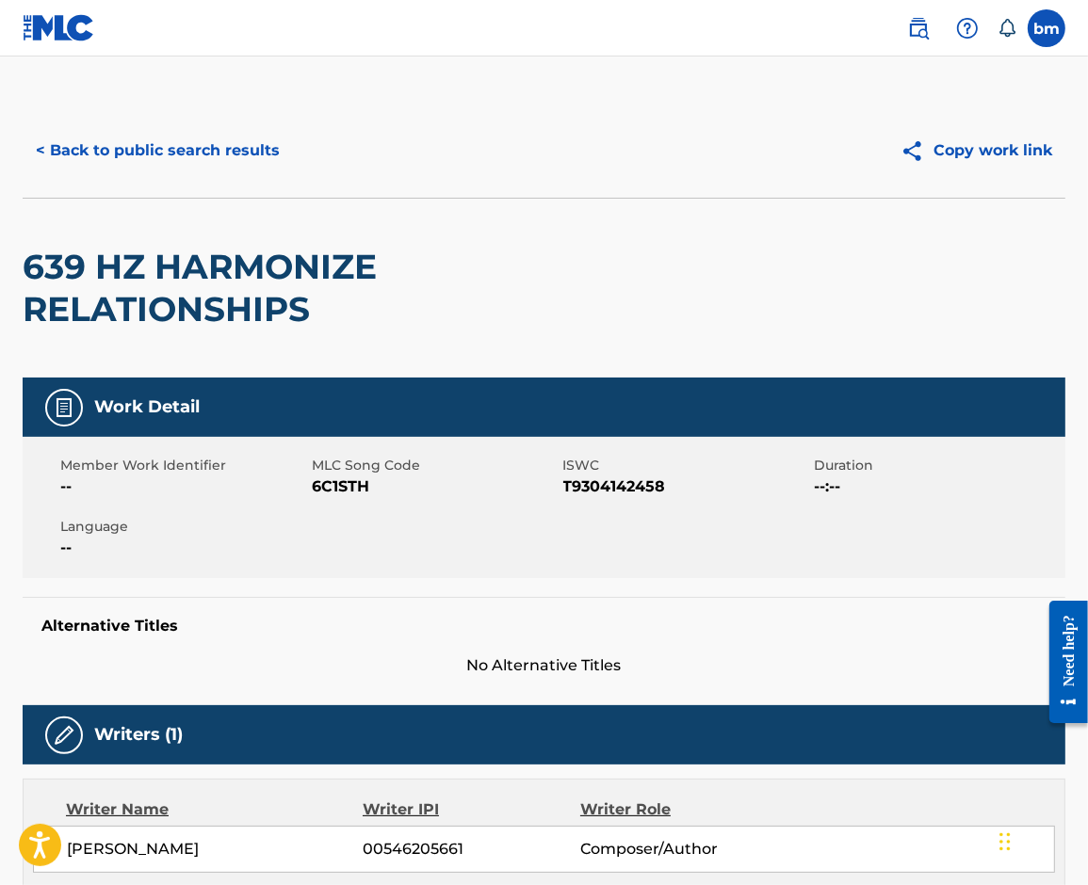
click at [263, 746] on div "Writers (1)" at bounding box center [544, 734] width 1042 height 59
click at [121, 149] on button "< Back to public search results" at bounding box center [158, 150] width 270 height 47
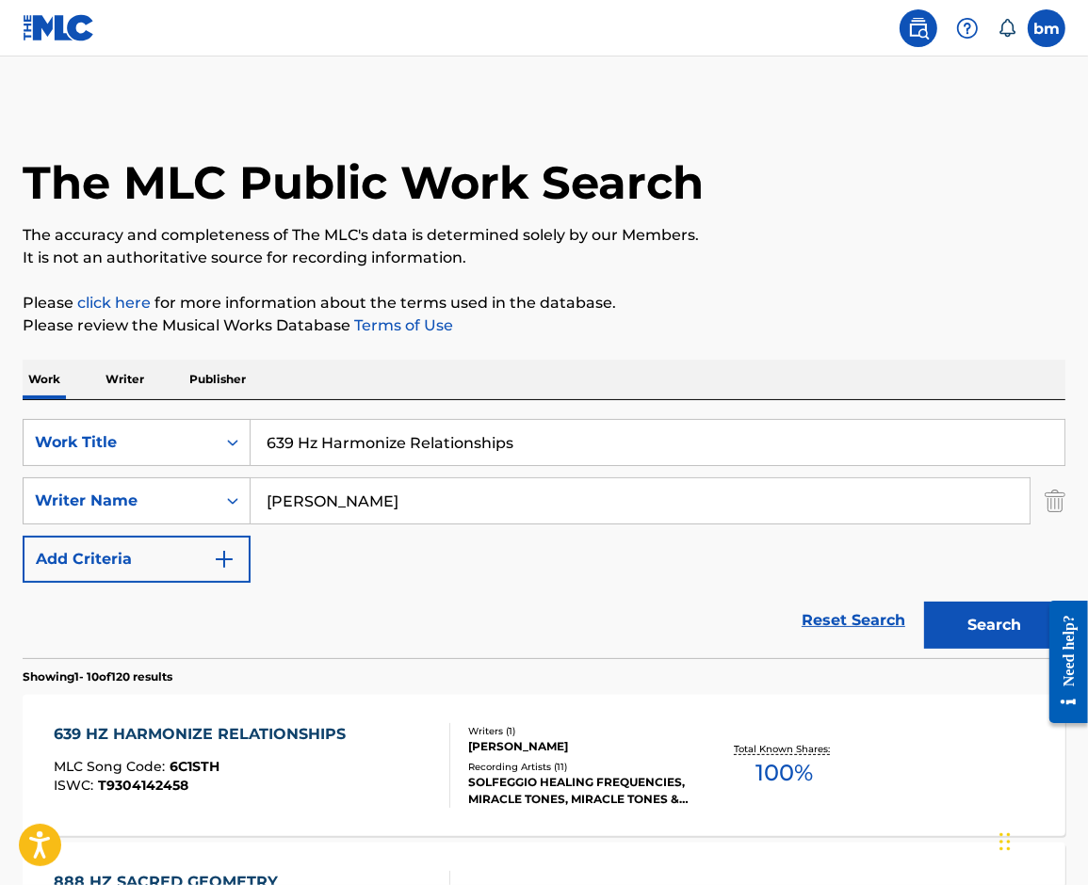
click at [354, 760] on div "639 HZ HARMONIZE RELATIONSHIPS MLC Song Code : 6C1STH ISWC : T9304142458" at bounding box center [252, 765] width 396 height 85
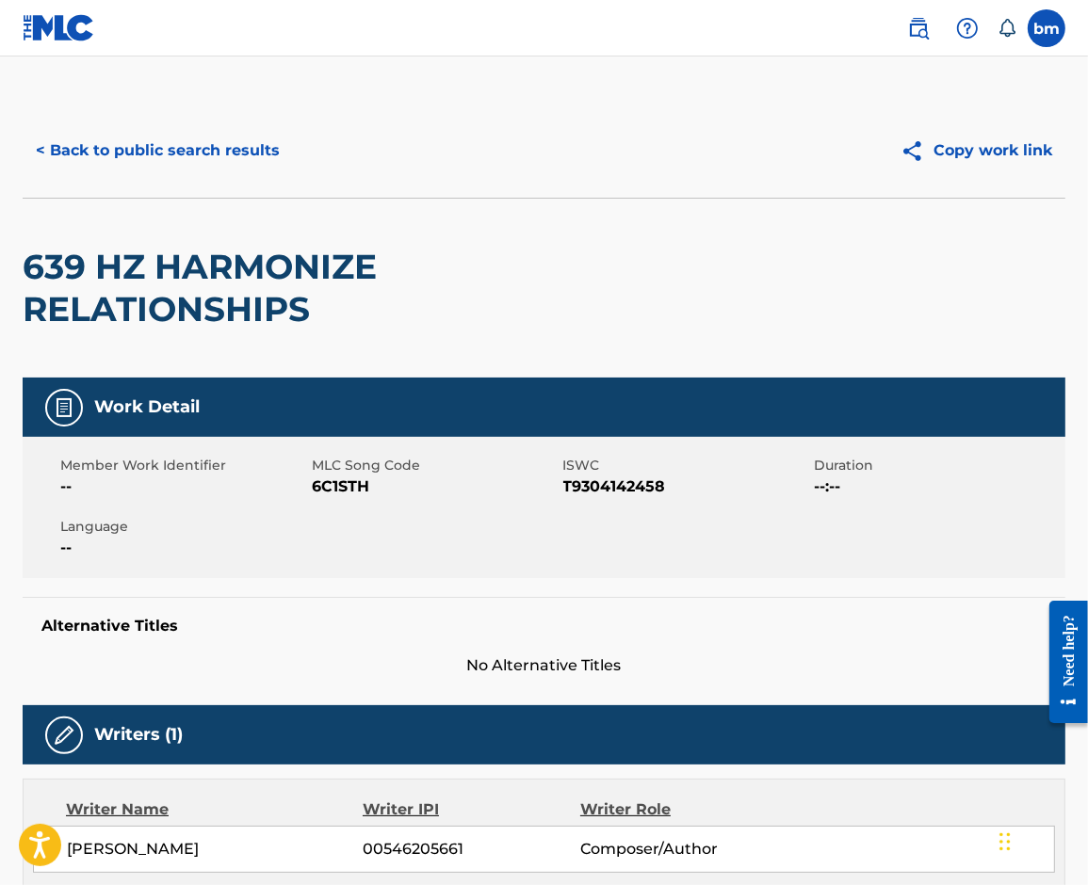
click at [335, 485] on span "6C1STH" at bounding box center [435, 487] width 247 height 23
click at [35, 237] on div "639 HZ HARMONIZE RELATIONSHIPS" at bounding box center [335, 288] width 625 height 179
click at [222, 148] on button "< Back to public search results" at bounding box center [158, 150] width 270 height 47
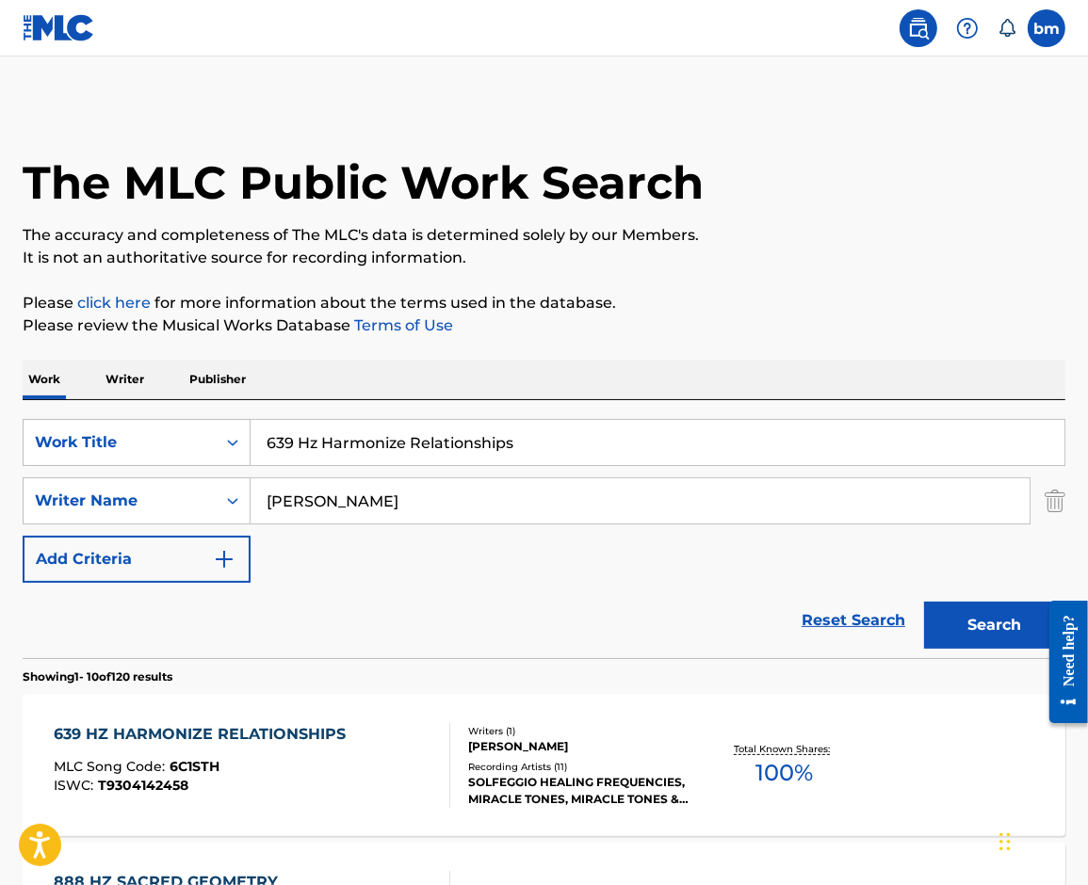
drag, startPoint x: 613, startPoint y: 442, endPoint x: 151, endPoint y: 440, distance: 462.4
click at [151, 440] on div "SearchWithCriteria0546d917-5ab8-4d01-bea1-451668e671c7 Work Title 639 Hz Harmon…" at bounding box center [544, 442] width 1042 height 47
paste input "eal Heart Chakra"
type input "639 Hz Heal Heart Chakra"
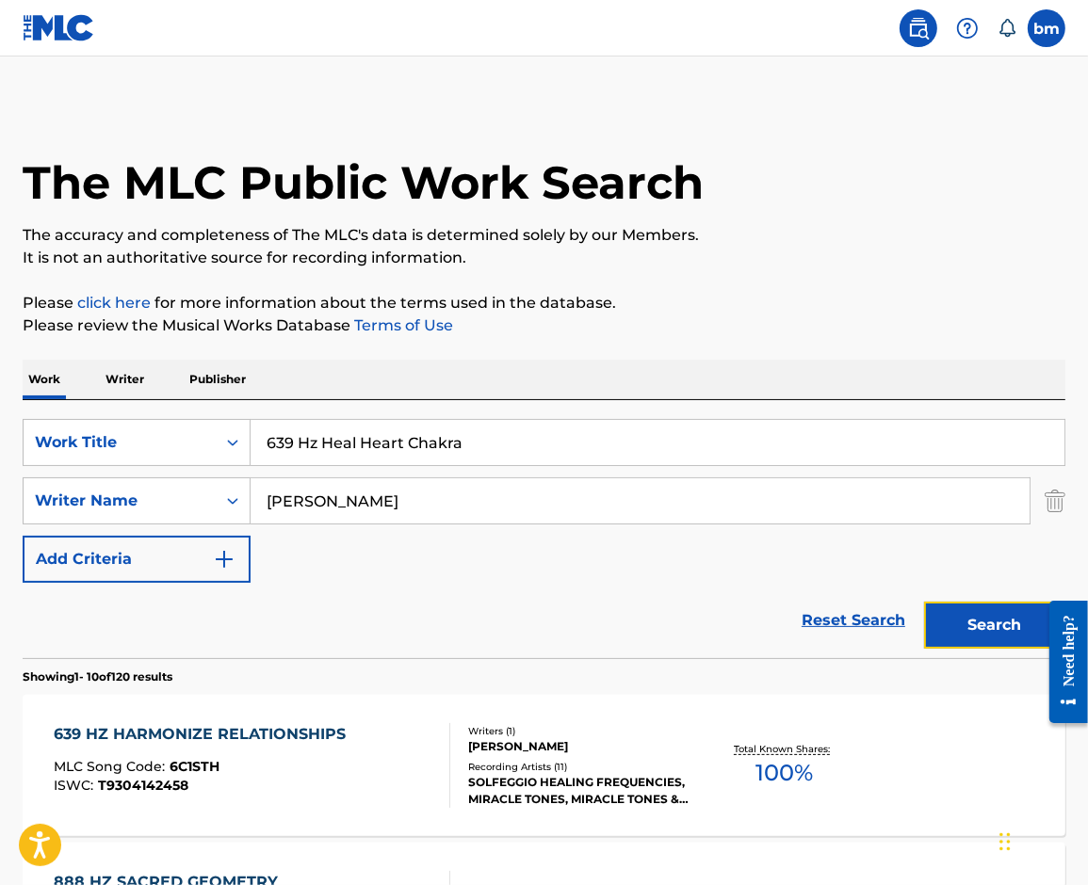
click at [972, 616] on button "Search" at bounding box center [994, 625] width 141 height 47
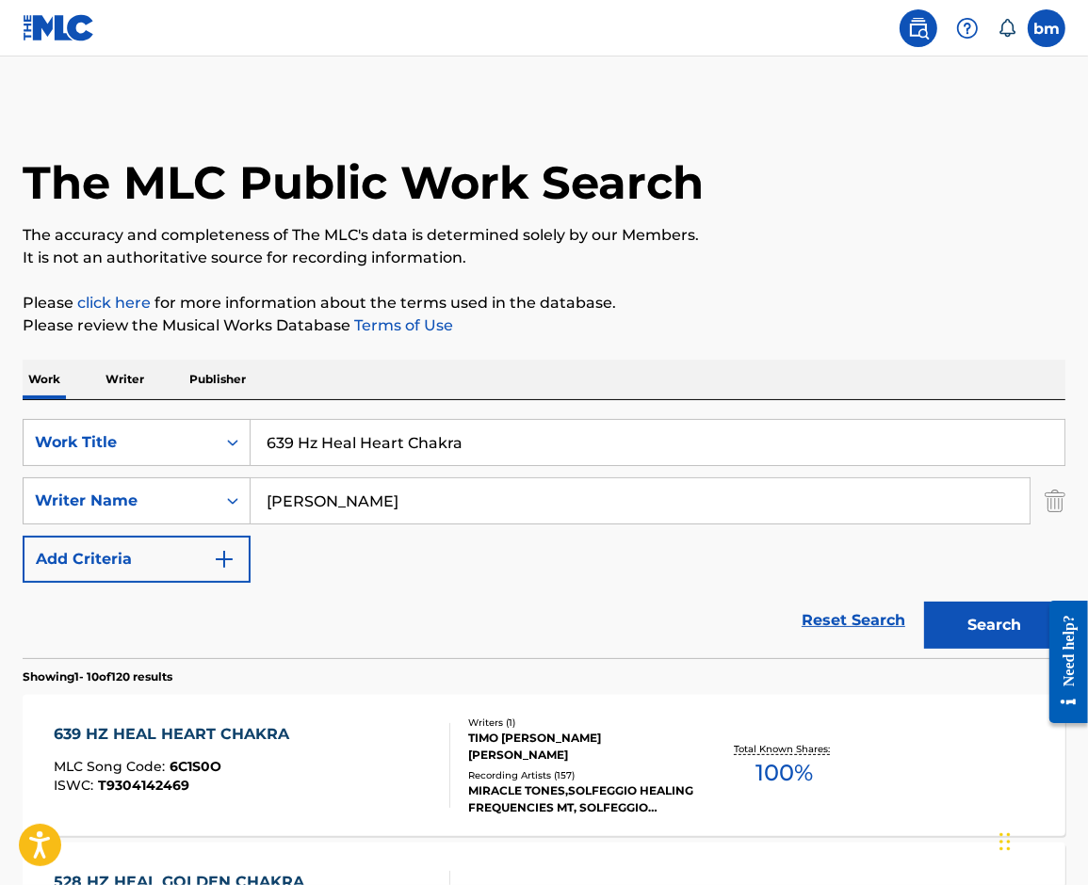
click at [296, 775] on div "639 HZ HEAL HEART CHAKRA MLC Song Code : 6C1S0O ISWC : T9304142469" at bounding box center [252, 765] width 396 height 85
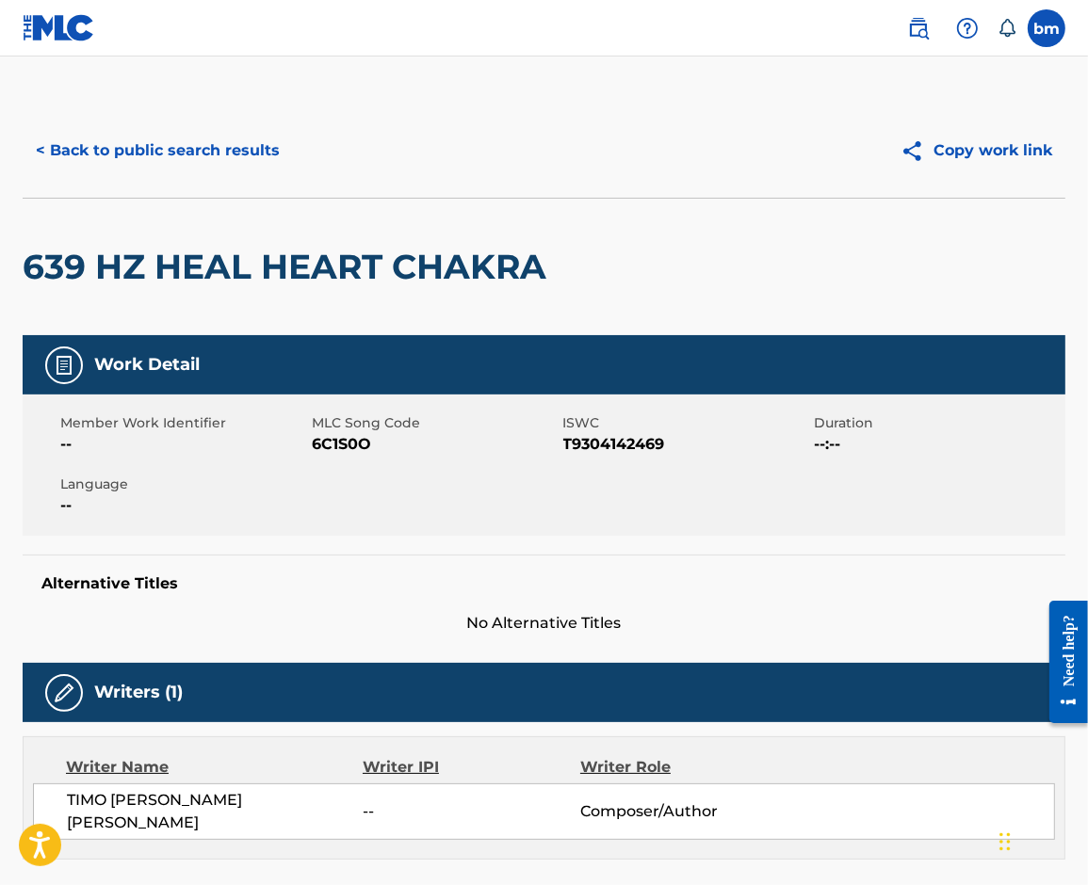
click at [339, 440] on span "6C1S0O" at bounding box center [435, 444] width 247 height 23
click at [60, 137] on button "< Back to public search results" at bounding box center [158, 150] width 270 height 47
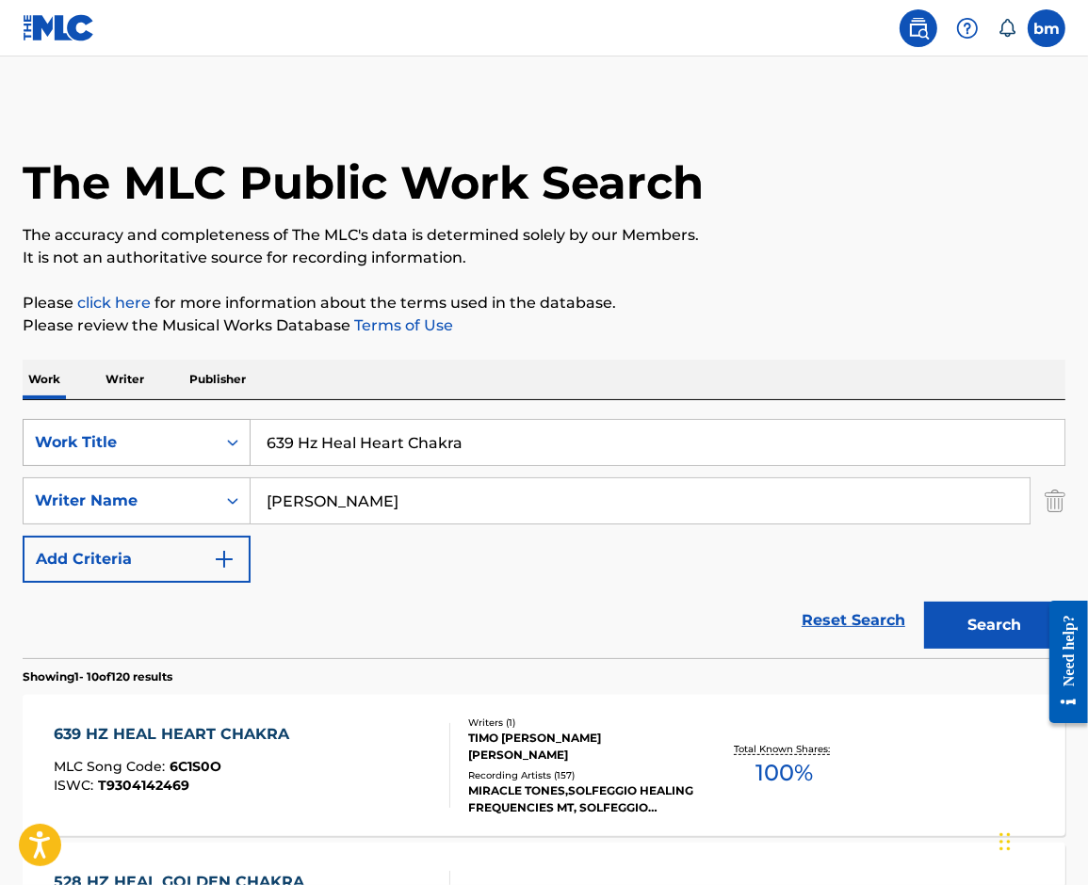
drag, startPoint x: 492, startPoint y: 444, endPoint x: 200, endPoint y: 444, distance: 292.9
click at [200, 444] on div "SearchWithCriteria0546d917-5ab8-4d01-bea1-451668e671c7 Work Title 639 Hz Heal H…" at bounding box center [544, 442] width 1042 height 47
paste input "Solfeggio Frequencies 639 Hz"
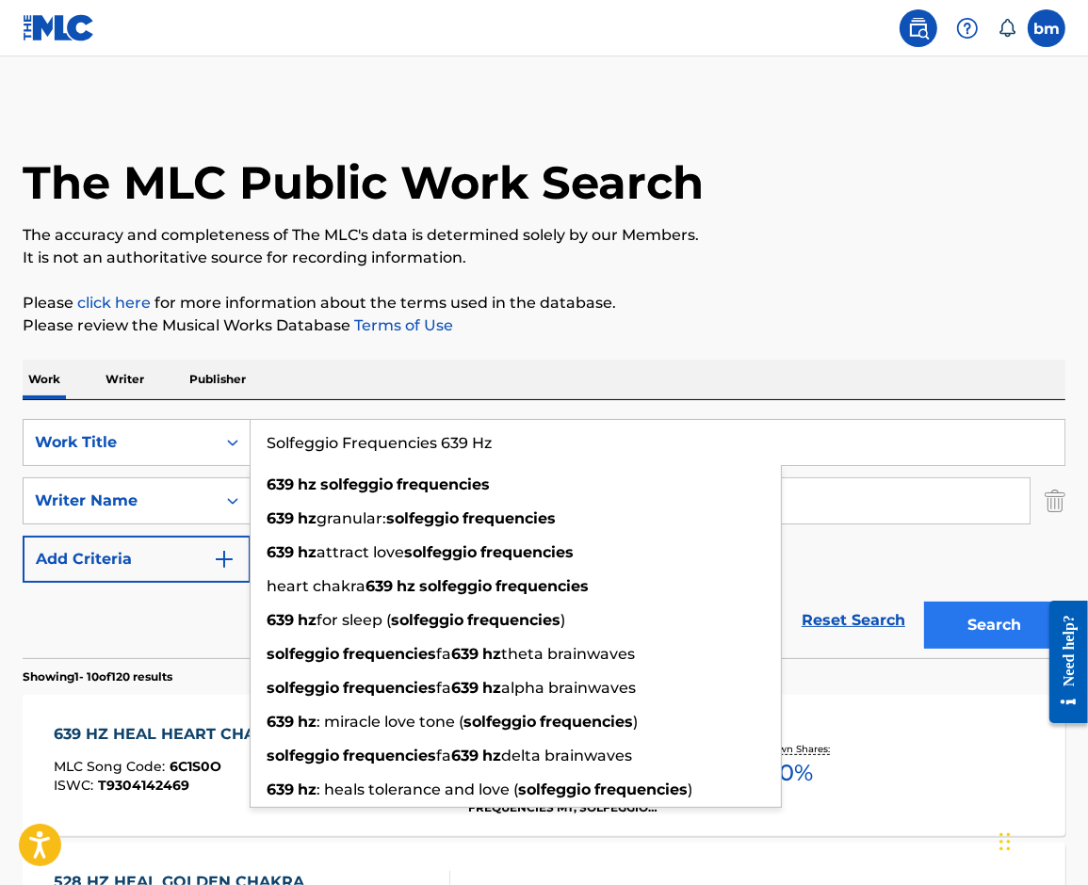
type input "Solfeggio Frequencies 639 Hz"
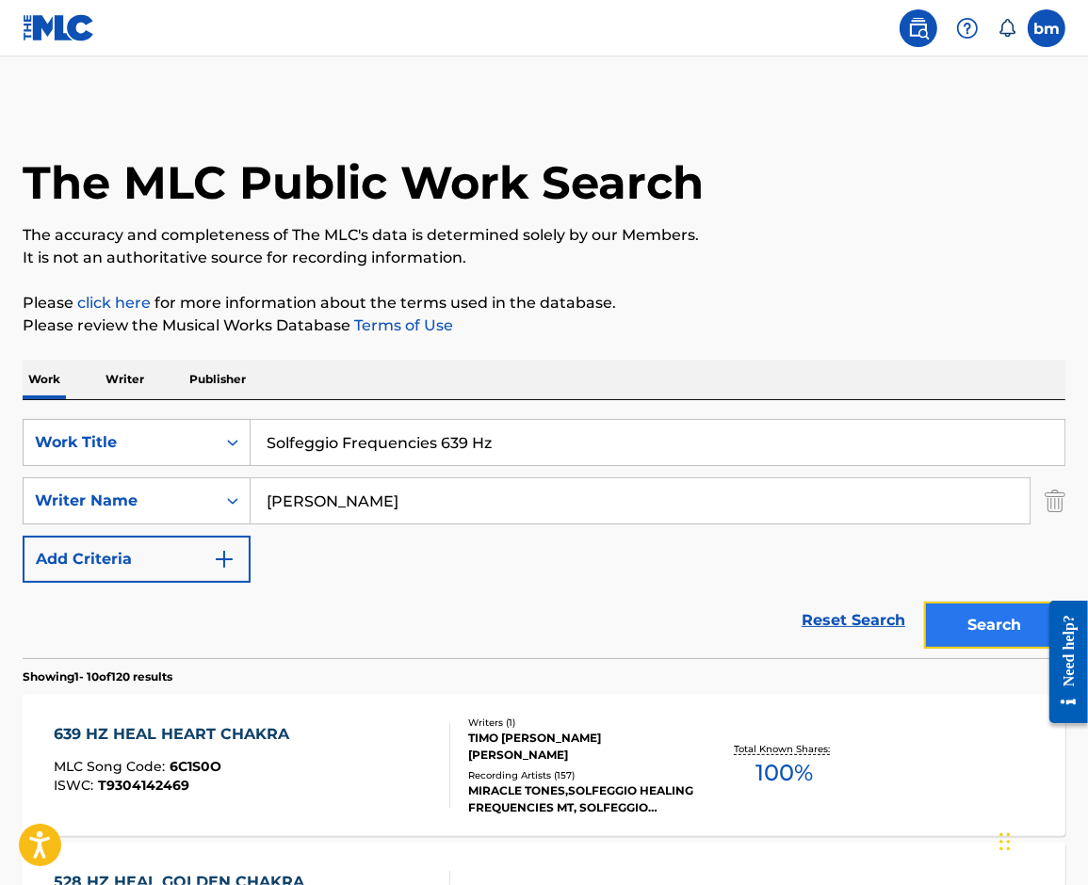
click at [976, 630] on button "Search" at bounding box center [994, 625] width 141 height 47
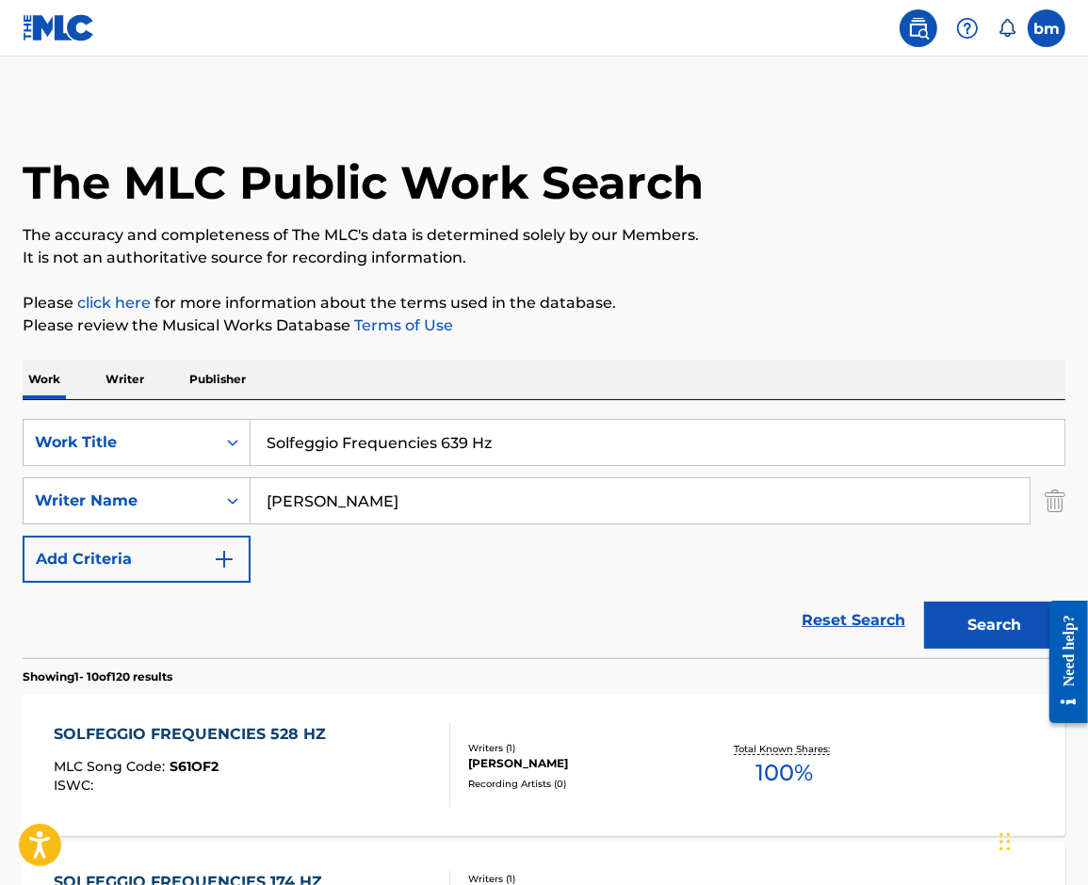
click at [324, 777] on div "MLC Song Code : S61OF2" at bounding box center [195, 769] width 282 height 19
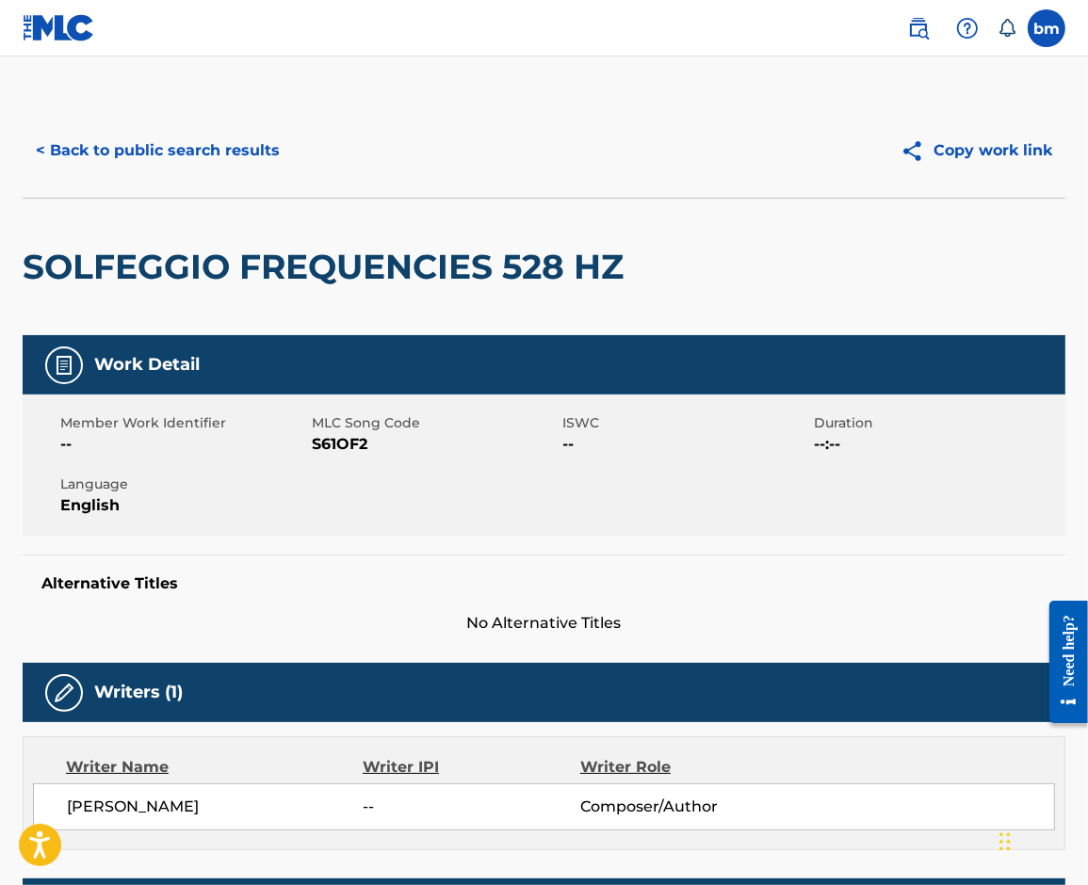
click at [339, 446] on span "S61OF2" at bounding box center [435, 444] width 247 height 23
click at [69, 163] on button "< Back to public search results" at bounding box center [158, 150] width 270 height 47
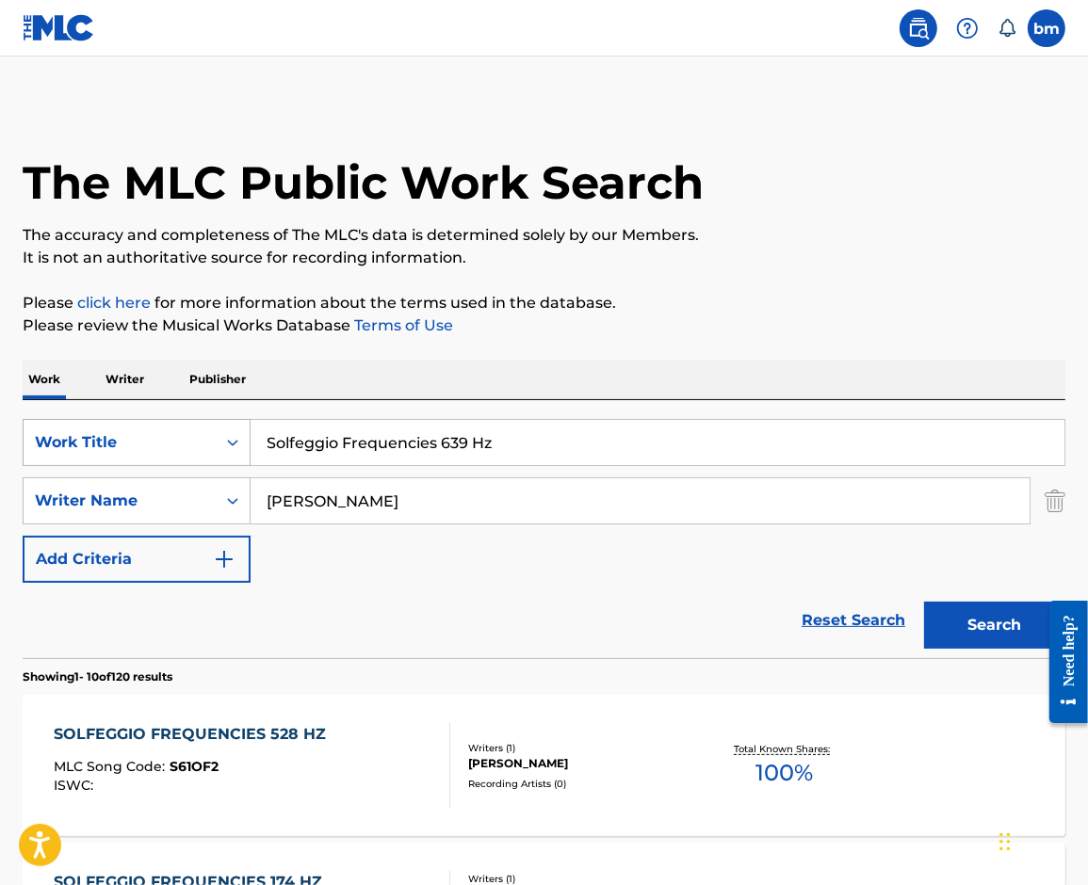
drag, startPoint x: 528, startPoint y: 434, endPoint x: 99, endPoint y: 448, distance: 429.6
click at [100, 437] on div "SearchWithCriteria0546d917-5ab8-4d01-bea1-451668e671c7 Work Title Solfeggio Fre…" at bounding box center [544, 442] width 1042 height 47
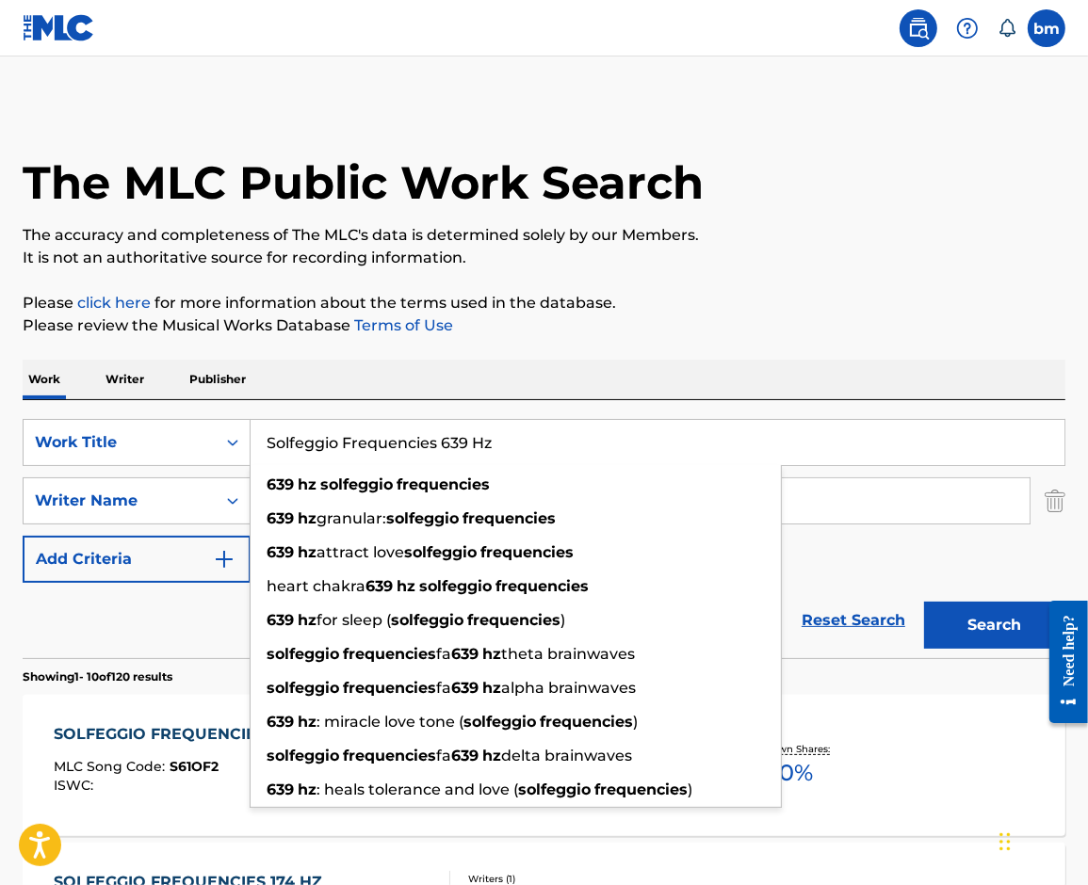
paste input "741 Hz Dissolve Toxins & Electromagnetic Radiations"
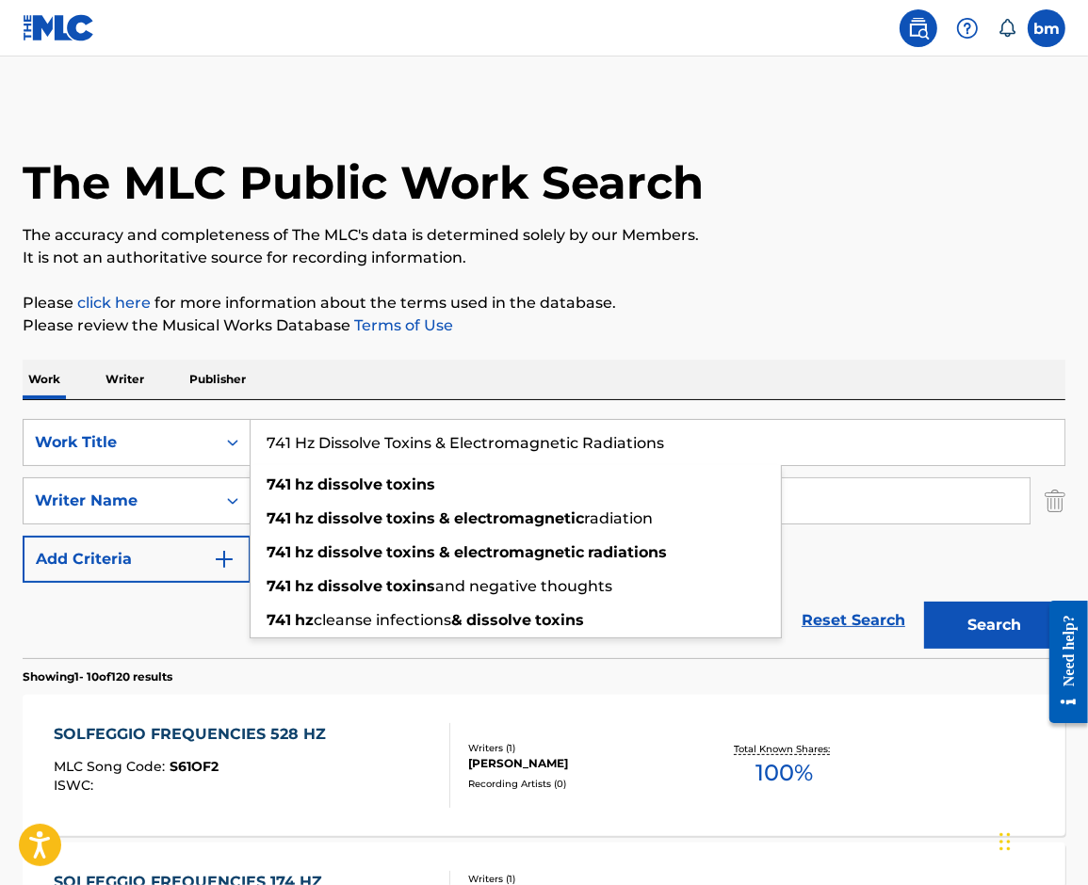
type input "741 Hz Dissolve Toxins & Electromagnetic Radiations"
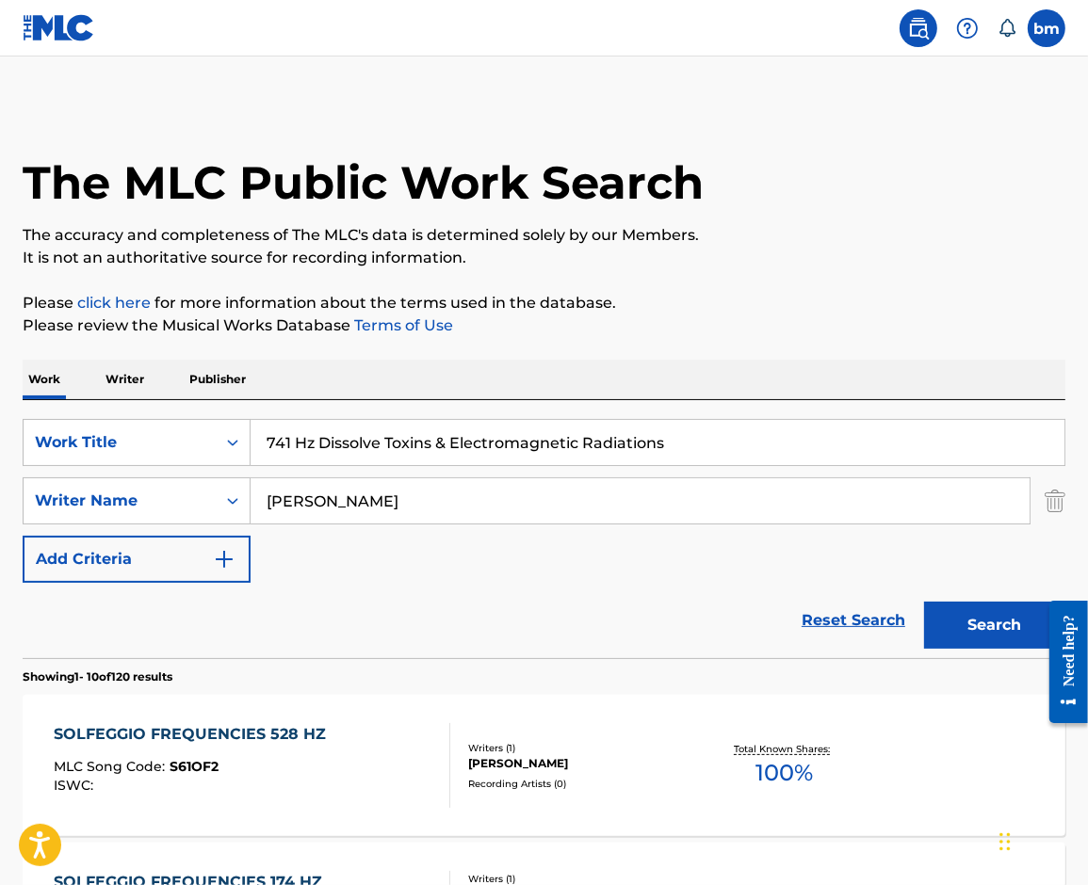
click at [35, 712] on div "SOLFEGGIO FREQUENCIES 528 HZ MLC Song Code : S61OF2 ISWC : Writers ( 1 ) [PERSO…" at bounding box center [544, 765] width 1042 height 141
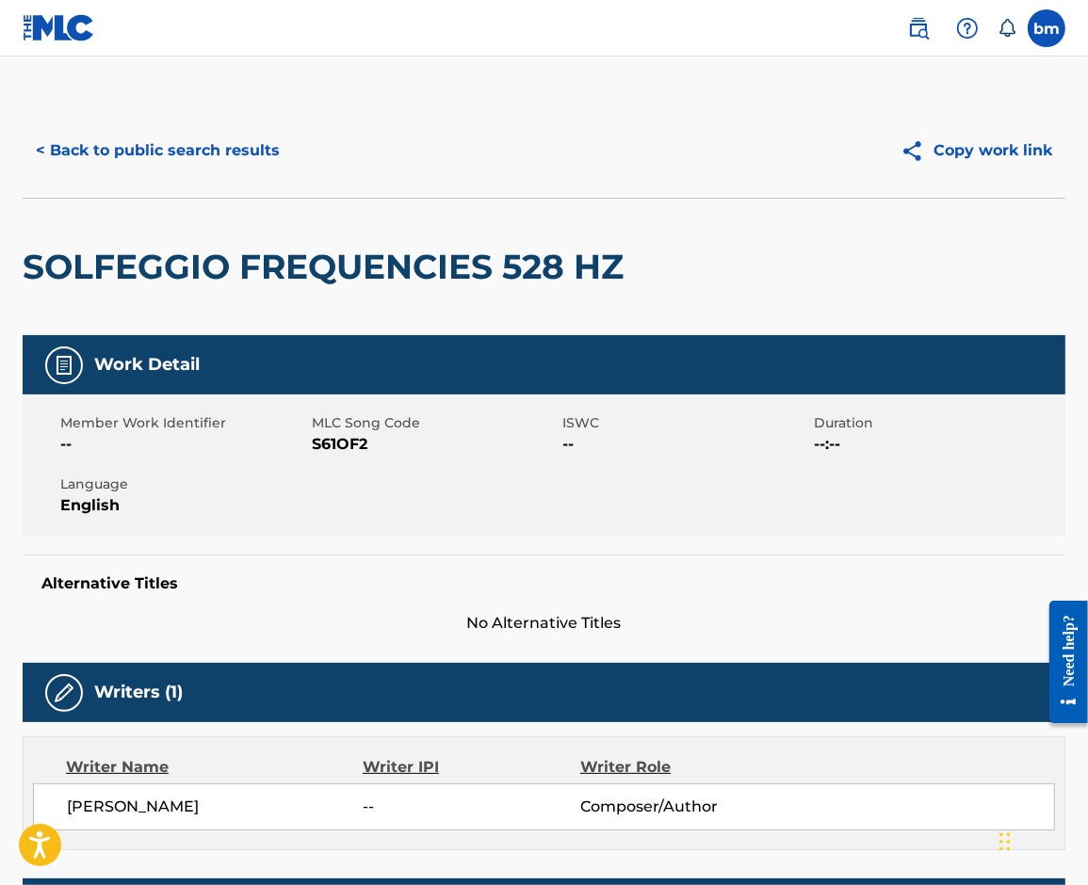
click at [321, 440] on span "S61OF2" at bounding box center [435, 444] width 247 height 23
click at [177, 142] on button "< Back to public search results" at bounding box center [158, 150] width 270 height 47
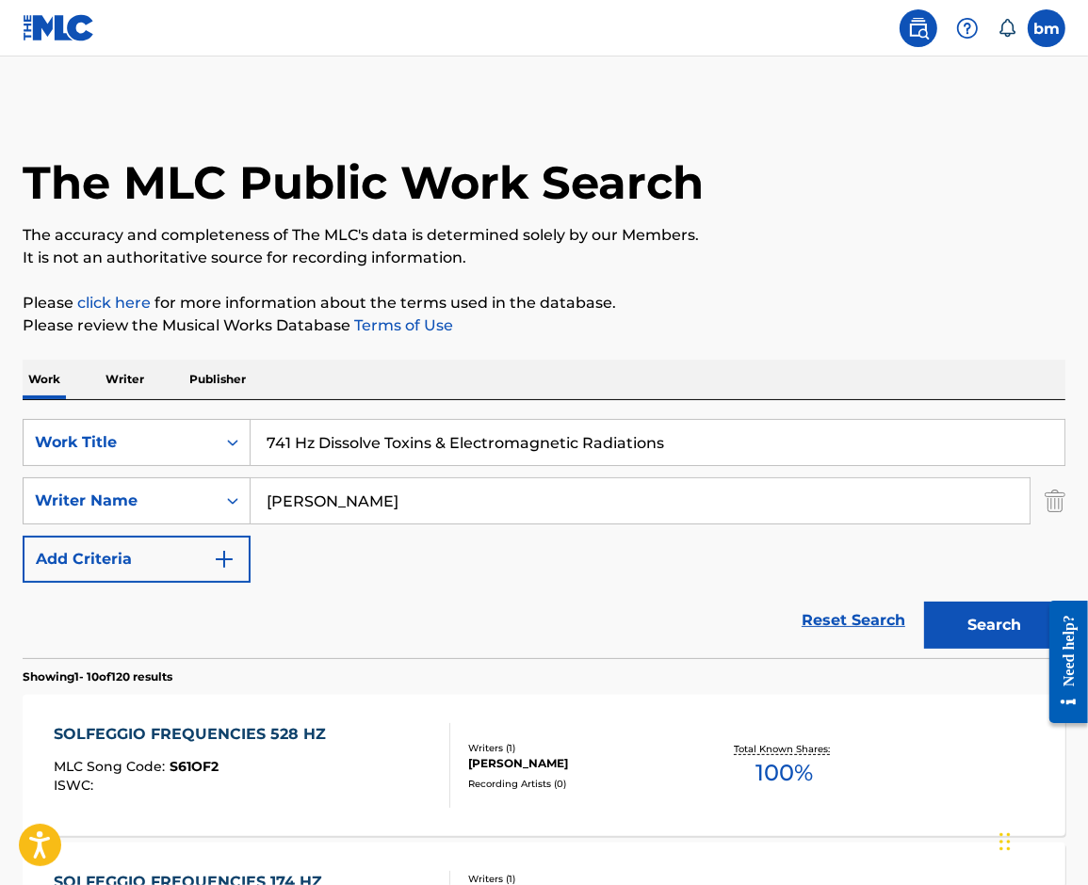
click at [716, 434] on input "741 Hz Dissolve Toxins & Electromagnetic Radiations" at bounding box center [657, 442] width 814 height 45
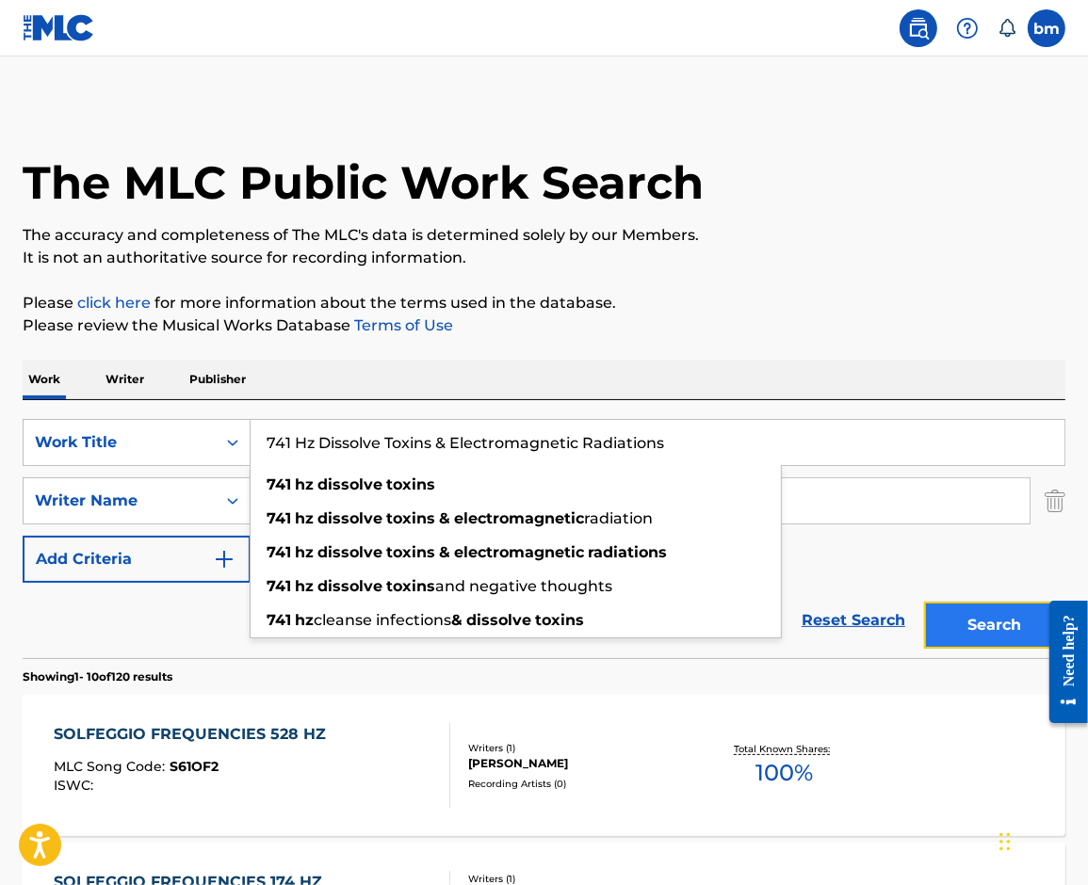
click at [1017, 609] on button "Search" at bounding box center [994, 625] width 141 height 47
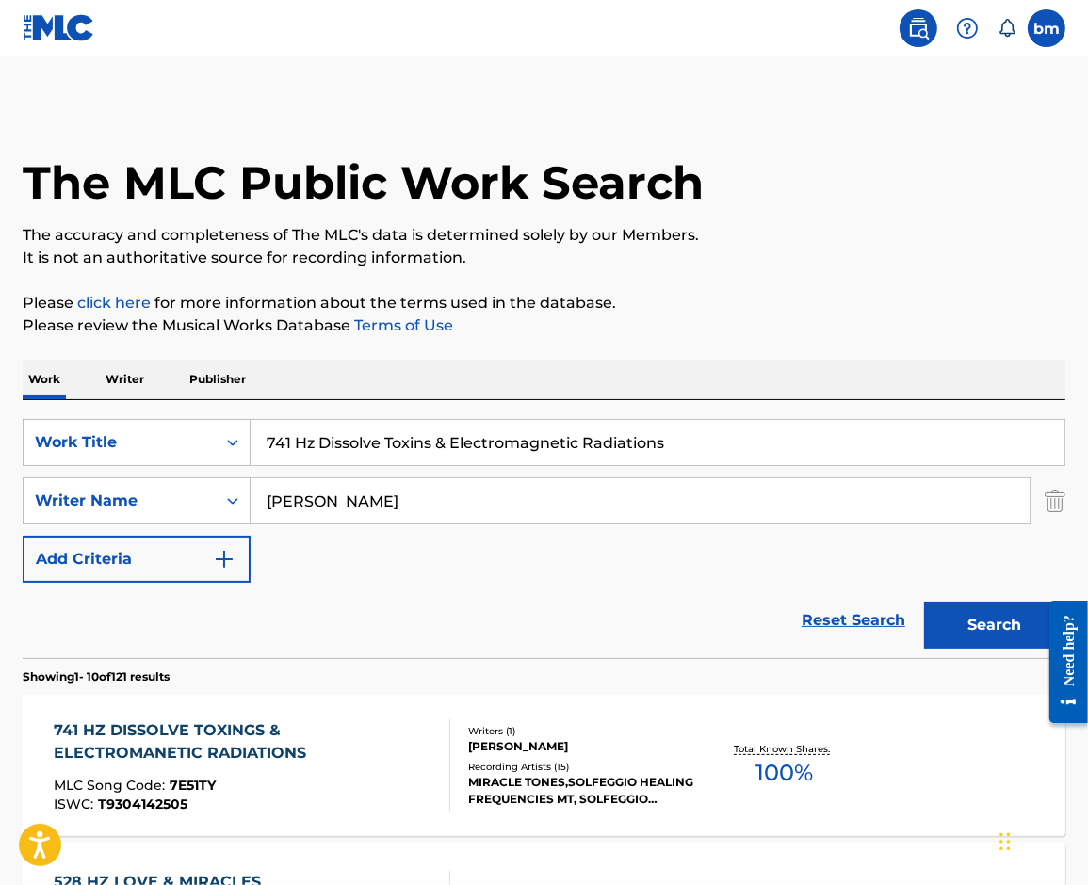
click at [272, 781] on div "MLC Song Code : 7E51TY" at bounding box center [244, 788] width 380 height 19
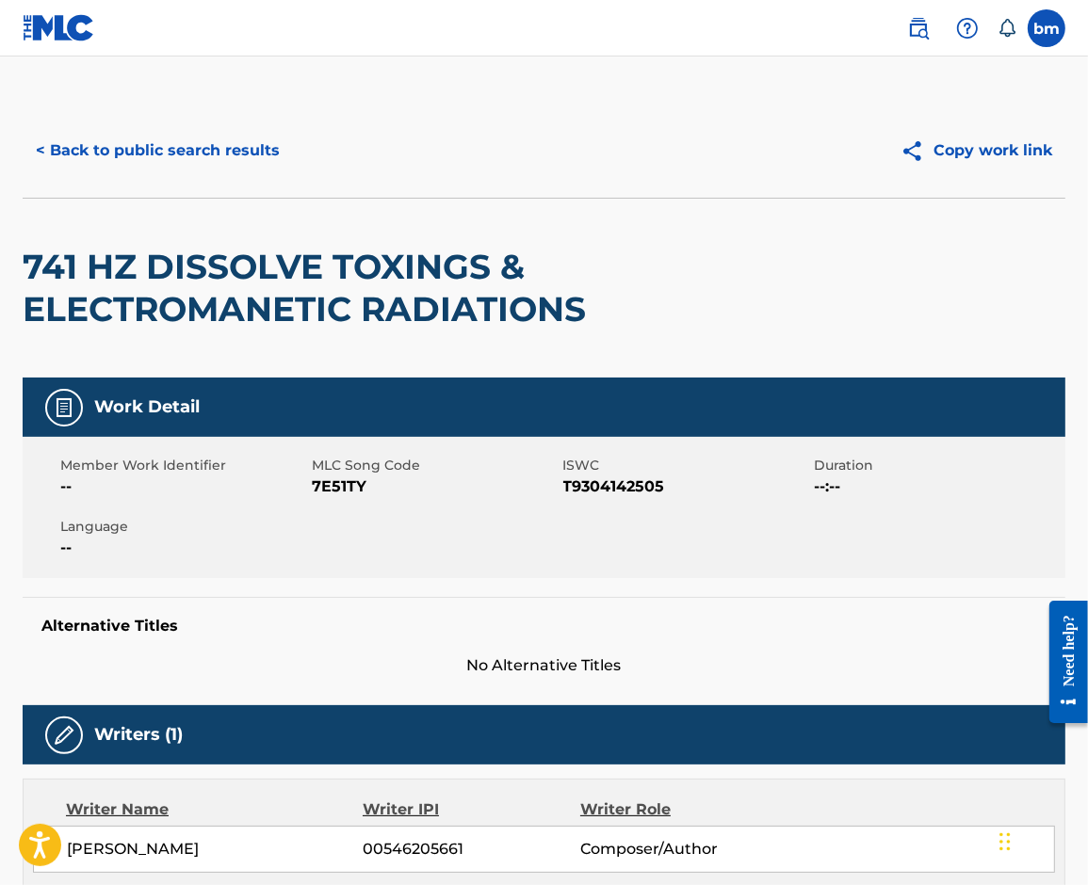
click at [340, 482] on span "7E51TY" at bounding box center [435, 487] width 247 height 23
click at [100, 151] on button "< Back to public search results" at bounding box center [158, 150] width 270 height 47
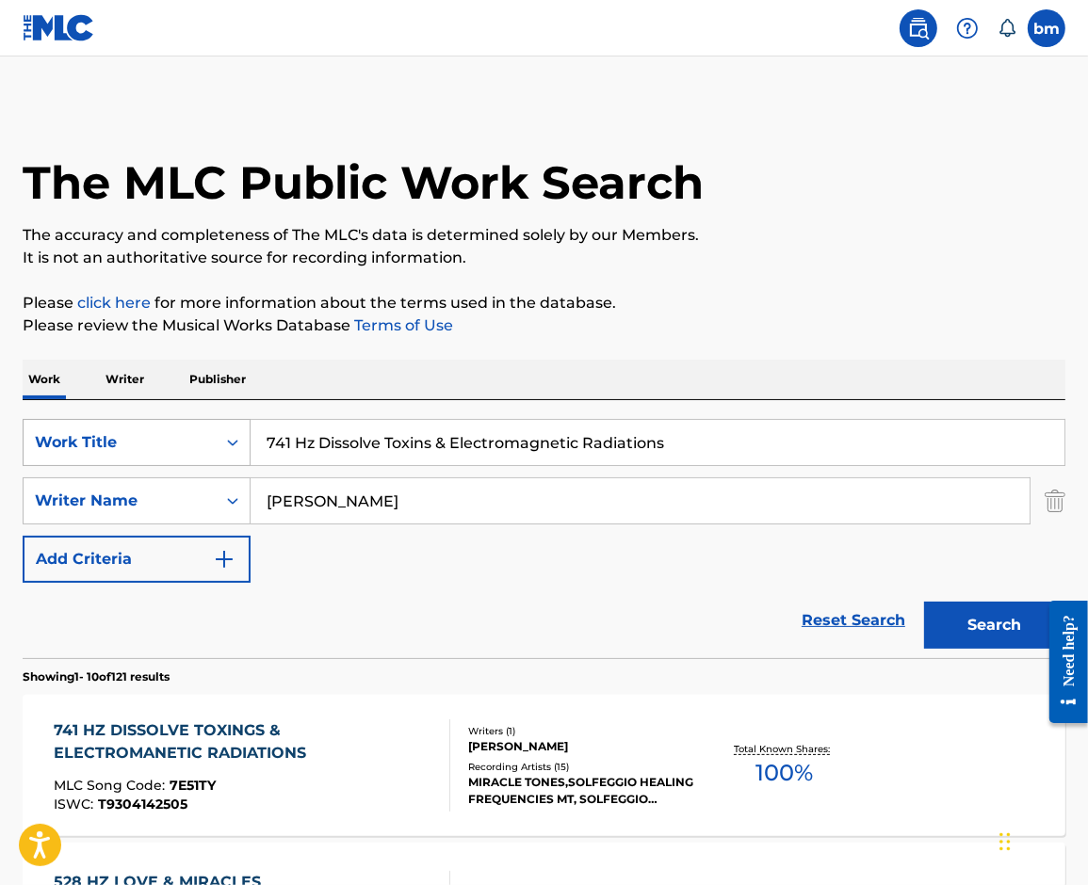
drag, startPoint x: 703, startPoint y: 444, endPoint x: 138, endPoint y: 454, distance: 565.1
click at [138, 454] on div "SearchWithCriteria0546d917-5ab8-4d01-bea1-451668e671c7 Work Title 741 Hz Dissol…" at bounding box center [544, 442] width 1042 height 47
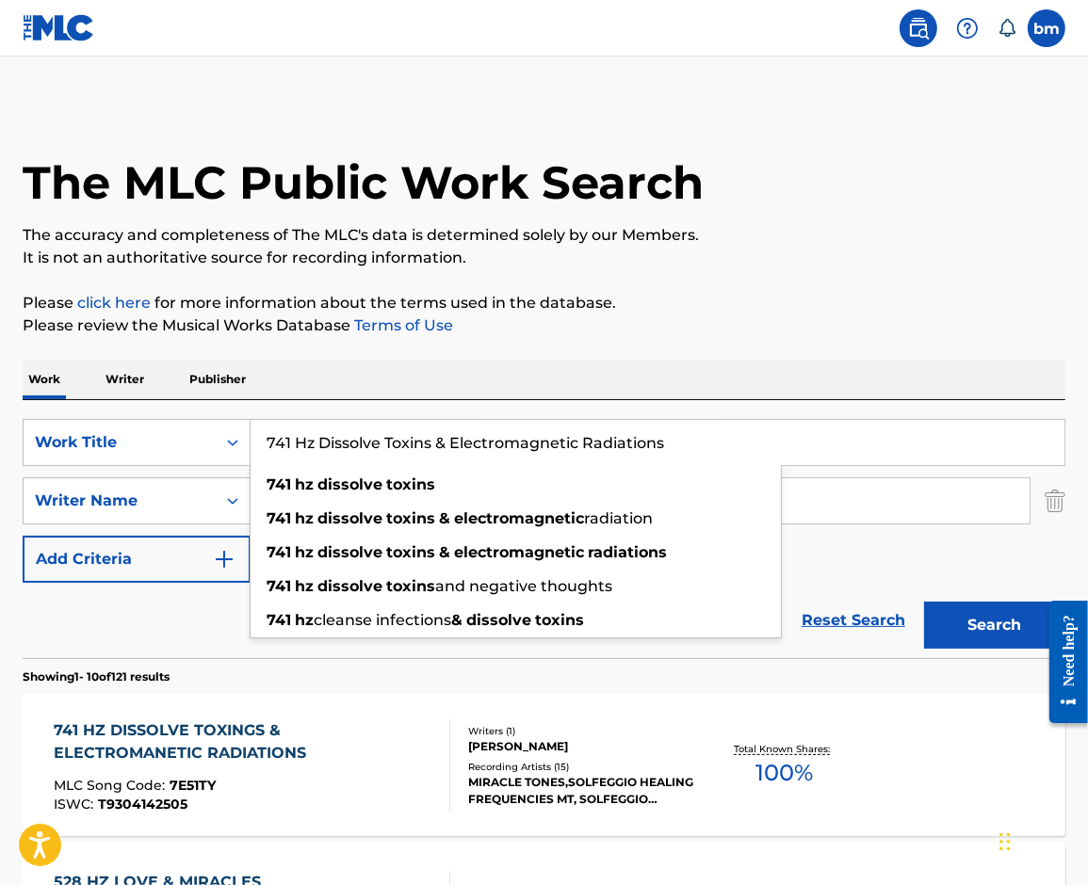
paste input "Full Body Cell Level Detox"
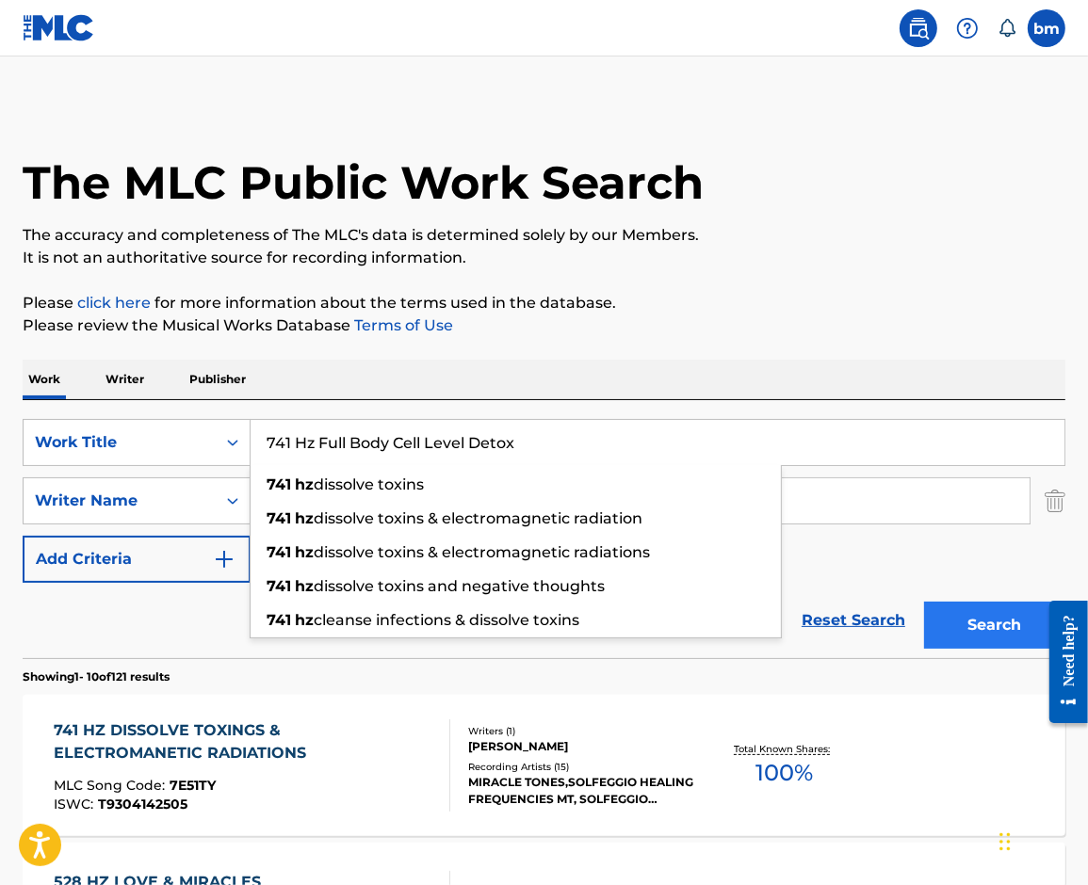
type input "741 Hz Full Body Cell Level Detox"
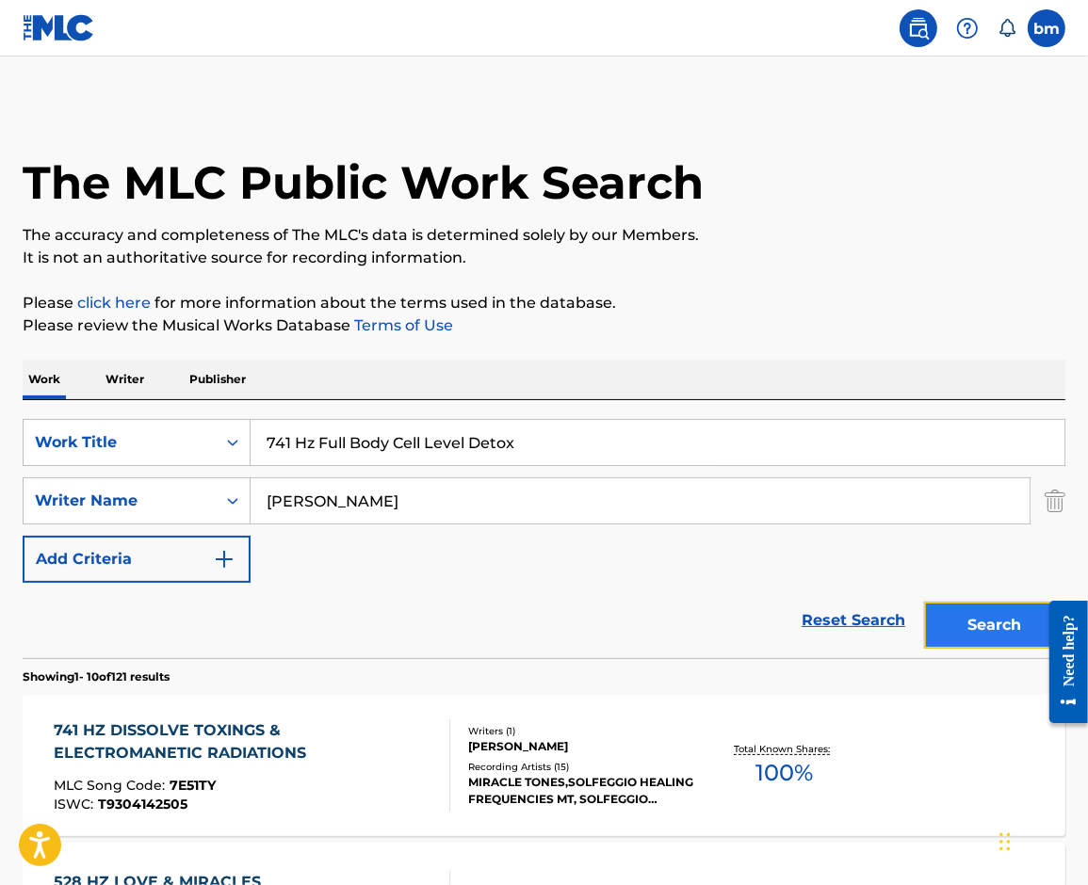
click at [967, 631] on button "Search" at bounding box center [994, 625] width 141 height 47
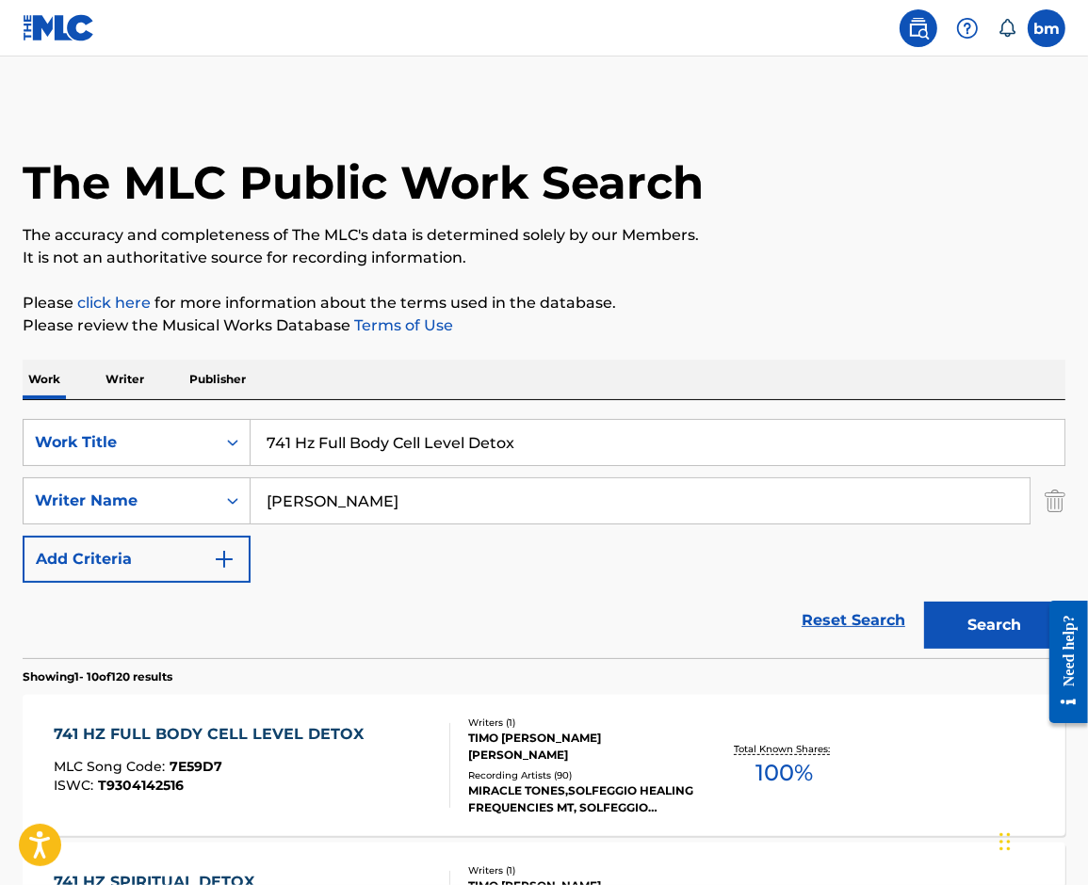
click at [75, 757] on div "741 HZ FULL BODY CELL LEVEL DETOX MLC Song Code : 7E59D7 ISWC : T9304142516" at bounding box center [213, 765] width 319 height 85
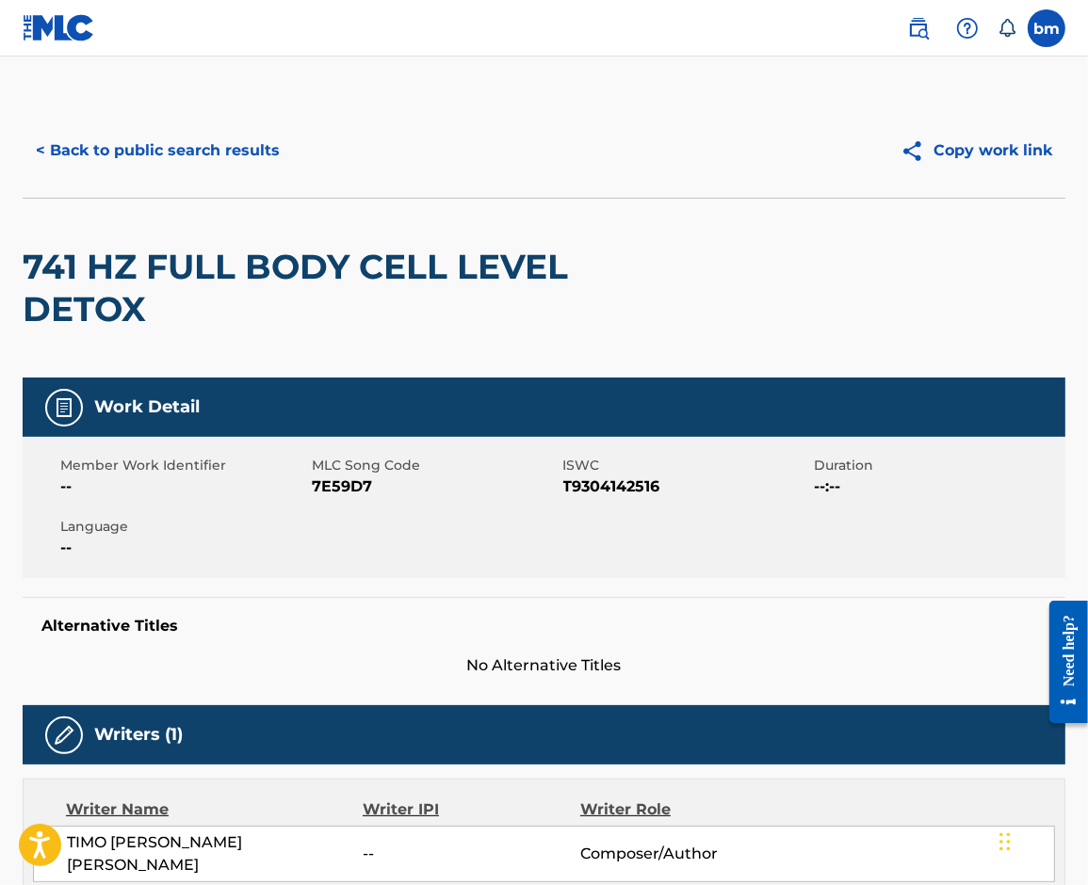
click at [340, 489] on span "7E59D7" at bounding box center [435, 487] width 247 height 23
click at [89, 113] on div "< Back to public search results Copy work link" at bounding box center [544, 151] width 1042 height 94
click at [91, 142] on button "< Back to public search results" at bounding box center [158, 150] width 270 height 47
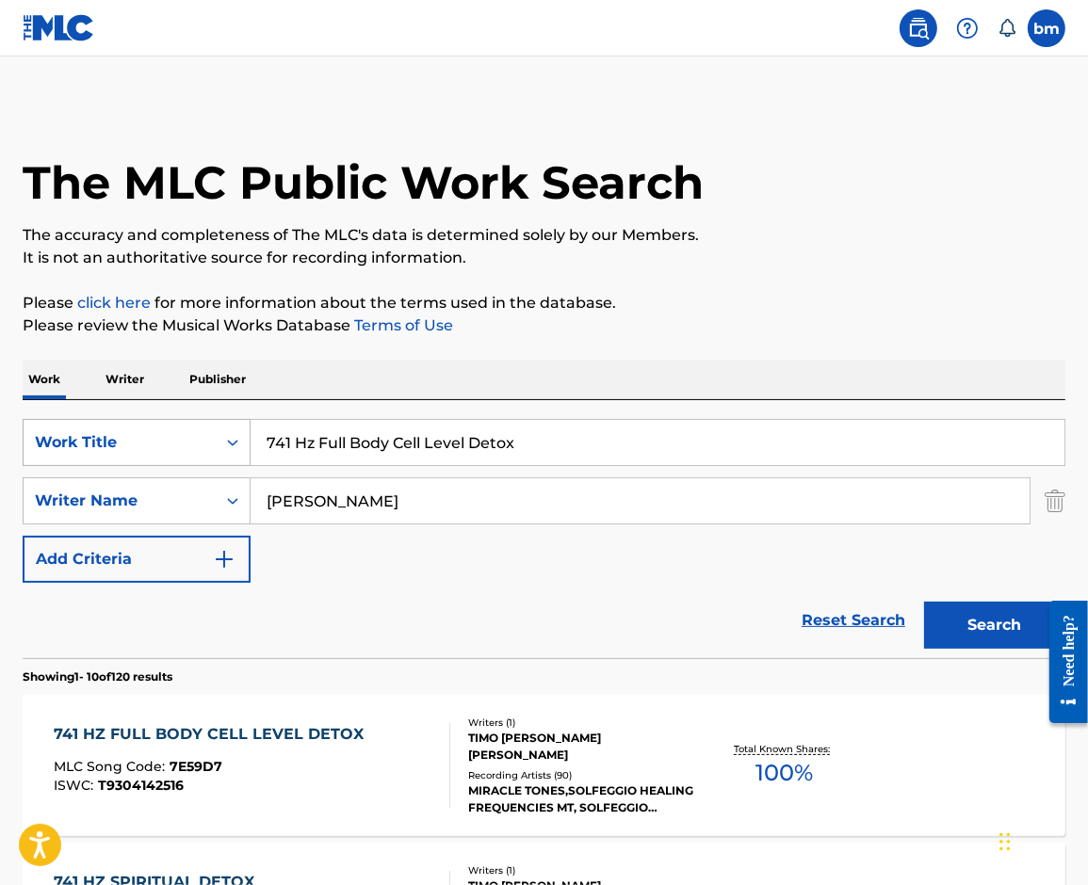
drag, startPoint x: 543, startPoint y: 456, endPoint x: 169, endPoint y: 458, distance: 373.8
click at [170, 454] on div "SearchWithCriteria0546d917-5ab8-4d01-bea1-451668e671c7 Work Title 741 Hz Full B…" at bounding box center [544, 442] width 1042 height 47
paste input "Cleanse Aura"
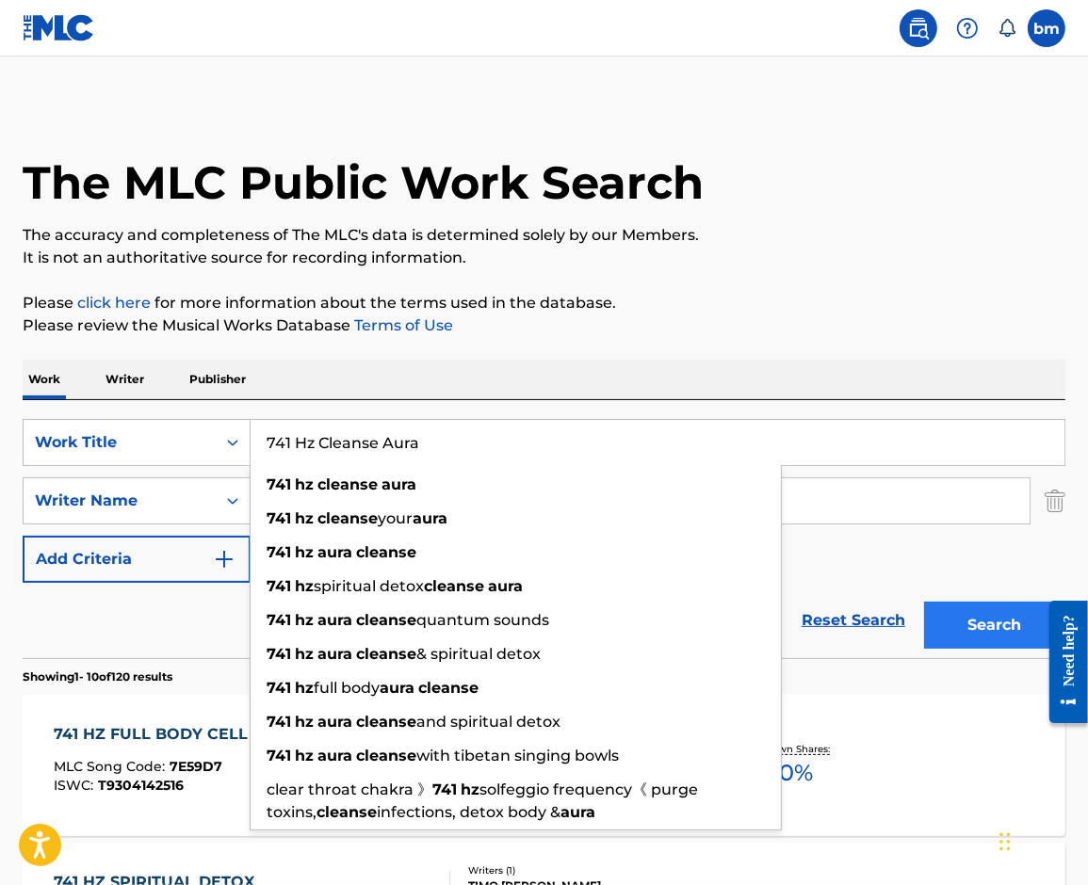
type input "741 Hz Cleanse Aura"
click at [947, 631] on button "Search" at bounding box center [994, 625] width 141 height 47
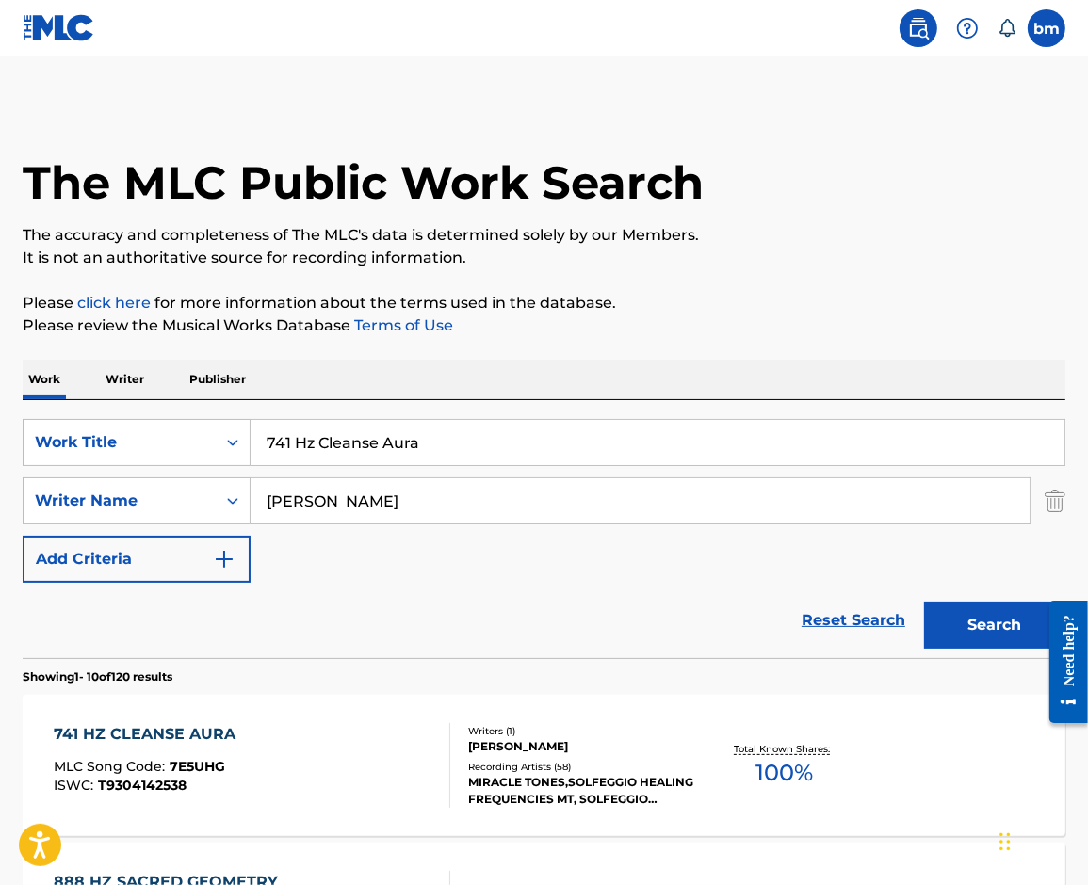
click at [326, 743] on div "741 HZ CLEANSE AURA MLC Song Code : 7E5UHG ISWC : T9304142538" at bounding box center [252, 765] width 396 height 85
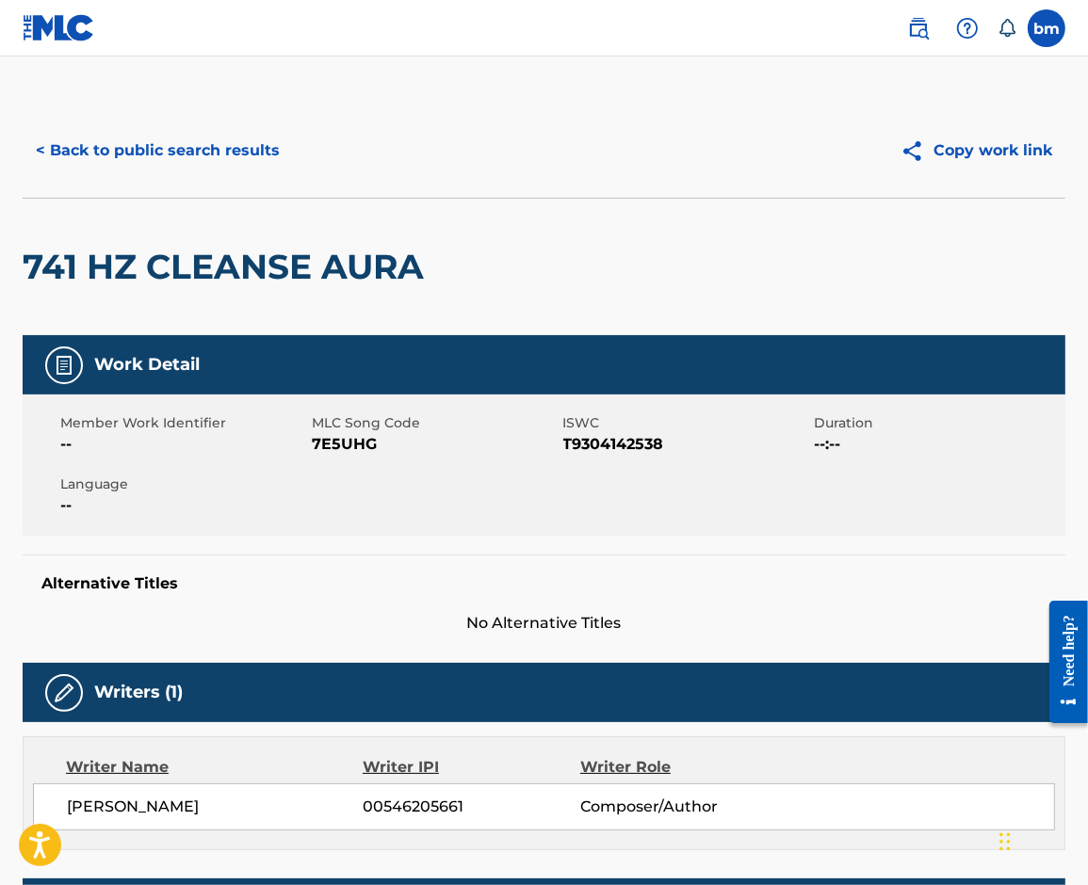
click at [357, 431] on span "MLC Song Code" at bounding box center [435, 423] width 247 height 20
click at [352, 448] on span "7E5UHG" at bounding box center [435, 444] width 247 height 23
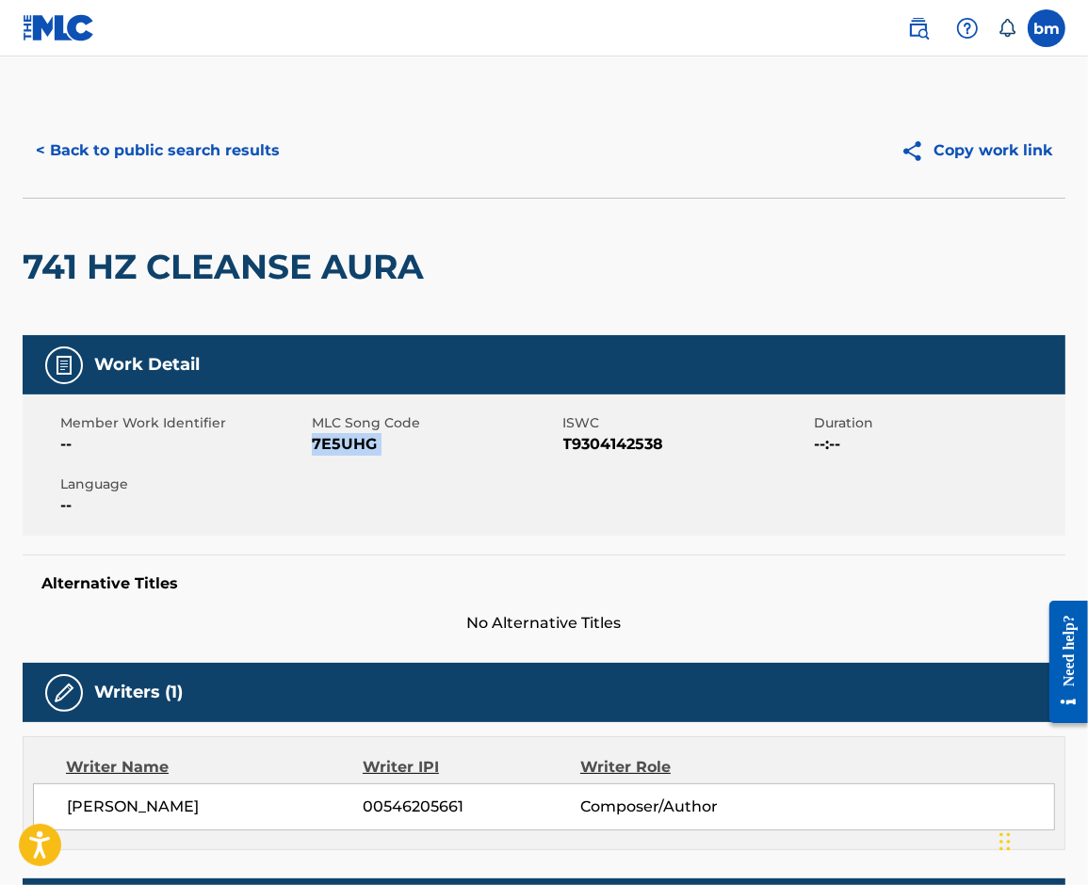
drag, startPoint x: 105, startPoint y: 121, endPoint x: 105, endPoint y: 67, distance: 53.7
click at [117, 139] on button "< Back to public search results" at bounding box center [158, 150] width 270 height 47
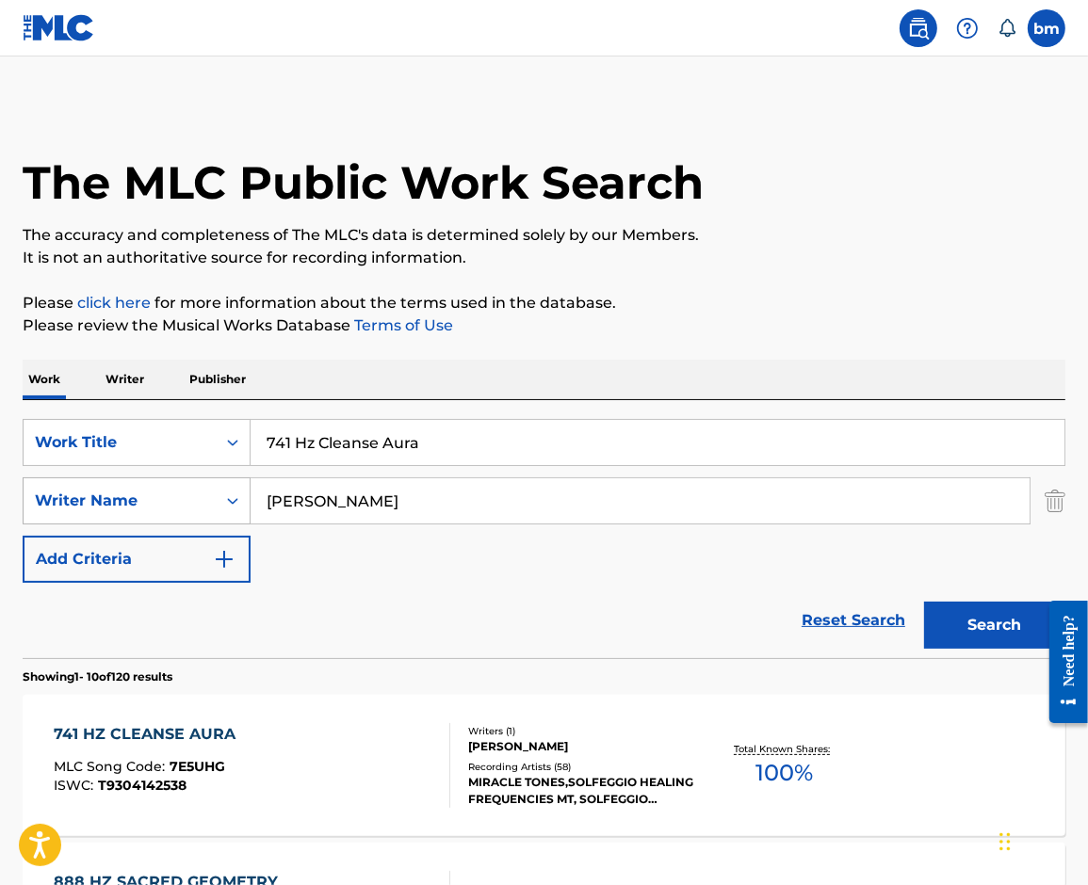
drag, startPoint x: 390, startPoint y: 499, endPoint x: 157, endPoint y: 496, distance: 232.6
click at [157, 496] on div "SearchWithCriteria0a0e701f-ca9e-47ac-9cf9-803f61fd4abd Writer Name [PERSON_NAME]" at bounding box center [544, 500] width 1042 height 47
paste input "Jeppe KronbackMorten JepsenOskar Kops Kronback"
type input "Jeppe KronbackMorten JepsenOskar Kops Kronback"
drag, startPoint x: 538, startPoint y: 428, endPoint x: 137, endPoint y: 428, distance: 401.1
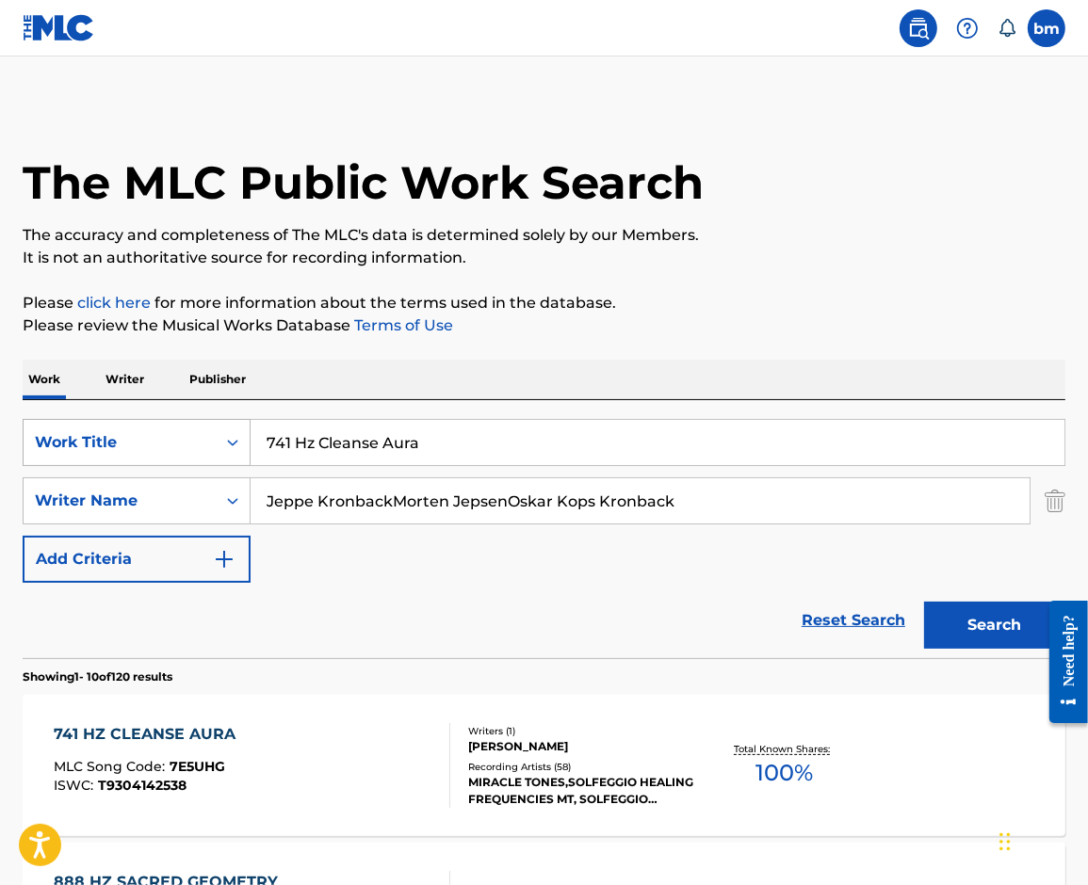
click at [137, 428] on div "SearchWithCriteria0546d917-5ab8-4d01-bea1-451668e671c7 Work Title 741 Hz Cleans…" at bounding box center [544, 442] width 1042 height 47
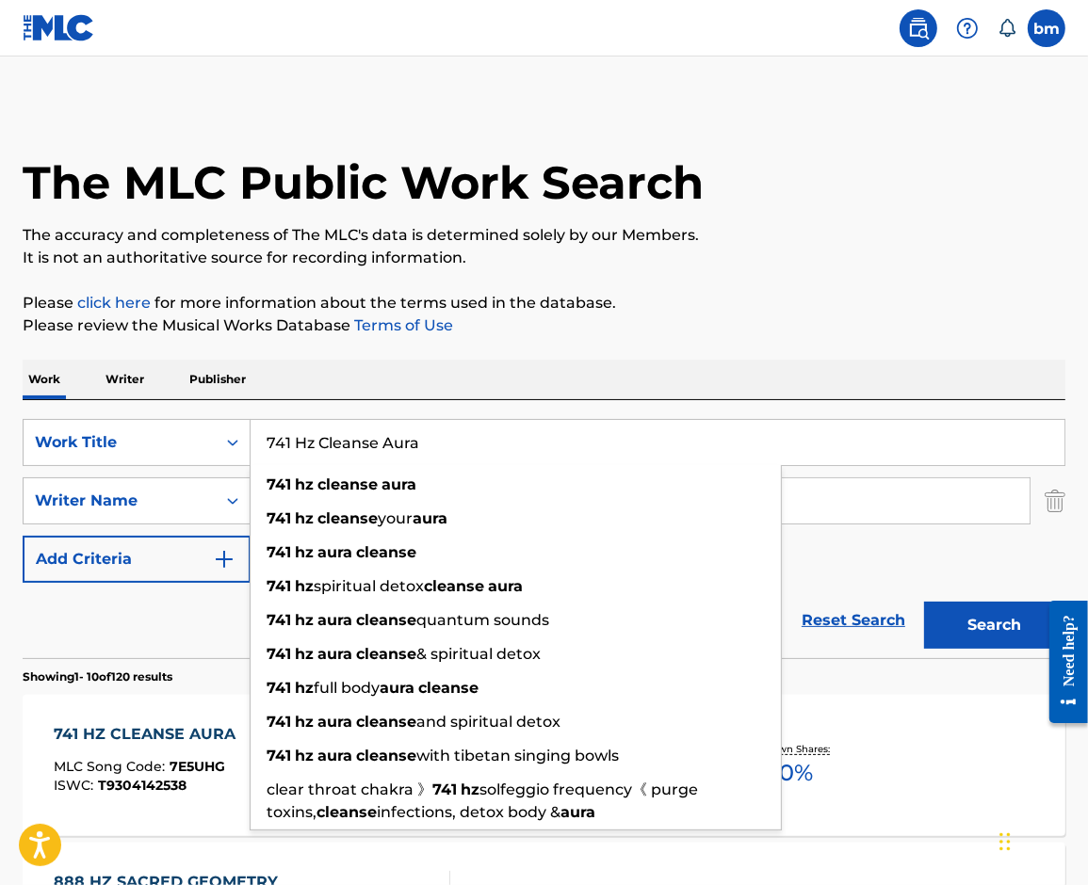
paste input "[PERSON_NAME] På Noget URO"
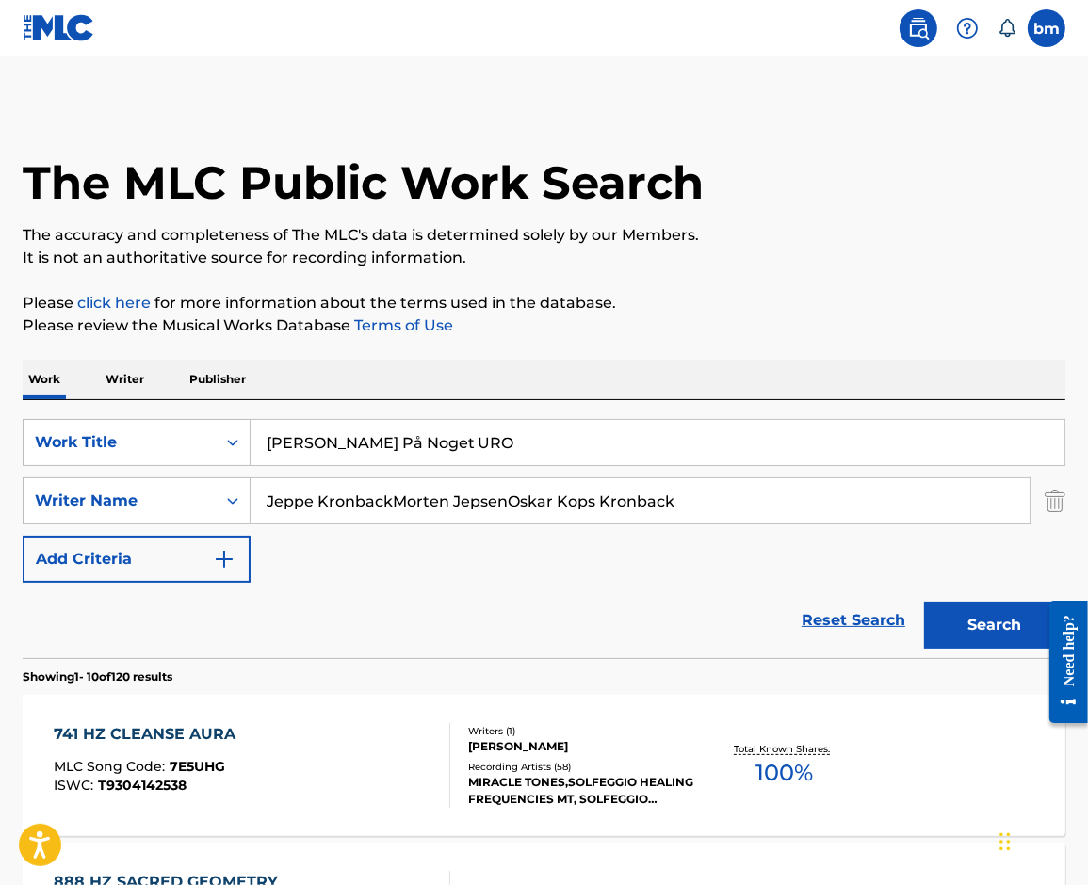
click at [358, 448] on input "[PERSON_NAME] På Noget URO" at bounding box center [657, 442] width 814 height 45
drag, startPoint x: 416, startPoint y: 440, endPoint x: 822, endPoint y: 424, distance: 406.2
click at [784, 452] on input "[PERSON_NAME] Pa Noget URO" at bounding box center [657, 442] width 814 height 45
type input "[PERSON_NAME] Pa Noget"
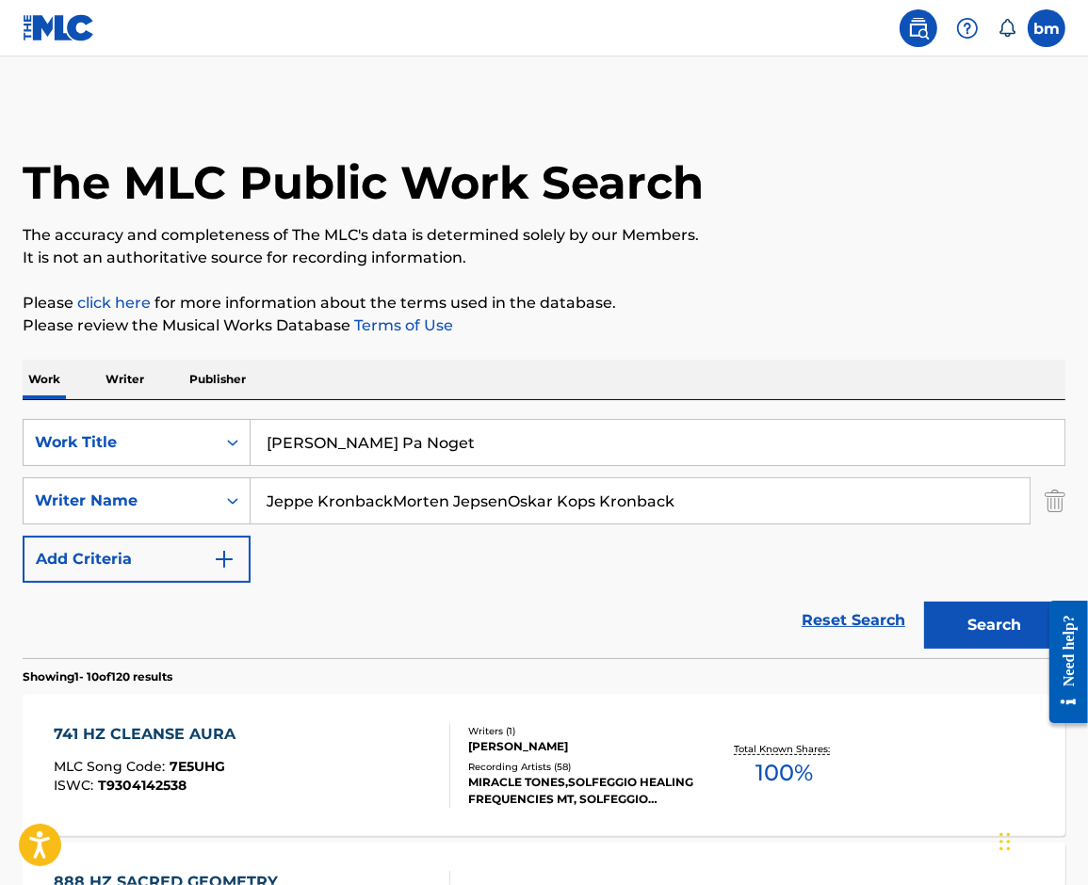
drag, startPoint x: 393, startPoint y: 500, endPoint x: 994, endPoint y: 664, distance: 623.6
click at [1005, 636] on form "SearchWithCriteria0546d917-5ab8-4d01-bea1-451668e671c7 Work Title [PERSON_NAME]…" at bounding box center [544, 538] width 1042 height 239
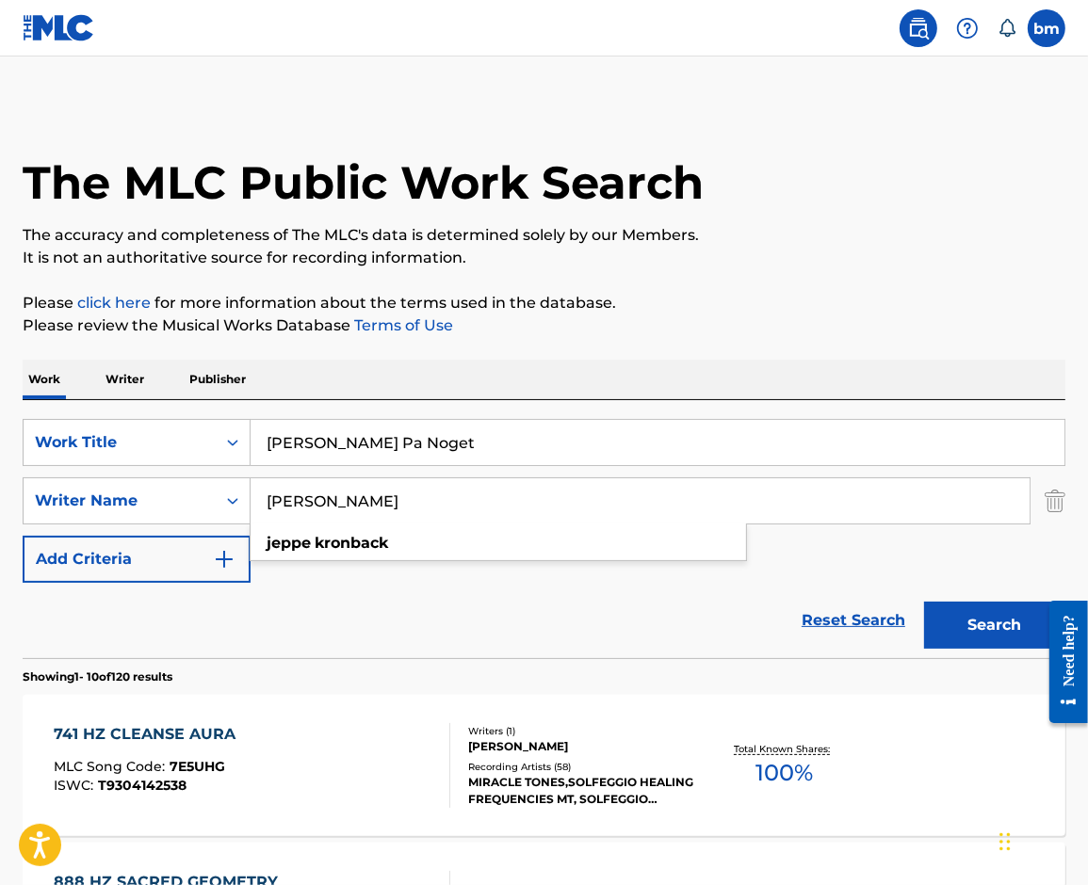
type input "[PERSON_NAME]"
click at [960, 631] on button "Search" at bounding box center [994, 625] width 141 height 47
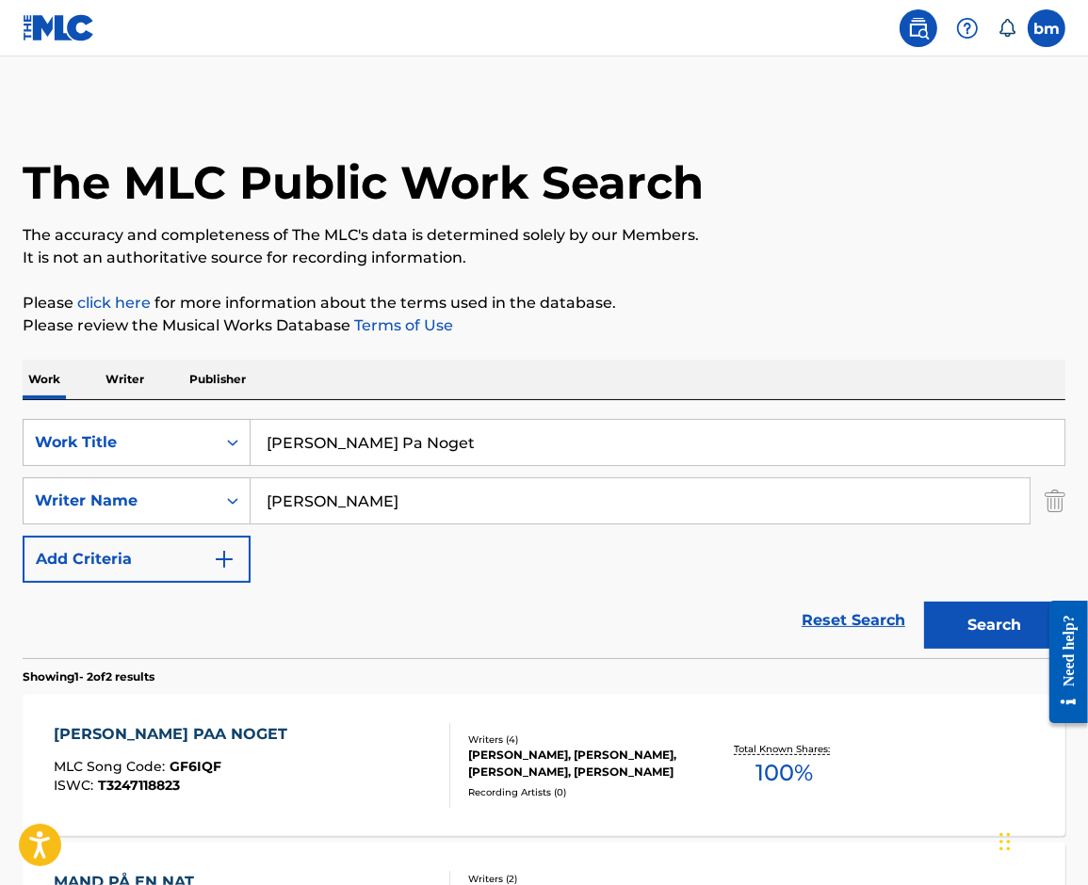
click at [286, 786] on div "[PERSON_NAME] PAA NOGET MLC Song Code : GF6IQF ISWC : T3247118823" at bounding box center [252, 765] width 396 height 85
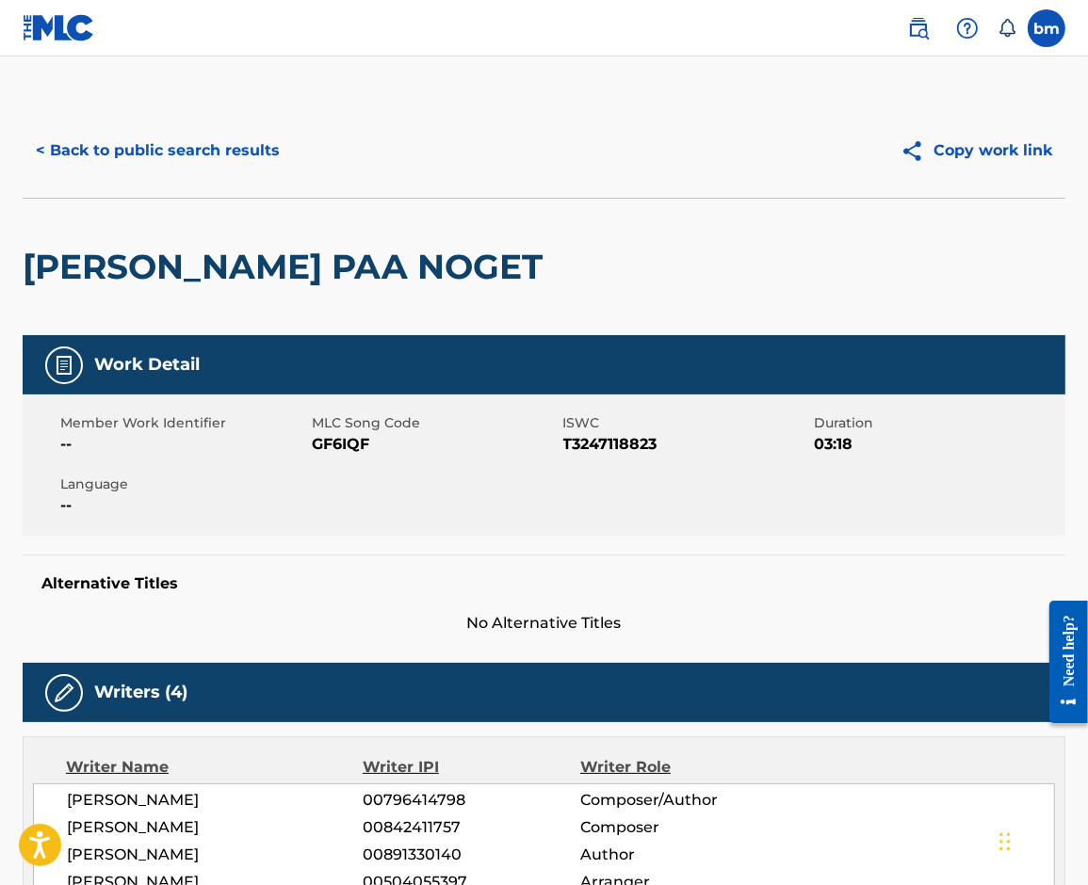
click at [332, 434] on span "GF6IQF" at bounding box center [435, 444] width 247 height 23
click at [403, 640] on div "Work Detail Member Work Identifier -- MLC Song Code GF6IQF ISWC T3247118823 Dur…" at bounding box center [544, 871] width 1042 height 1072
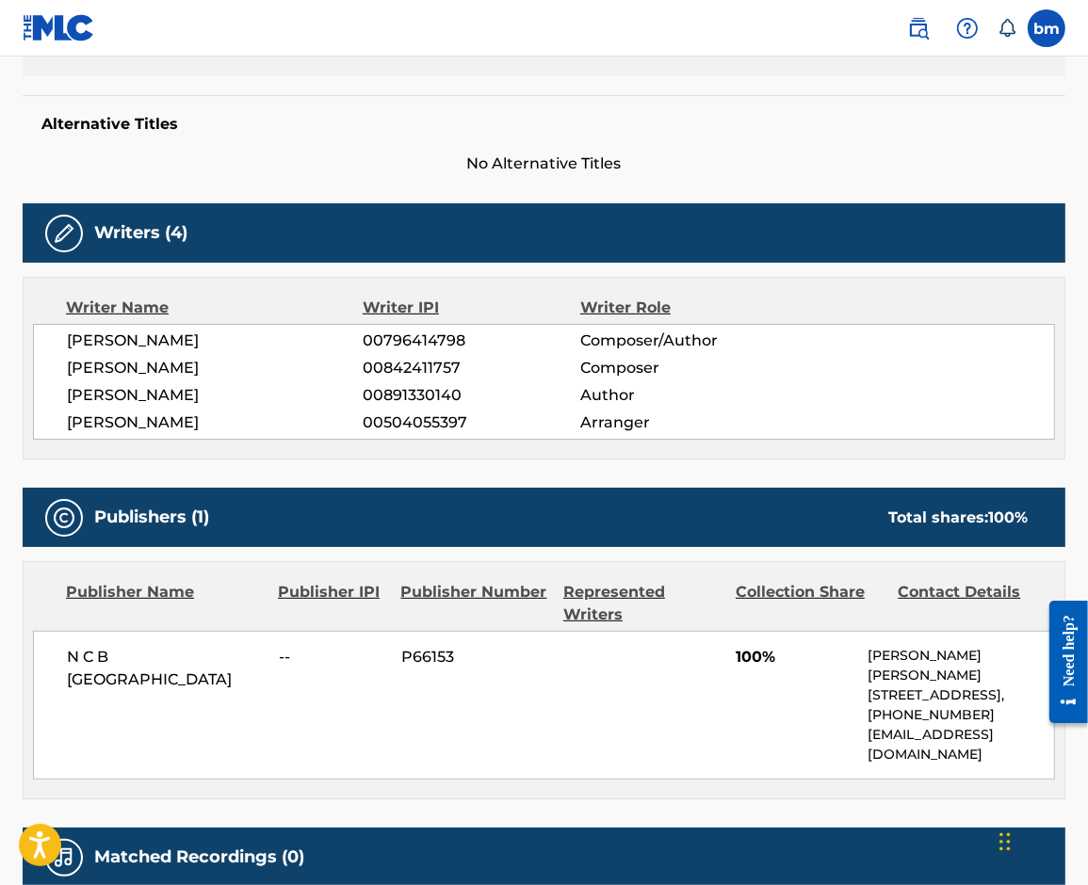
scroll to position [502, 0]
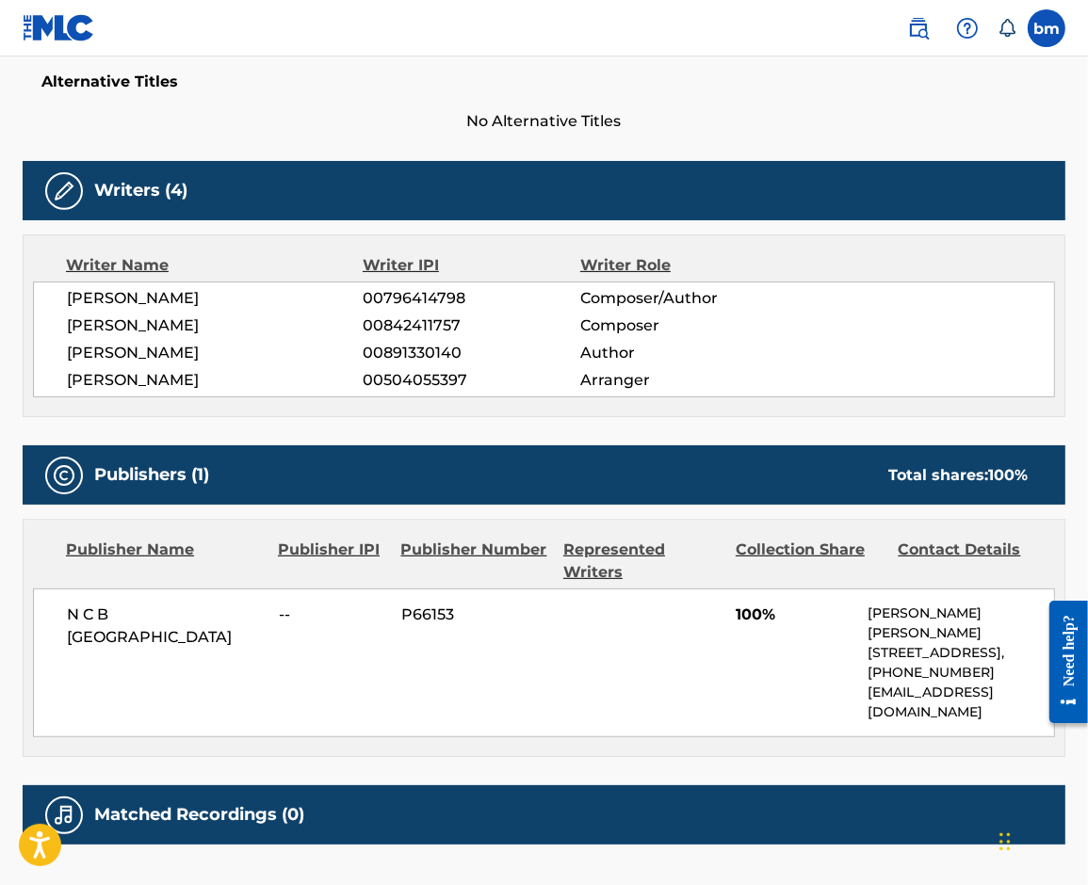
click at [83, 380] on span "[PERSON_NAME]" at bounding box center [215, 380] width 296 height 23
click at [123, 657] on div "N C B SCANDINAVIA -- P66153 100% [PERSON_NAME] [PERSON_NAME] [STREET_ADDRESS], …" at bounding box center [544, 663] width 1022 height 149
click at [117, 616] on span "N C B [GEOGRAPHIC_DATA]" at bounding box center [166, 626] width 198 height 45
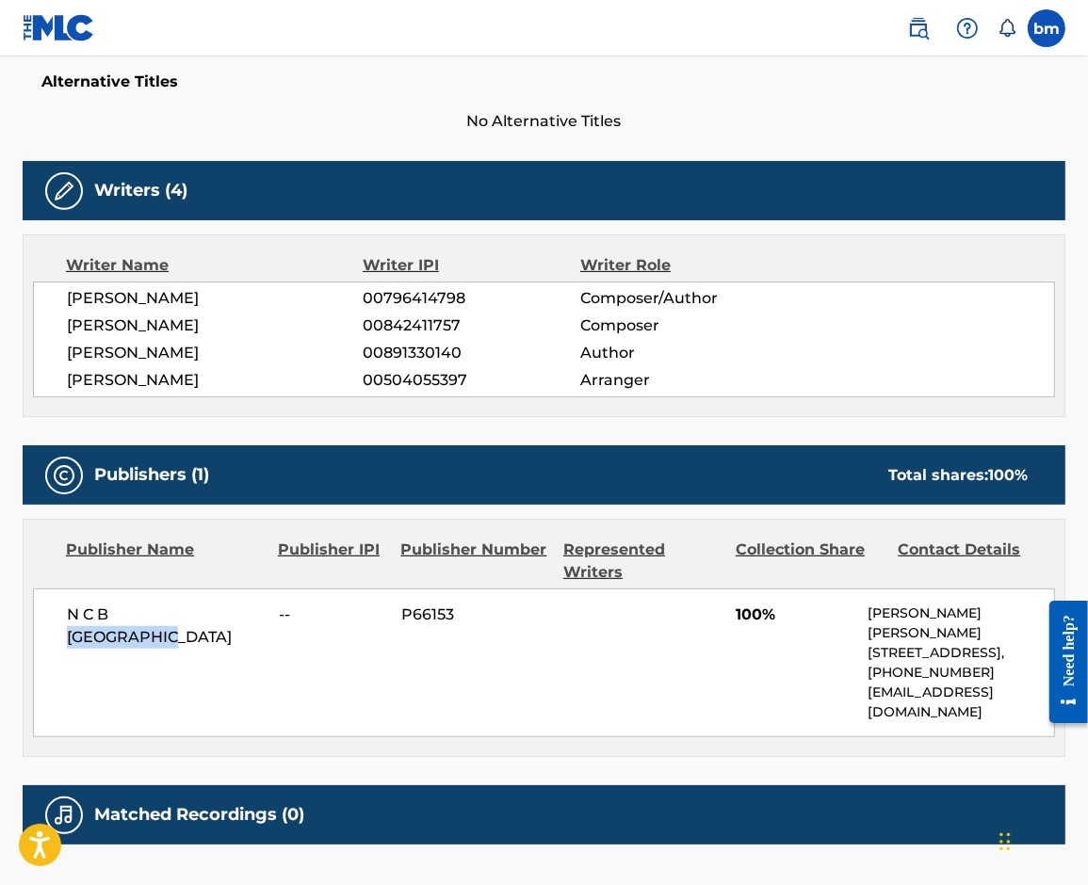
click at [117, 616] on span "N C B [GEOGRAPHIC_DATA]" at bounding box center [166, 626] width 198 height 45
